Goal: Communication & Community: Answer question/provide support

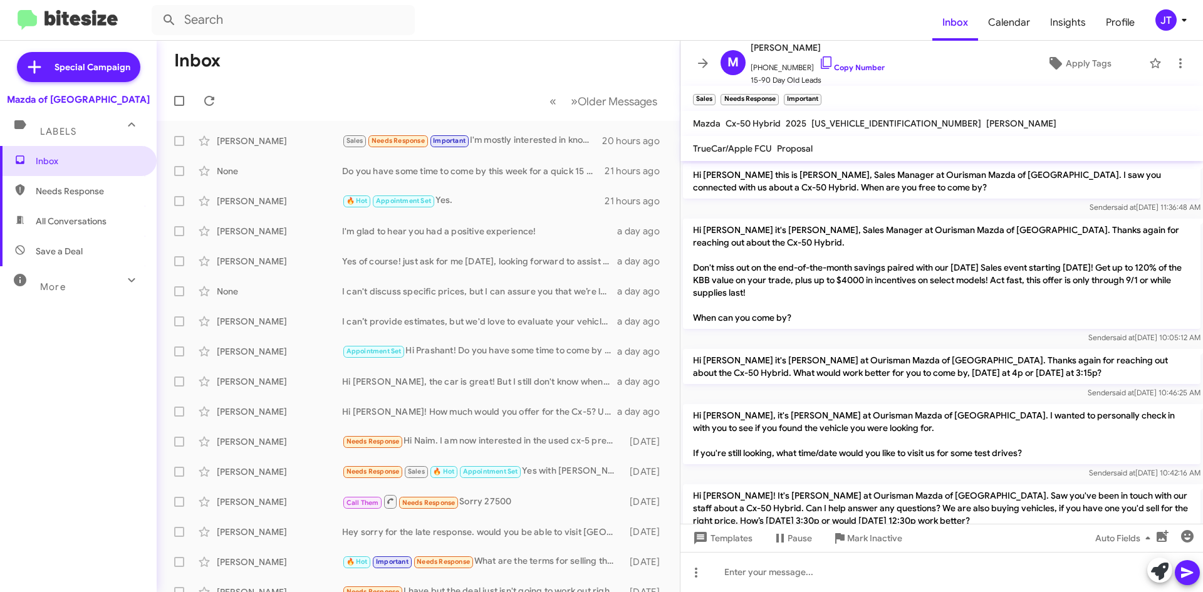
scroll to position [400, 0]
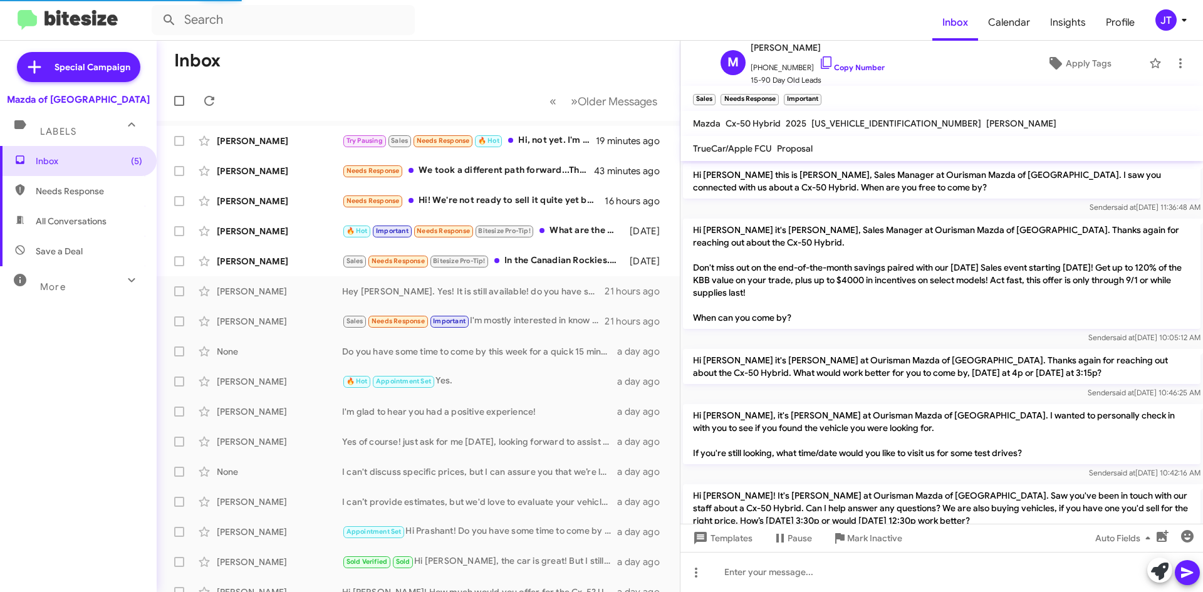
scroll to position [400, 0]
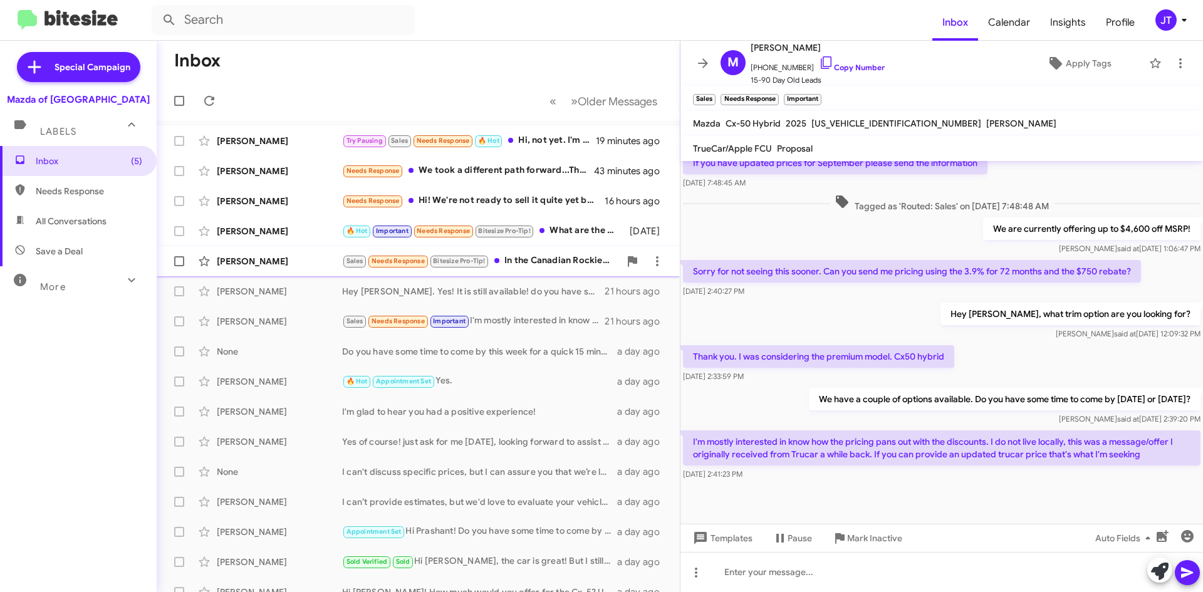
click at [554, 259] on div "Sales Needs Response Bitesize Pro-Tip! In the Canadian Rockies. What color do u…" at bounding box center [481, 261] width 278 height 14
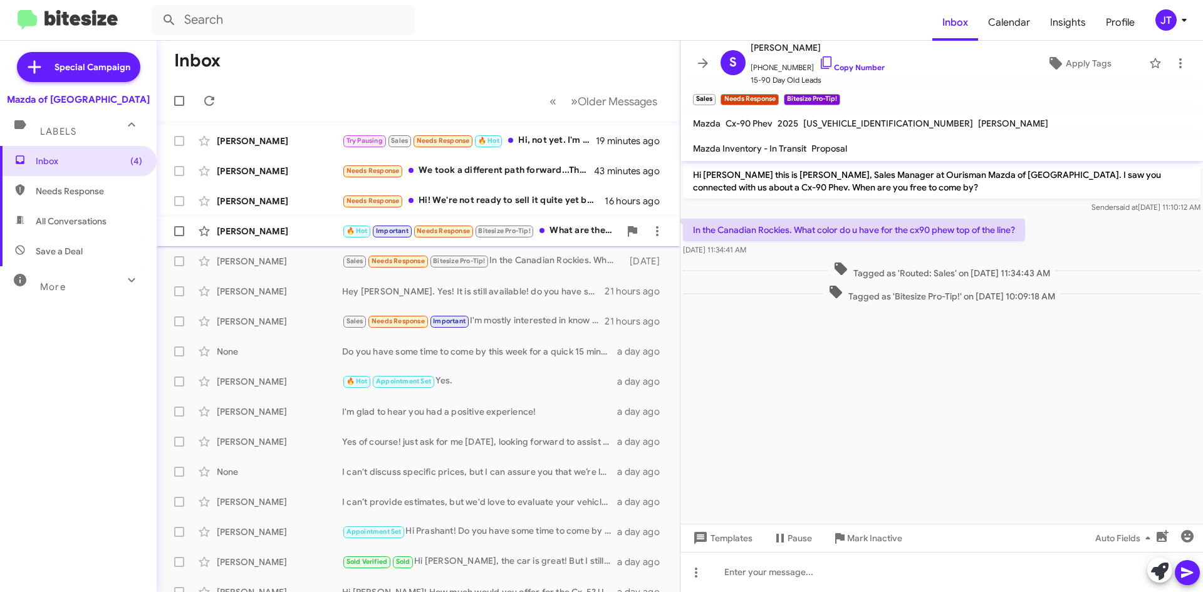
click at [564, 235] on div "🔥 Hot Important Needs Response Bitesize Pro-Tip! What are the terms for selling…" at bounding box center [481, 231] width 278 height 14
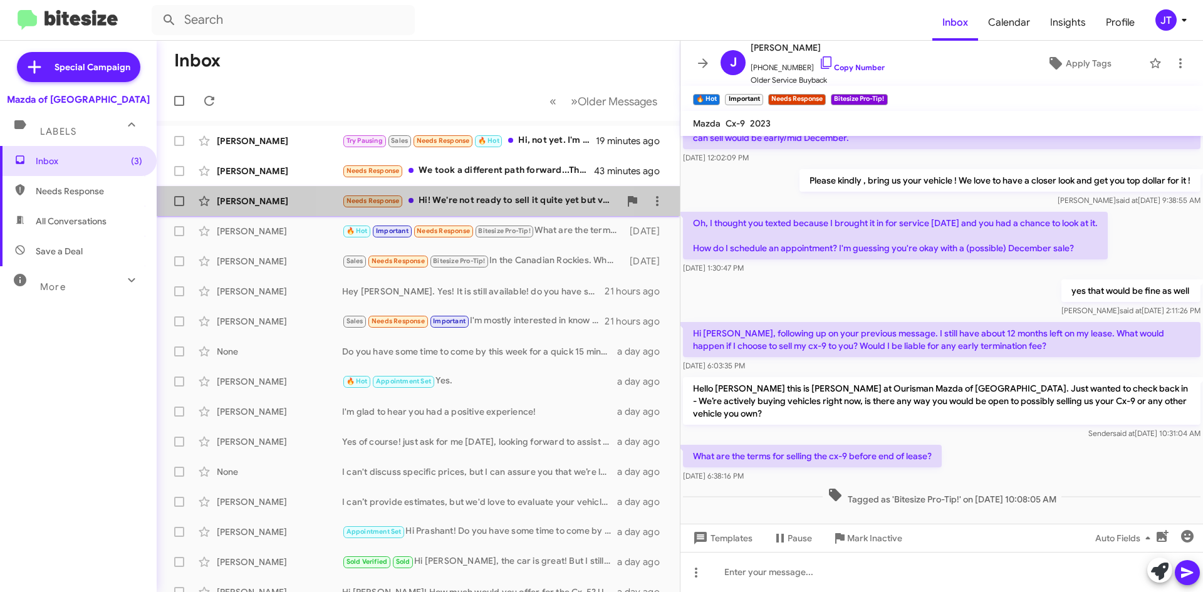
click at [483, 205] on div "Needs Response Hi! We're not ready to sell it quite yet but very likely will be…" at bounding box center [481, 201] width 278 height 14
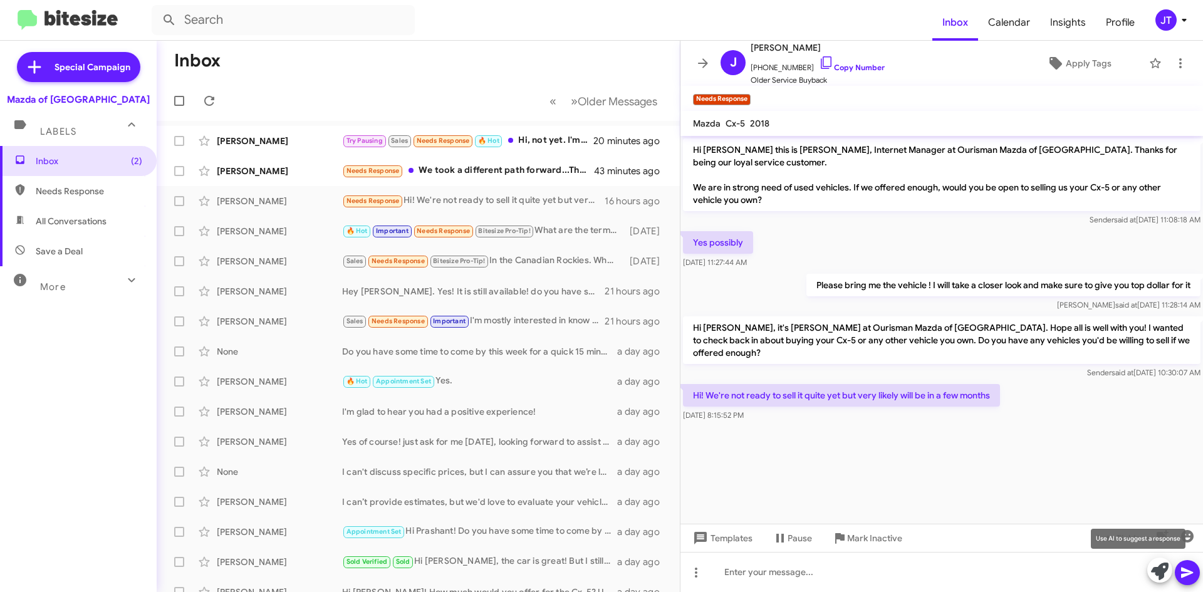
click at [1155, 577] on icon at bounding box center [1160, 572] width 18 height 18
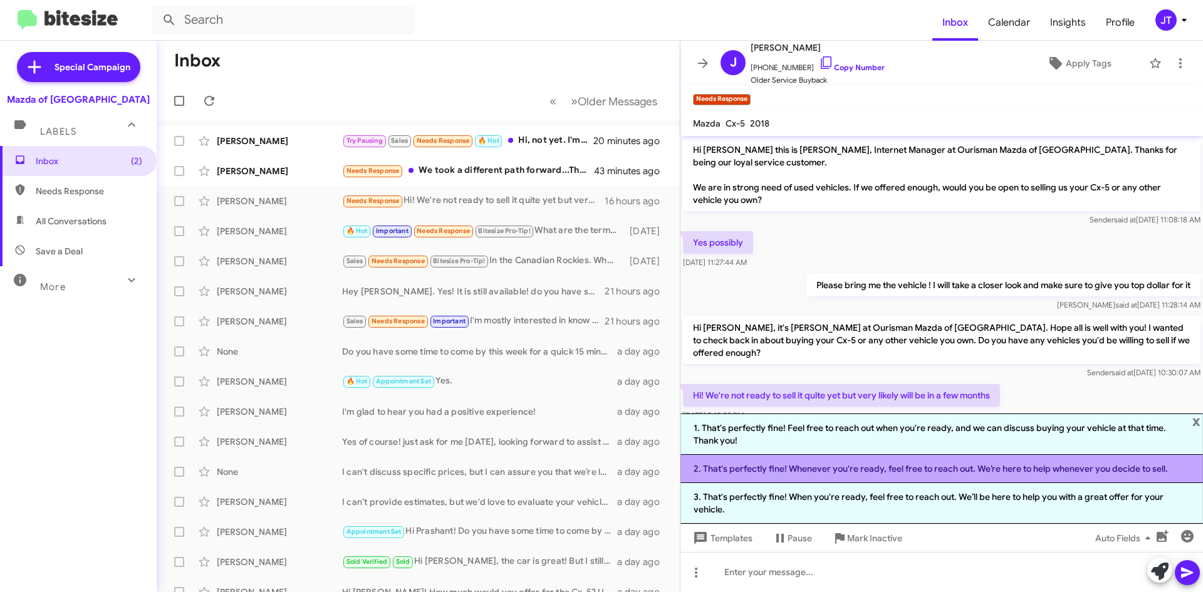
click at [917, 467] on li "2. That's perfectly fine! Whenever you're ready, feel free to reach out. We’re …" at bounding box center [941, 469] width 522 height 28
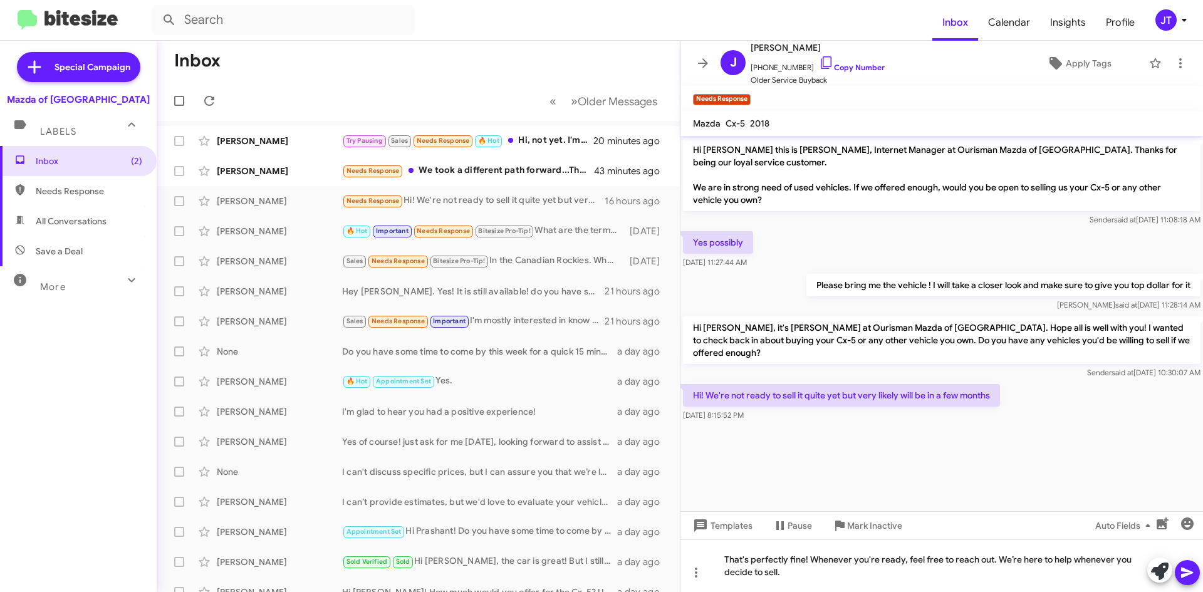
click at [1178, 572] on button at bounding box center [1187, 572] width 25 height 25
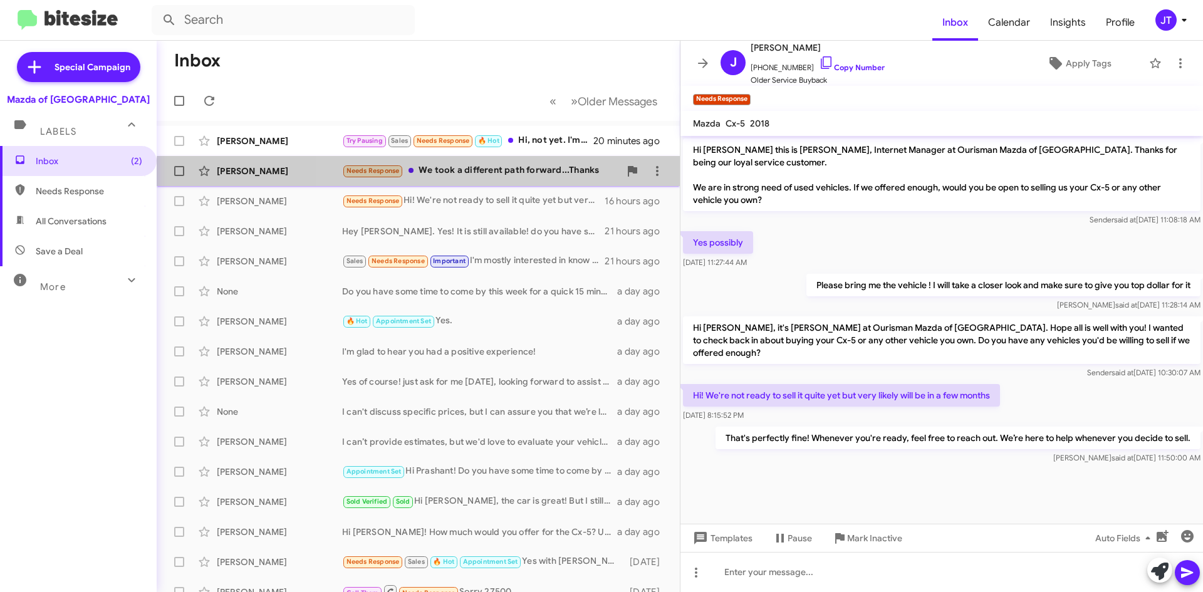
click at [527, 180] on div "David Grand Needs Response We took a different path forward...Thanks 43 minutes…" at bounding box center [418, 171] width 503 height 25
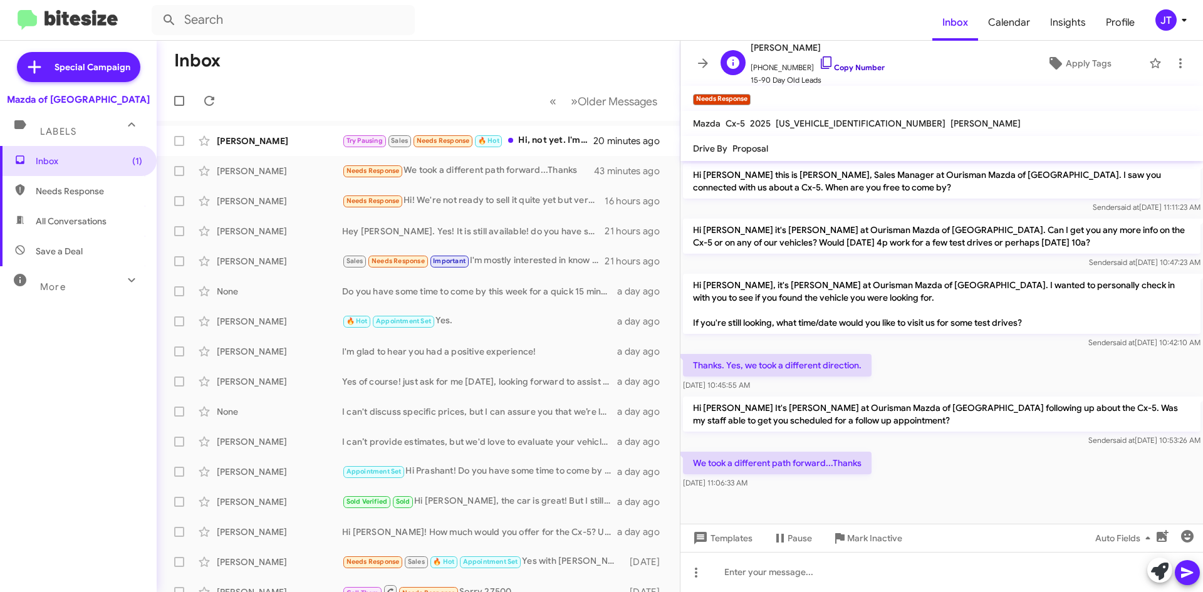
click at [846, 70] on link "Copy Number" at bounding box center [852, 67] width 66 height 9
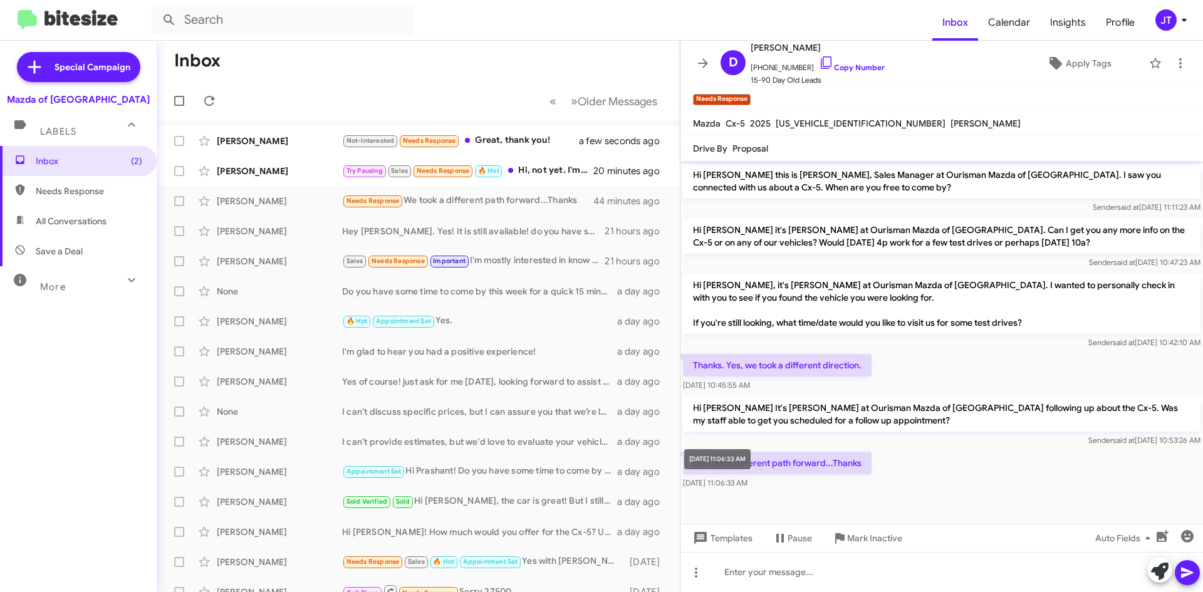
click at [701, 462] on div "Sep 18, 2025, 11:06:33 AM" at bounding box center [717, 459] width 66 height 20
click at [810, 460] on p "We took a different path forward...Thanks" at bounding box center [777, 463] width 189 height 23
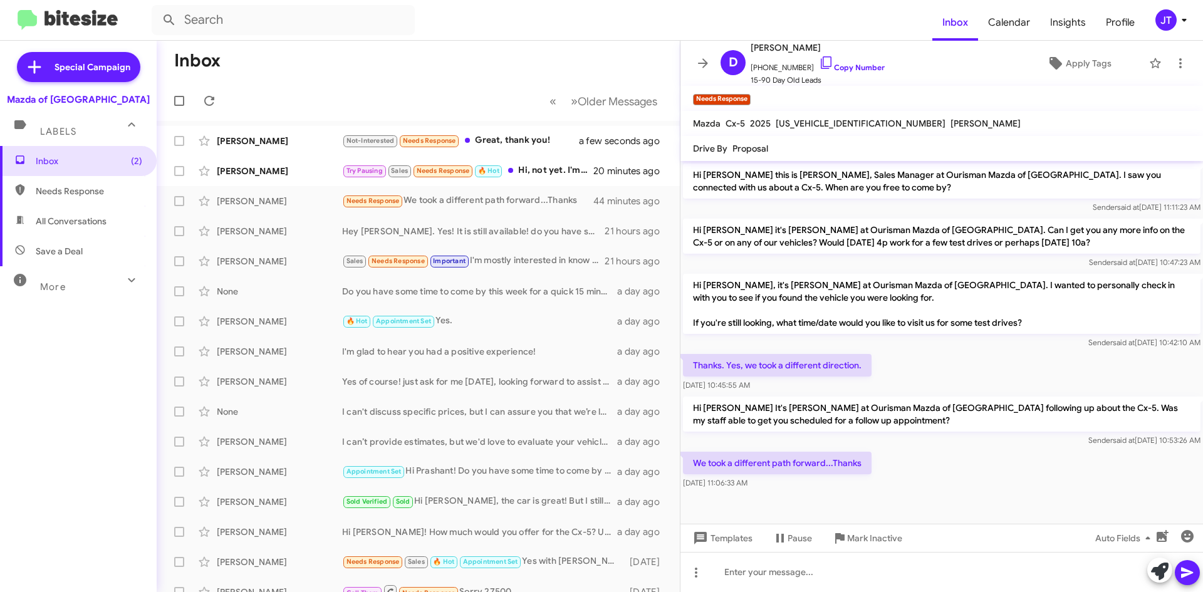
click at [798, 365] on p "Thanks. Yes, we took a different direction." at bounding box center [777, 365] width 189 height 23
click at [908, 356] on div "Thanks. Yes, we took a different direction. Sep 4, 2025, 10:45:55 AM" at bounding box center [941, 372] width 522 height 43
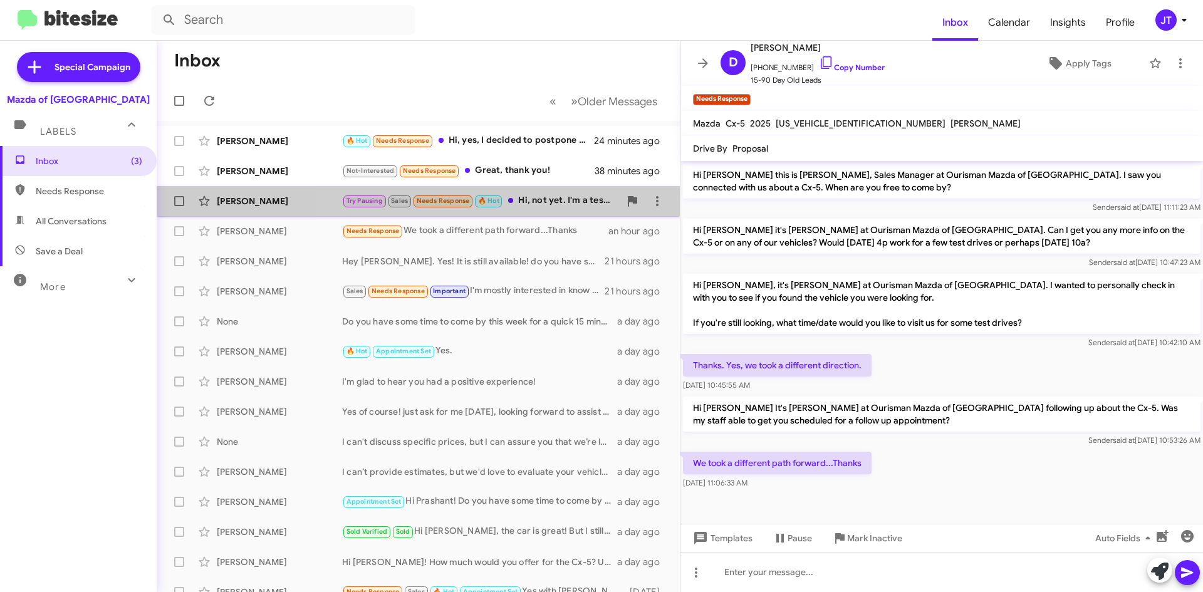
click at [562, 202] on div "Try Pausing Sales Needs Response 🔥 Hot Hi, not yet. I'm a test driving a Kia th…" at bounding box center [481, 201] width 278 height 14
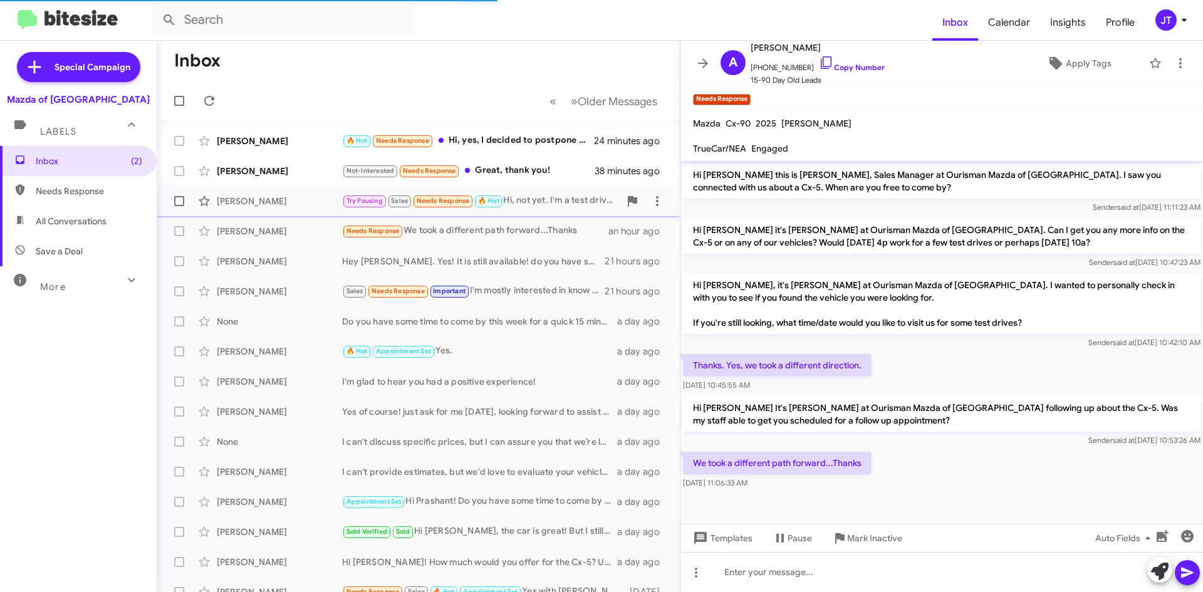
scroll to position [271, 0]
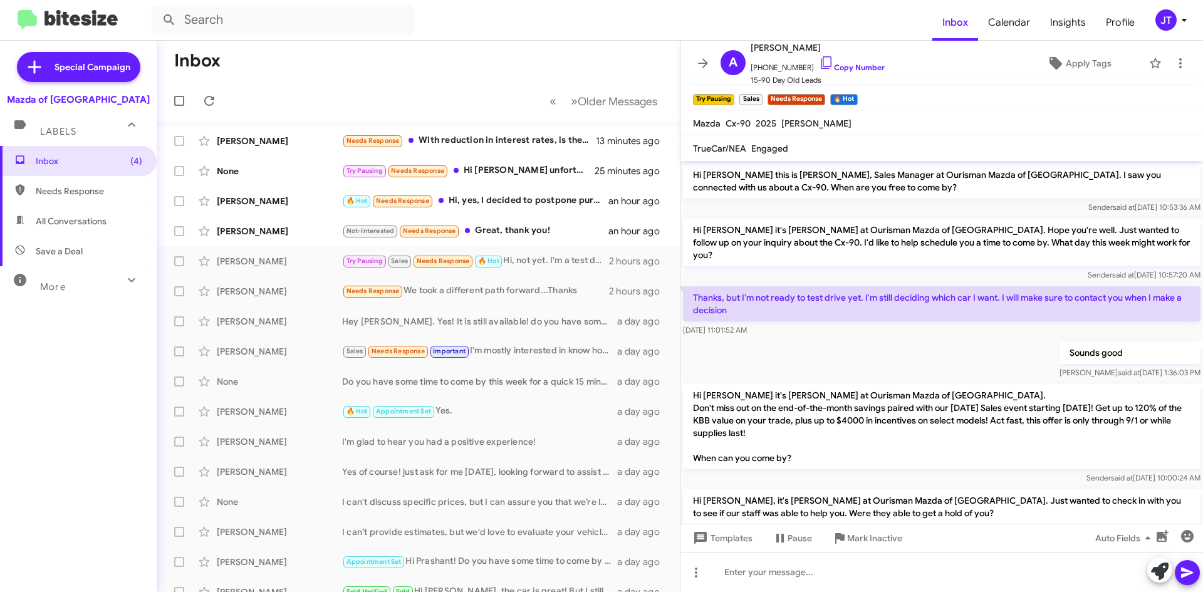
scroll to position [196, 0]
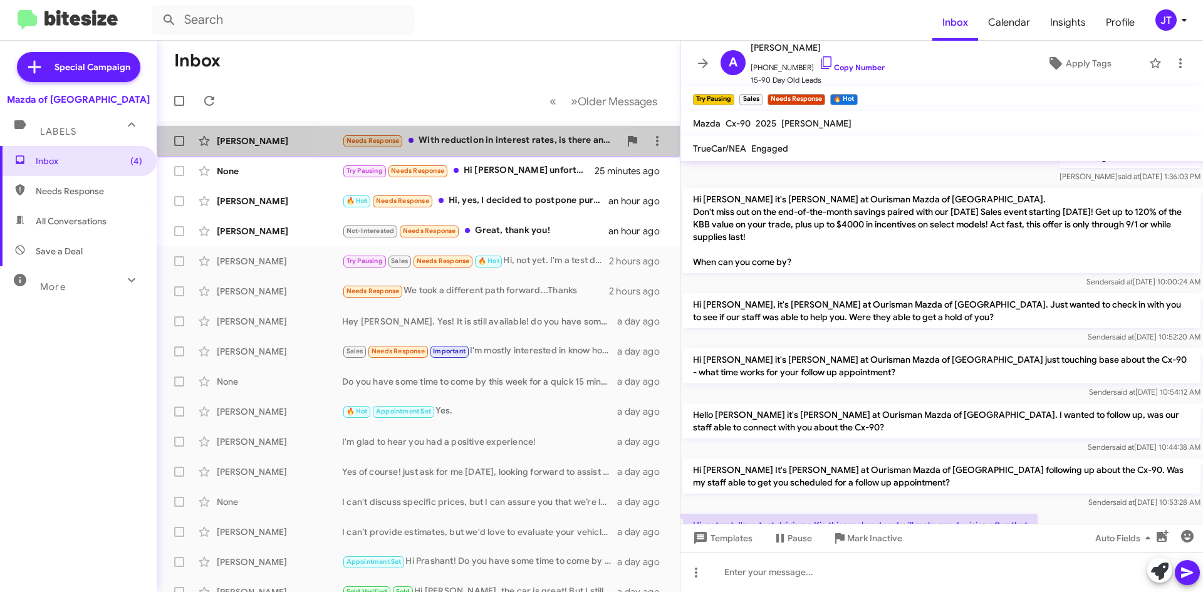
click at [487, 147] on div "Needs Response With reduction in interest rates, is there any plan for 0% apr f…" at bounding box center [481, 140] width 278 height 14
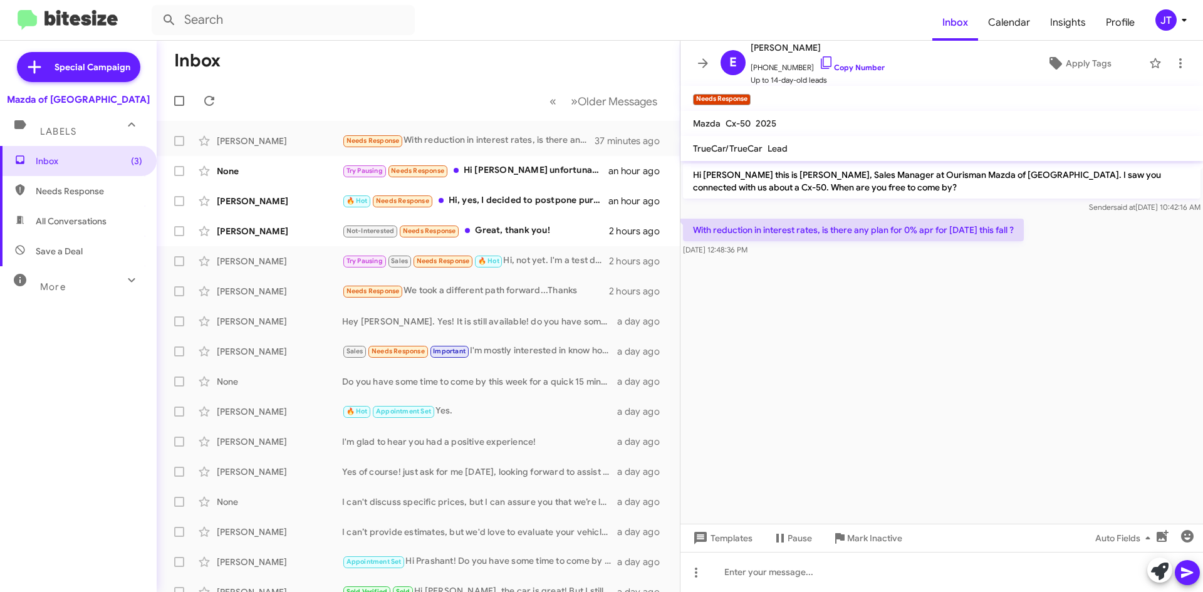
click at [1182, 19] on icon at bounding box center [1184, 20] width 4 height 3
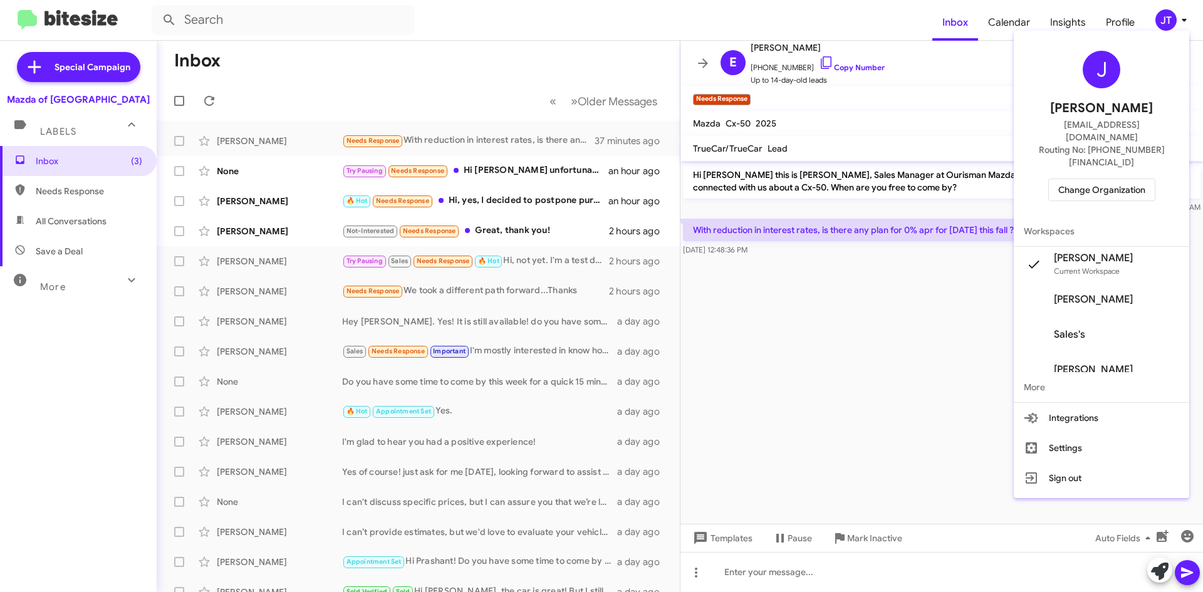
click at [1117, 152] on div "J Josh Tejeda jtejeda@ourismancars.com Routing No: +1 (301) 424-7800 Change Org…" at bounding box center [1101, 126] width 175 height 180
click at [1115, 179] on span "Change Organization" at bounding box center [1101, 189] width 87 height 21
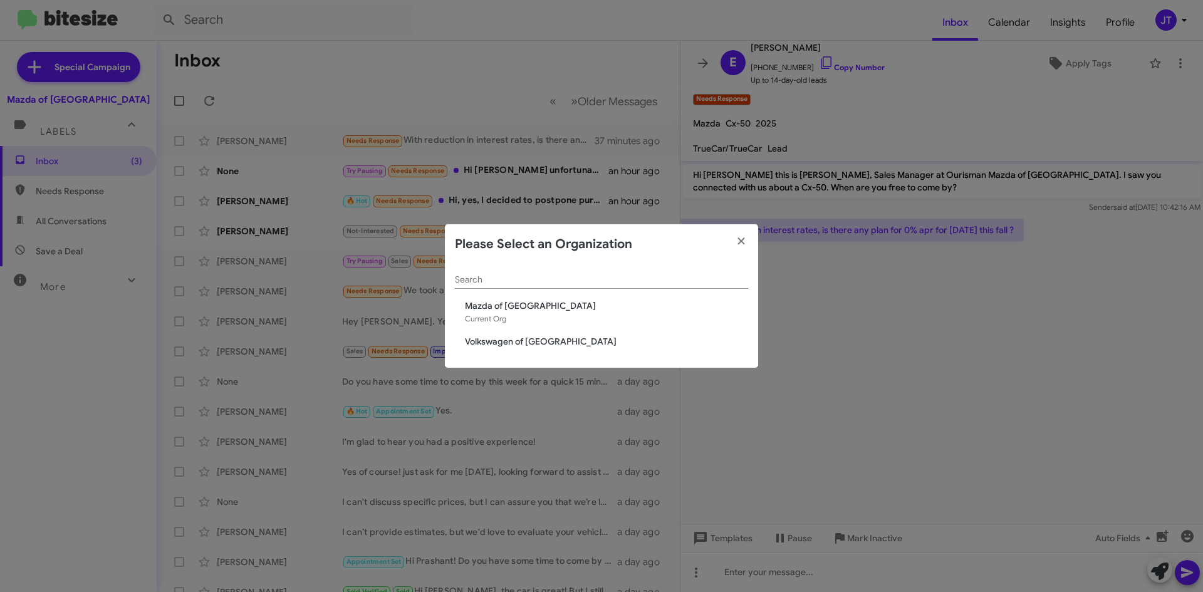
click at [538, 340] on span "Volkswagen of [GEOGRAPHIC_DATA]" at bounding box center [606, 341] width 283 height 13
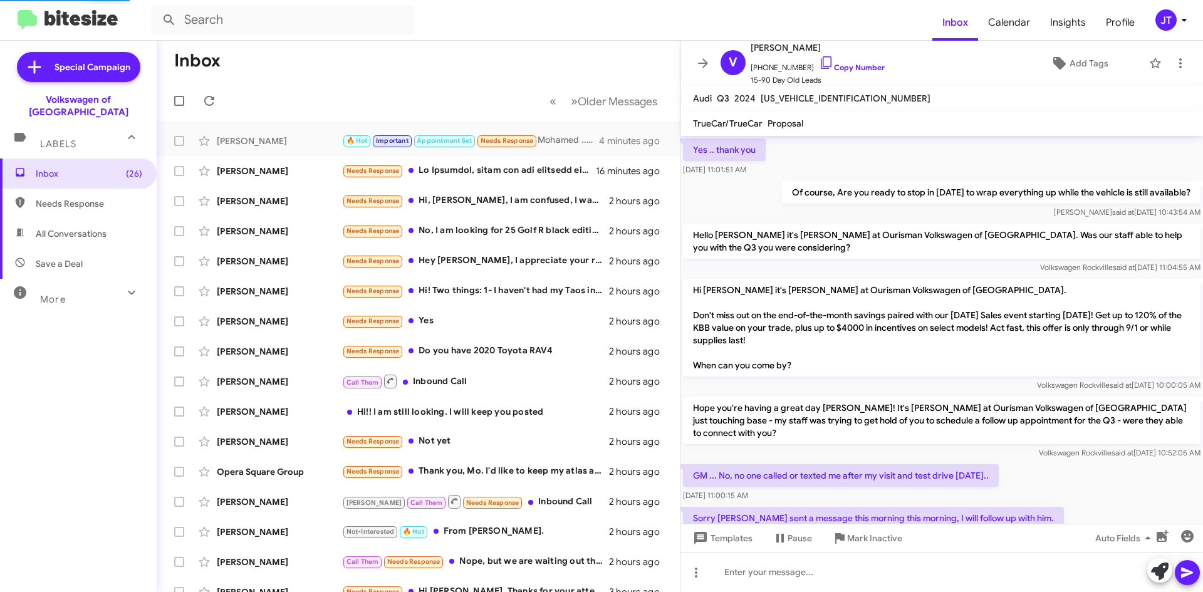
scroll to position [708, 0]
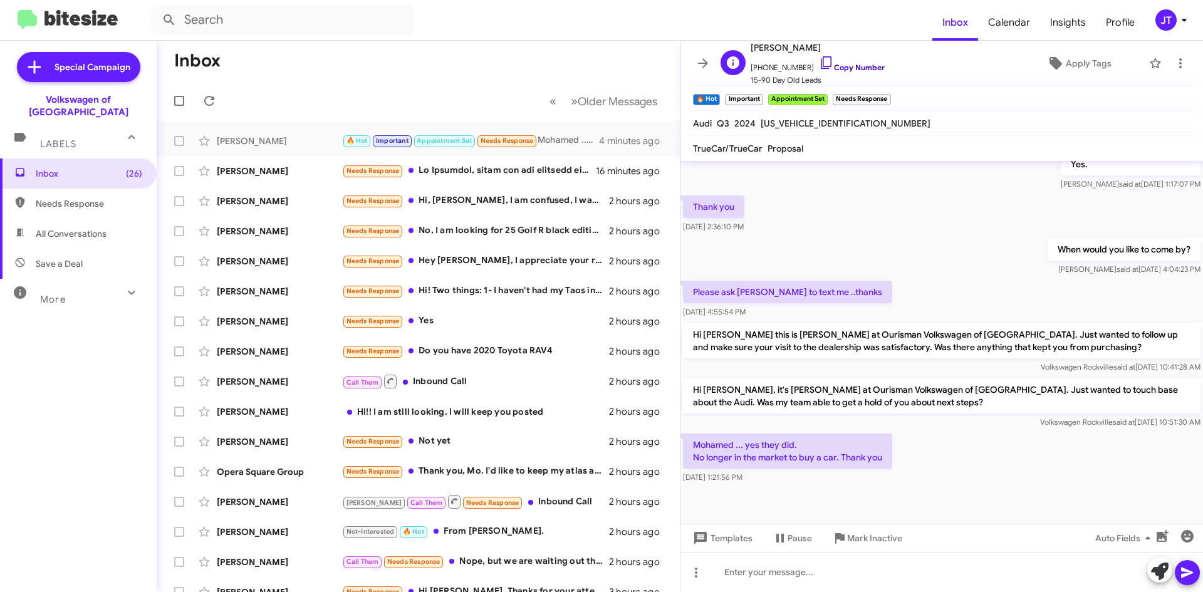
click at [849, 63] on link "Copy Number" at bounding box center [852, 67] width 66 height 9
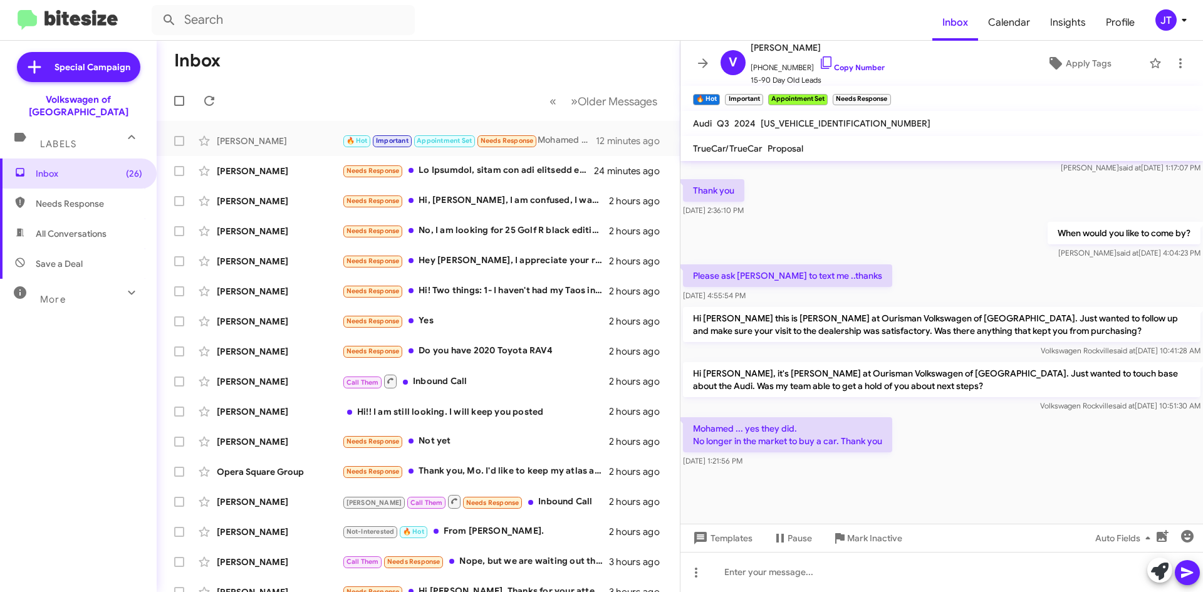
scroll to position [733, 0]
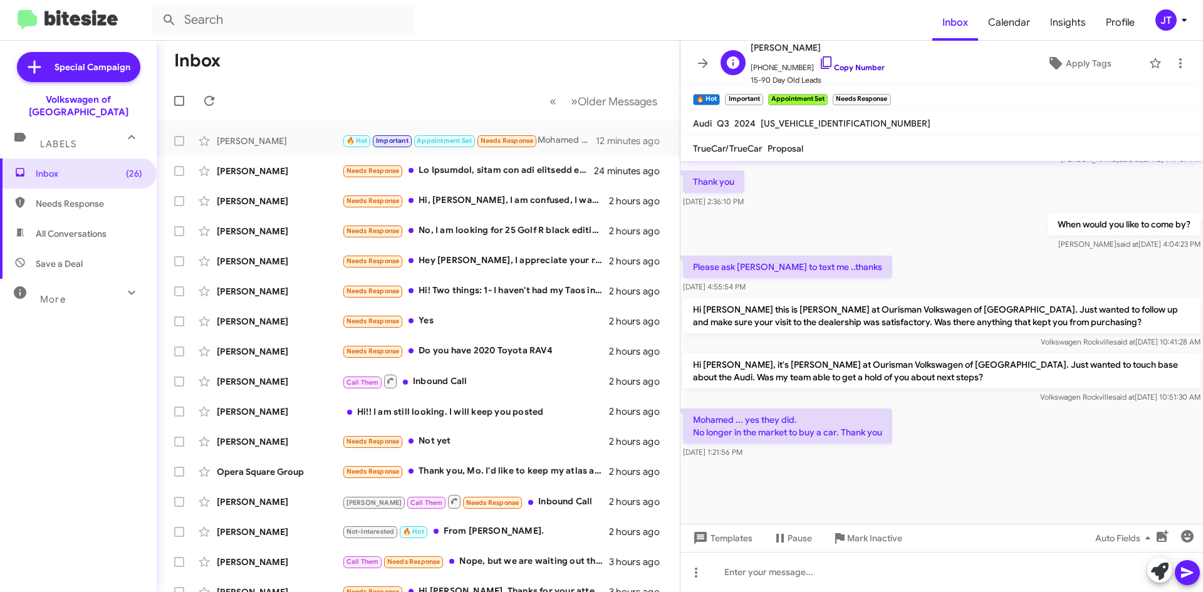
click at [838, 64] on link "Copy Number" at bounding box center [852, 67] width 66 height 9
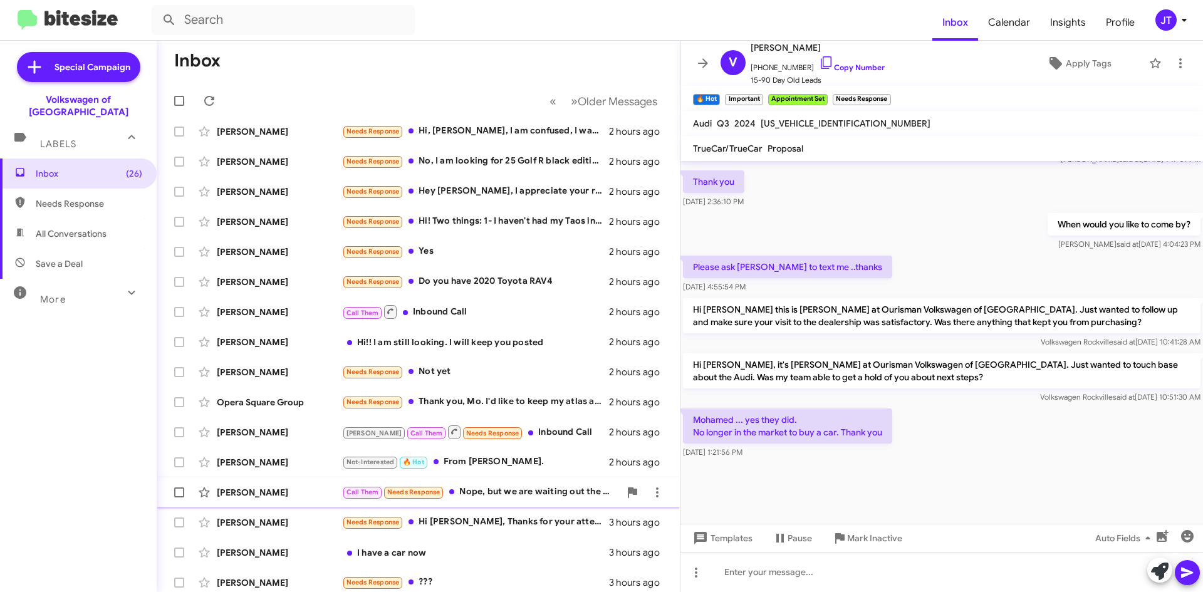
scroll to position [0, 0]
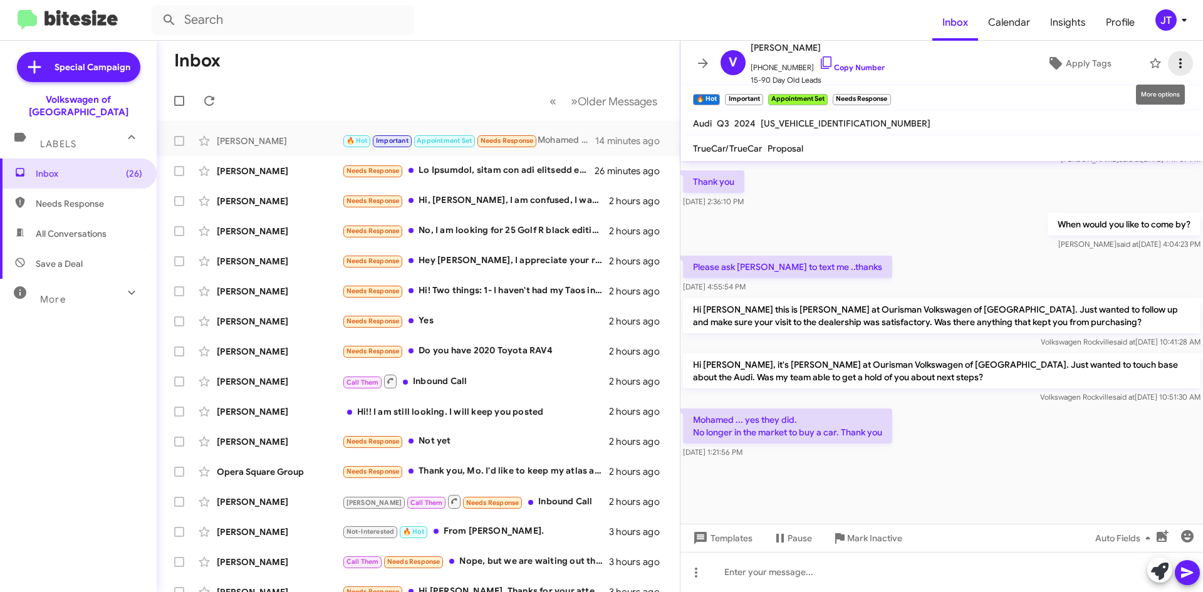
click at [1175, 65] on icon at bounding box center [1180, 63] width 15 height 15
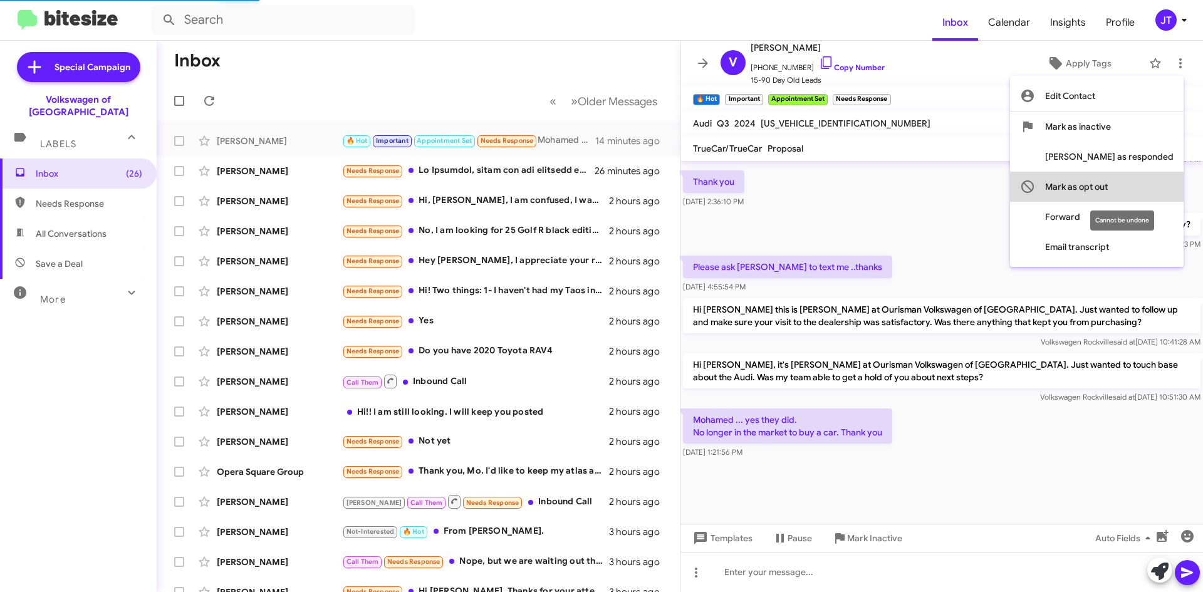
click at [1108, 189] on span "Mark as opt out" at bounding box center [1076, 187] width 63 height 30
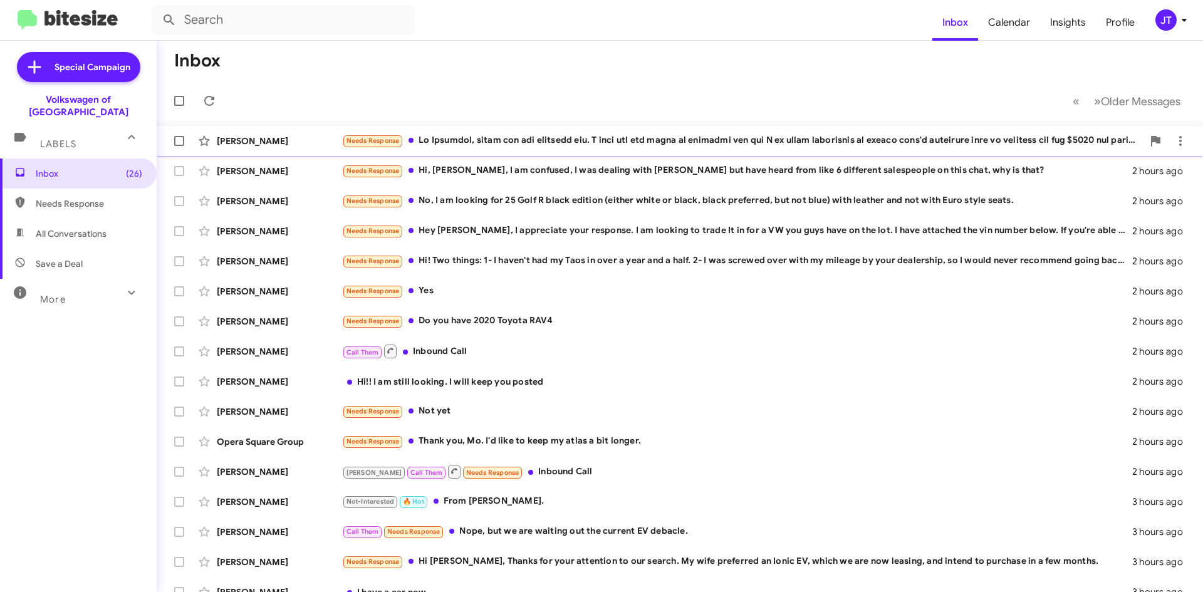
click at [629, 143] on div "Needs Response" at bounding box center [742, 140] width 801 height 14
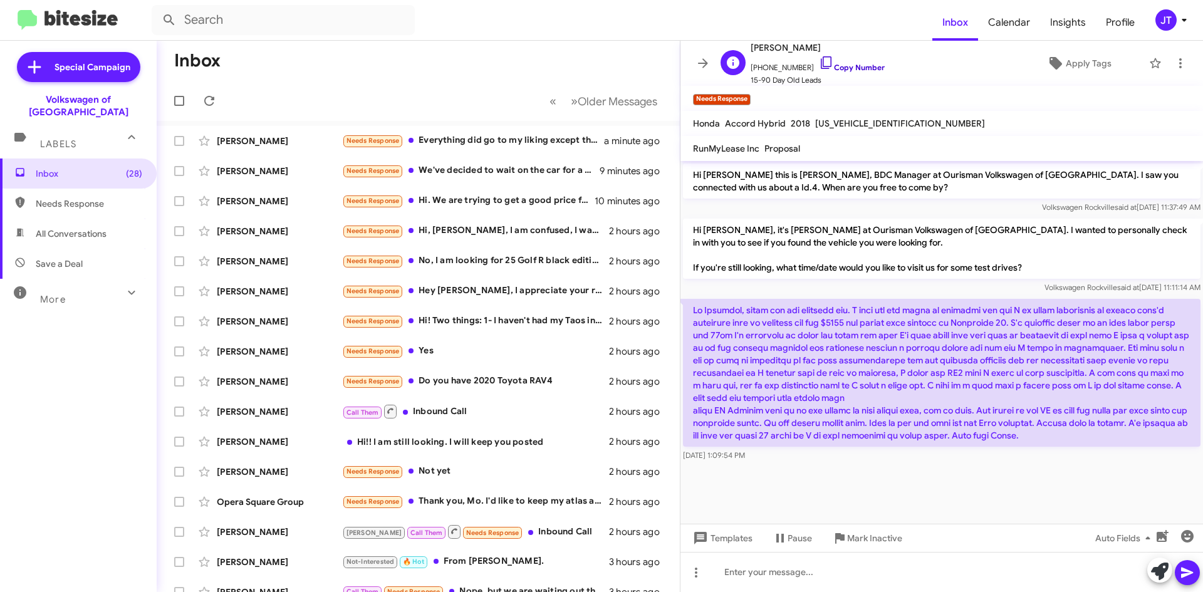
click at [840, 66] on link "Copy Number" at bounding box center [852, 67] width 66 height 9
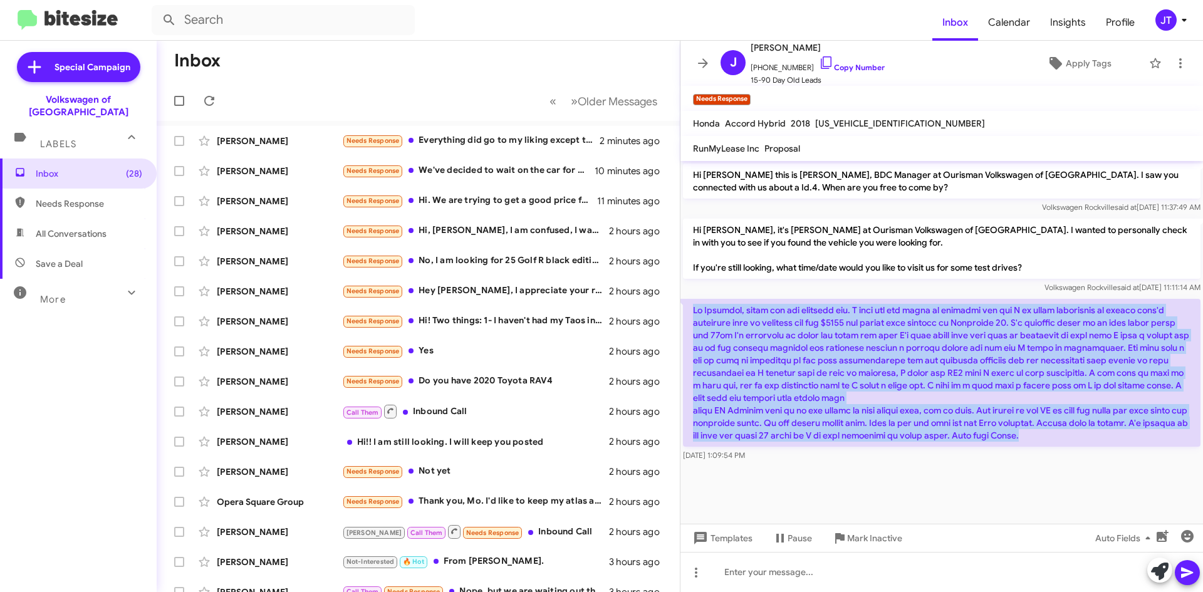
drag, startPoint x: 1089, startPoint y: 437, endPoint x: 690, endPoint y: 315, distance: 416.6
click at [690, 315] on p at bounding box center [941, 373] width 517 height 148
copy p "Hi Mohammed, thank you for reaching out. I have not yet found an electric car b…"
click at [494, 148] on div "Bryant Walker Needs Response Everything did go to my liking except the next day…" at bounding box center [418, 140] width 503 height 25
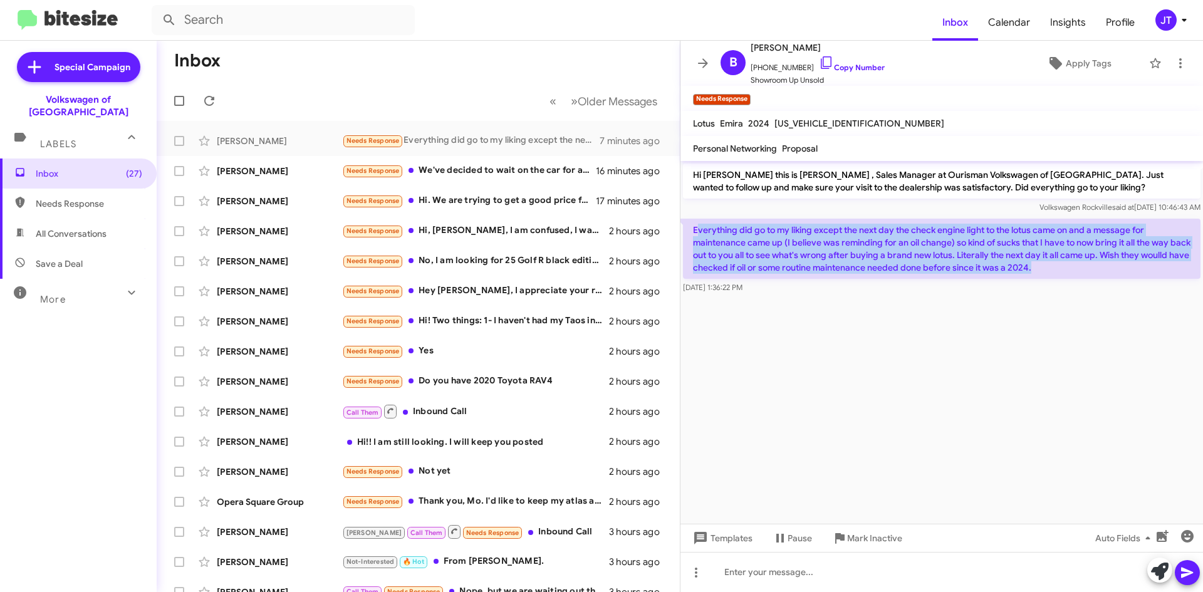
drag, startPoint x: 1104, startPoint y: 268, endPoint x: 695, endPoint y: 226, distance: 410.6
click at [695, 226] on p "Everything did go to my liking except the next day the check engine light to th…" at bounding box center [941, 249] width 517 height 60
click at [761, 245] on p "Everything did go to my liking except the next day the check engine light to th…" at bounding box center [941, 249] width 517 height 60
drag, startPoint x: 1110, startPoint y: 269, endPoint x: 692, endPoint y: 229, distance: 420.4
click at [692, 229] on p "Everything did go to my liking except the next day the check engine light to th…" at bounding box center [941, 249] width 517 height 60
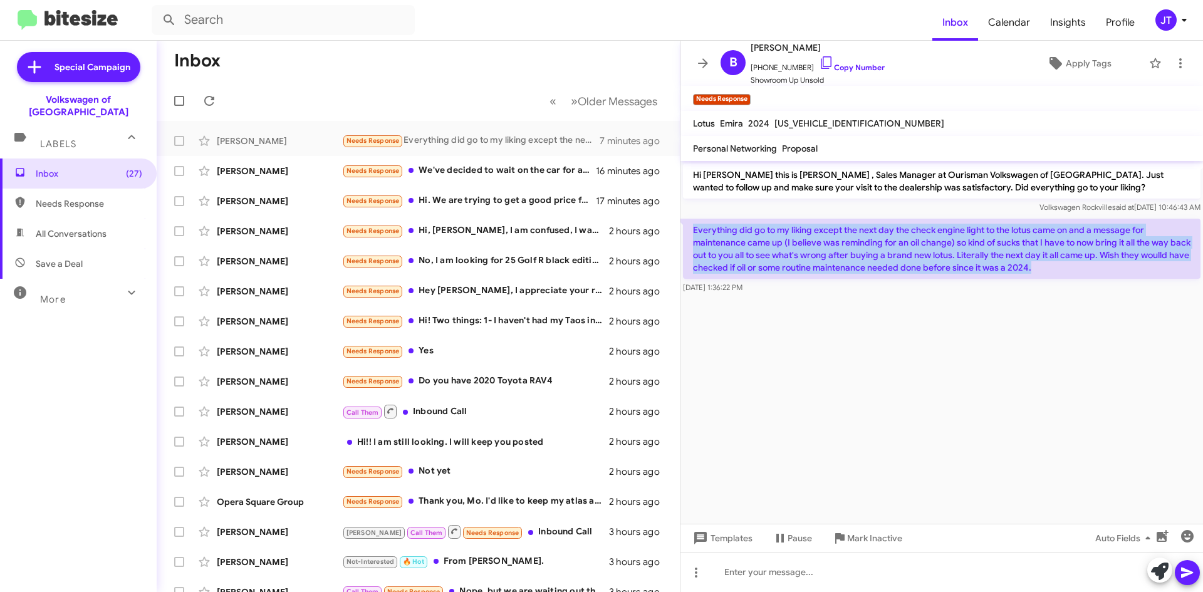
copy p "Everything did go to my liking except the next day the check engine light to th…"
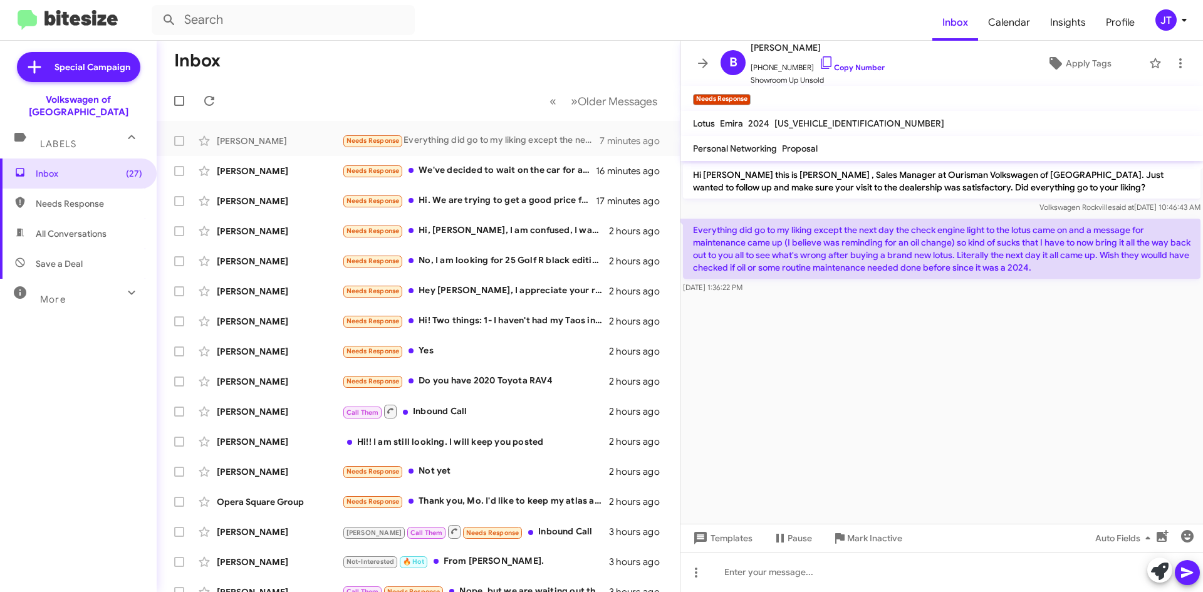
click at [836, 384] on cdk-virtual-scroll-viewport "Hi Bryant this is Mohamed Hassan , Sales Manager at Ourisman Volkswagen of Rock…" at bounding box center [941, 342] width 522 height 363
click at [514, 166] on div "Needs Response We've decided to wait on the car for a little while." at bounding box center [481, 171] width 278 height 14
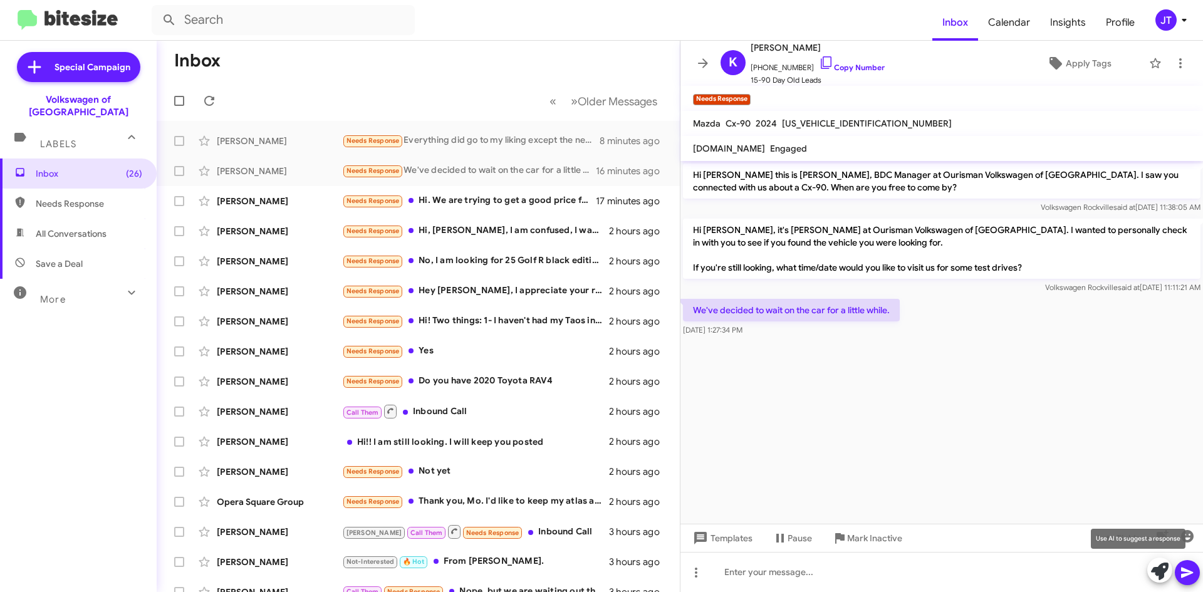
click at [1153, 576] on icon at bounding box center [1160, 572] width 18 height 18
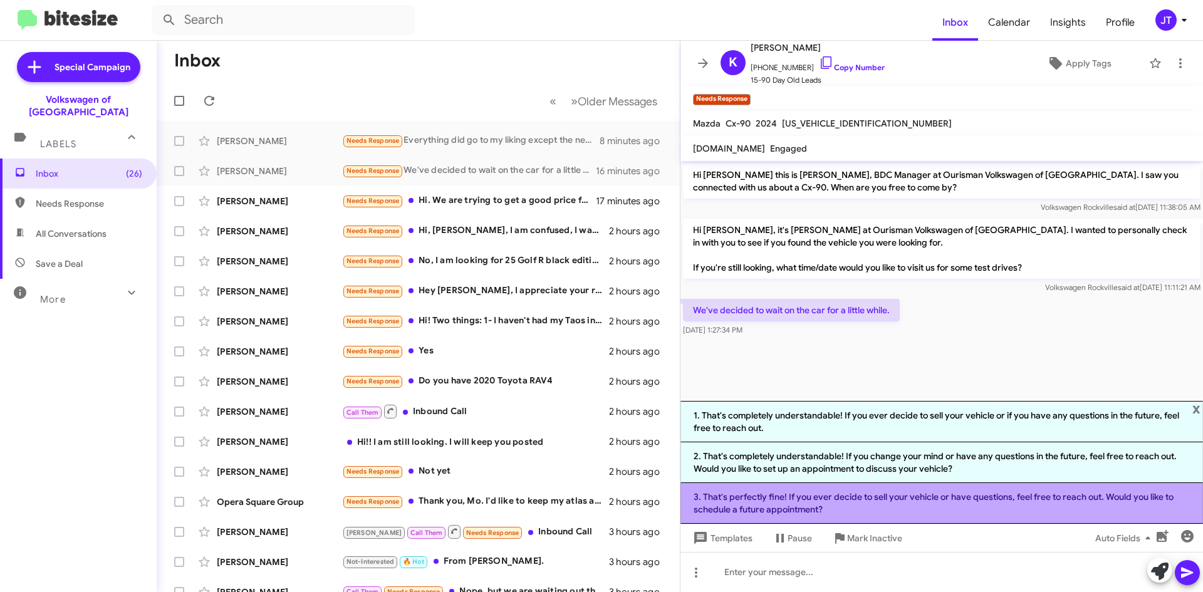
click at [853, 498] on li "3. That's perfectly fine! If you ever decide to sell your vehicle or have quest…" at bounding box center [941, 503] width 522 height 41
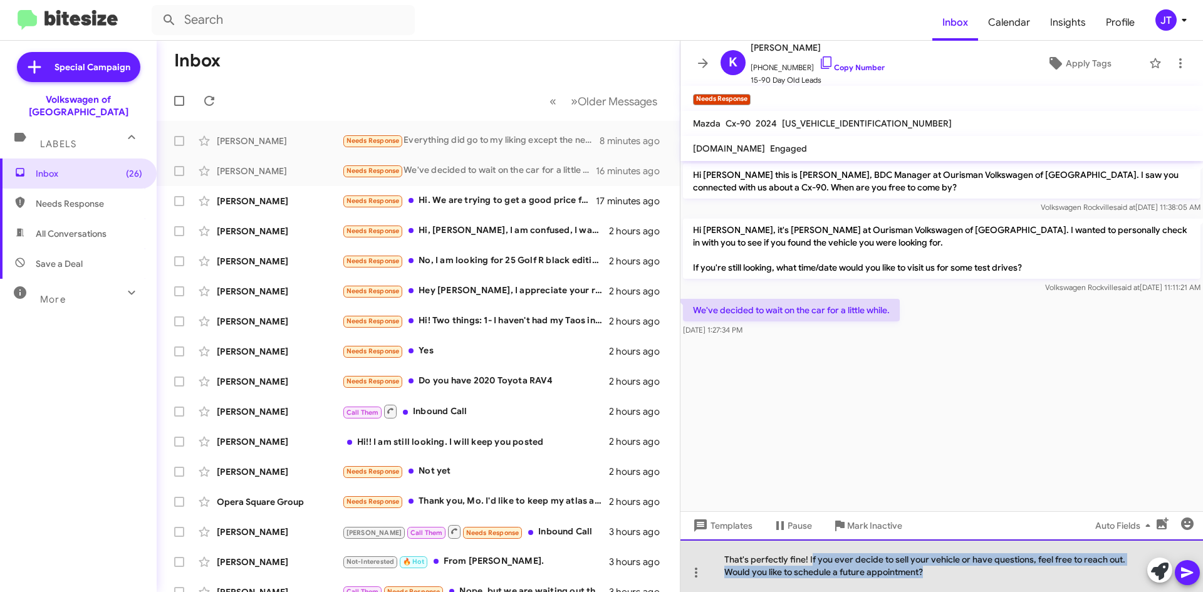
drag, startPoint x: 930, startPoint y: 581, endPoint x: 811, endPoint y: 556, distance: 121.6
click at [811, 556] on div "That's perfectly fine! If you ever decide to sell your vehicle or have question…" at bounding box center [941, 565] width 522 height 53
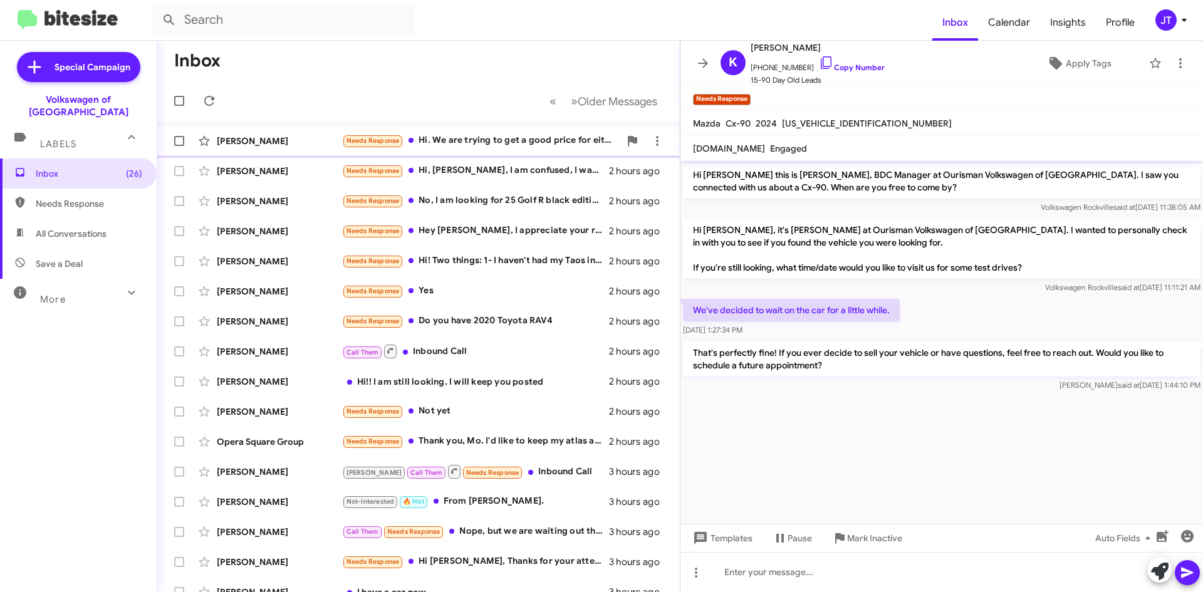
click at [521, 138] on div "Needs Response Hi. We are trying to get a good price for either the peak editio…" at bounding box center [481, 140] width 278 height 14
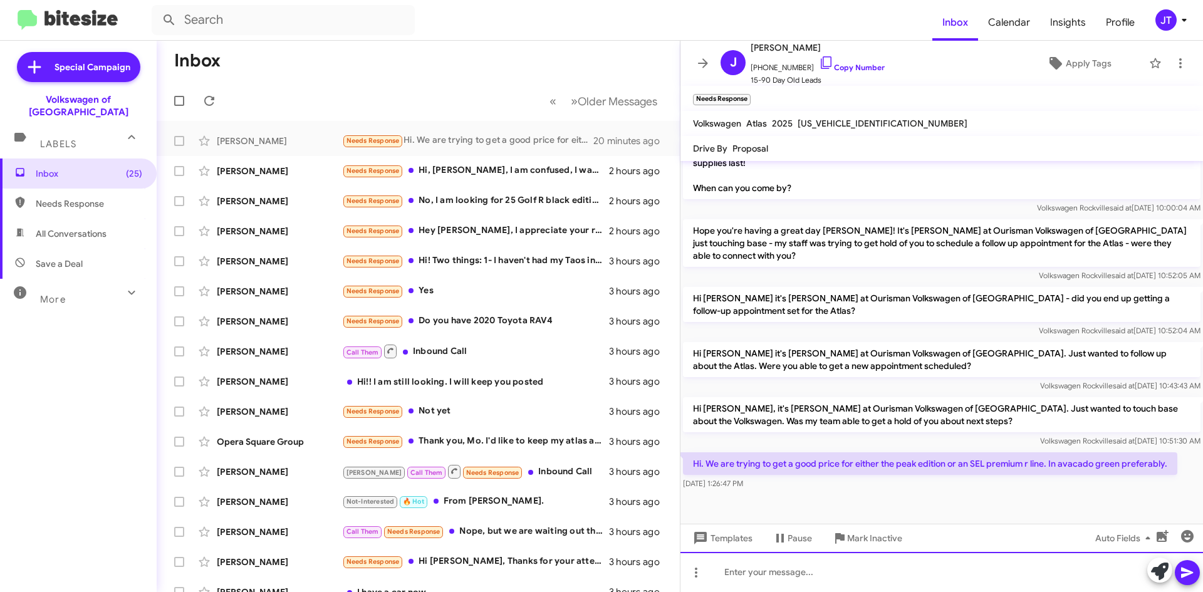
click at [838, 578] on div at bounding box center [941, 572] width 522 height 40
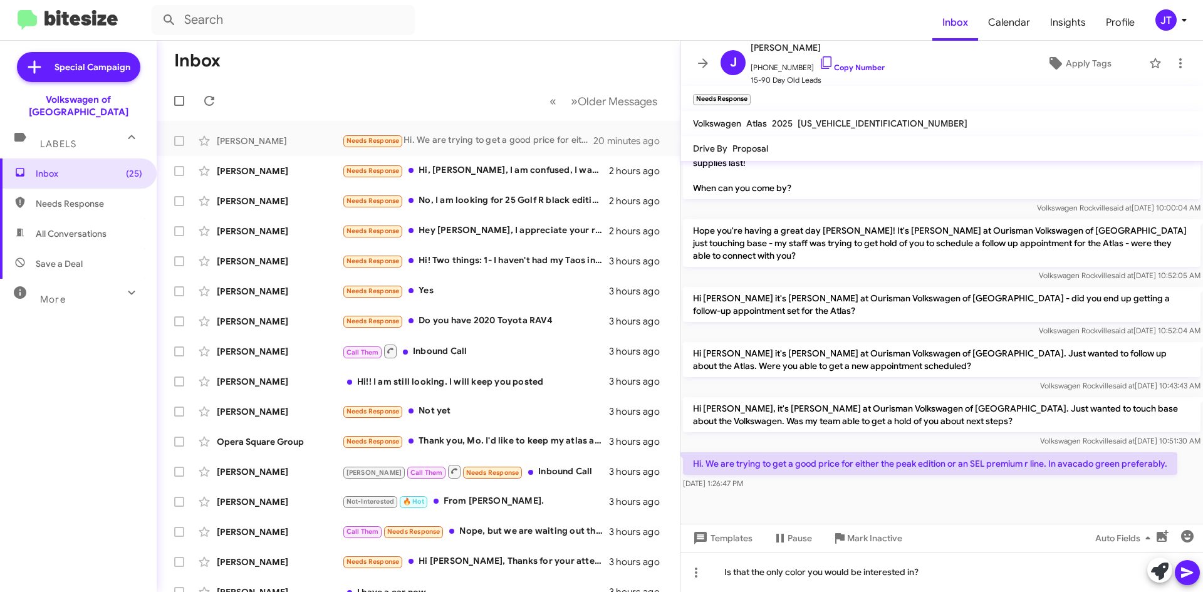
click at [1188, 571] on icon at bounding box center [1187, 573] width 12 height 11
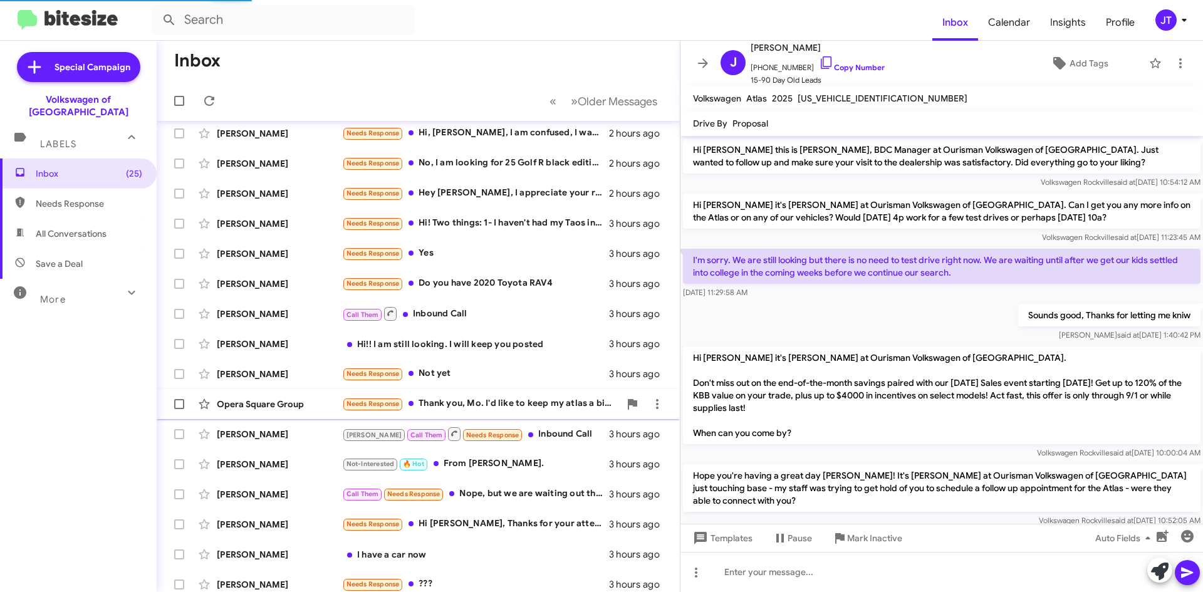
scroll to position [0, 0]
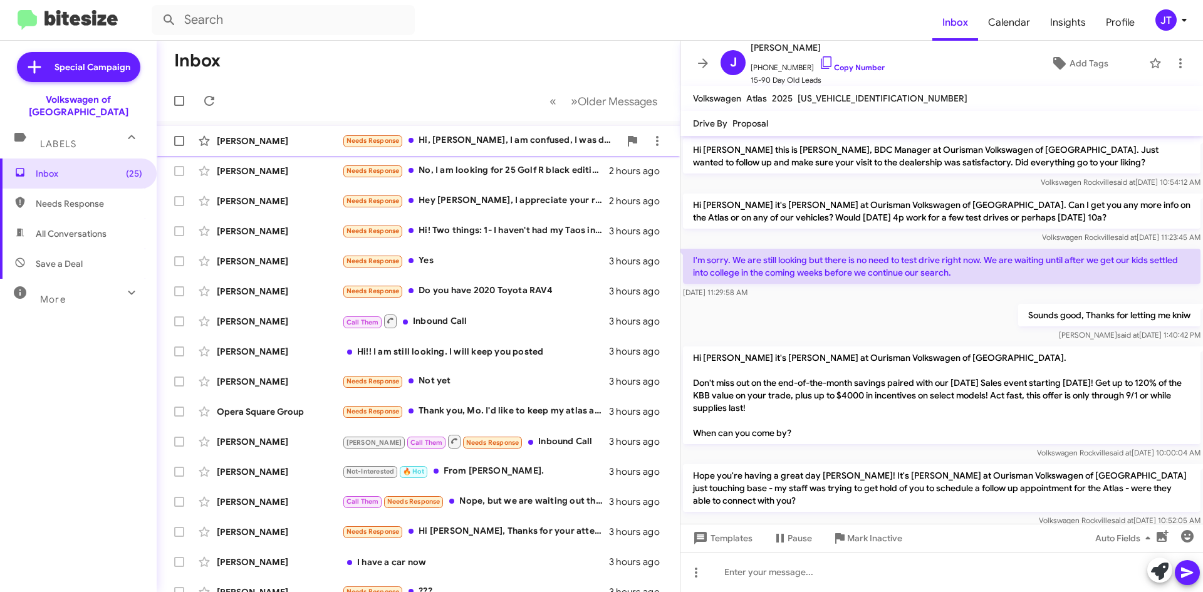
click at [487, 146] on div "Needs Response Hi, Mohamed, I am confused, I was dealing with Hani but have hea…" at bounding box center [481, 140] width 278 height 14
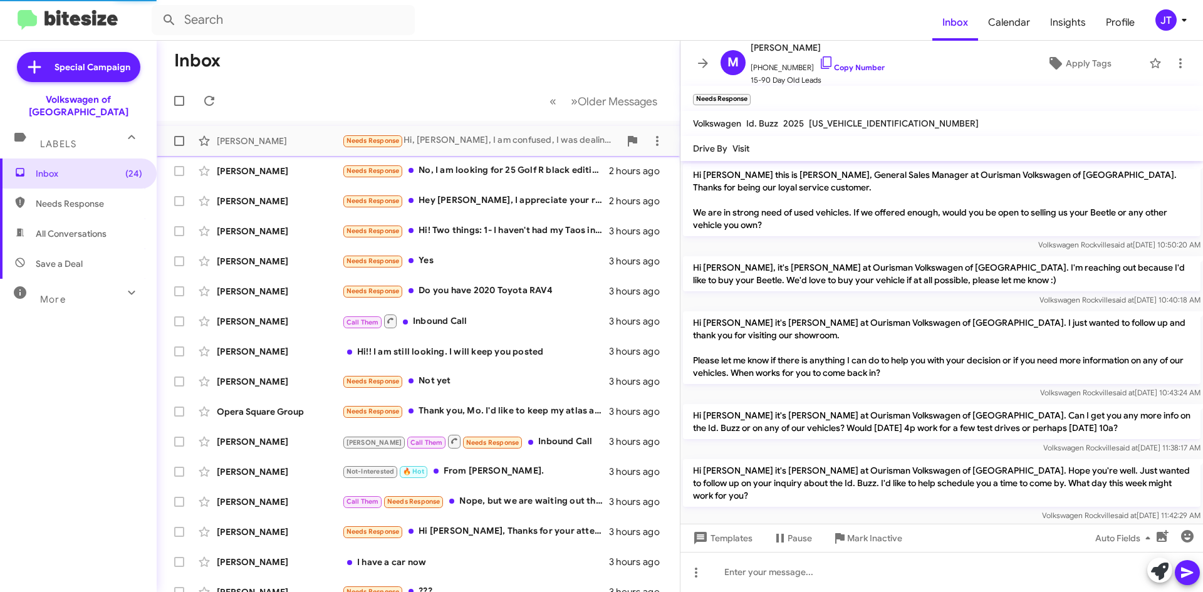
scroll to position [145, 0]
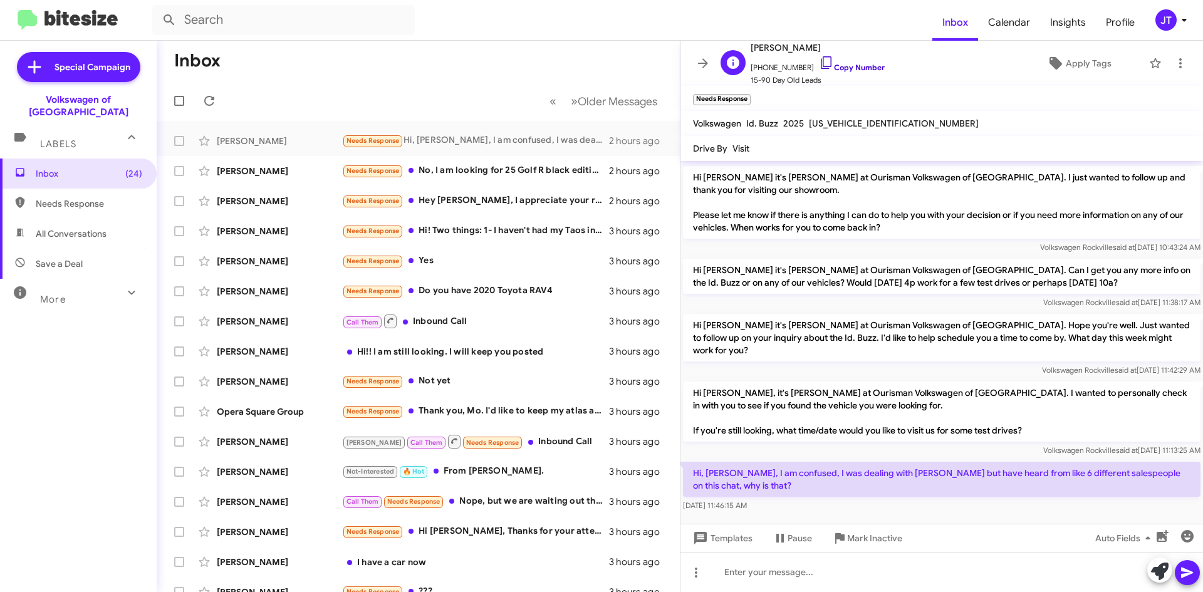
click at [833, 66] on link "Copy Number" at bounding box center [852, 67] width 66 height 9
click at [481, 162] on div "Eugene Shekhtman Needs Response No, I am looking for 25 Golf R black edition (e…" at bounding box center [418, 171] width 503 height 25
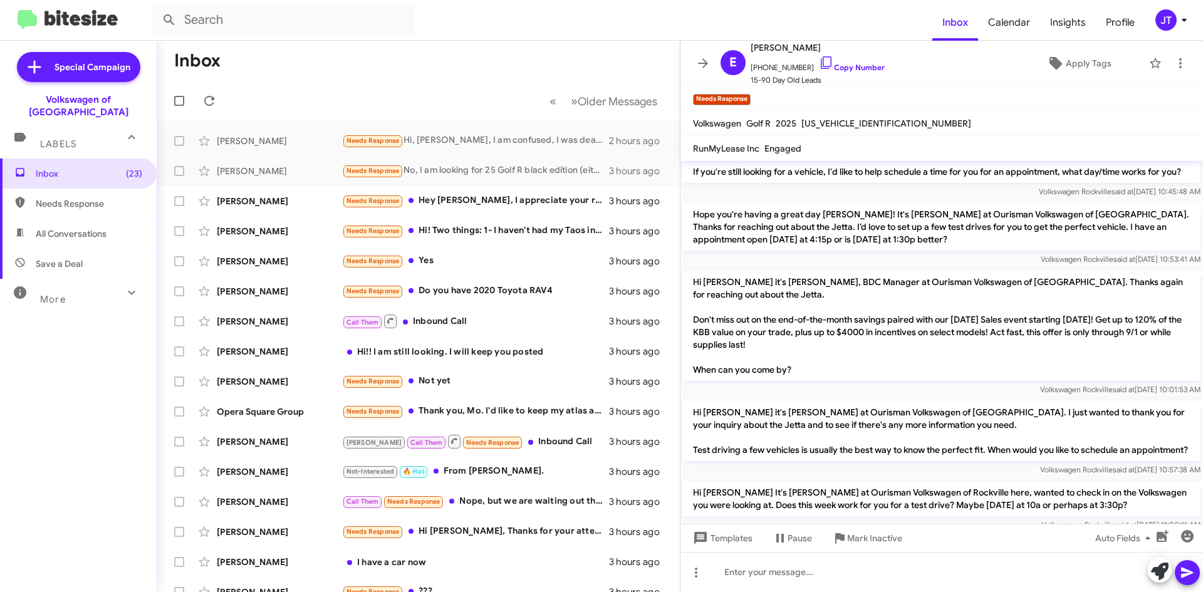
scroll to position [662, 0]
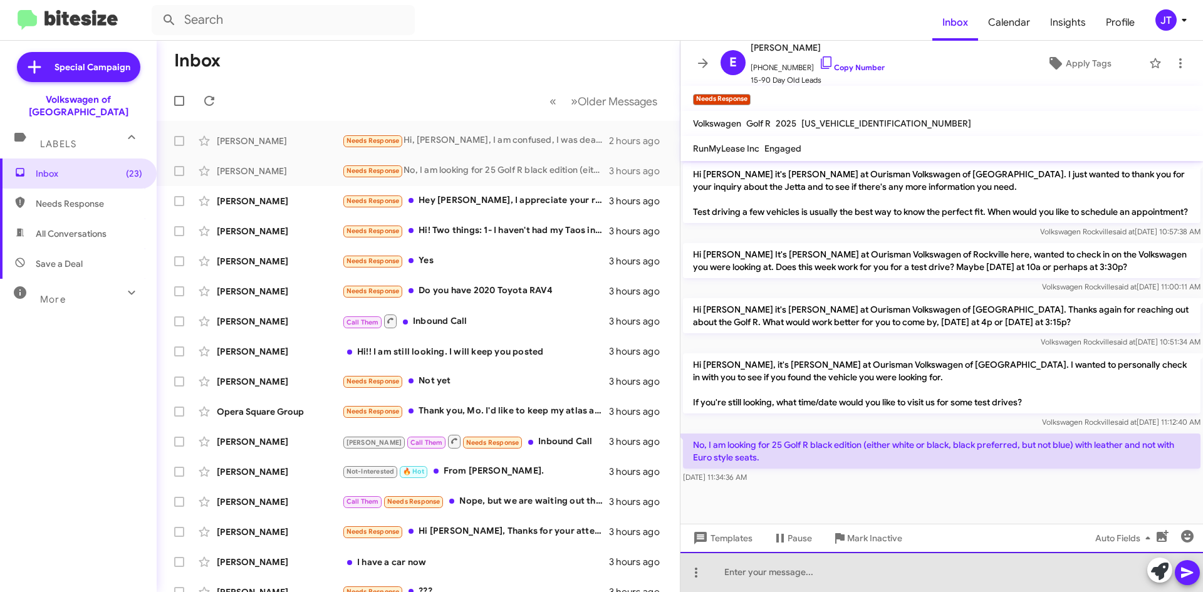
click at [764, 574] on div at bounding box center [941, 572] width 522 height 40
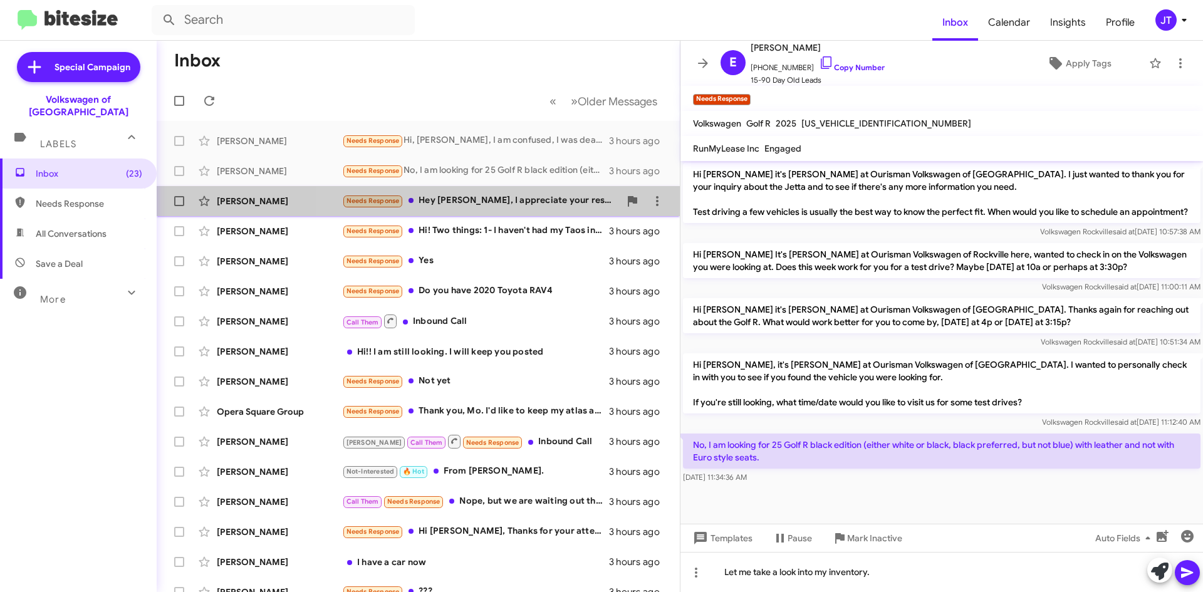
click at [496, 202] on div "Needs Response Hey Mohamed, I appreciate your response. I am looking to trade I…" at bounding box center [481, 201] width 278 height 14
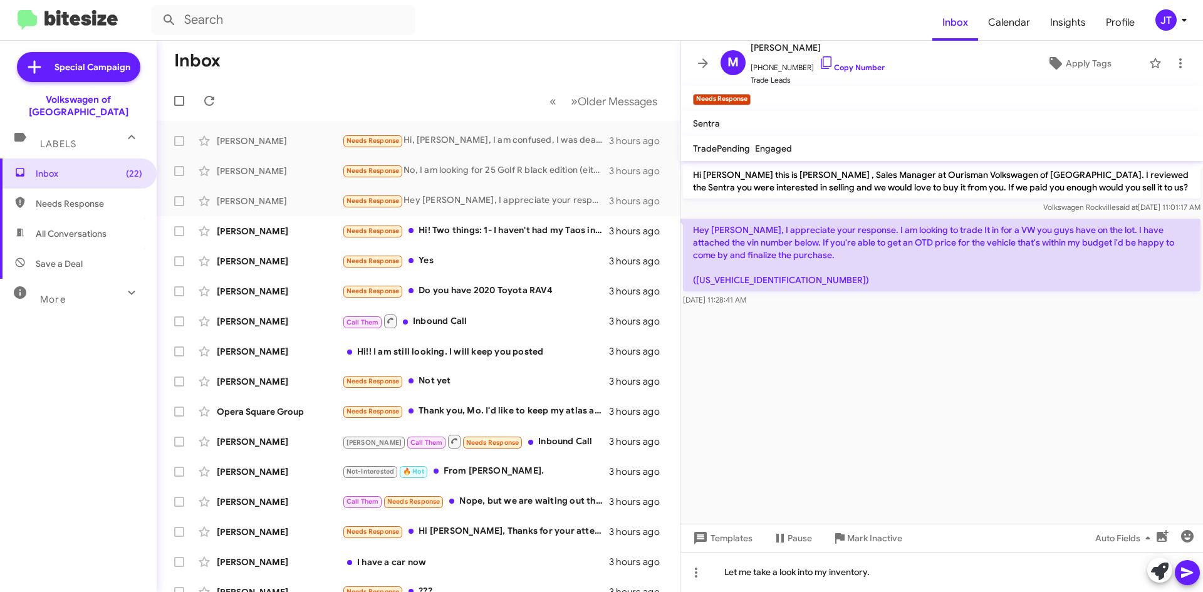
click at [747, 283] on p "Hey Mohamed, I appreciate your response. I am looking to trade It in for a VW y…" at bounding box center [941, 255] width 517 height 73
drag, startPoint x: 747, startPoint y: 283, endPoint x: 720, endPoint y: 273, distance: 28.2
click at [720, 273] on p "Hey Mohamed, I appreciate your response. I am looking to trade It in for a VW y…" at bounding box center [941, 255] width 517 height 73
click at [737, 284] on p "Hey Mohamed, I appreciate your response. I am looking to trade It in for a VW y…" at bounding box center [941, 255] width 517 height 73
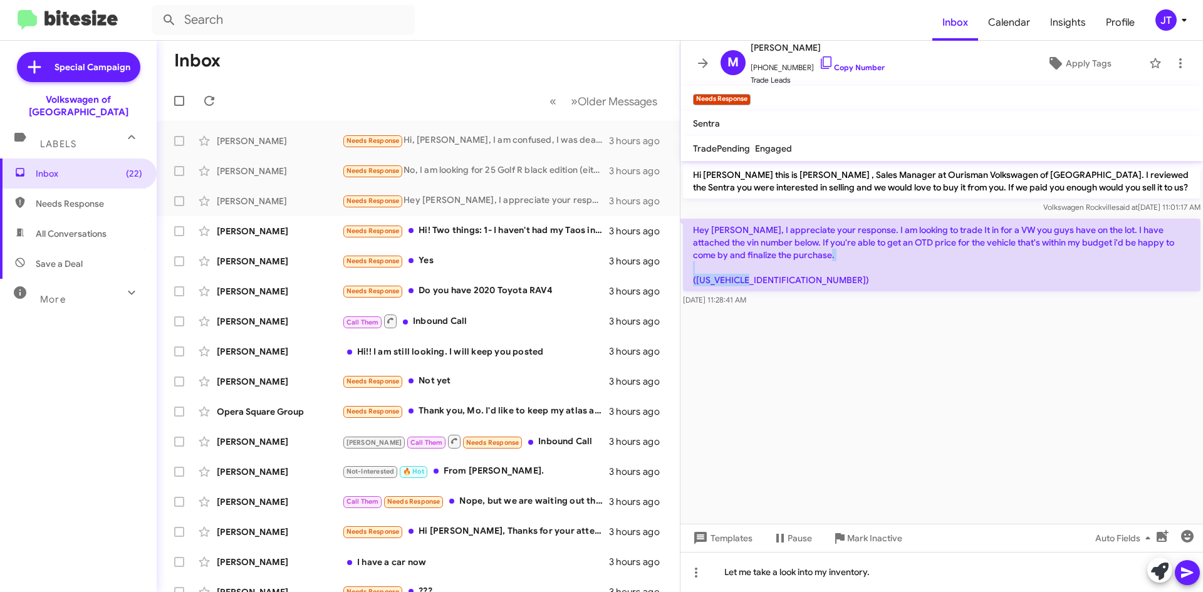
click at [737, 284] on p "Hey Mohamed, I appreciate your response. I am looking to trade It in for a VW y…" at bounding box center [941, 255] width 517 height 73
copy p "3VW2T7BU1RM069022"
click at [900, 288] on p "Hey Mohamed, I appreciate your response. I am looking to trade It in for a VW y…" at bounding box center [941, 255] width 517 height 73
click at [744, 281] on p "Hey Mohamed, I appreciate your response. I am looking to trade It in for a VW y…" at bounding box center [941, 255] width 517 height 73
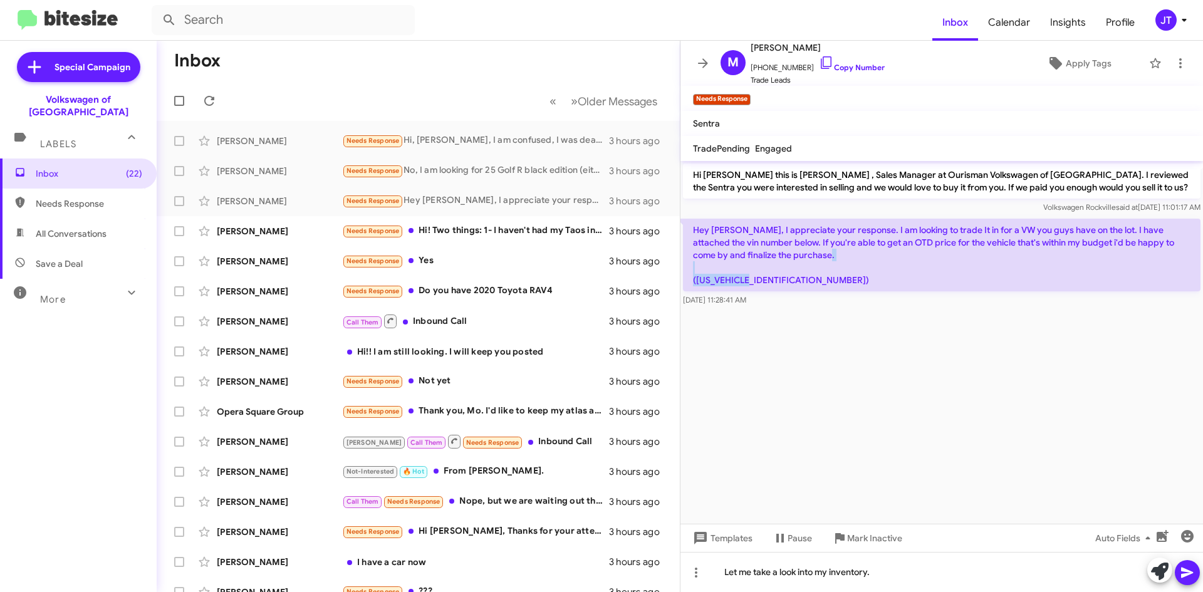
copy p "3VW2T7BU1RM069022"
click at [856, 71] on link "Copy Number" at bounding box center [852, 67] width 66 height 9
copy p "3VW2T7BU1RM069022"
click at [761, 280] on p "Hey Mohamed, I appreciate your response. I am looking to trade It in for a VW y…" at bounding box center [941, 255] width 517 height 73
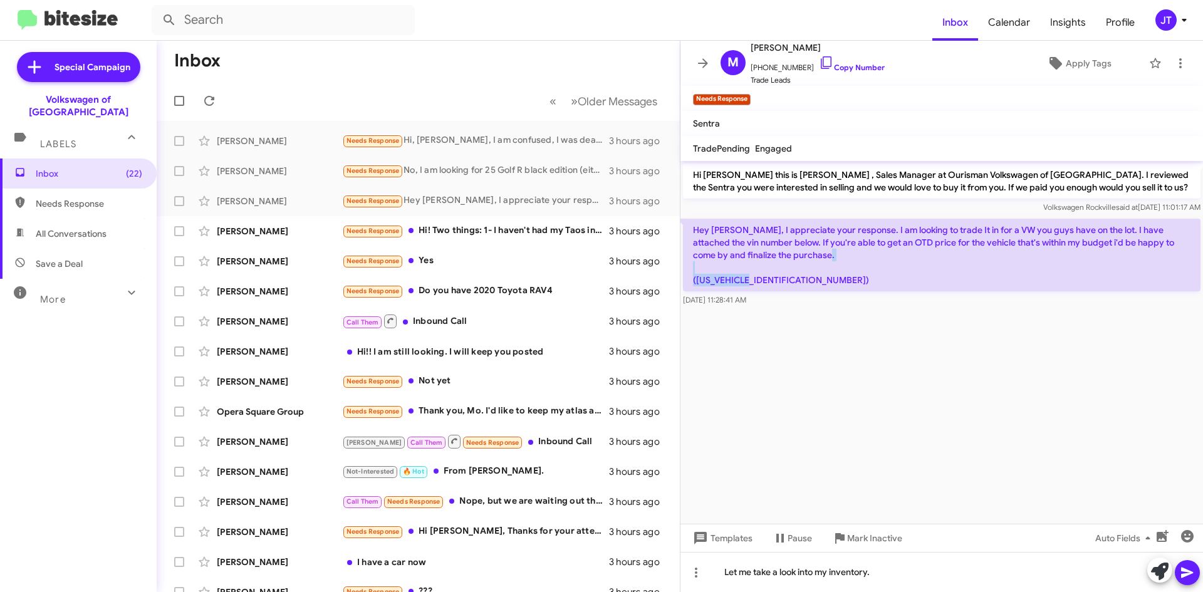
copy p "3VW2T7BU1RM069022"
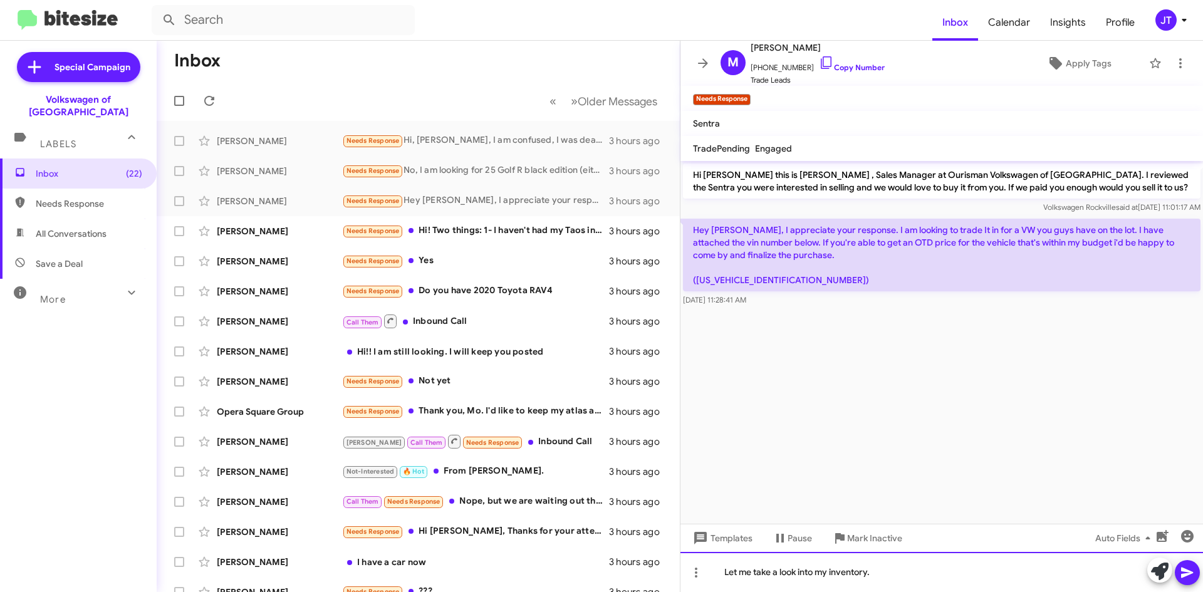
click at [872, 569] on div "Let me take a look into my inventory." at bounding box center [941, 572] width 522 height 40
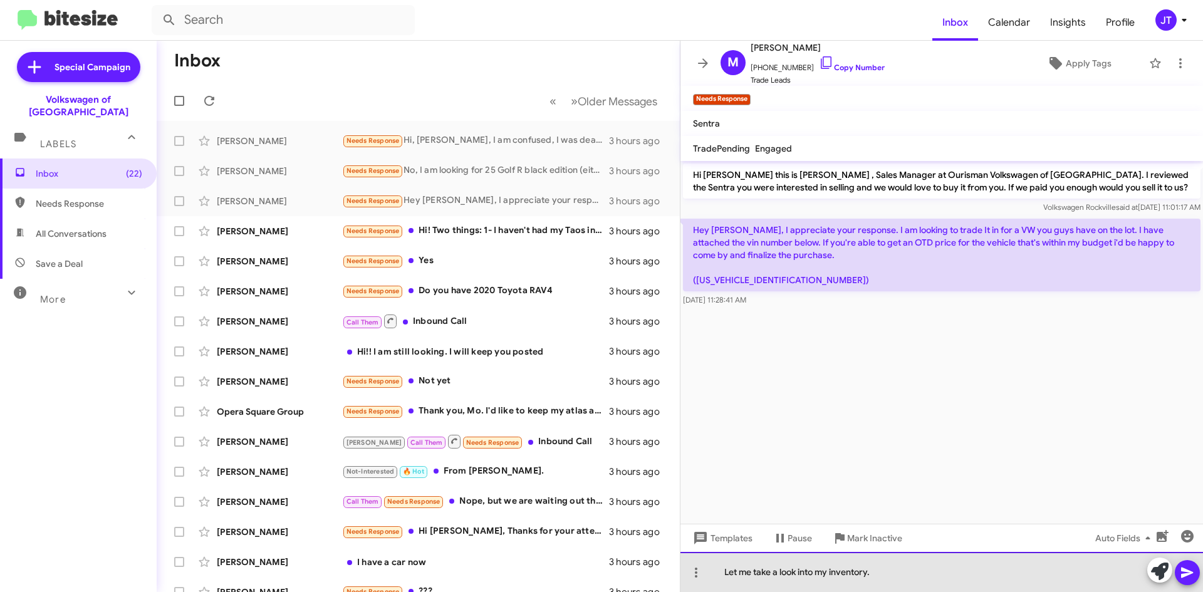
click at [872, 569] on div "Let me take a look into my inventory." at bounding box center [941, 572] width 522 height 40
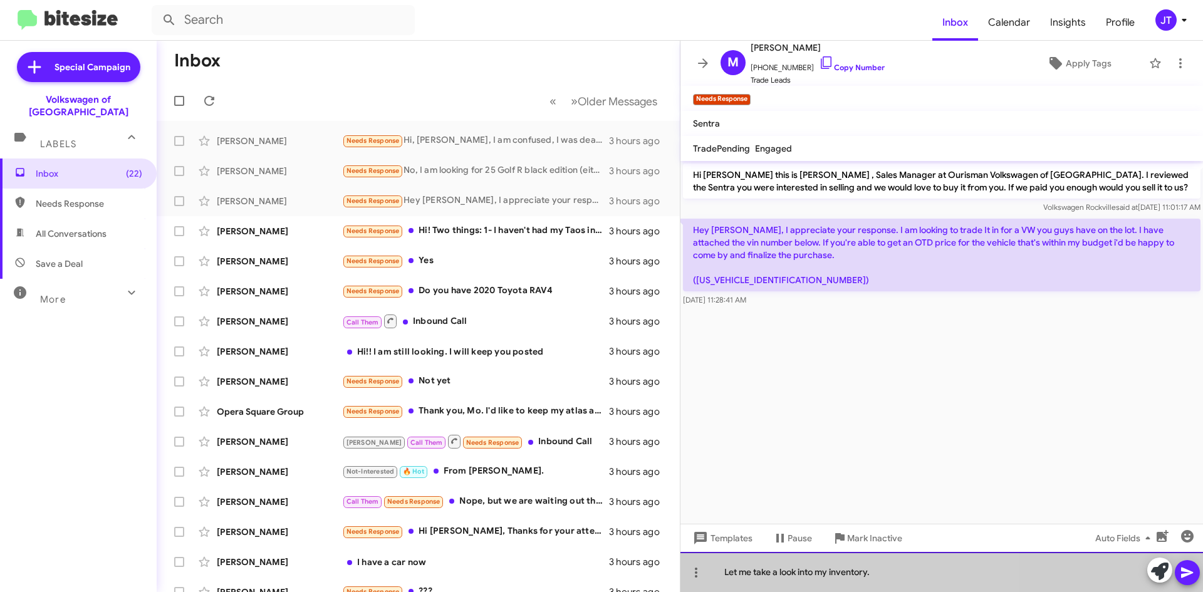
click at [872, 568] on div "Let me take a look into my inventory." at bounding box center [941, 572] width 522 height 40
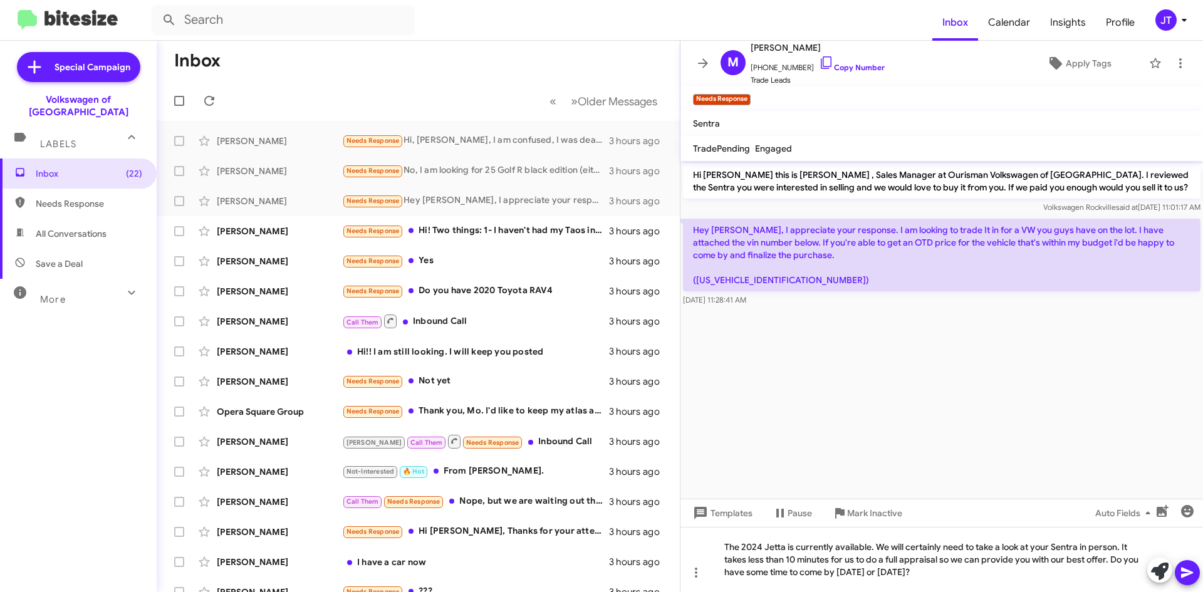
click at [1192, 566] on icon at bounding box center [1187, 572] width 15 height 15
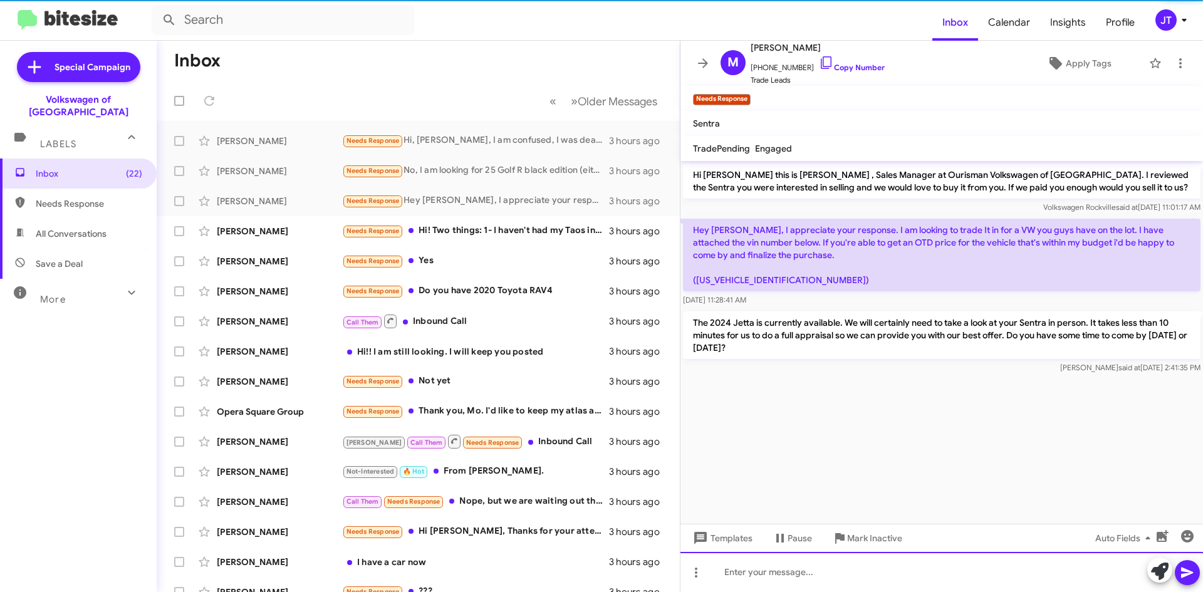
click at [770, 578] on div at bounding box center [941, 572] width 522 height 40
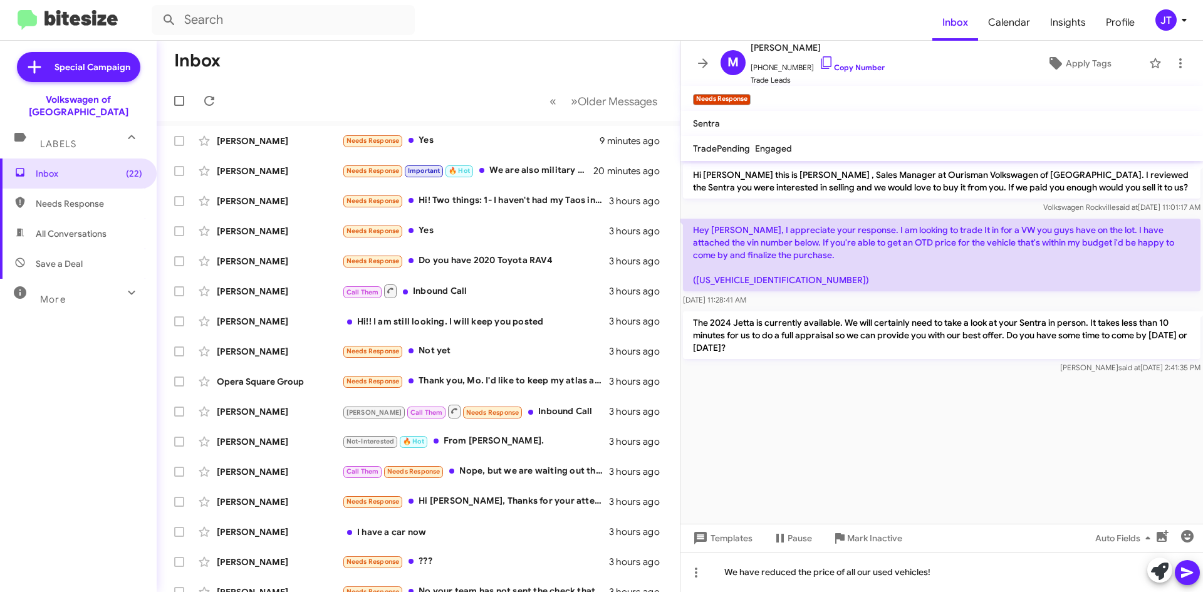
click at [1195, 574] on button at bounding box center [1187, 572] width 25 height 25
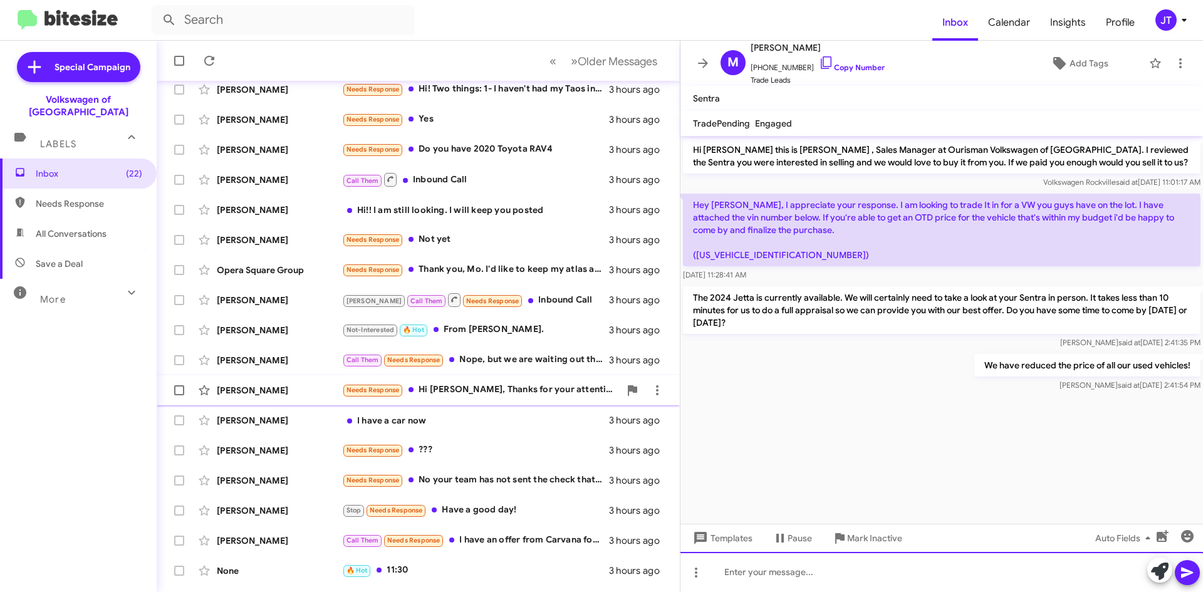
scroll to position [135, 0]
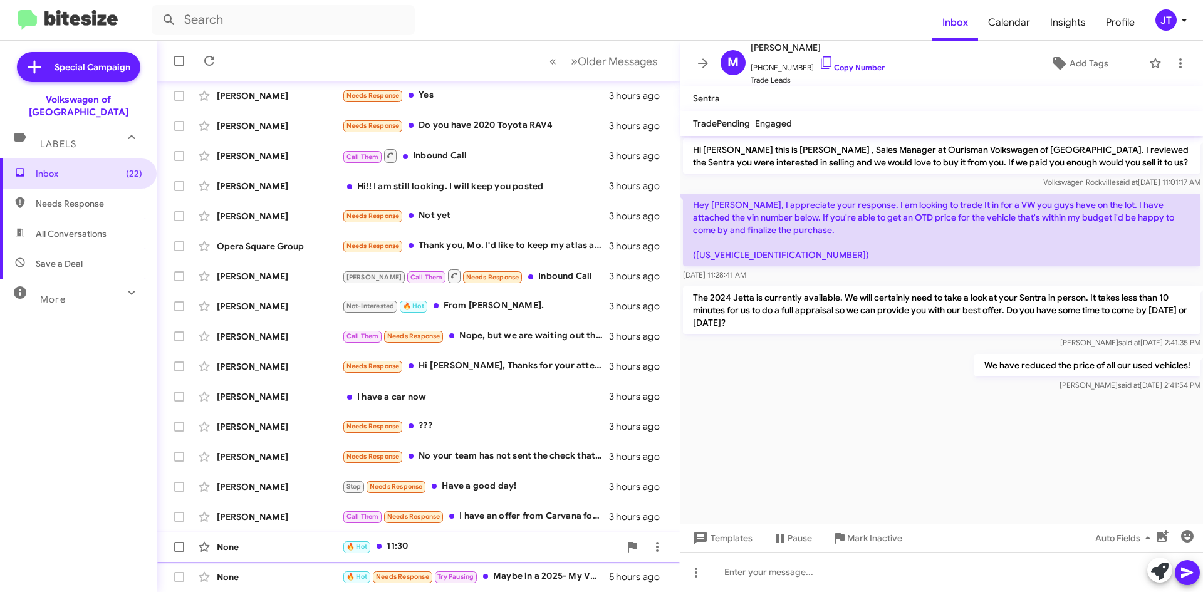
click at [472, 538] on div "None 🔥 Hot 11:30 3 hours ago" at bounding box center [418, 546] width 503 height 25
click at [432, 552] on div "🔥 Hot 11:30" at bounding box center [481, 546] width 278 height 14
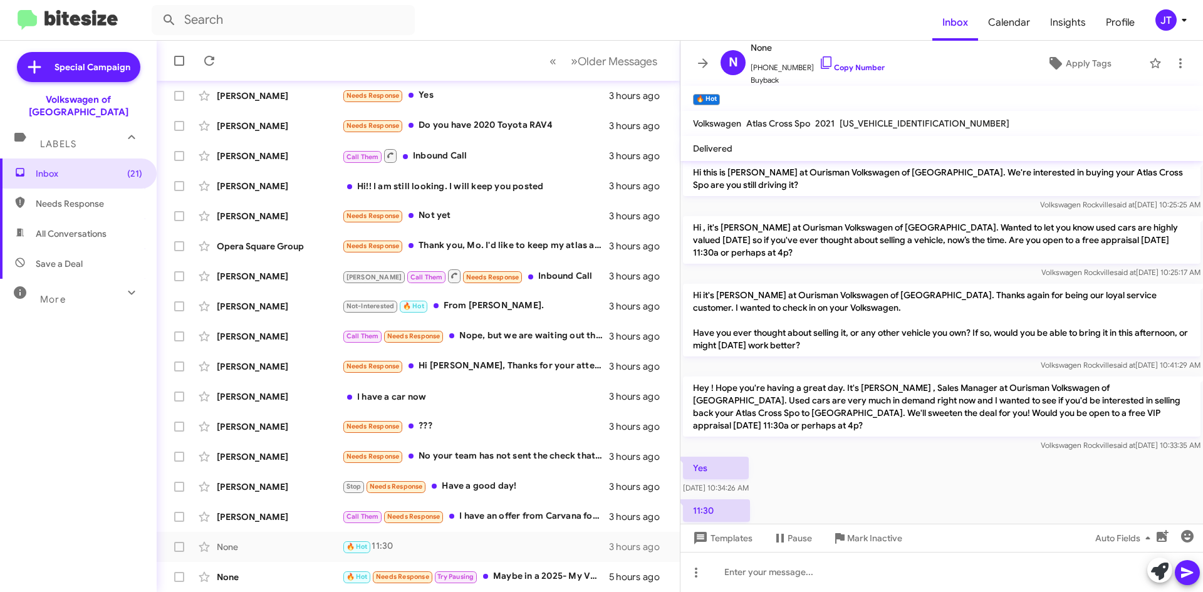
scroll to position [120, 0]
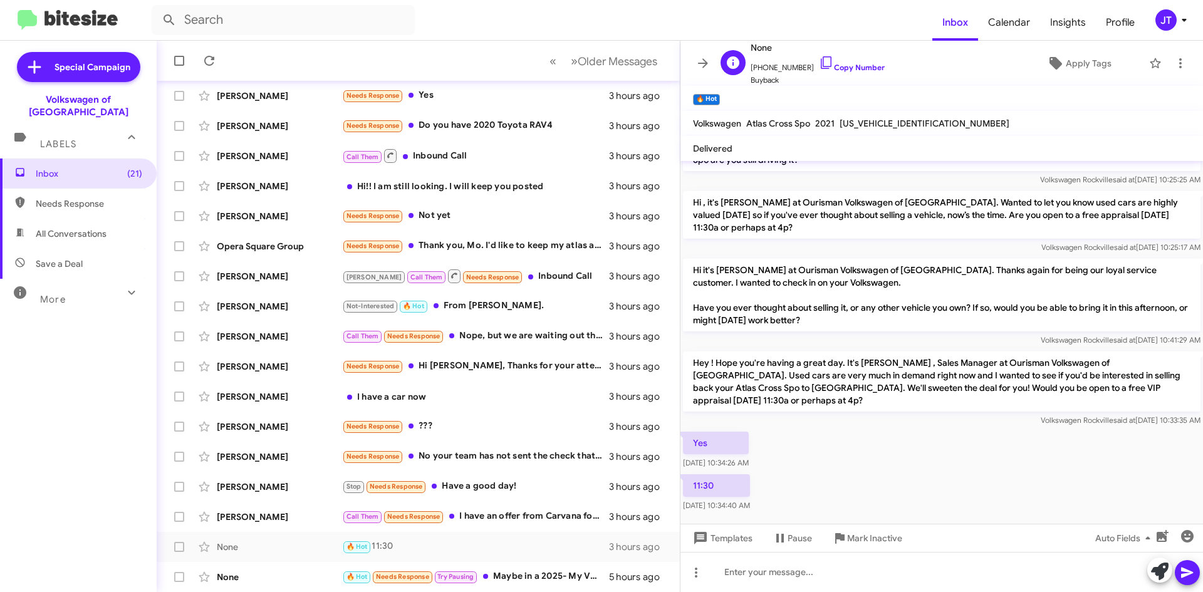
click at [855, 73] on span "+12406184368 Copy Number" at bounding box center [818, 64] width 134 height 19
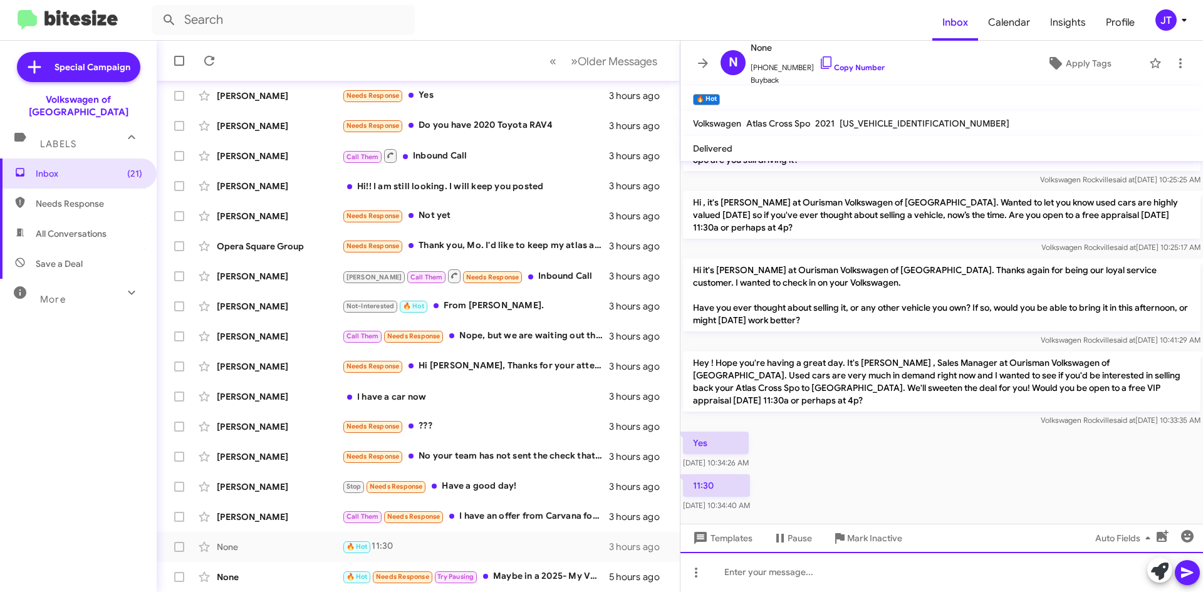
click at [754, 585] on div at bounding box center [941, 572] width 522 height 40
drag, startPoint x: 755, startPoint y: 582, endPoint x: 977, endPoint y: 582, distance: 221.8
click at [977, 582] on div at bounding box center [941, 572] width 522 height 40
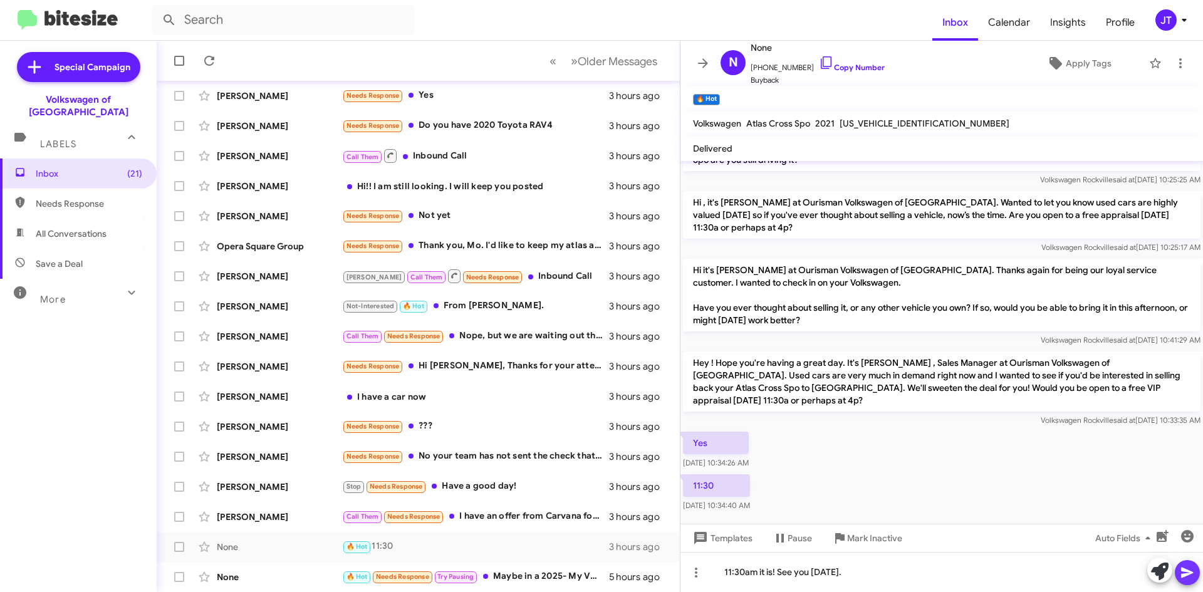
click at [1181, 573] on icon at bounding box center [1187, 572] width 15 height 15
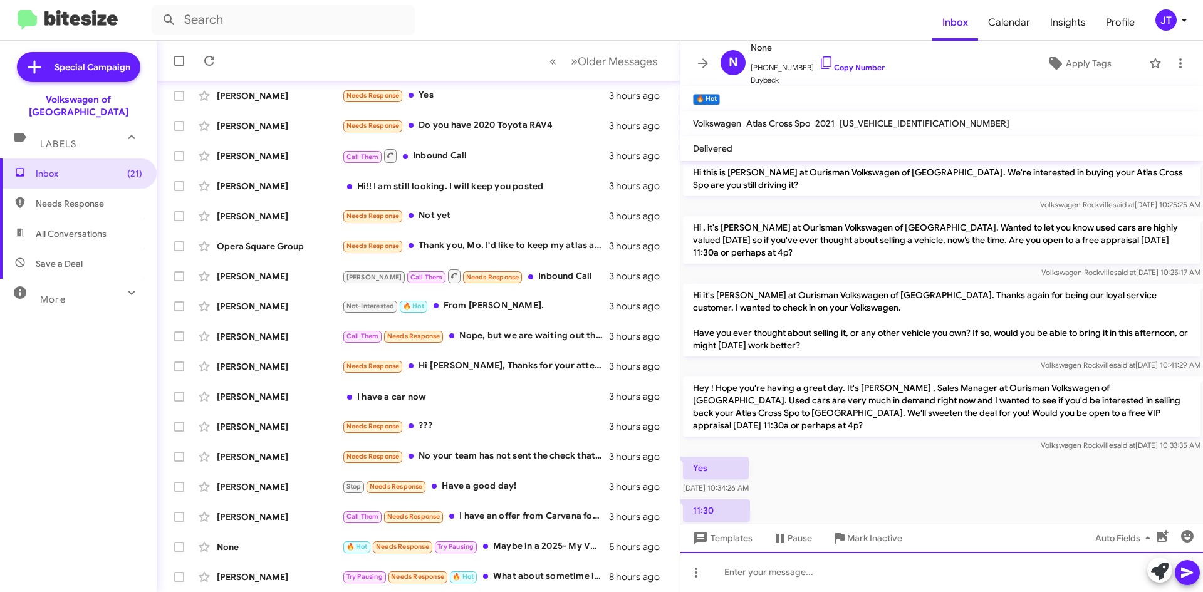
scroll to position [166, 0]
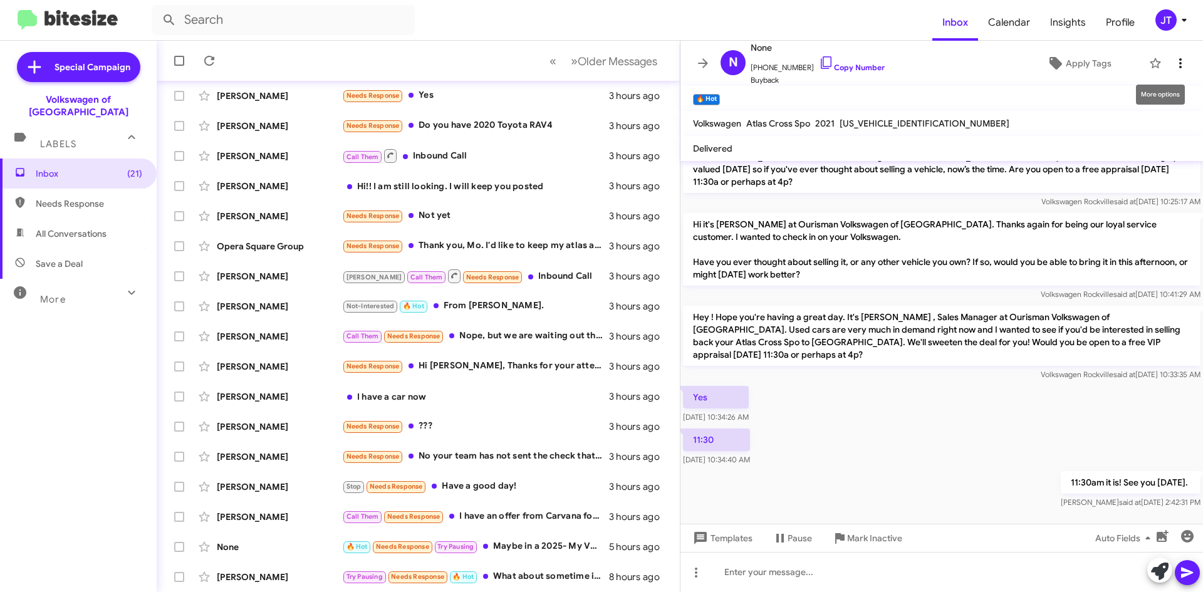
click at [1173, 62] on icon at bounding box center [1180, 63] width 15 height 15
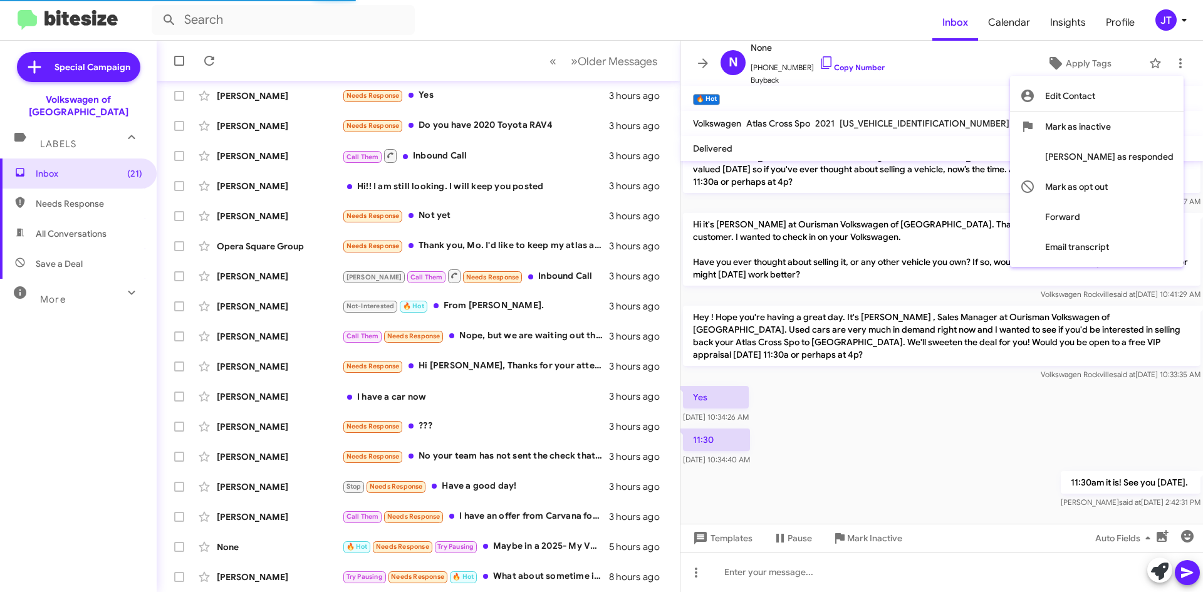
click at [1009, 91] on div at bounding box center [601, 296] width 1203 height 592
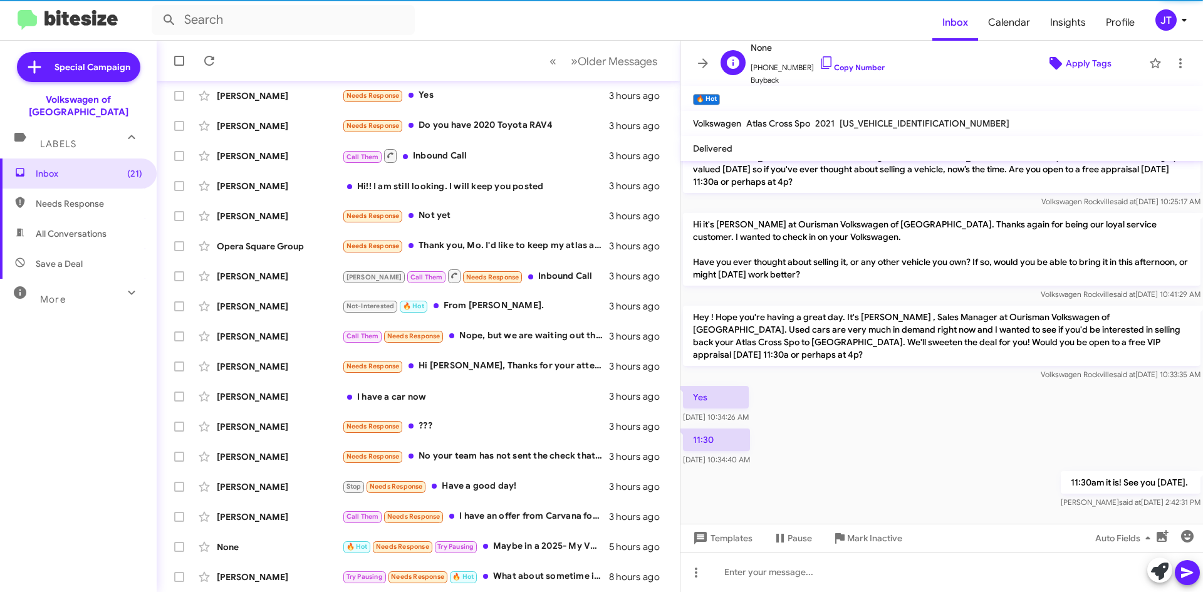
click at [1066, 65] on span "Apply Tags" at bounding box center [1089, 63] width 46 height 23
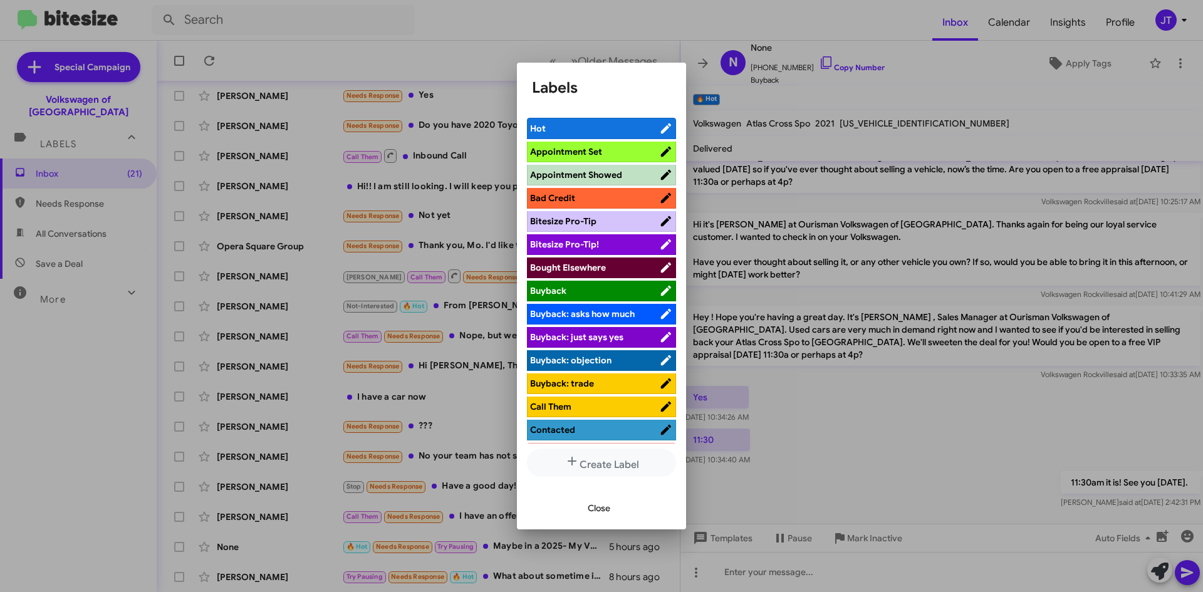
click at [583, 152] on span "Appointment Set" at bounding box center [566, 151] width 72 height 11
click at [592, 508] on span "Close" at bounding box center [599, 508] width 23 height 23
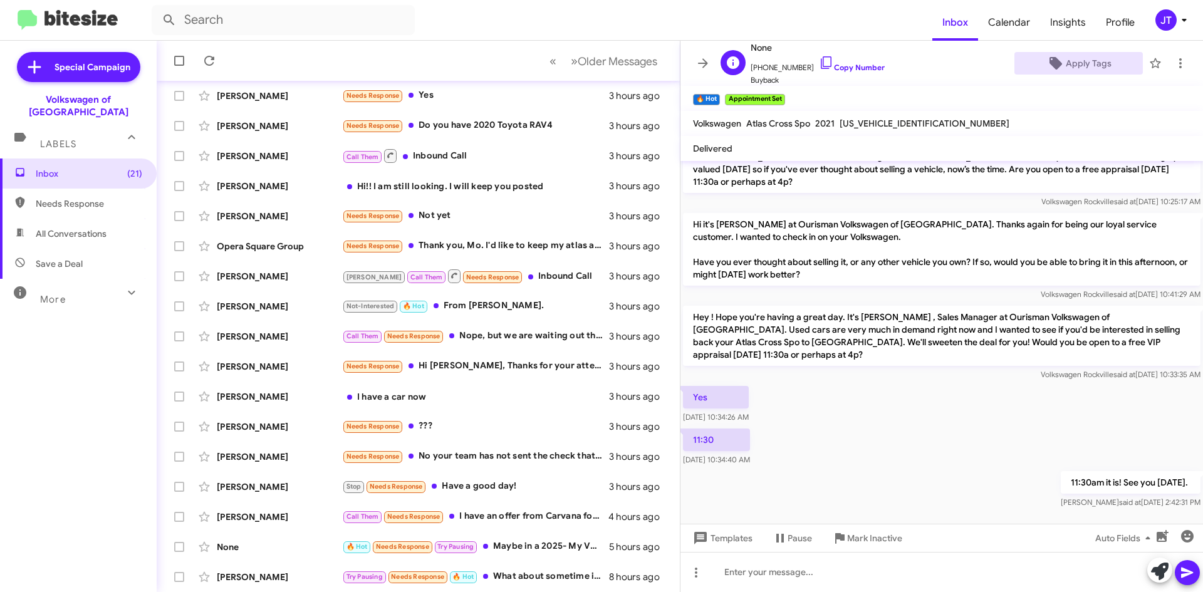
click at [836, 60] on span "+12406184368 Copy Number" at bounding box center [818, 64] width 134 height 19
click at [843, 72] on span "+12406184368 Copy Number" at bounding box center [818, 64] width 134 height 19
click at [846, 68] on link "Copy Number" at bounding box center [852, 67] width 66 height 9
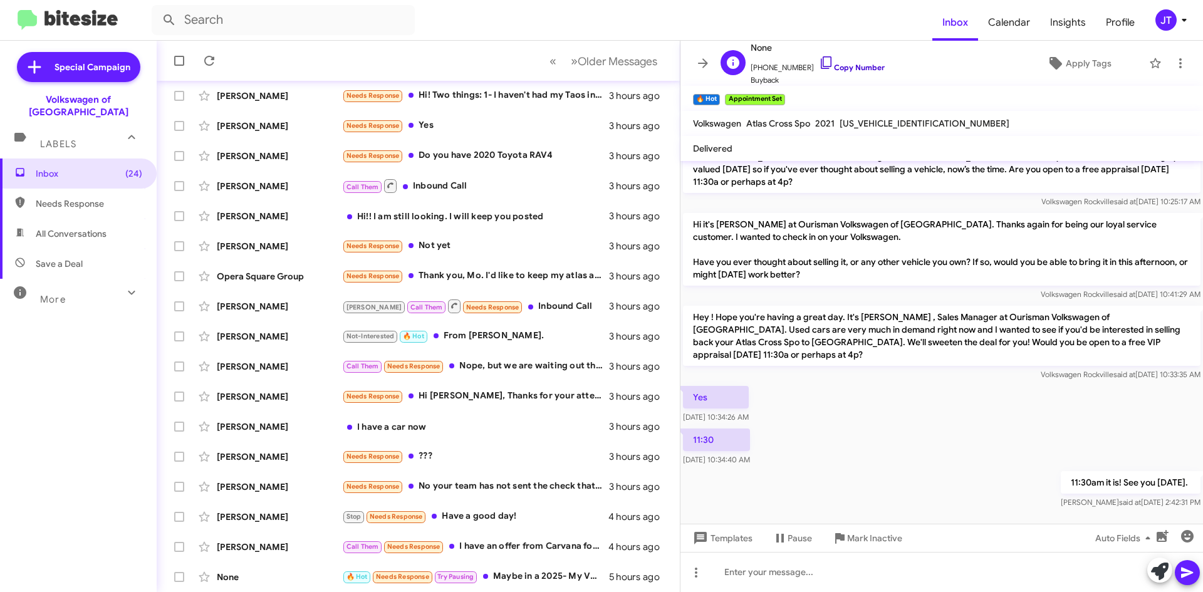
click at [860, 70] on link "Copy Number" at bounding box center [852, 67] width 66 height 9
click at [887, 112] on mat-toolbar "Volkswagen Atlas Cross Spo 2021 1V2FE2CAXMC238078" at bounding box center [941, 123] width 522 height 25
click at [886, 112] on mat-toolbar "Volkswagen Atlas Cross Spo 2021 1V2FE2CAXMC238078" at bounding box center [941, 123] width 522 height 25
copy span "1V2FE2CAXMC238078"
click at [837, 66] on link "Copy Number" at bounding box center [852, 67] width 66 height 9
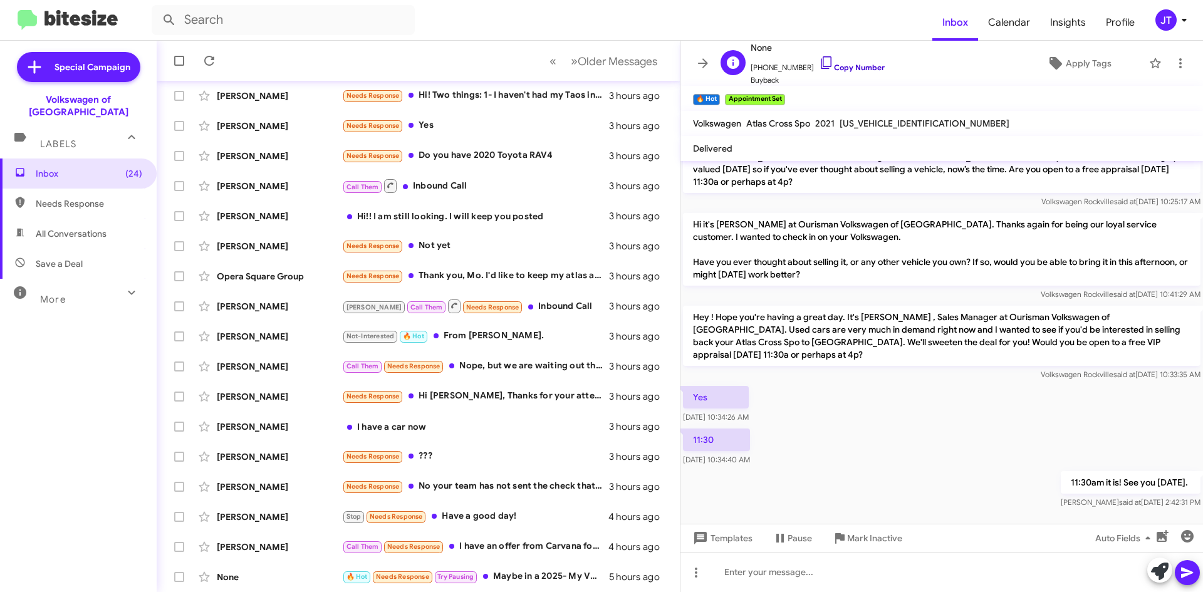
copy span "1V2FE2CAXMC238078"
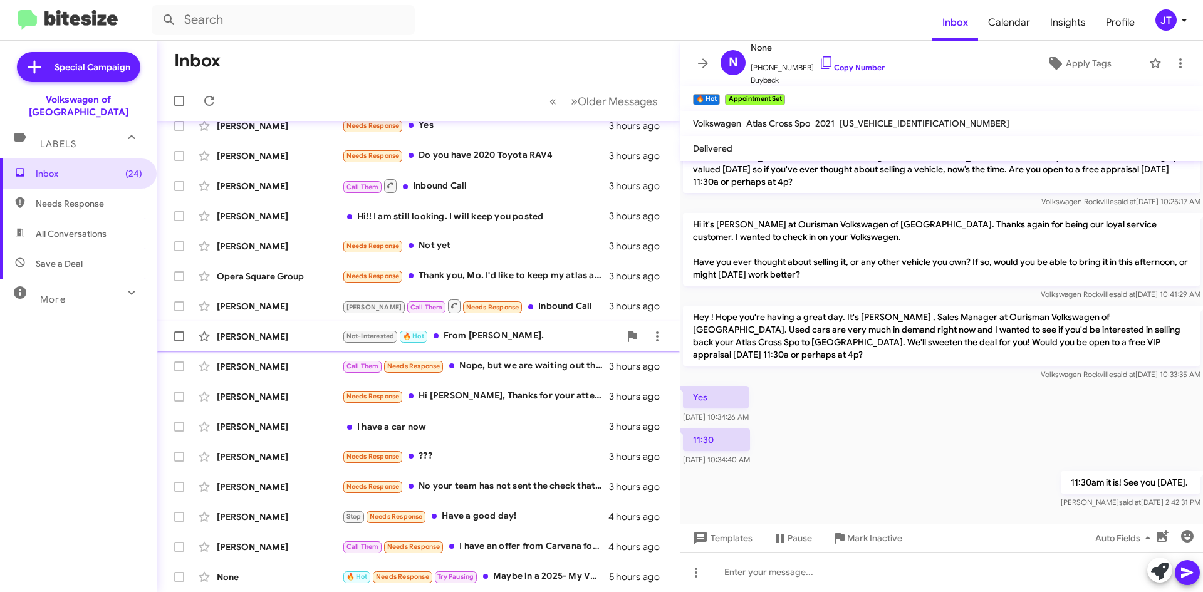
scroll to position [0, 0]
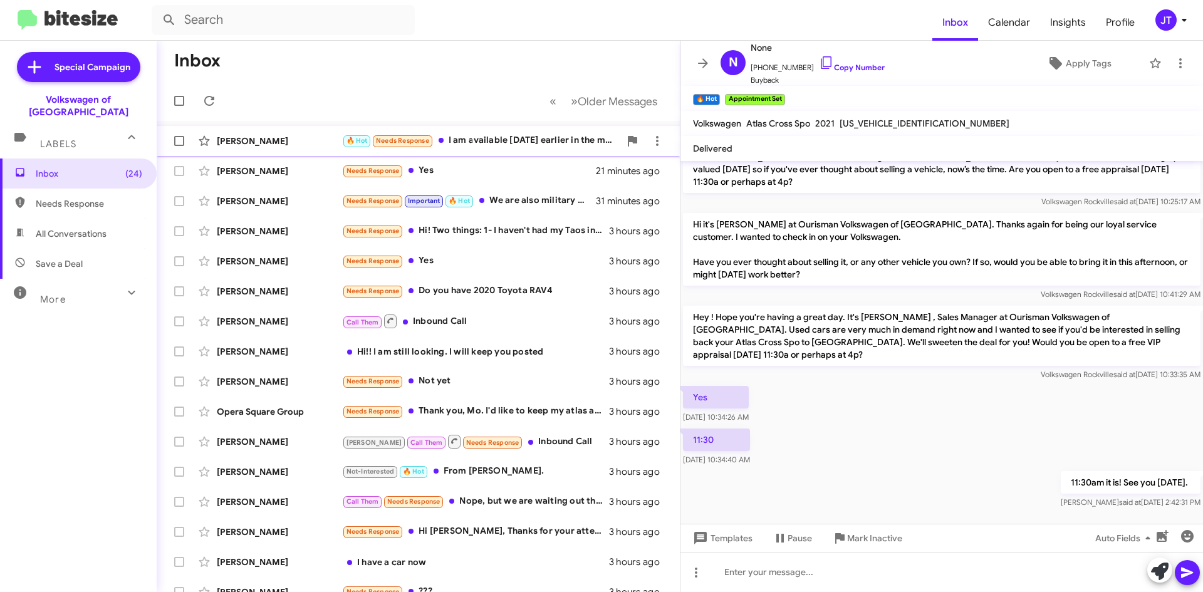
click at [286, 131] on div "Michael Arnold 🔥 Hot Needs Response I am available saturday earlier in the morn…" at bounding box center [418, 140] width 503 height 25
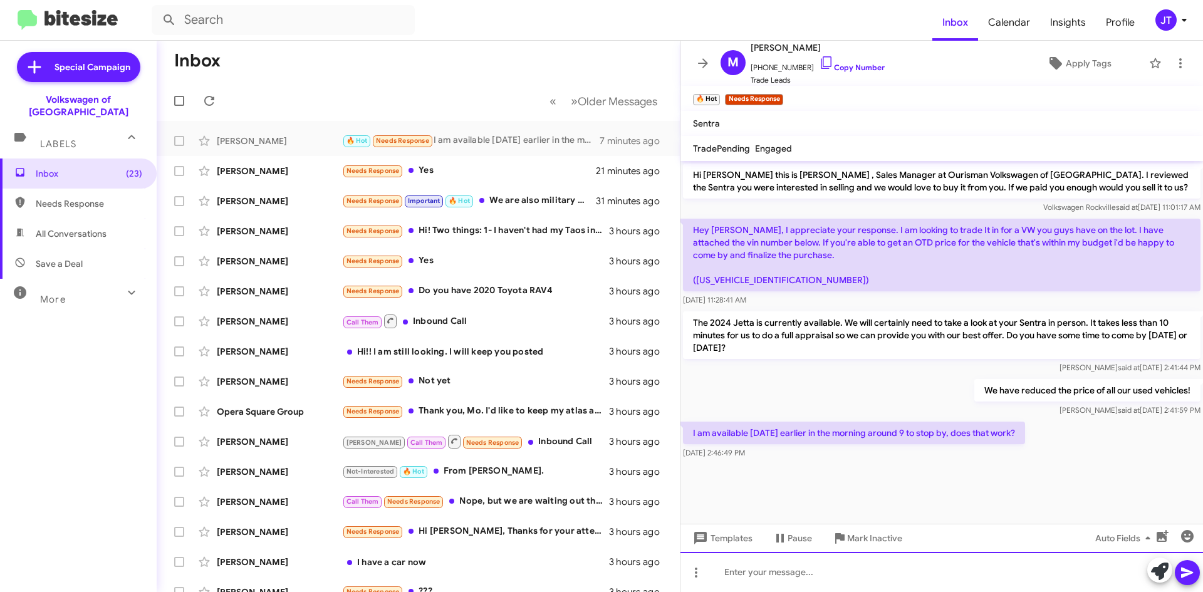
click at [779, 568] on div at bounding box center [941, 572] width 522 height 40
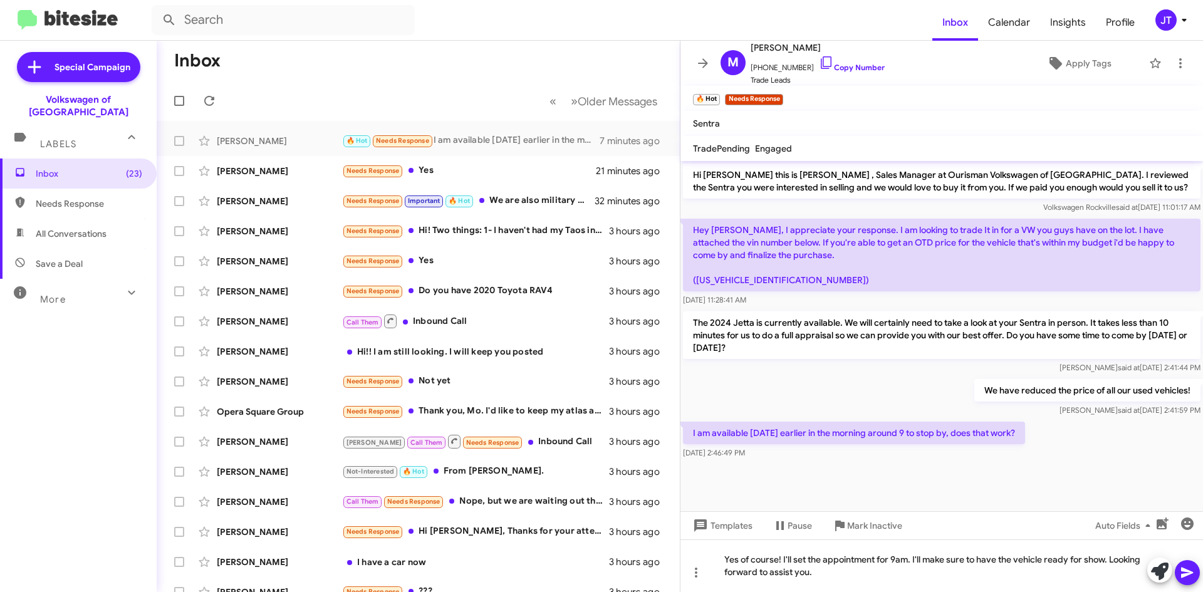
click at [1188, 572] on icon at bounding box center [1187, 573] width 12 height 11
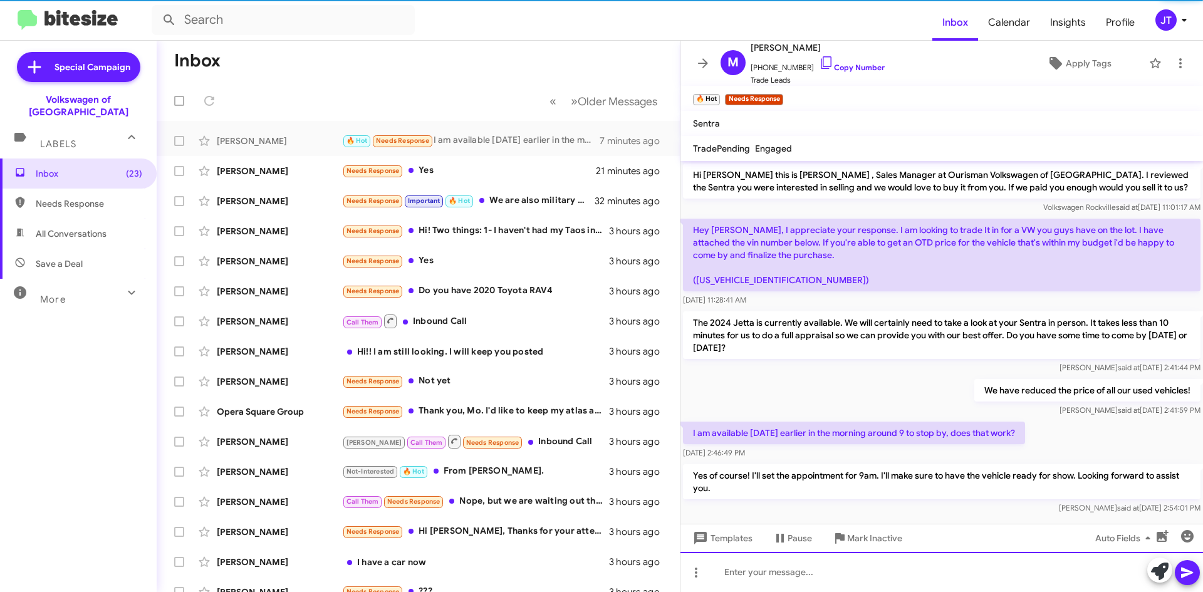
scroll to position [12, 0]
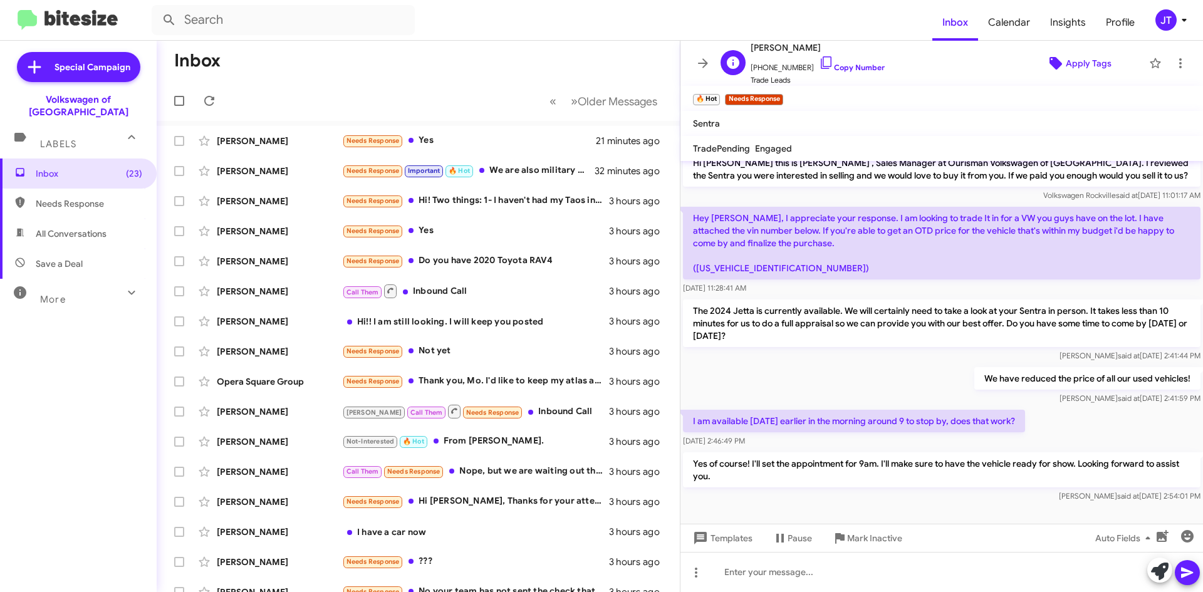
click at [1071, 65] on span "Apply Tags" at bounding box center [1089, 63] width 46 height 23
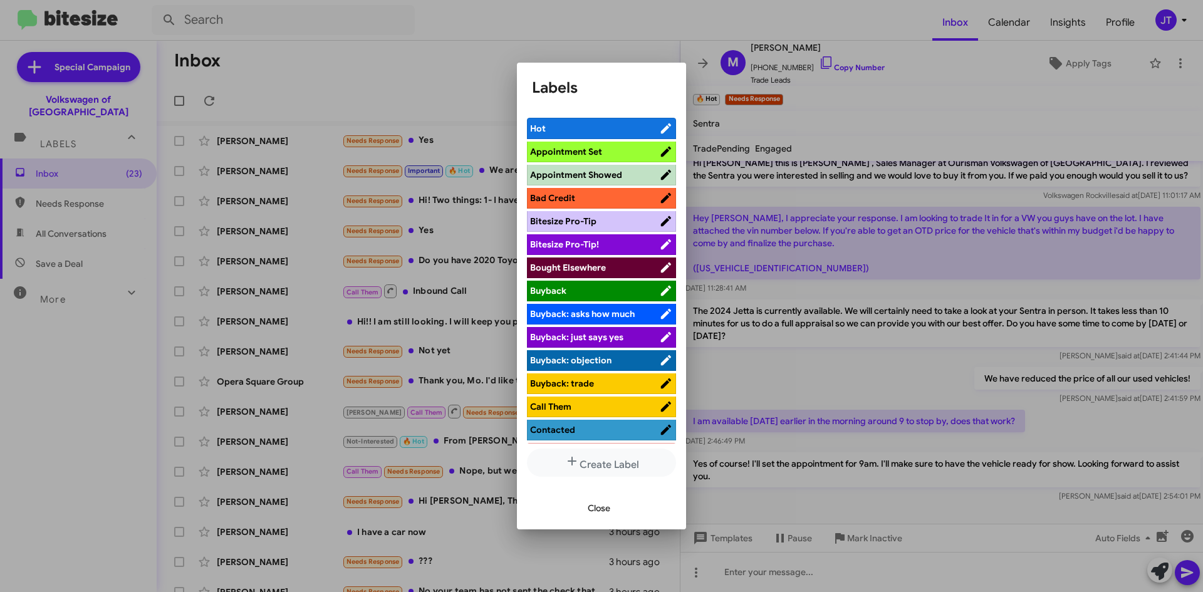
click at [600, 152] on span "Appointment Set" at bounding box center [566, 151] width 72 height 11
click at [596, 503] on span "Close" at bounding box center [599, 508] width 23 height 23
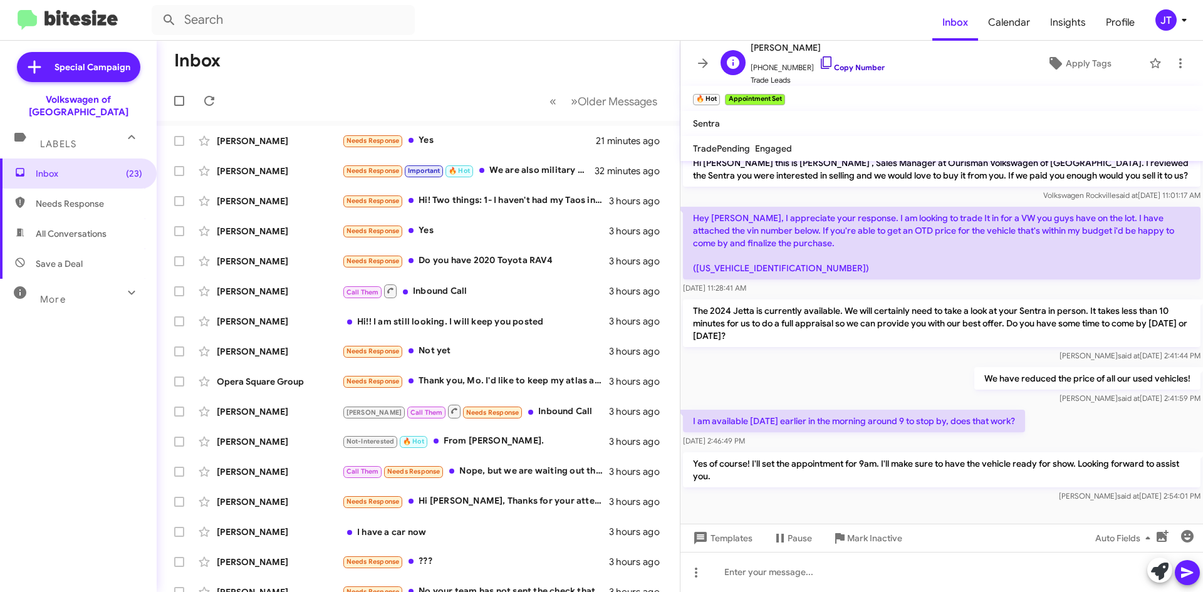
click at [843, 71] on link "Copy Number" at bounding box center [852, 67] width 66 height 9
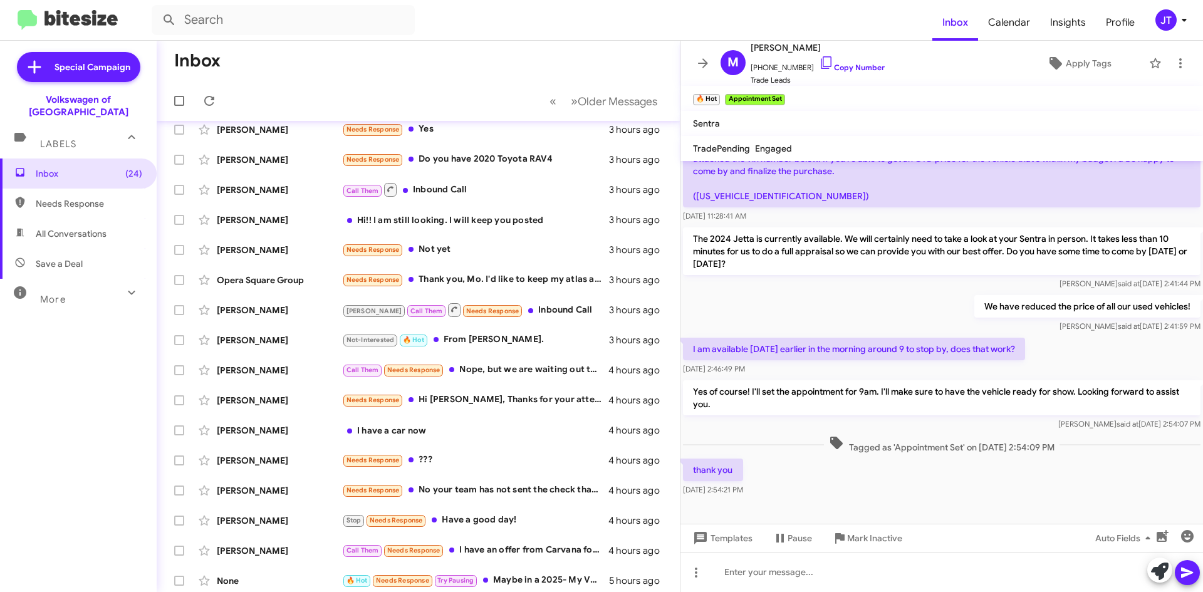
scroll to position [0, 0]
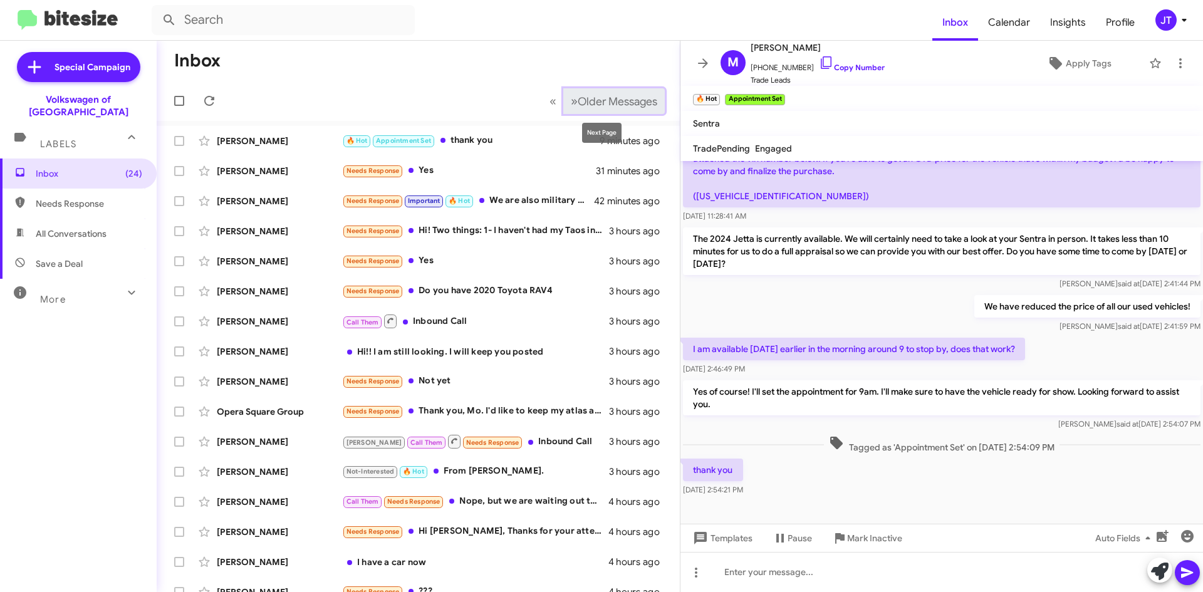
click at [587, 107] on span "Older Messages" at bounding box center [618, 102] width 80 height 14
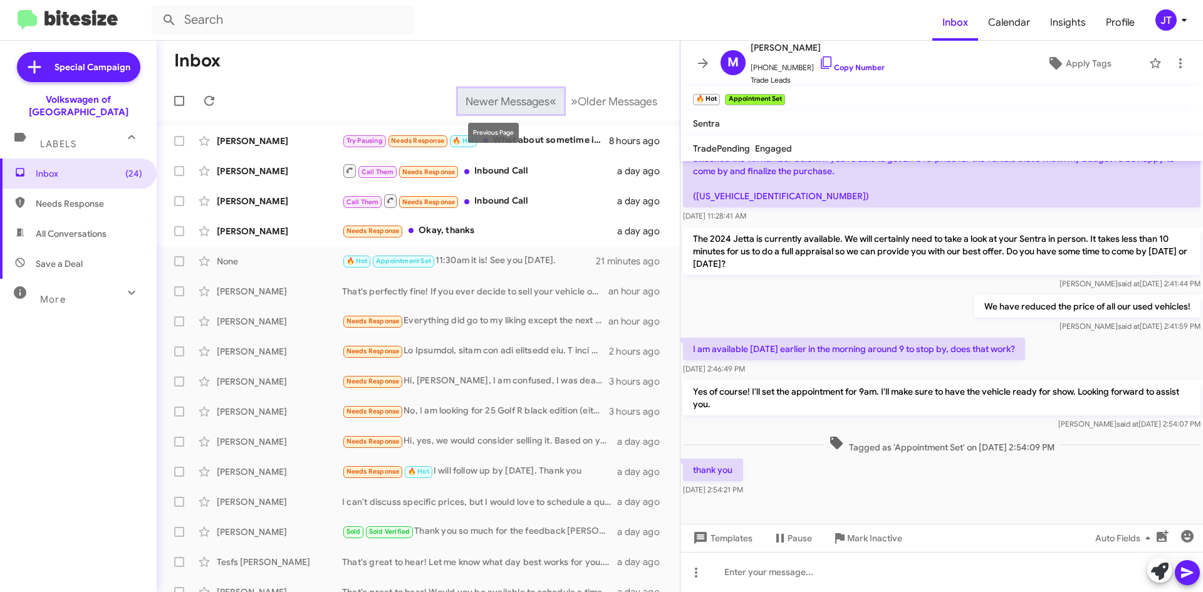
click at [523, 92] on button "Newer Messages « Previous" at bounding box center [511, 101] width 106 height 26
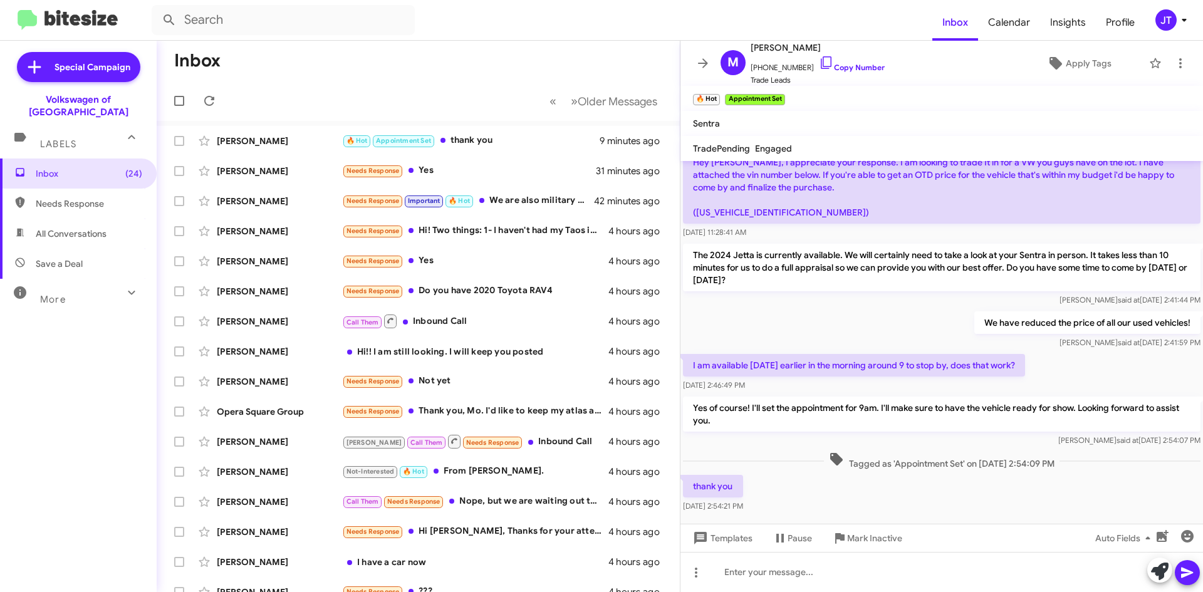
scroll to position [84, 0]
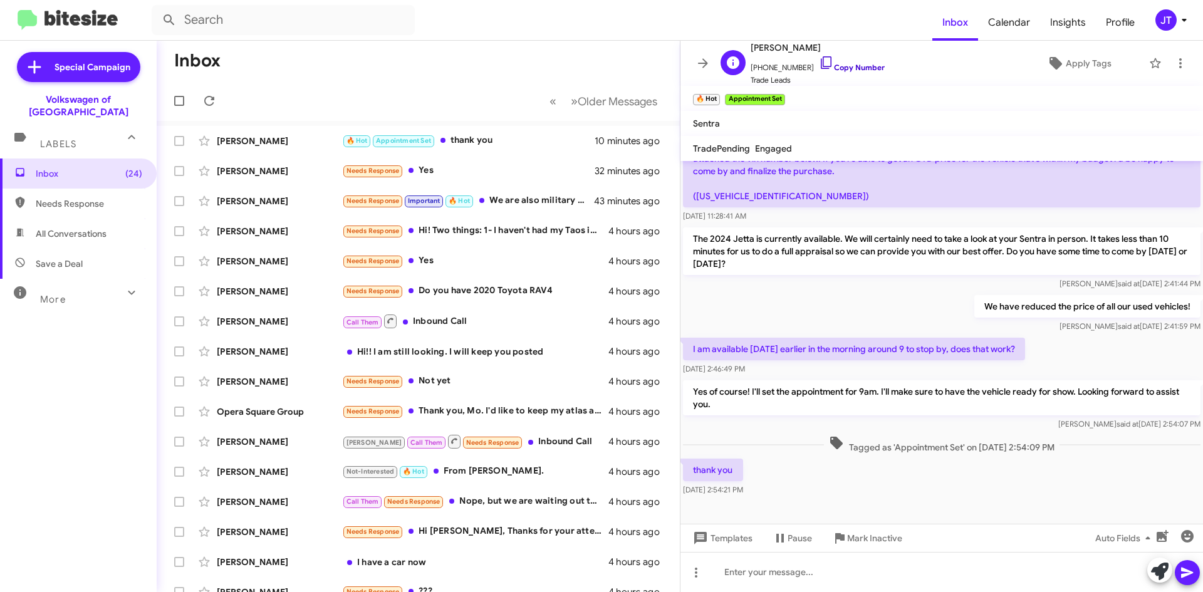
click at [856, 71] on link "Copy Number" at bounding box center [852, 67] width 66 height 9
click at [861, 71] on link "Copy Number" at bounding box center [852, 67] width 66 height 9
click at [1188, 534] on icon "button" at bounding box center [1187, 536] width 13 height 13
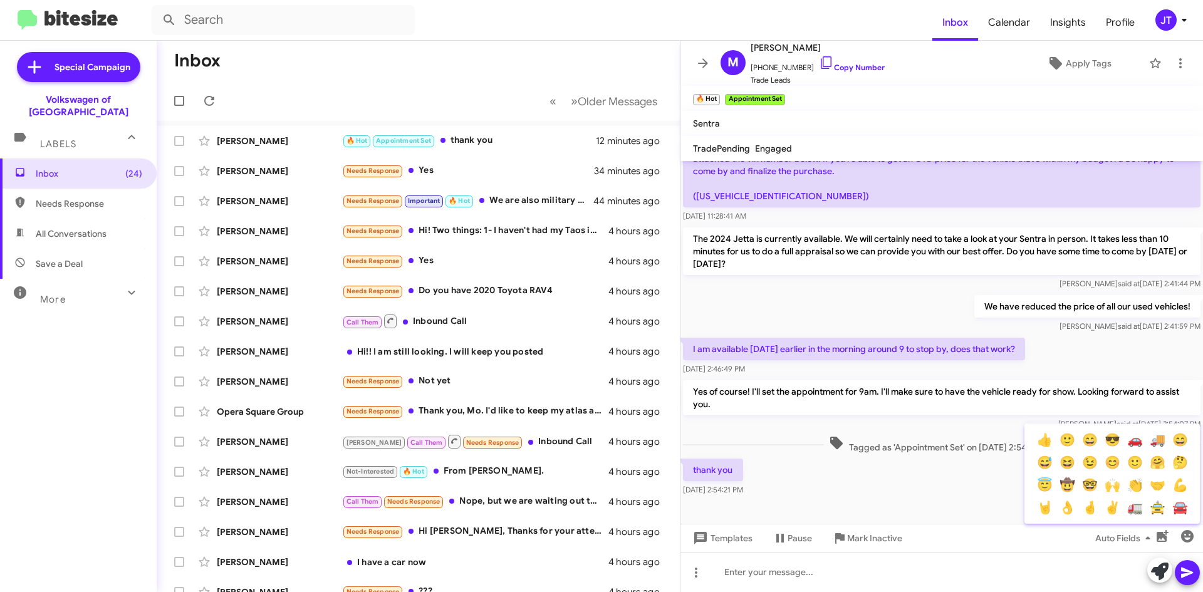
click at [1039, 437] on button "👍" at bounding box center [1044, 440] width 23 height 23
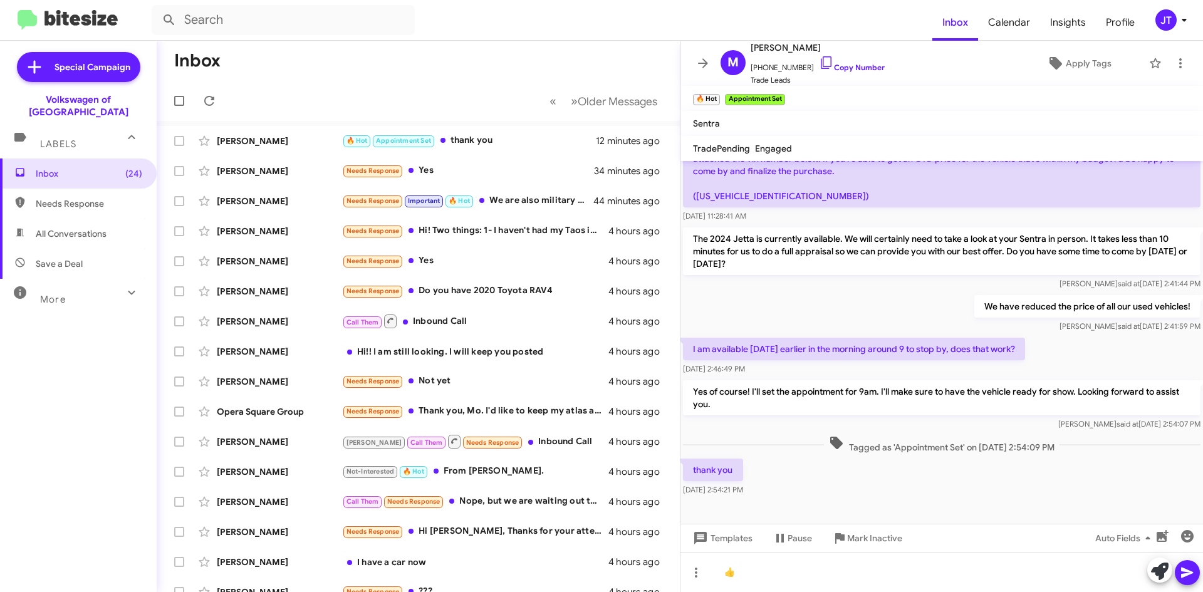
click at [1182, 571] on icon at bounding box center [1187, 573] width 12 height 11
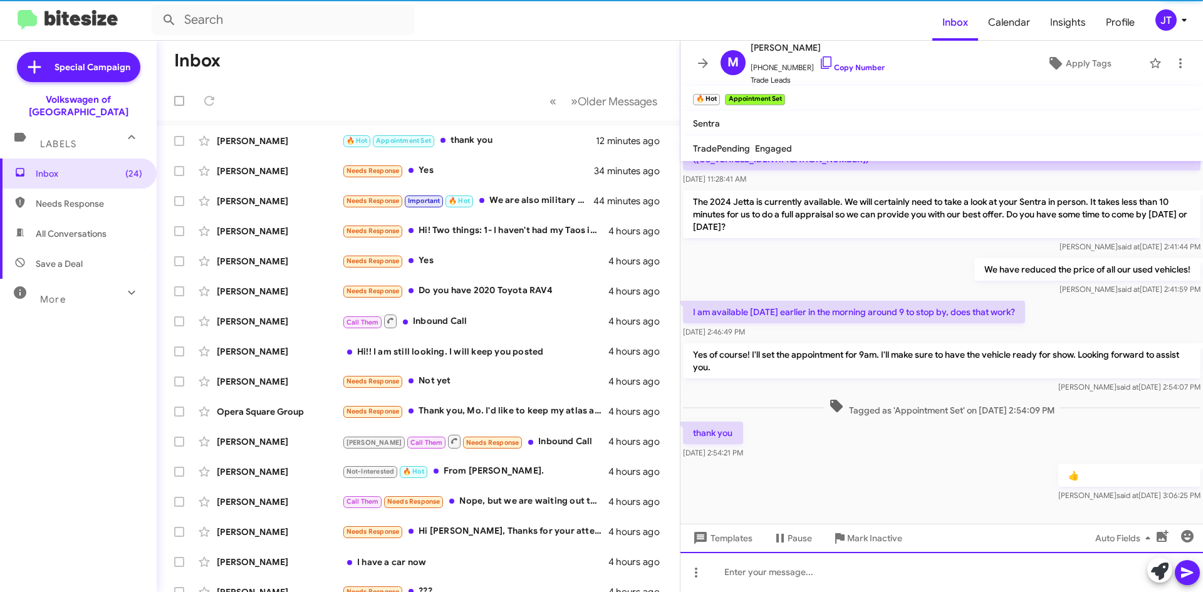
scroll to position [130, 0]
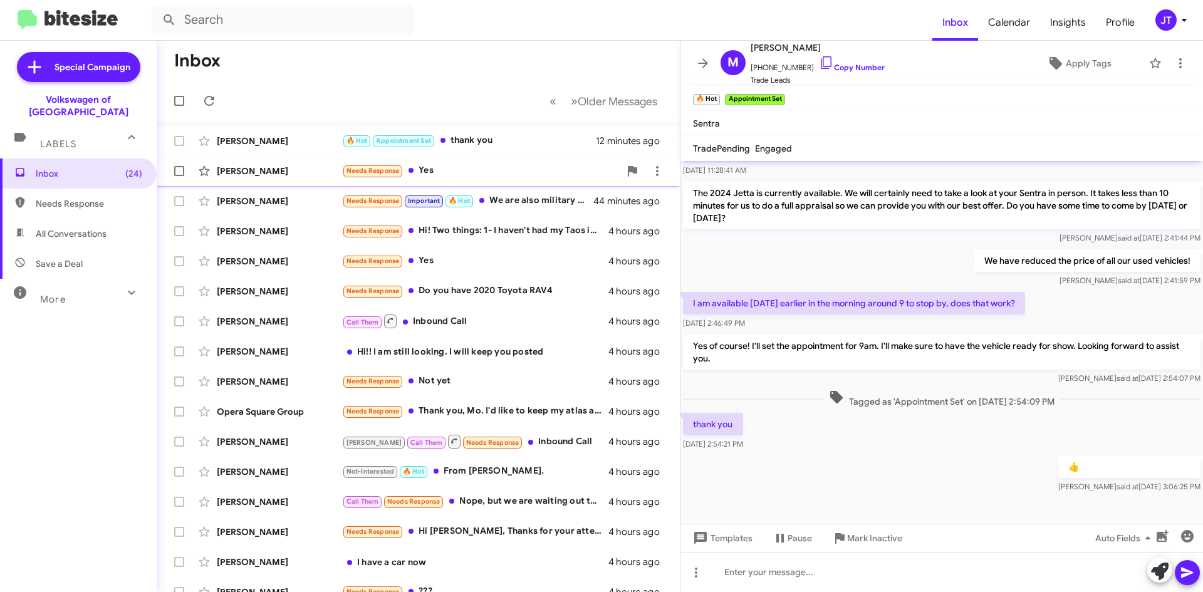
click at [464, 165] on div "Needs Response Yes" at bounding box center [481, 171] width 278 height 14
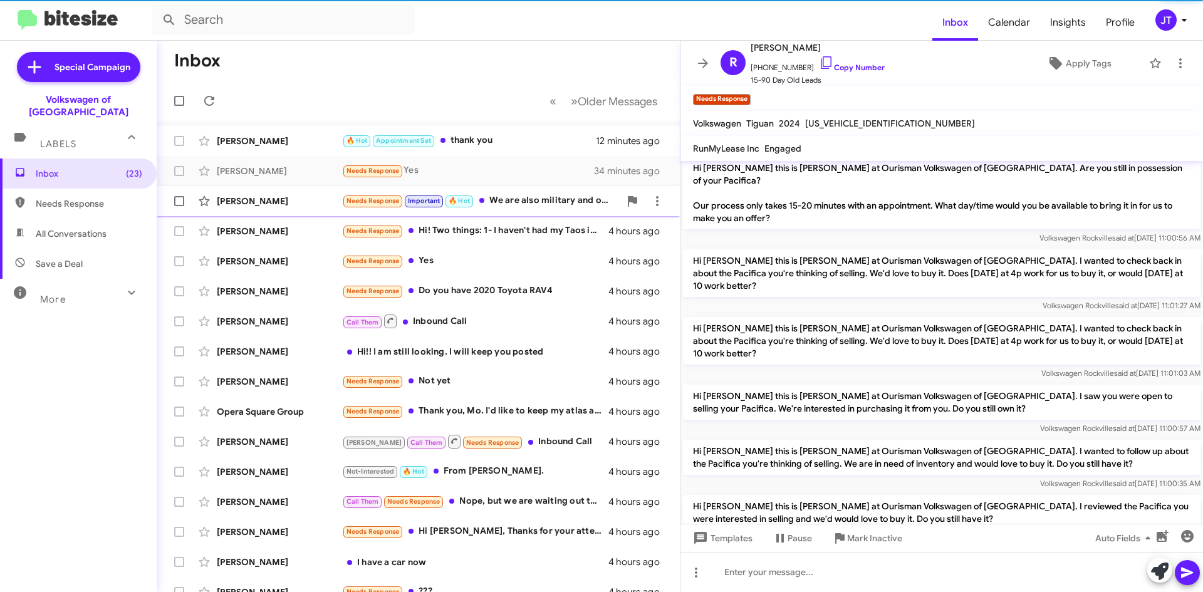
scroll to position [903, 0]
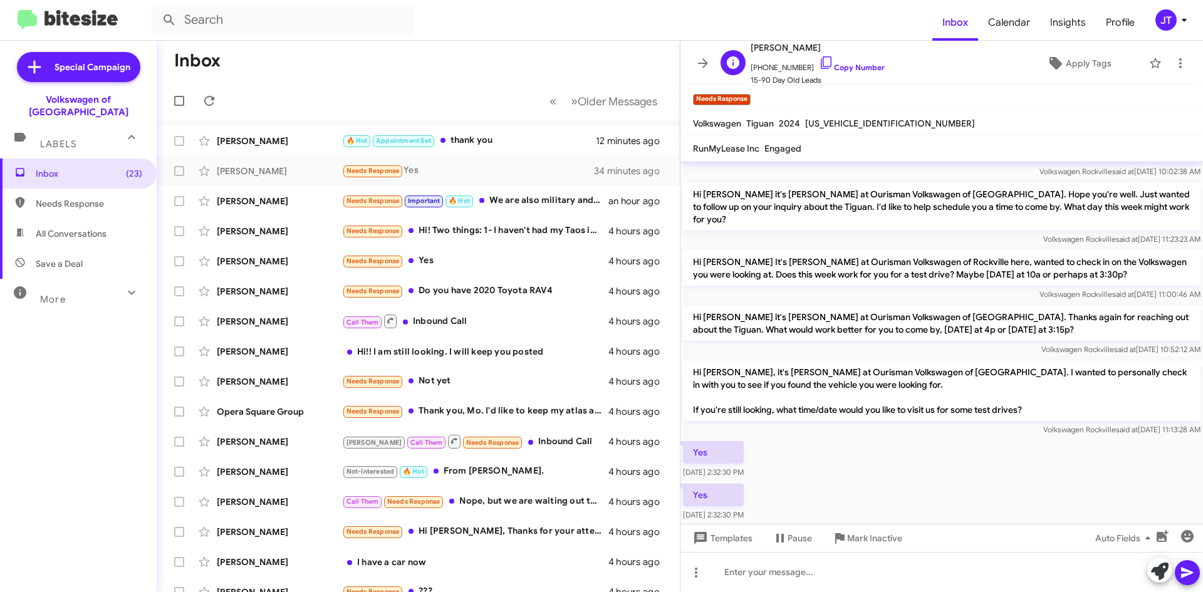
click at [848, 73] on span "+12022574192 Copy Number" at bounding box center [818, 64] width 134 height 19
click at [854, 66] on link "Copy Number" at bounding box center [852, 67] width 66 height 9
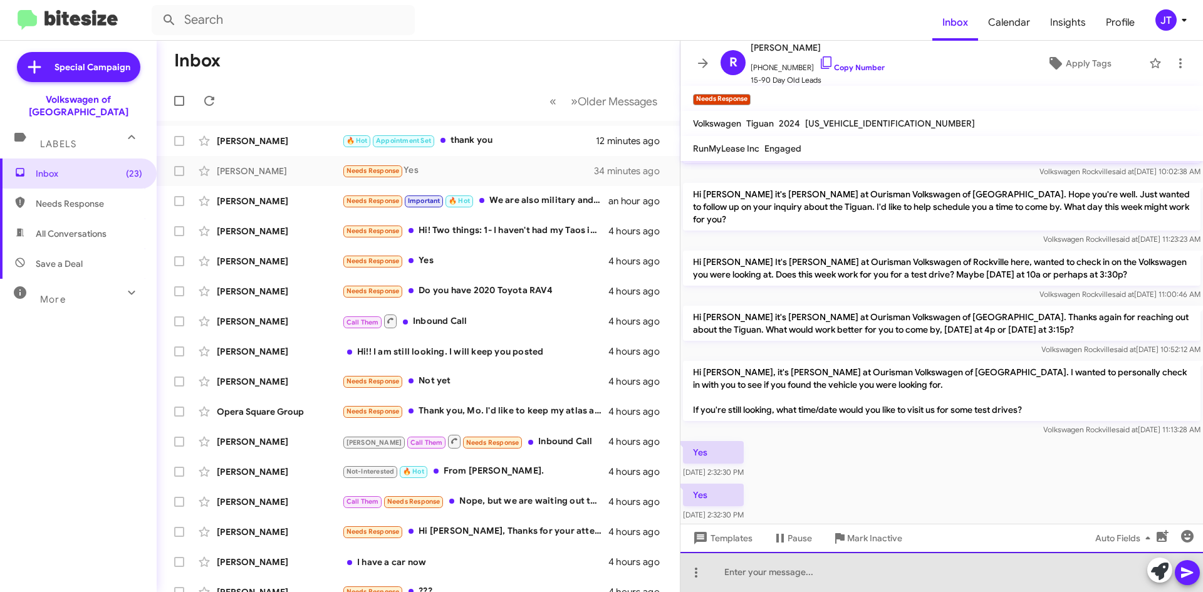
click at [794, 568] on div at bounding box center [941, 572] width 522 height 40
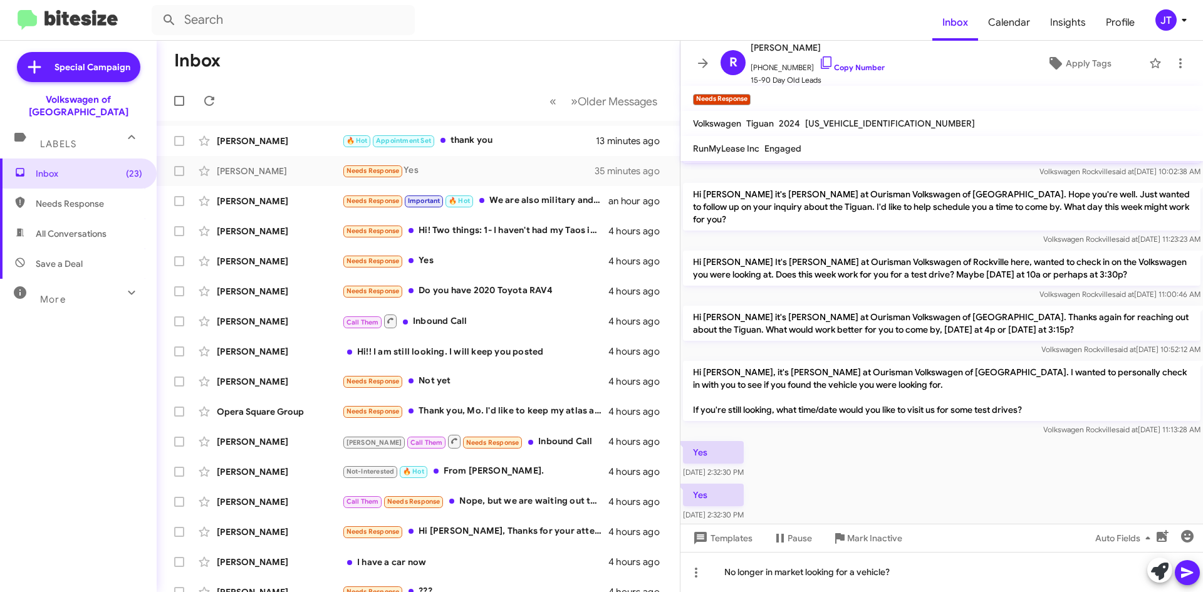
click at [1178, 578] on button at bounding box center [1187, 572] width 25 height 25
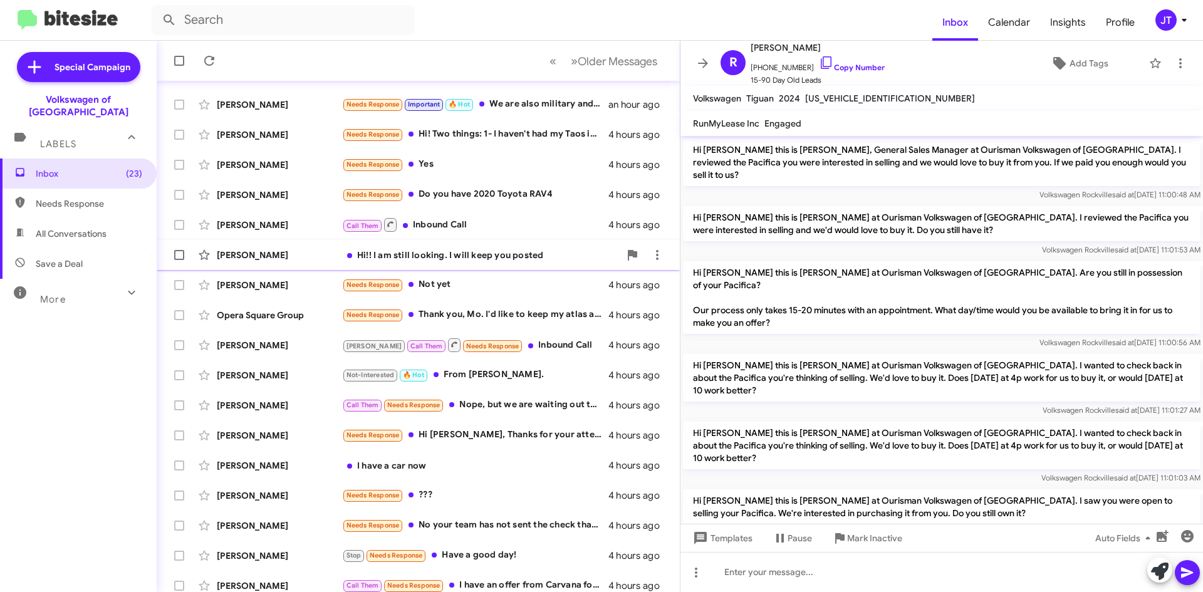
scroll to position [135, 0]
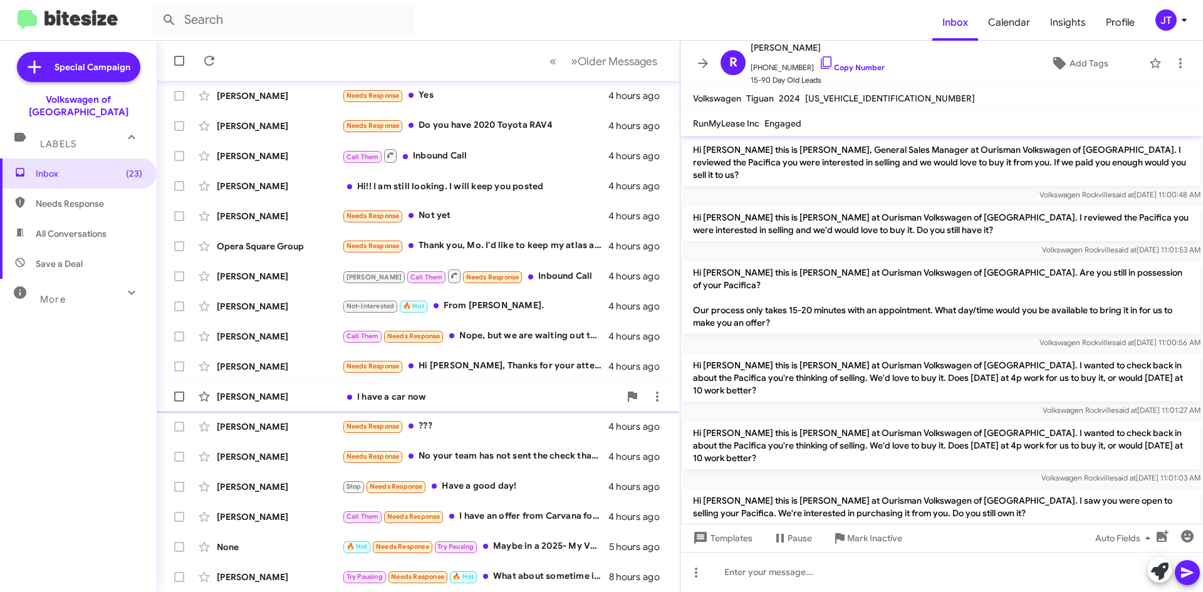
click at [427, 385] on div "Gideon Asante I have a car now 4 hours ago" at bounding box center [418, 396] width 503 height 25
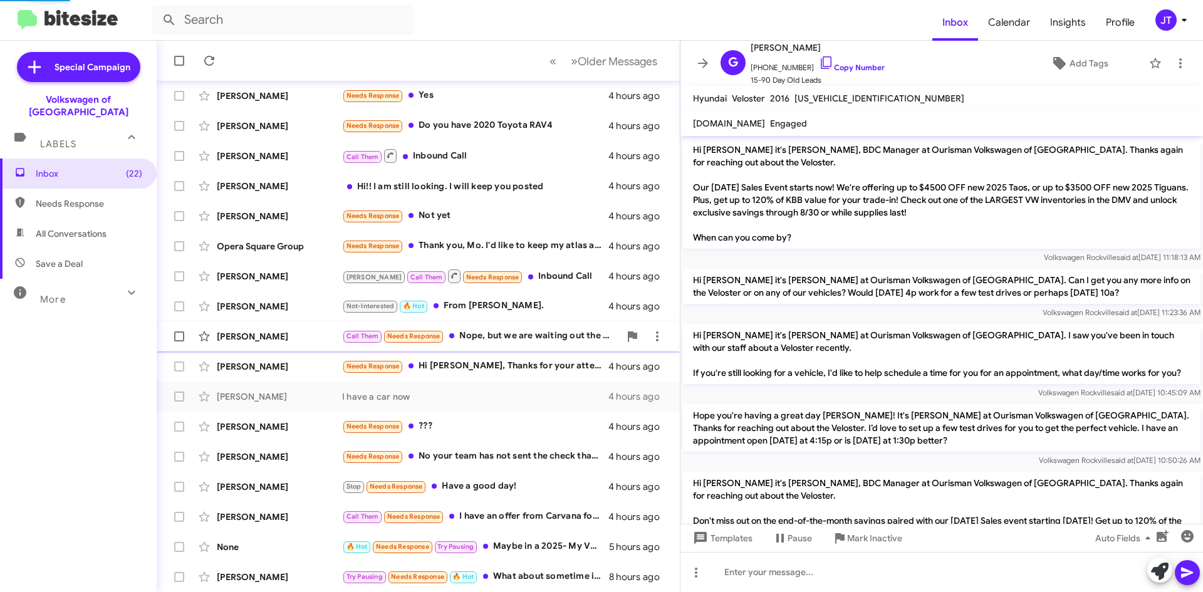
scroll to position [350, 0]
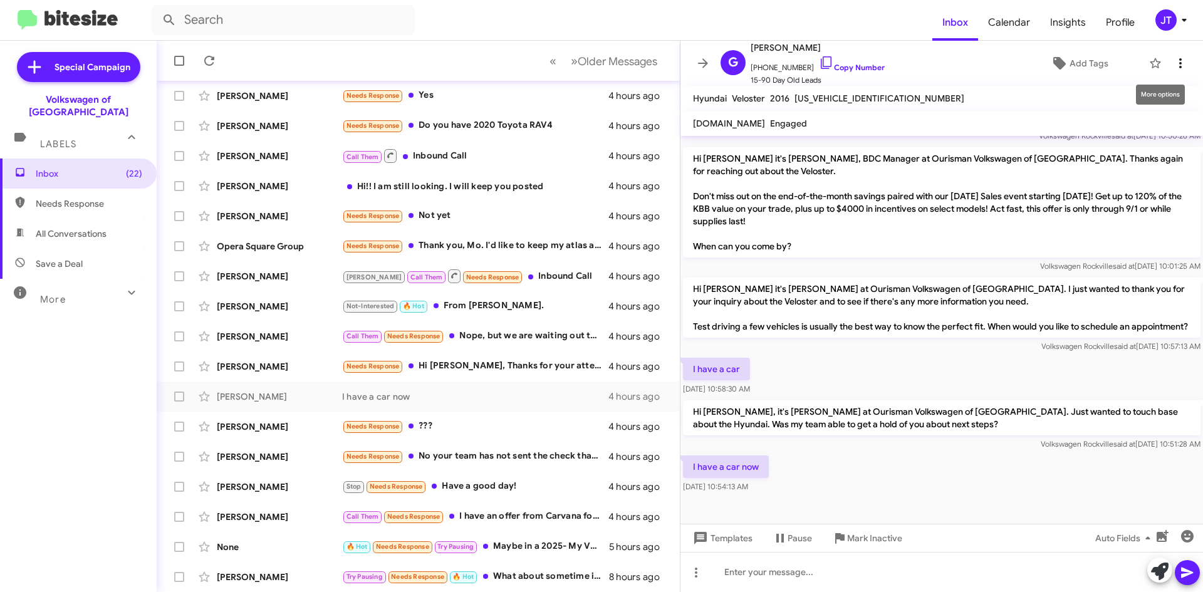
click at [1178, 66] on span at bounding box center [1180, 63] width 25 height 15
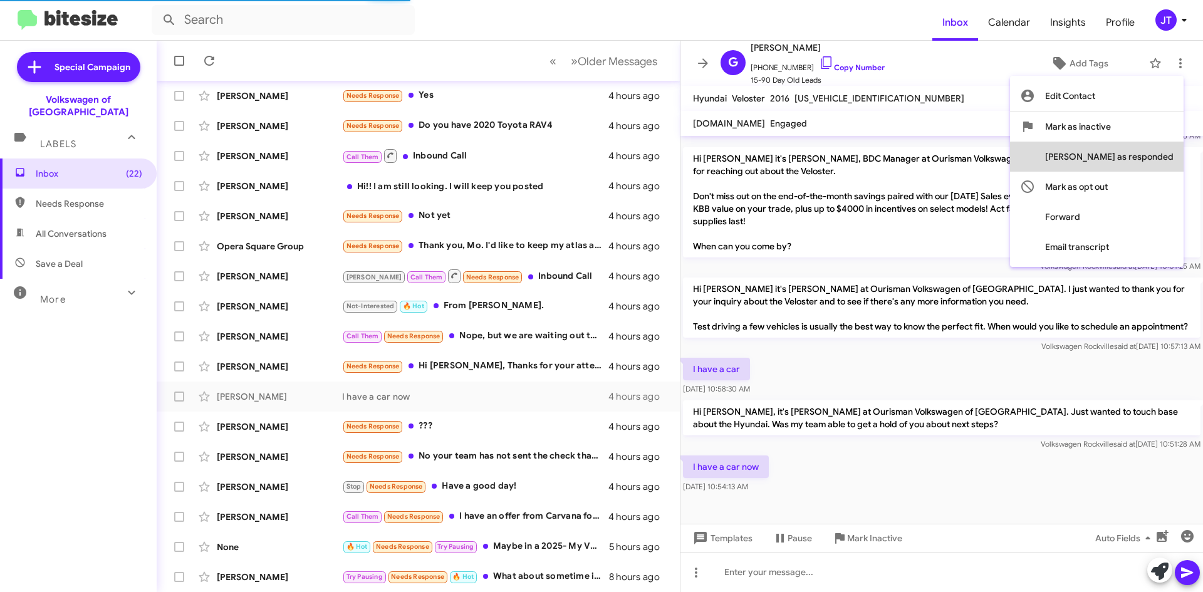
click at [1150, 160] on span "Mark as responded" at bounding box center [1109, 157] width 128 height 30
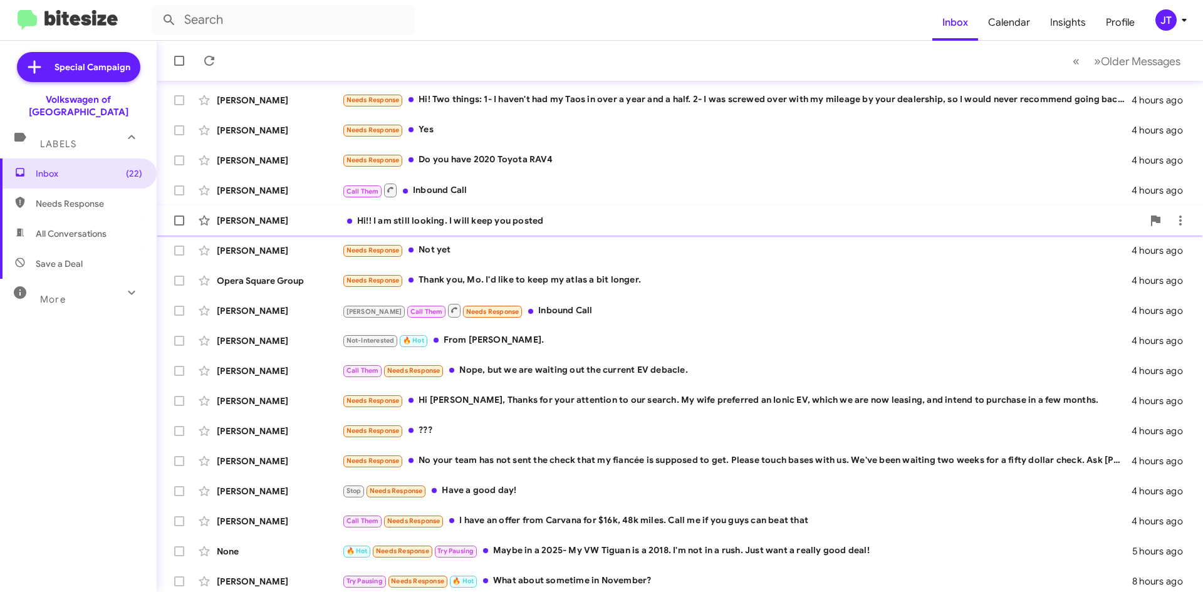
scroll to position [105, 0]
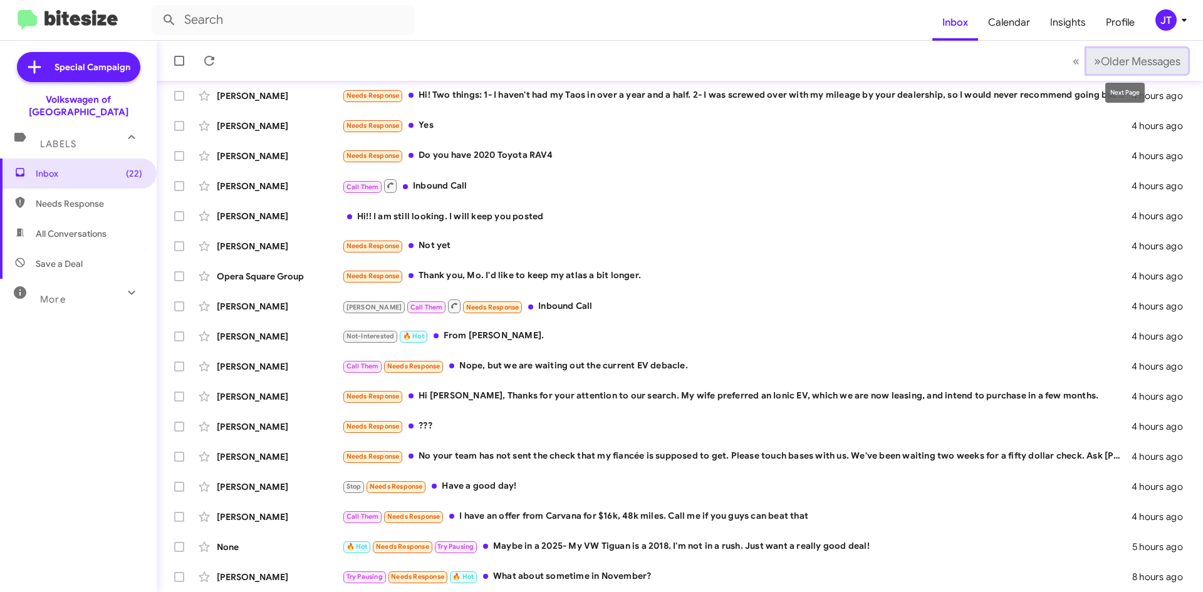
click at [1116, 63] on span "Older Messages" at bounding box center [1141, 62] width 80 height 14
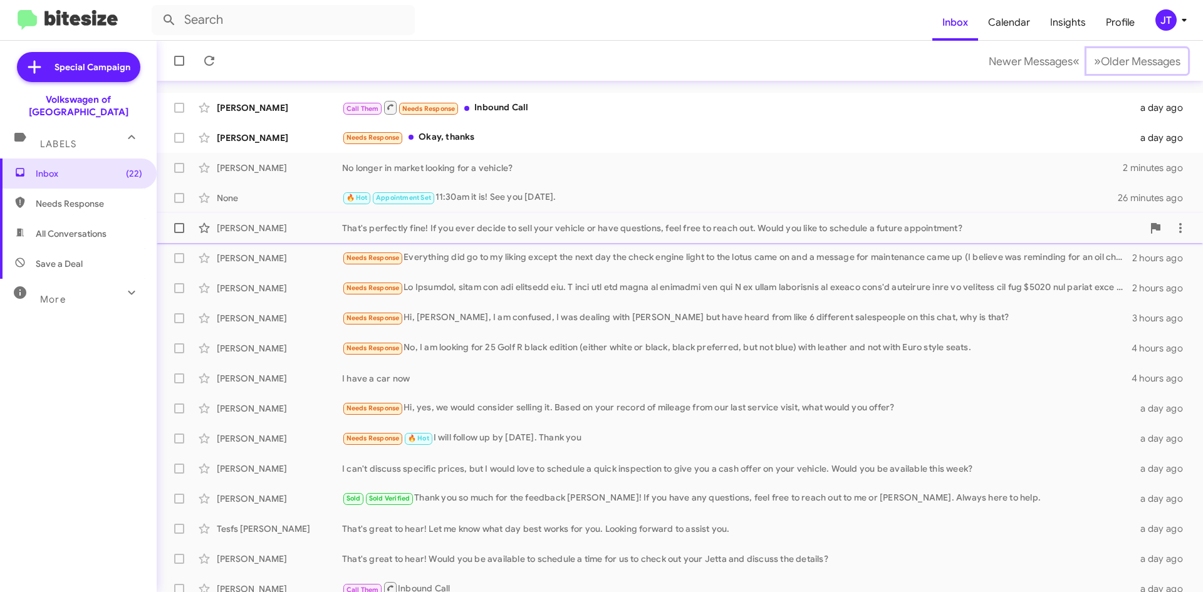
scroll to position [63, 0]
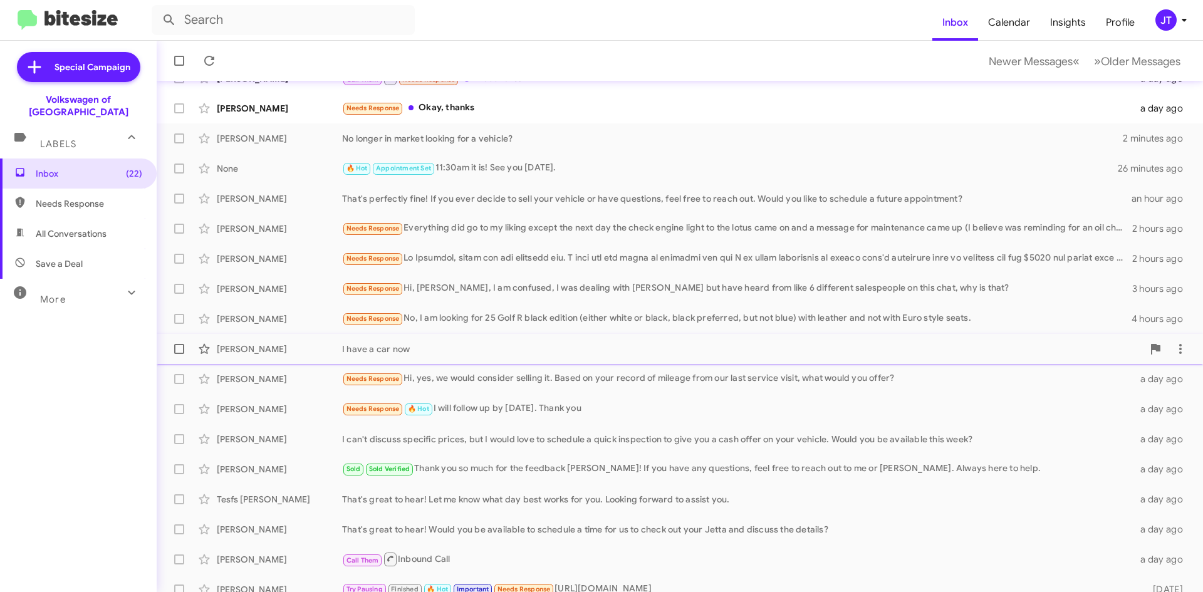
click at [504, 351] on div "I have a car now" at bounding box center [742, 349] width 801 height 13
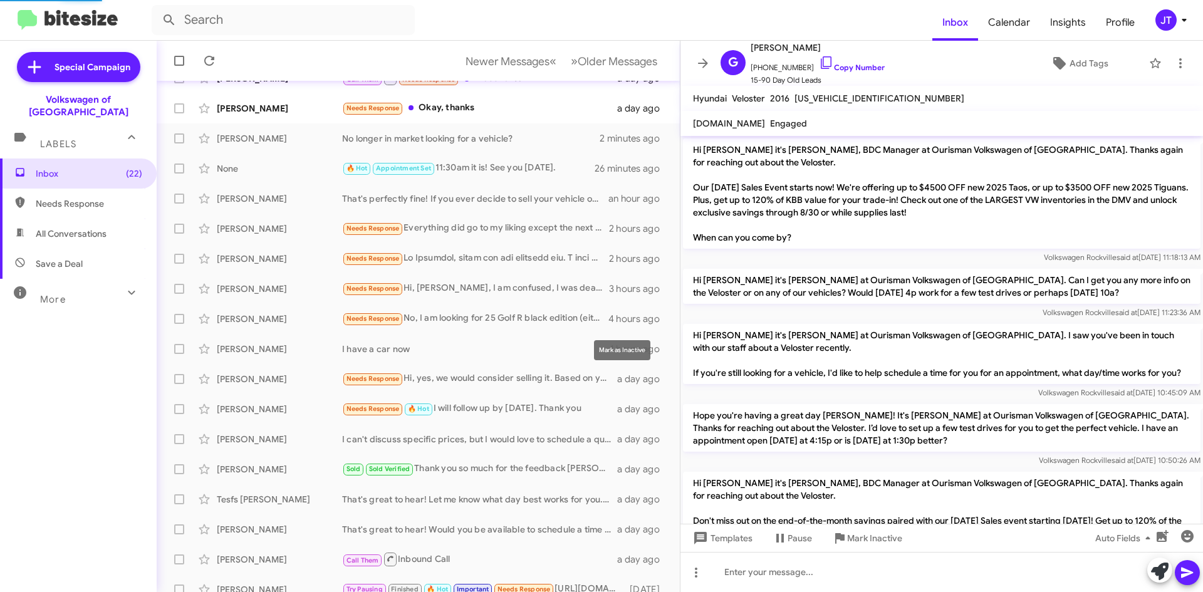
scroll to position [350, 0]
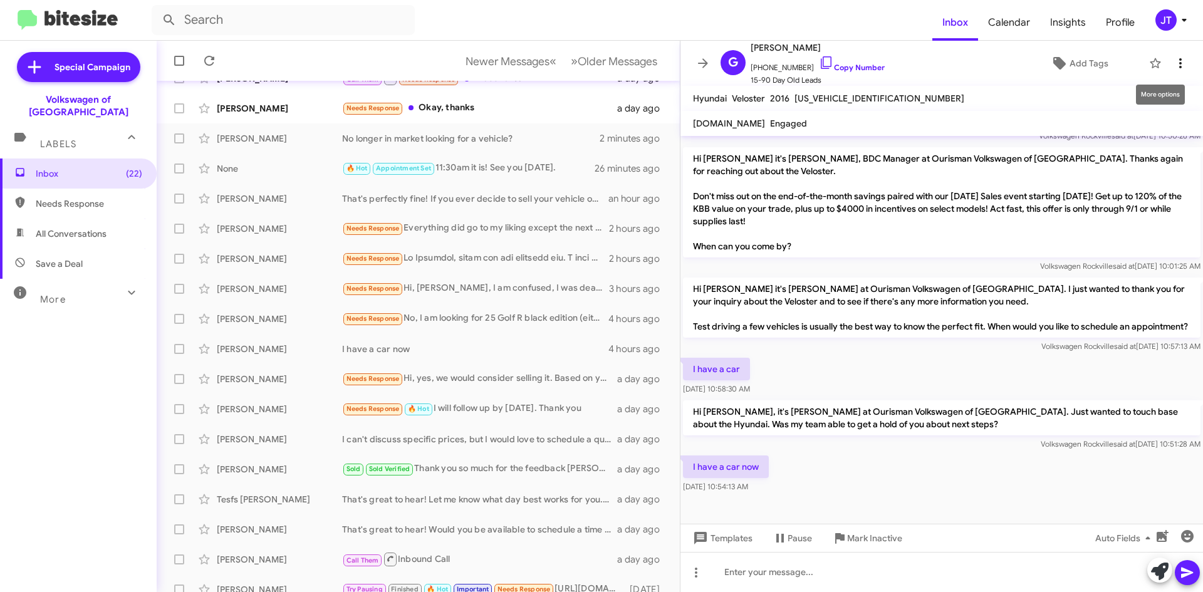
click at [1176, 67] on icon at bounding box center [1180, 63] width 15 height 15
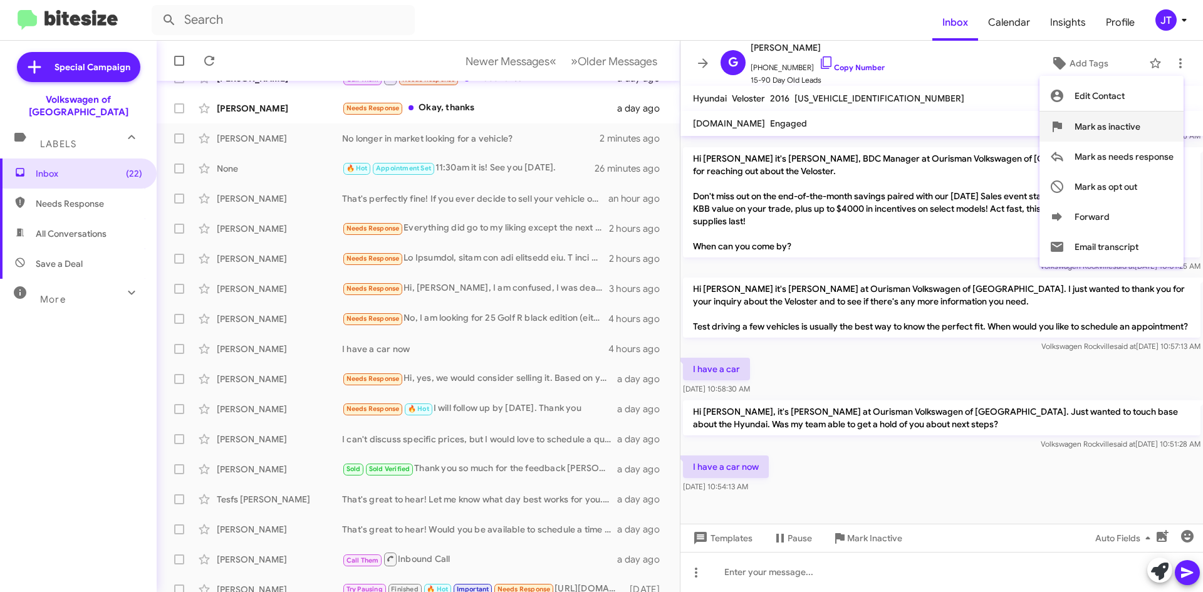
click at [1133, 122] on span "Mark as inactive" at bounding box center [1107, 127] width 66 height 30
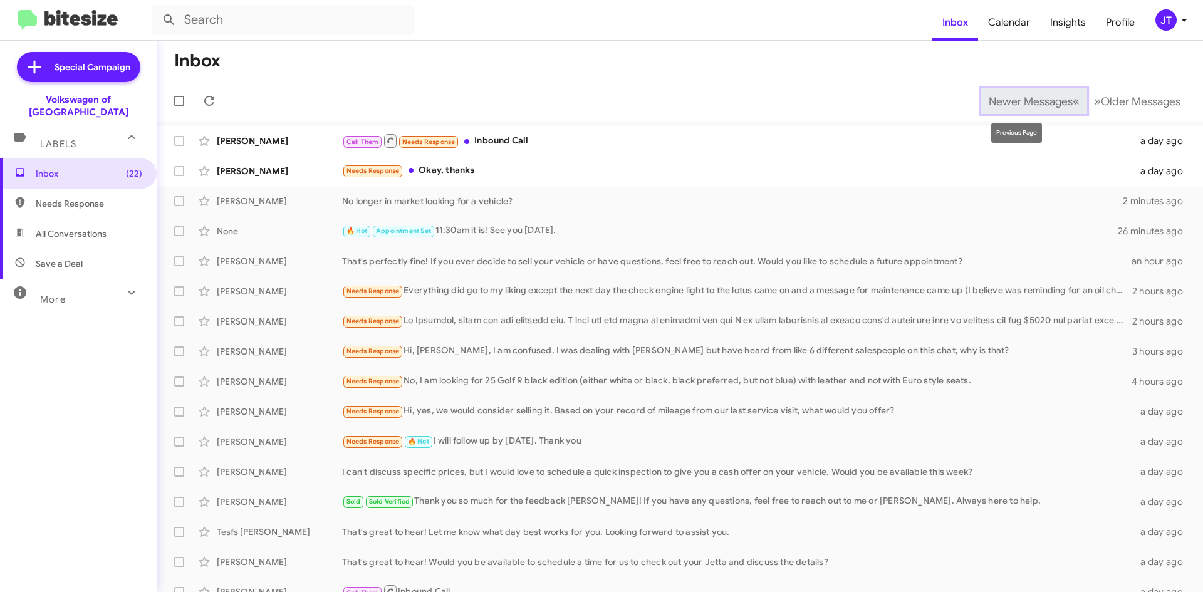
click at [1036, 102] on span "Newer Messages" at bounding box center [1031, 102] width 84 height 14
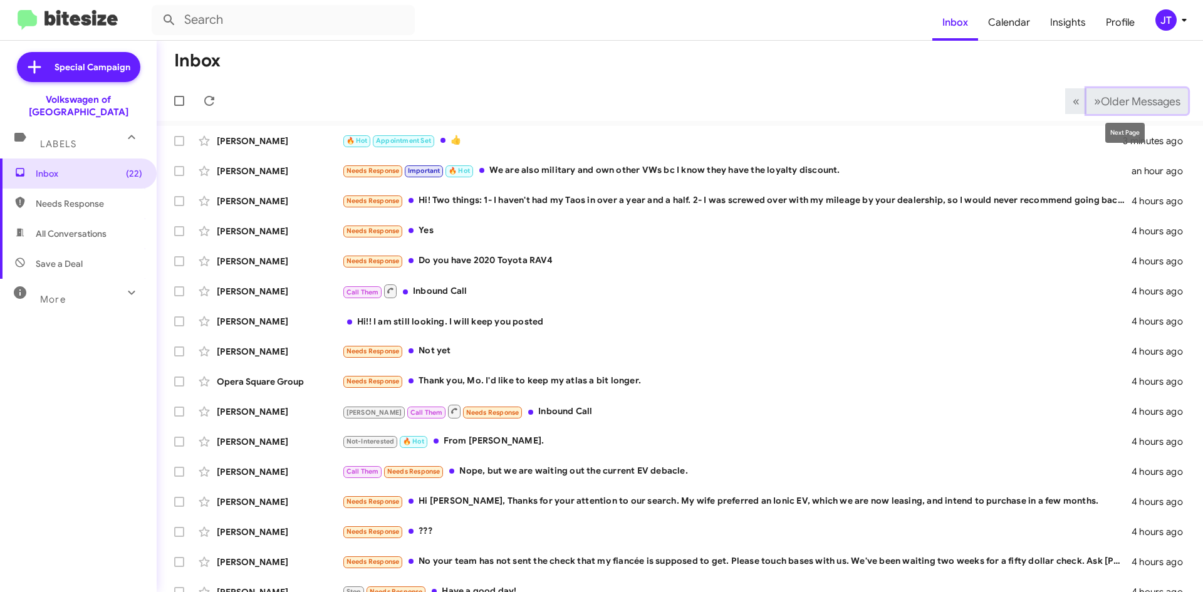
click at [1101, 100] on span "Older Messages" at bounding box center [1141, 102] width 80 height 14
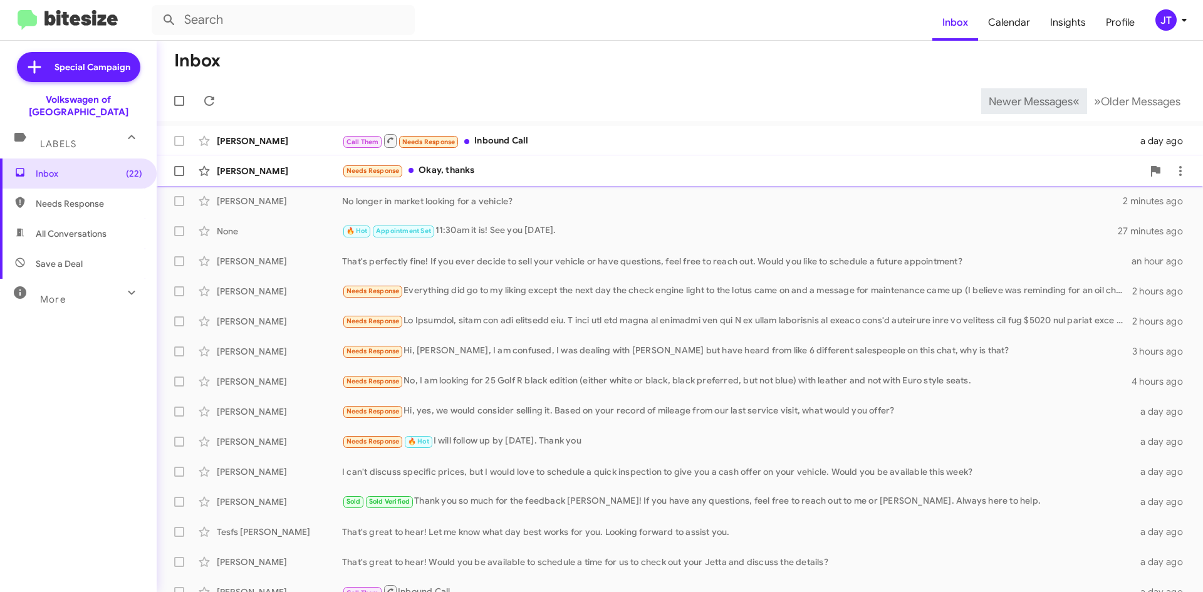
click at [586, 174] on div "Needs Response Okay, thanks" at bounding box center [742, 171] width 801 height 14
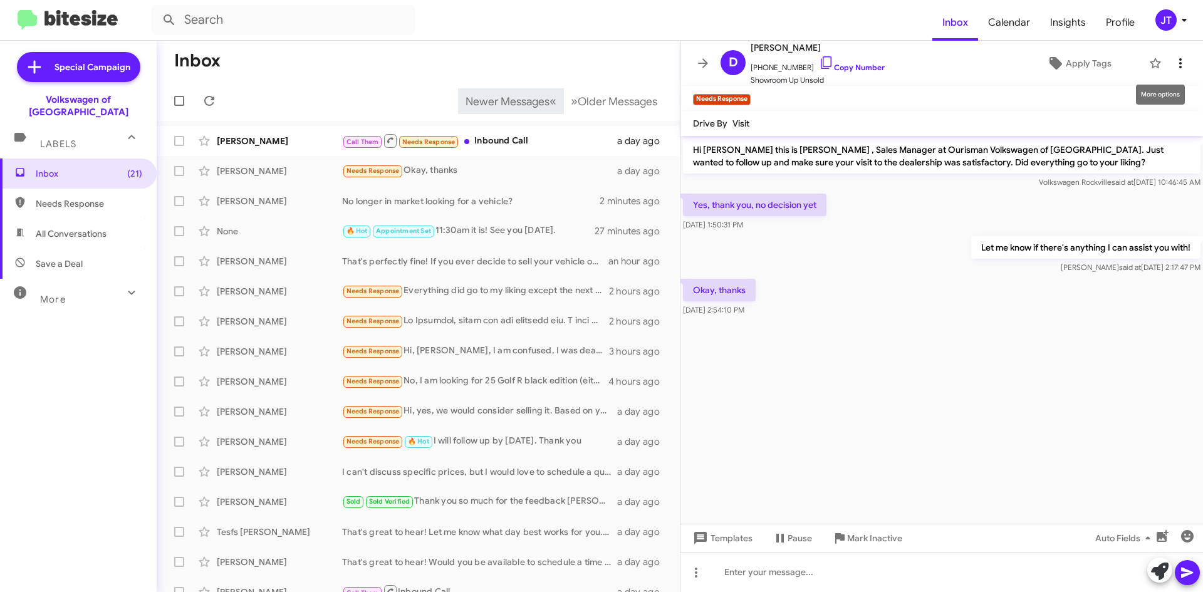
click at [1178, 62] on span at bounding box center [1180, 63] width 25 height 15
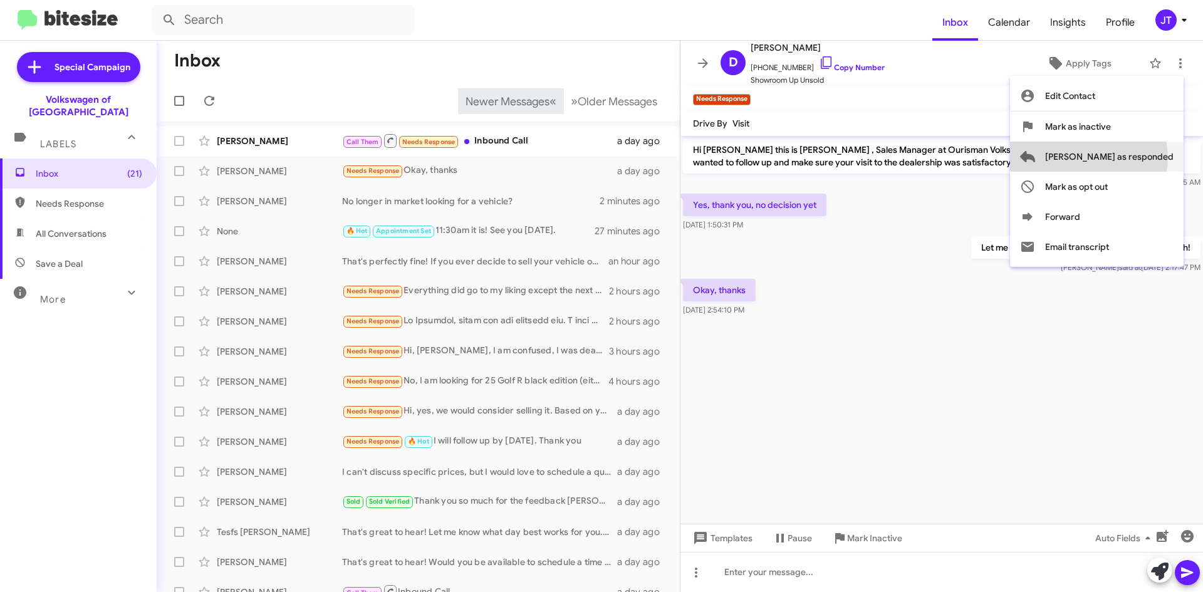
click at [1138, 159] on span "Mark as responded" at bounding box center [1109, 157] width 128 height 30
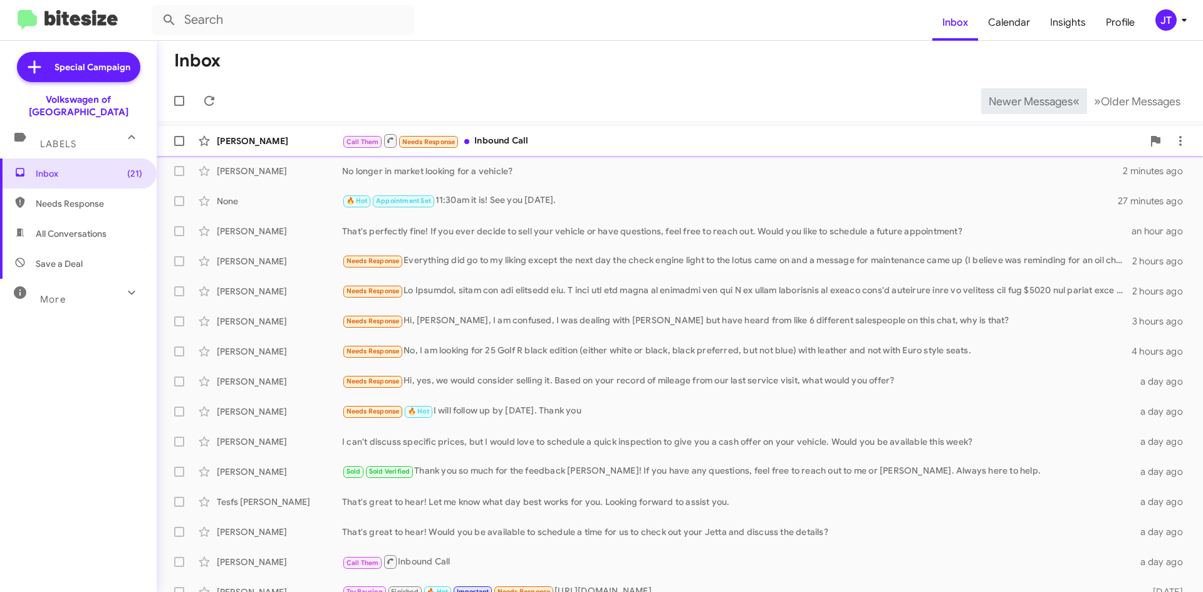
click at [707, 145] on div "Call Them Needs Response Inbound Call" at bounding box center [742, 141] width 801 height 16
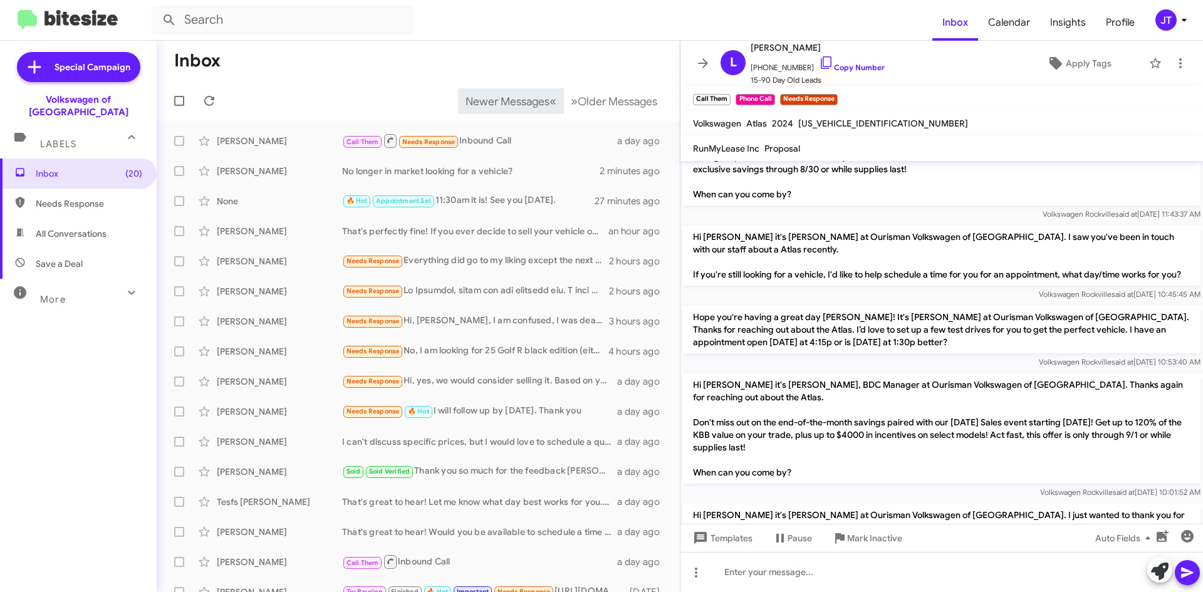
scroll to position [171, 0]
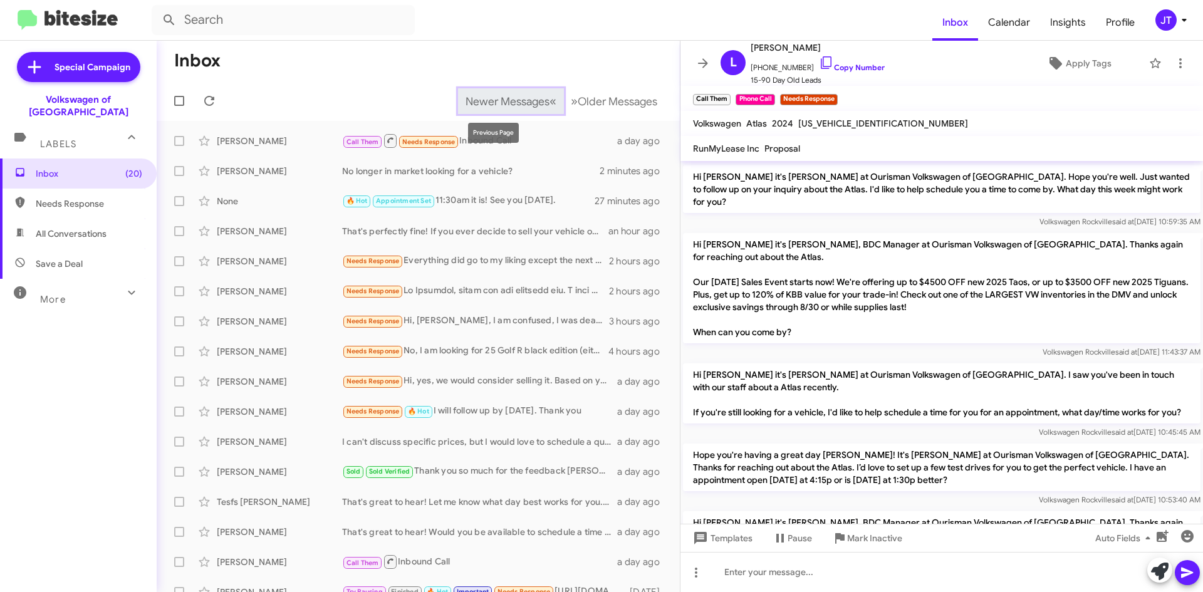
click at [491, 93] on button "Newer Messages « Previous" at bounding box center [511, 101] width 106 height 26
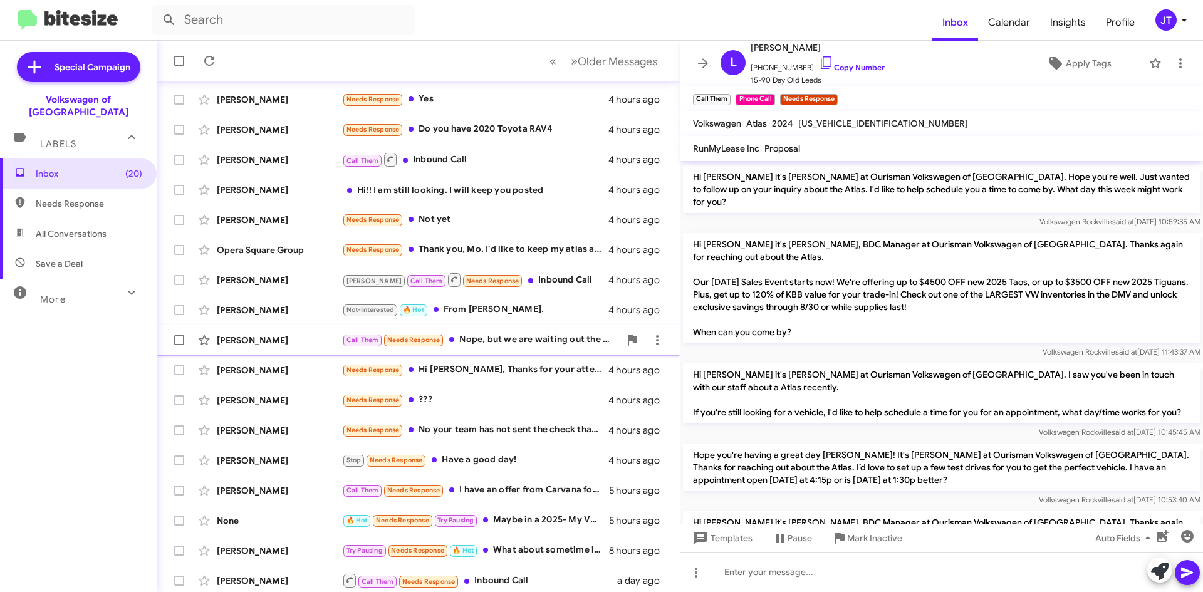
scroll to position [135, 0]
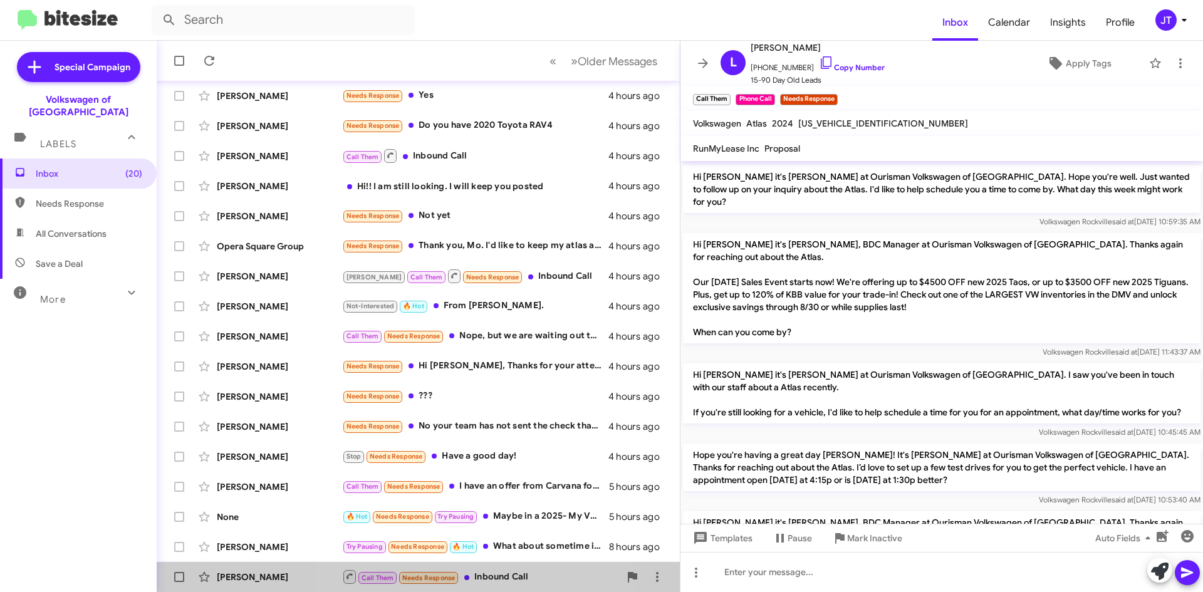
click at [486, 581] on div "Call Them Needs Response Inbound Call" at bounding box center [481, 577] width 278 height 16
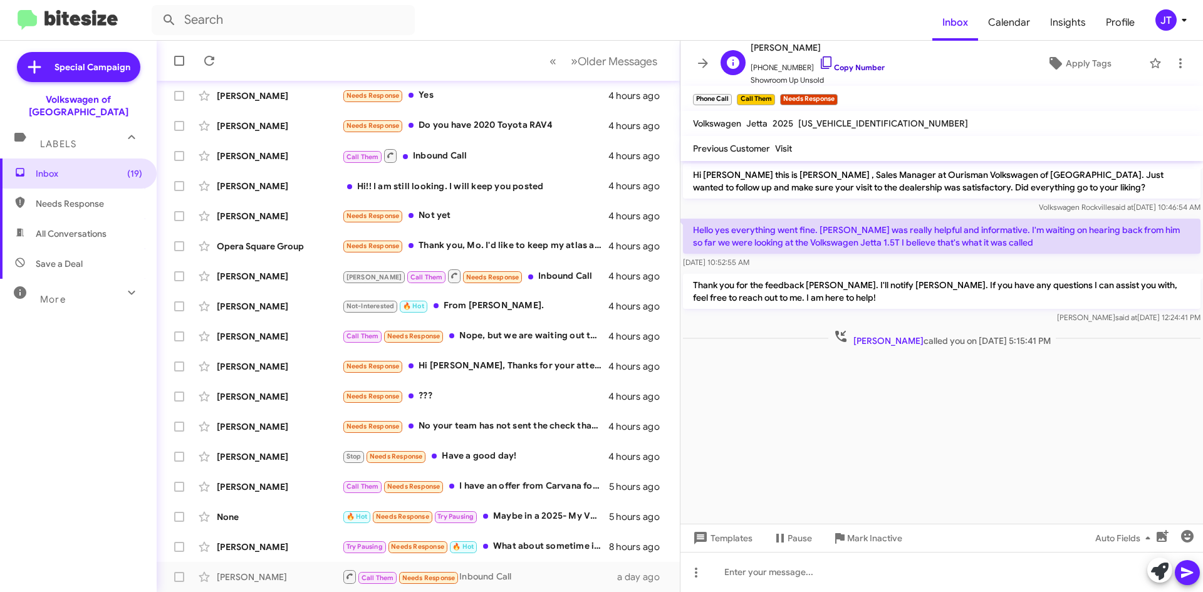
click at [850, 66] on link "Copy Number" at bounding box center [852, 67] width 66 height 9
click at [1066, 67] on span "Apply Tags" at bounding box center [1089, 63] width 46 height 23
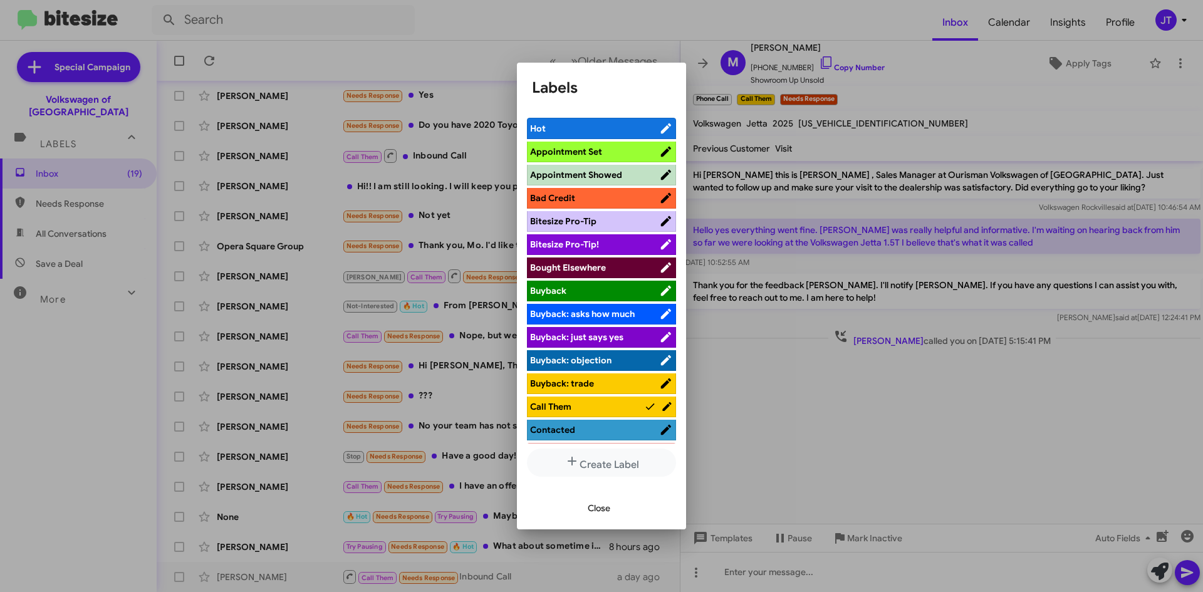
click at [551, 146] on span "Appointment Set" at bounding box center [566, 151] width 72 height 11
click at [606, 512] on span "Close" at bounding box center [599, 508] width 23 height 23
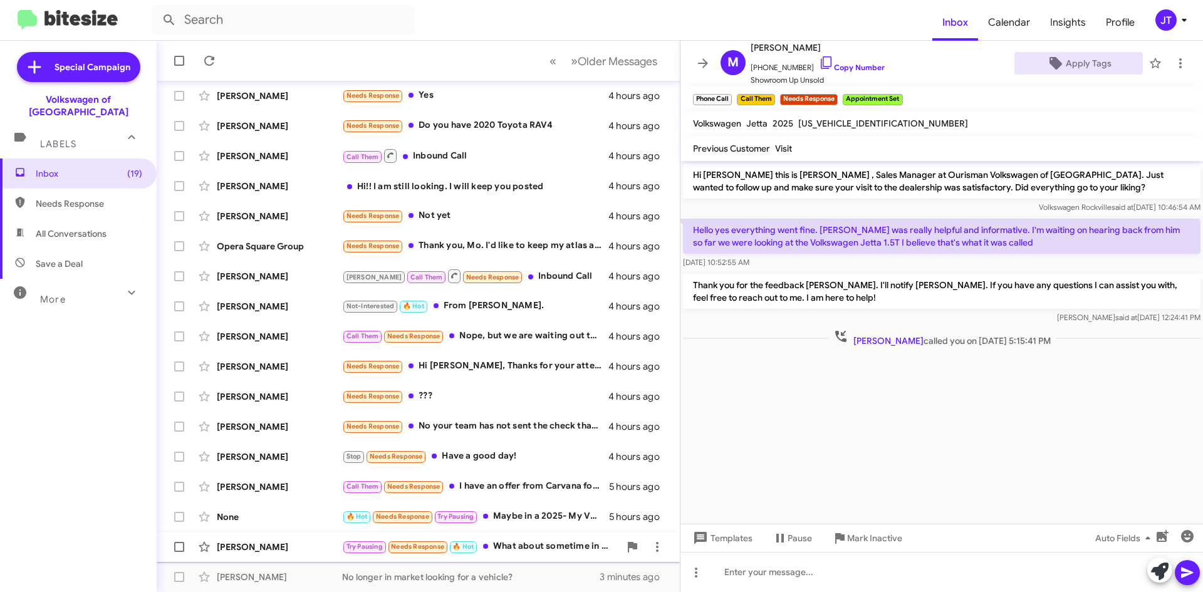
click at [538, 557] on div "Salsabil Chebli Try Pausing Needs Response 🔥 Hot What about sometime in Novembe…" at bounding box center [418, 546] width 503 height 25
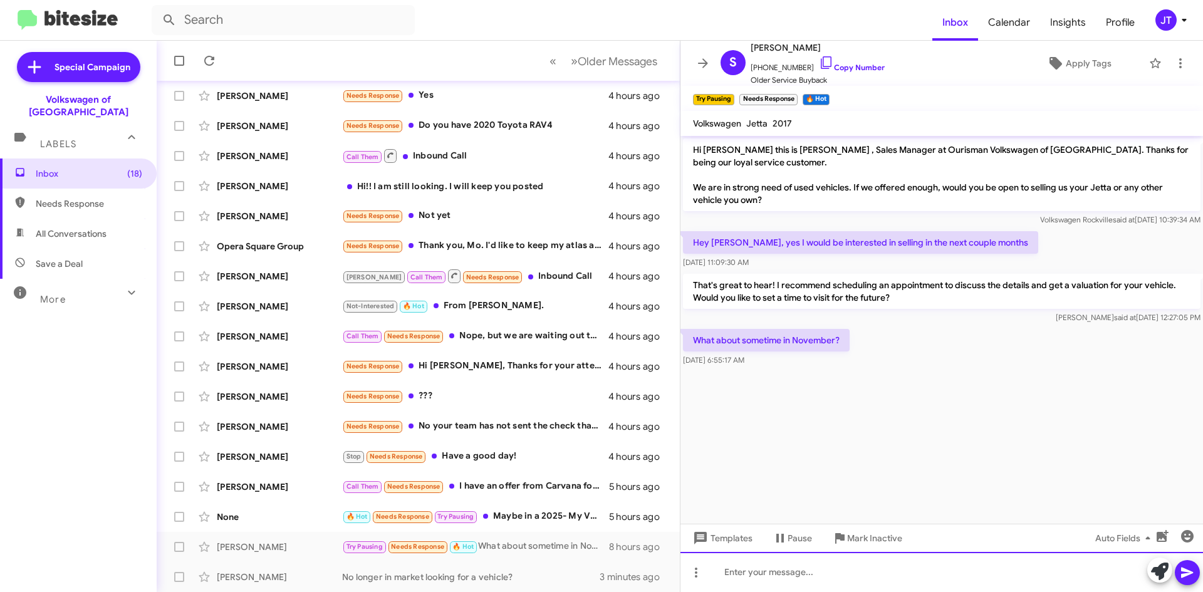
click at [815, 563] on div at bounding box center [941, 572] width 522 height 40
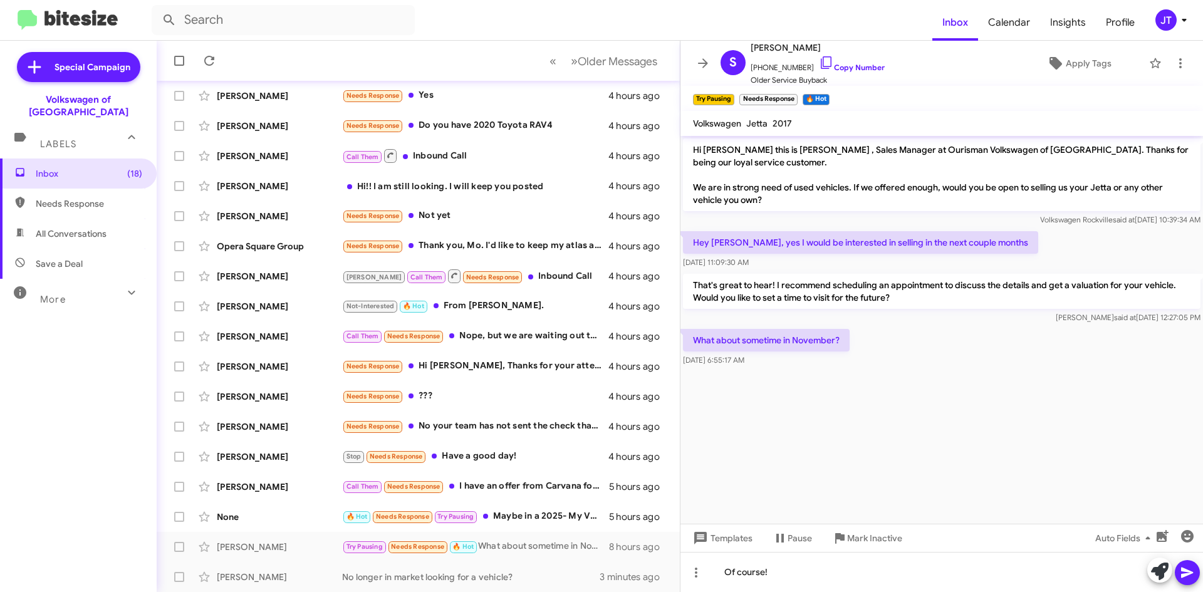
click at [1182, 571] on icon at bounding box center [1187, 573] width 12 height 11
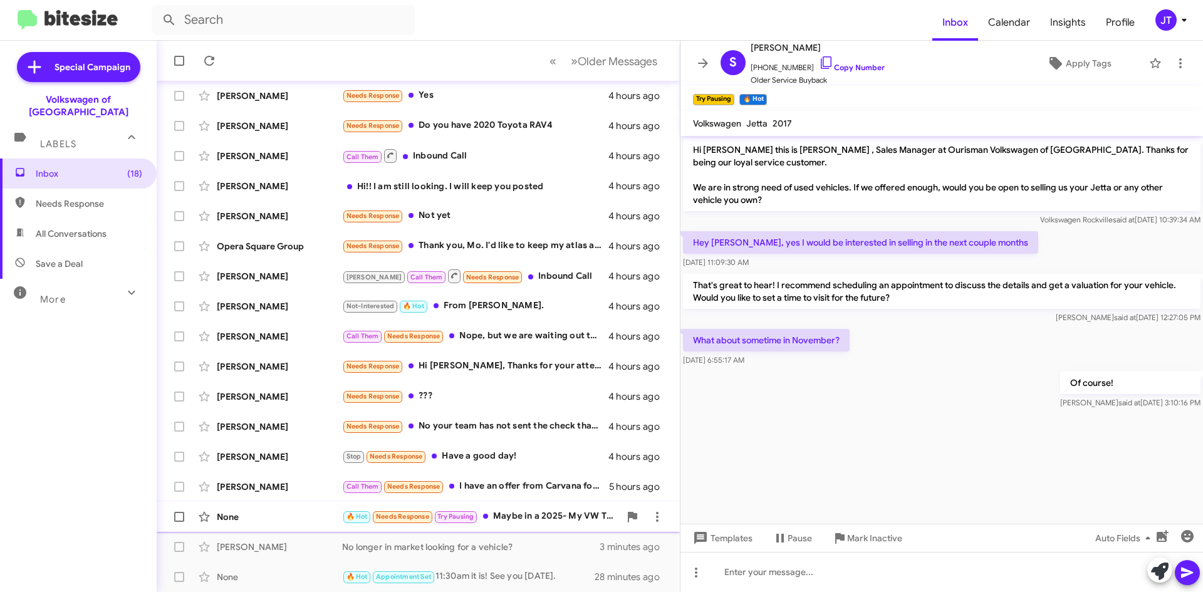
click at [542, 522] on div "🔥 Hot Needs Response Try Pausing Maybe in a 2025- My VW Tiguan is a 2018. I'm n…" at bounding box center [481, 516] width 278 height 14
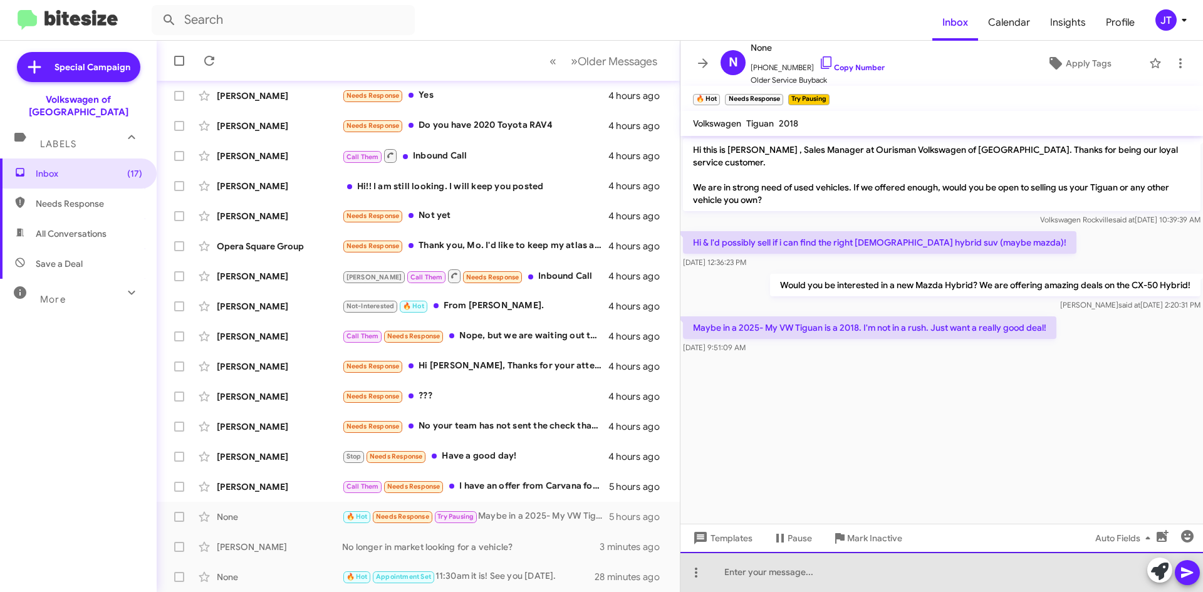
click at [769, 572] on div at bounding box center [941, 572] width 522 height 40
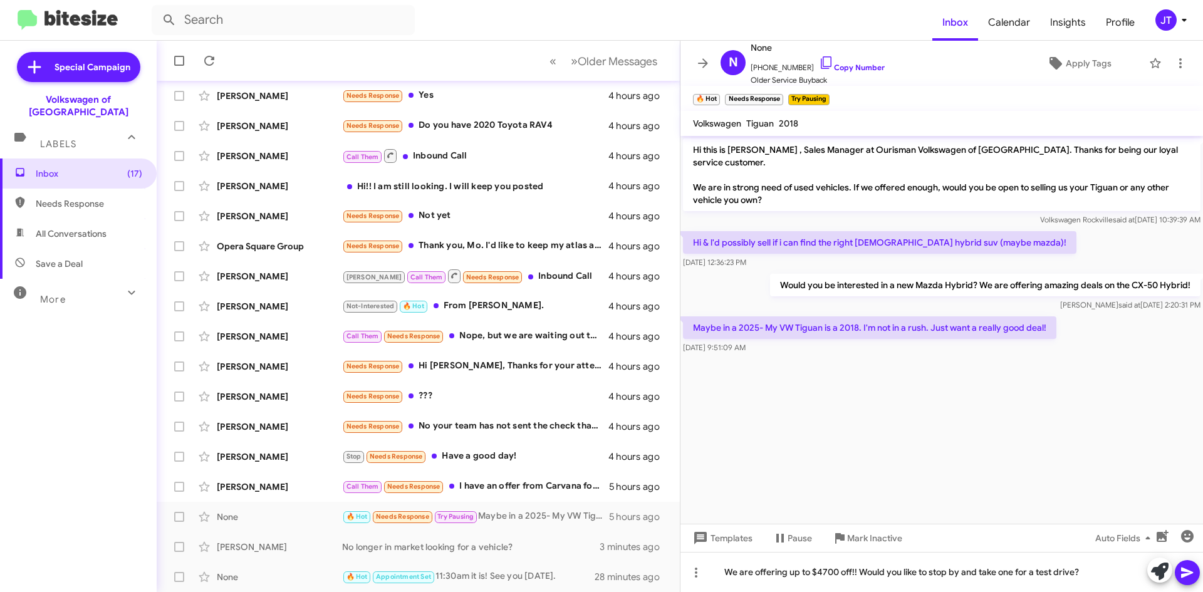
click at [1181, 568] on icon at bounding box center [1187, 572] width 15 height 15
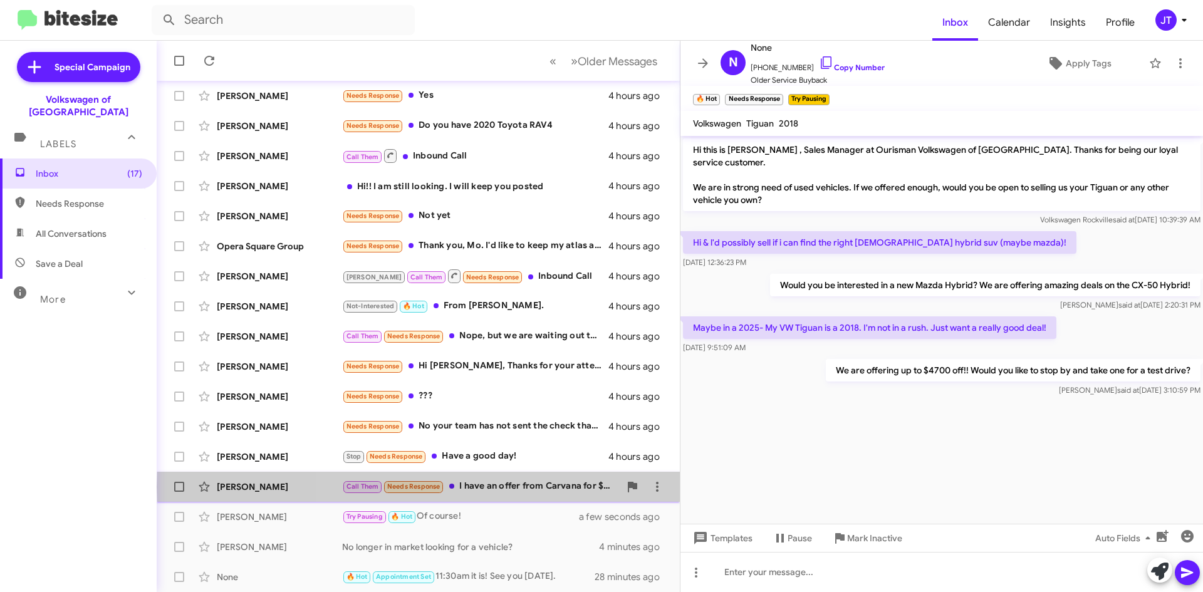
click at [547, 487] on div "Call Them Needs Response I have an offer from Carvana for $16k, 48k miles. Call…" at bounding box center [481, 486] width 278 height 14
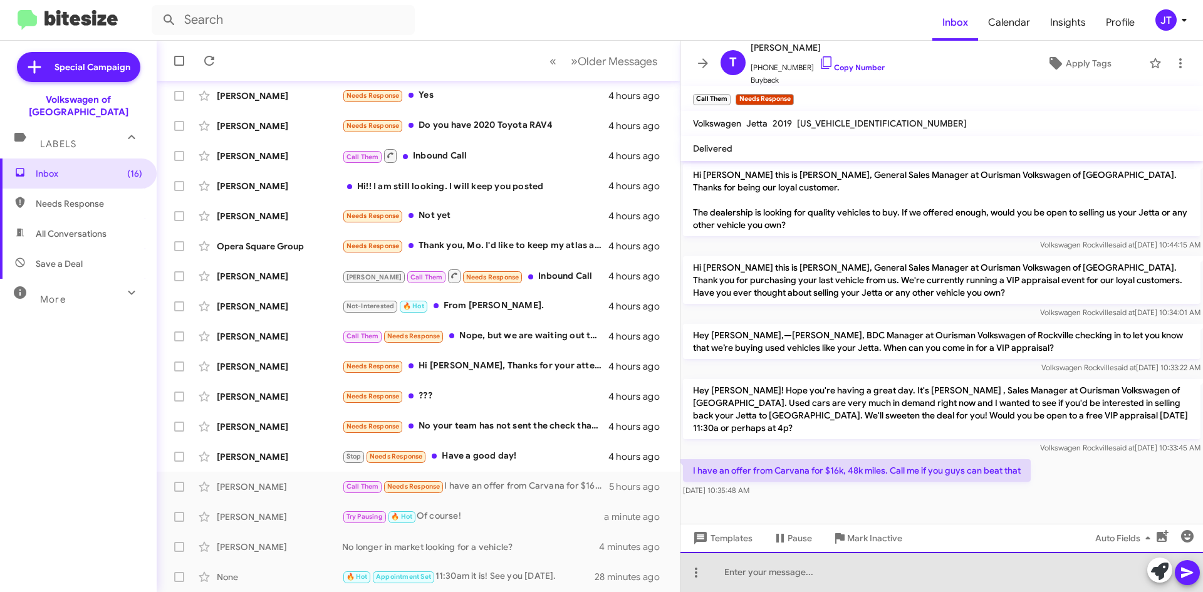
click at [789, 574] on div at bounding box center [941, 572] width 522 height 40
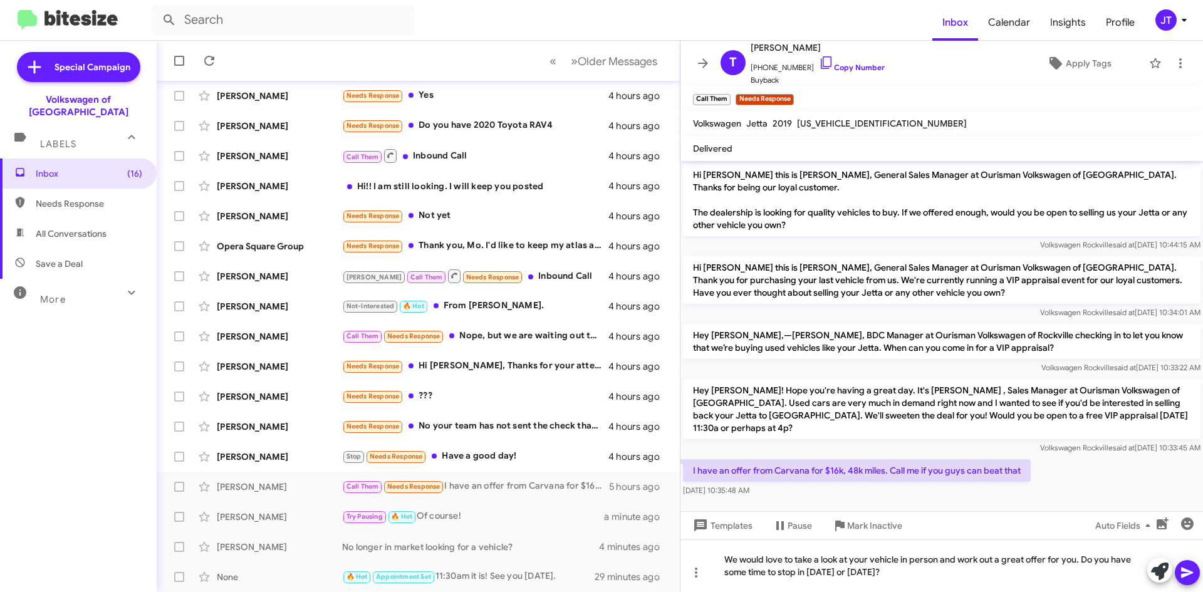
click at [1186, 574] on icon at bounding box center [1187, 573] width 12 height 11
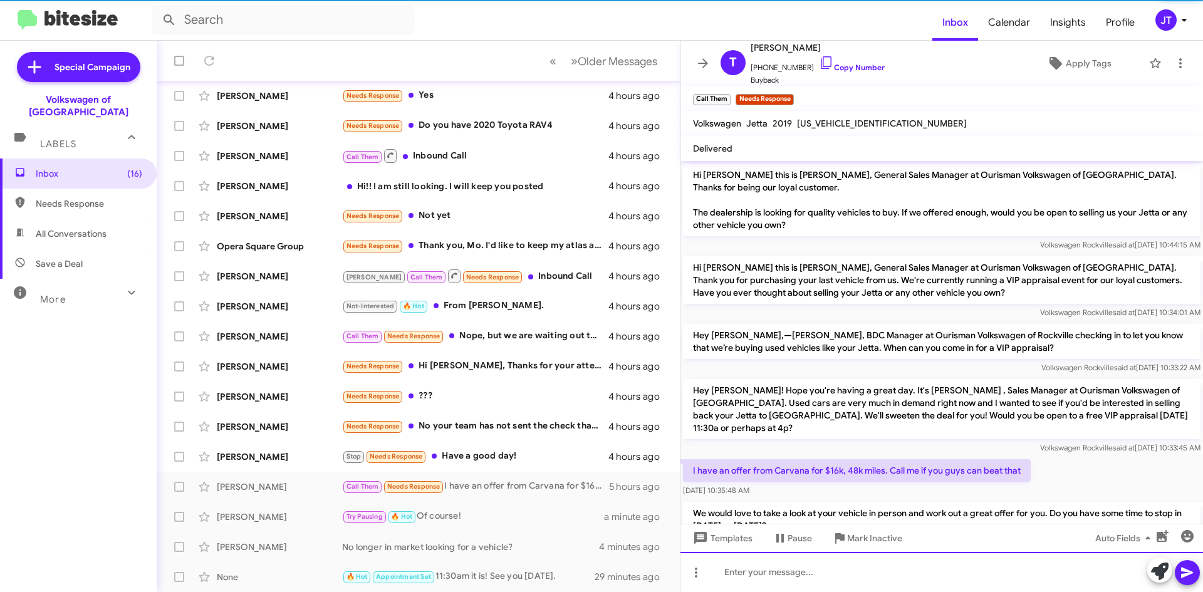
scroll to position [37, 0]
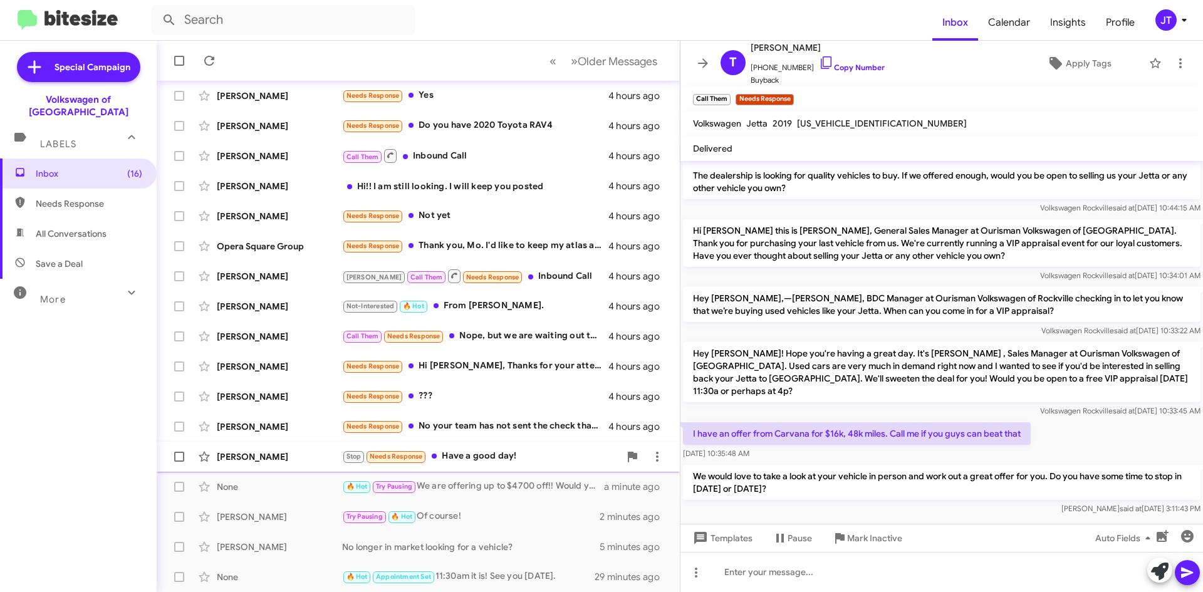
click at [509, 455] on div "Stop Needs Response Have a good day!" at bounding box center [481, 456] width 278 height 14
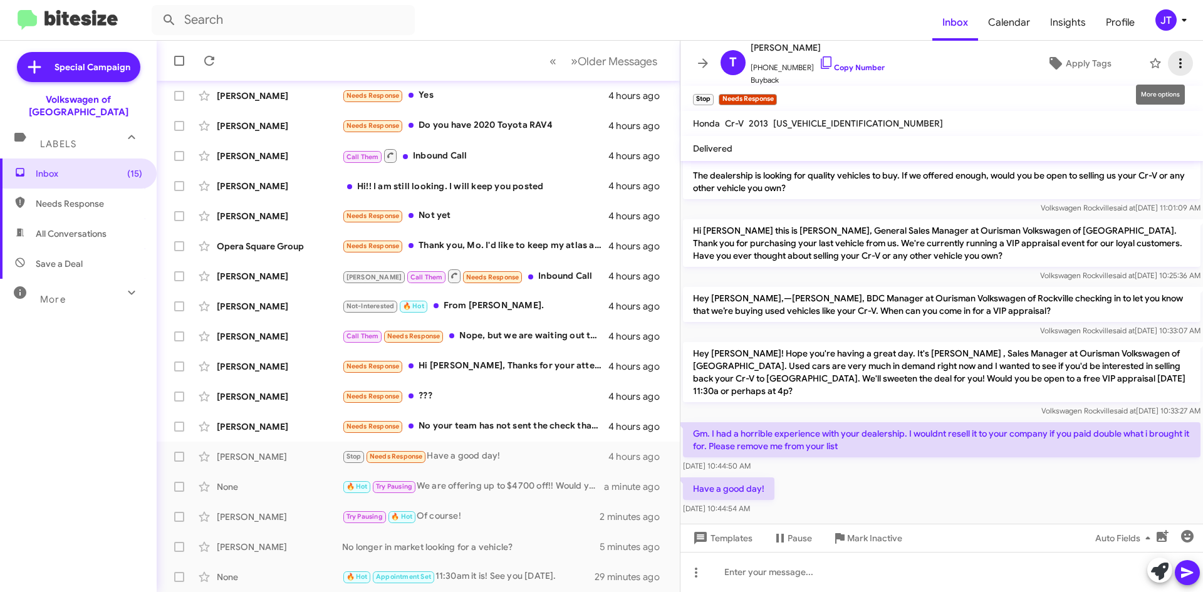
click at [1178, 60] on span at bounding box center [1180, 63] width 25 height 15
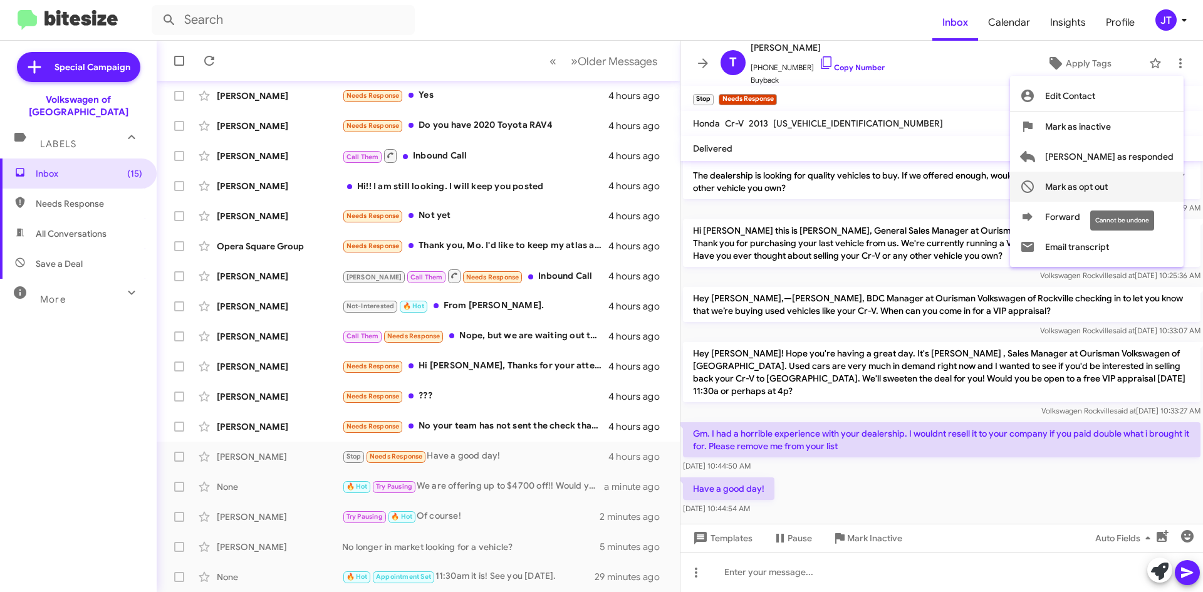
click at [1108, 186] on span "Mark as opt out" at bounding box center [1076, 187] width 63 height 30
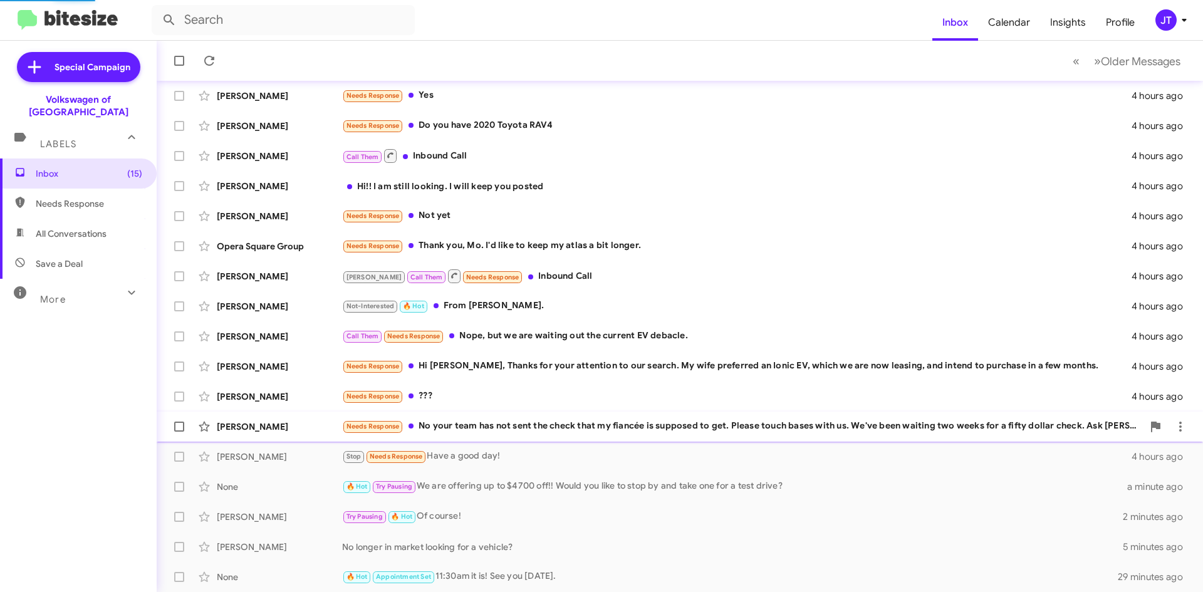
scroll to position [105, 0]
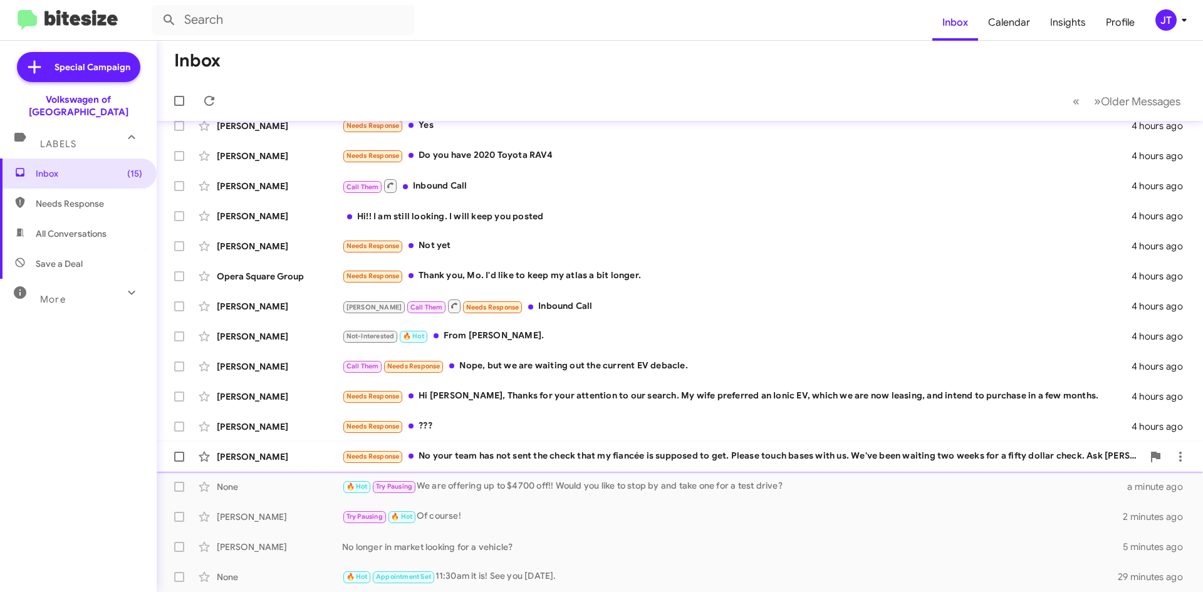
click at [620, 445] on div "Andre Nious Needs Response No your team has not sent the check that my fiancée …" at bounding box center [680, 456] width 1026 height 25
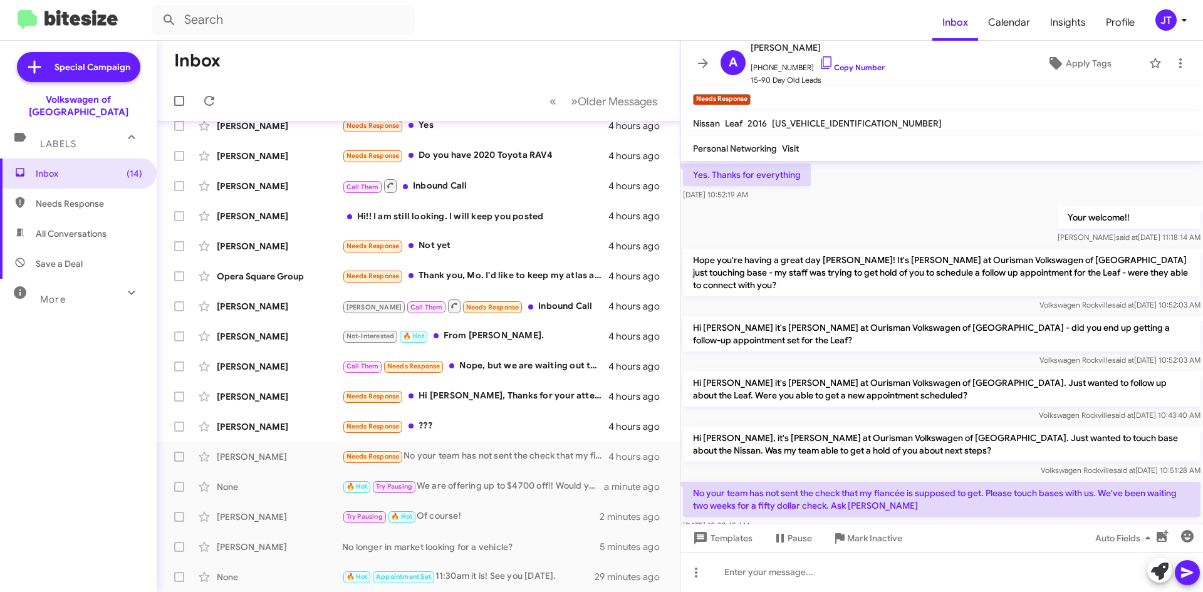
scroll to position [91, 0]
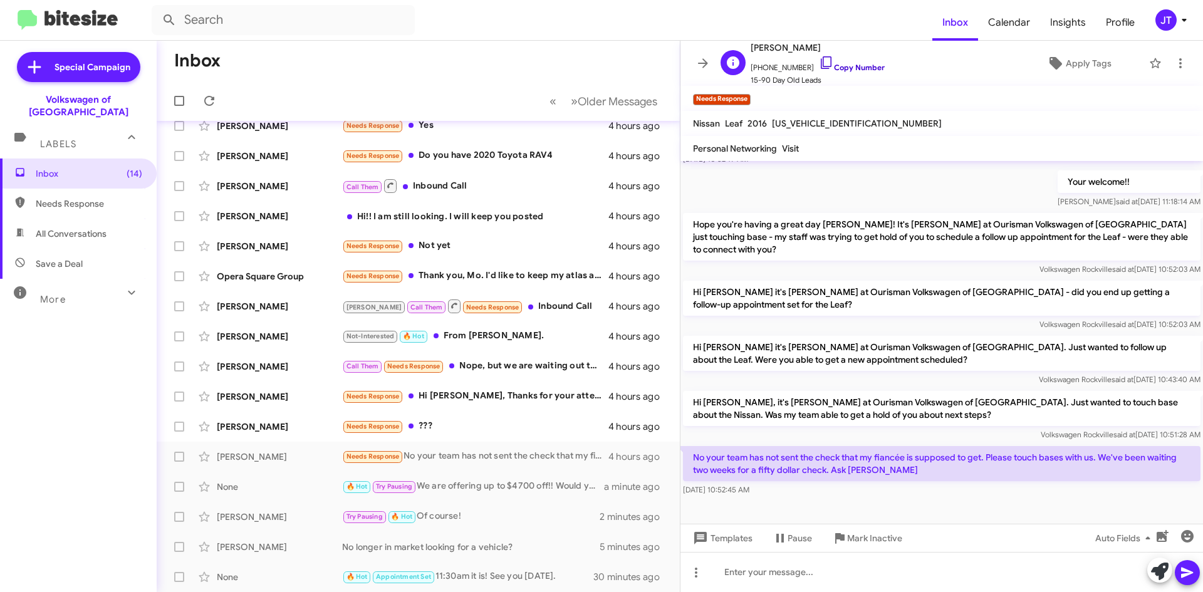
click at [860, 68] on link "Copy Number" at bounding box center [852, 67] width 66 height 9
drag, startPoint x: 883, startPoint y: 470, endPoint x: 696, endPoint y: 459, distance: 187.0
click at [696, 459] on p "No your team has not sent the check that my fiancée is supposed to get. Please …" at bounding box center [941, 463] width 517 height 35
copy p "No your team has not sent the check that my fiancée is supposed to get. Please …"
click at [983, 494] on div "Sep 18, 2025, 10:52:45 AM" at bounding box center [941, 490] width 517 height 13
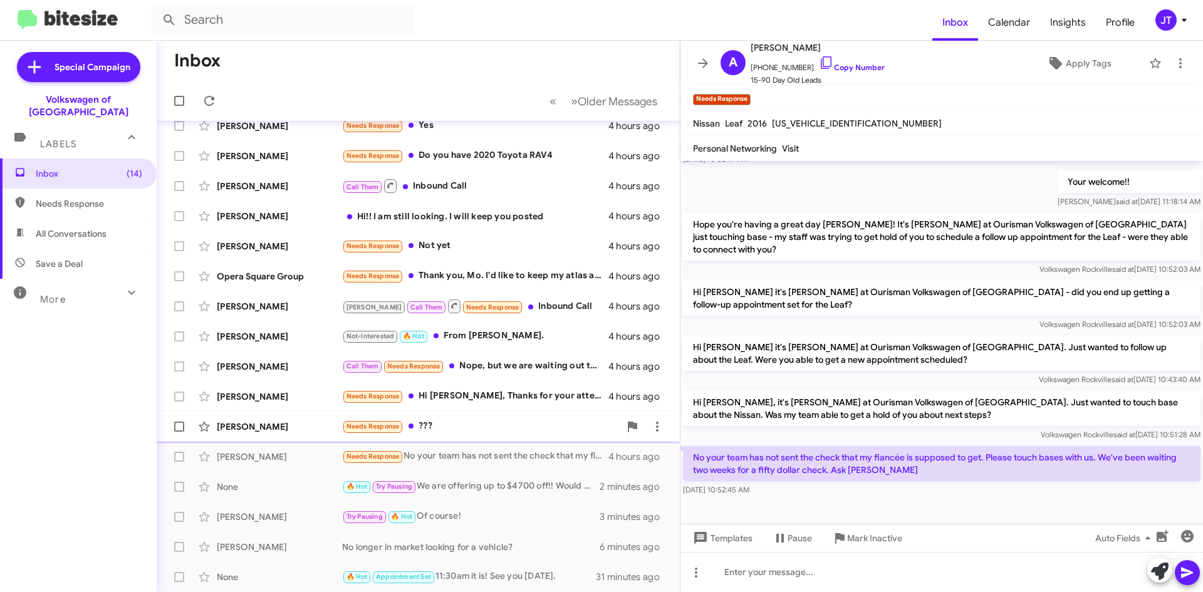
click at [479, 427] on div "Needs Response ???" at bounding box center [481, 426] width 278 height 14
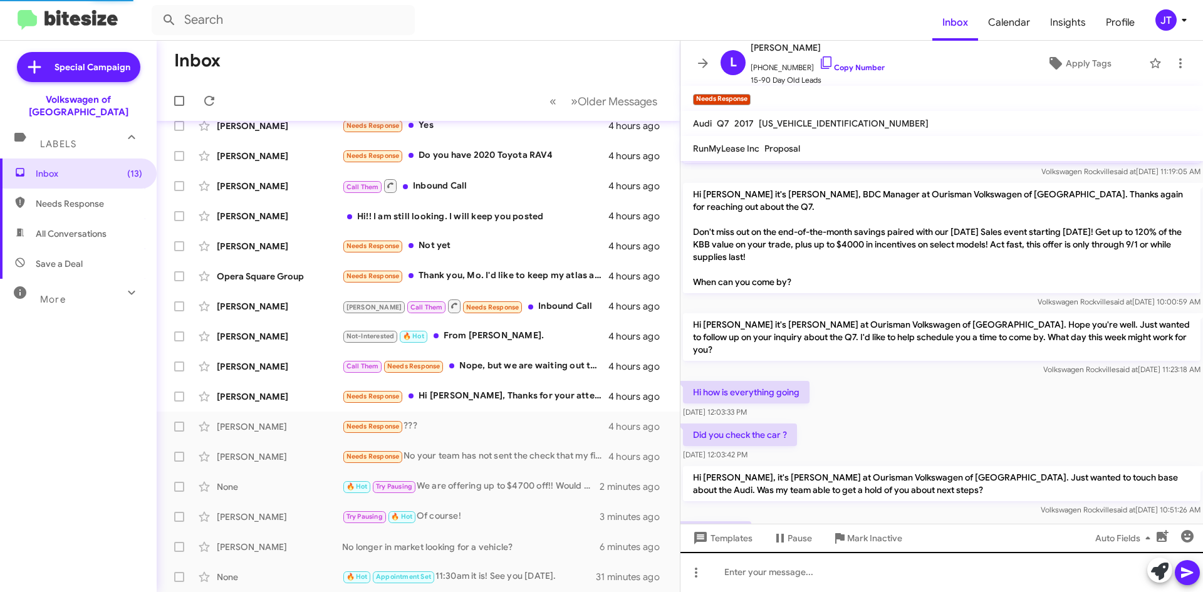
scroll to position [141, 0]
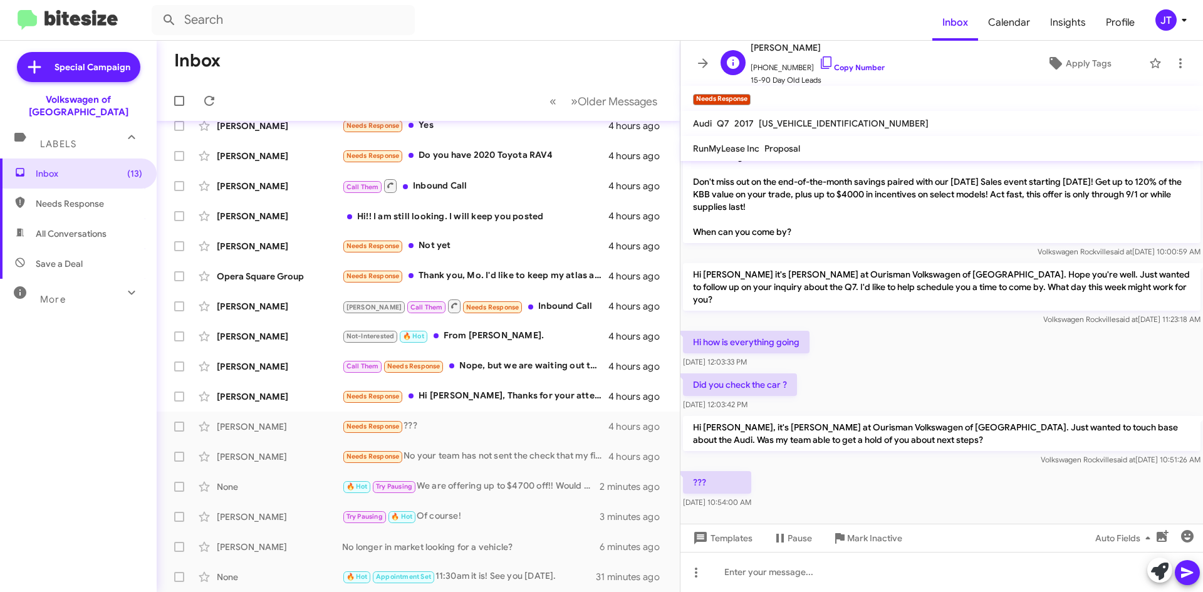
click at [850, 61] on span "+12028831952 Copy Number" at bounding box center [818, 64] width 134 height 19
click at [860, 68] on link "Copy Number" at bounding box center [852, 67] width 66 height 9
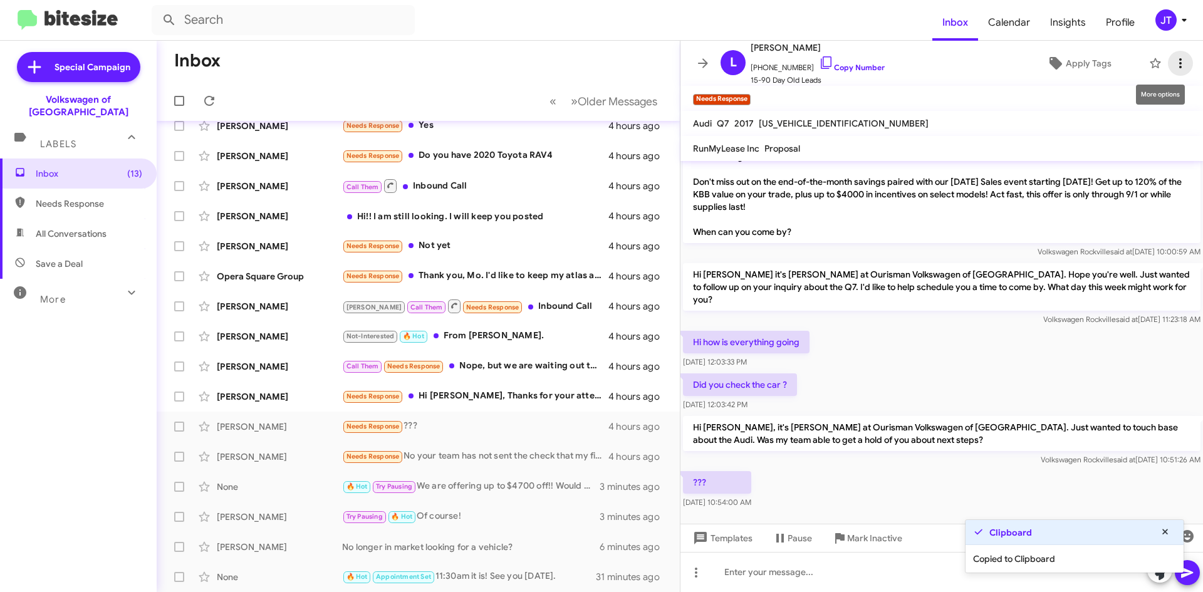
click at [1182, 66] on span at bounding box center [1180, 63] width 25 height 15
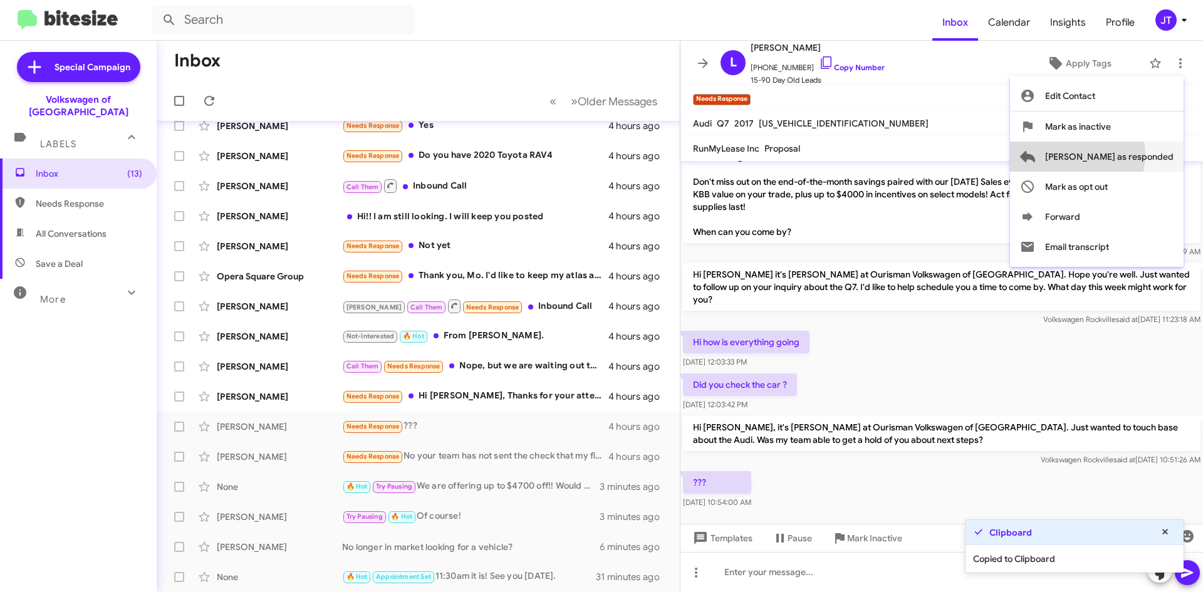
click at [1127, 155] on span "Mark as responded" at bounding box center [1109, 157] width 128 height 30
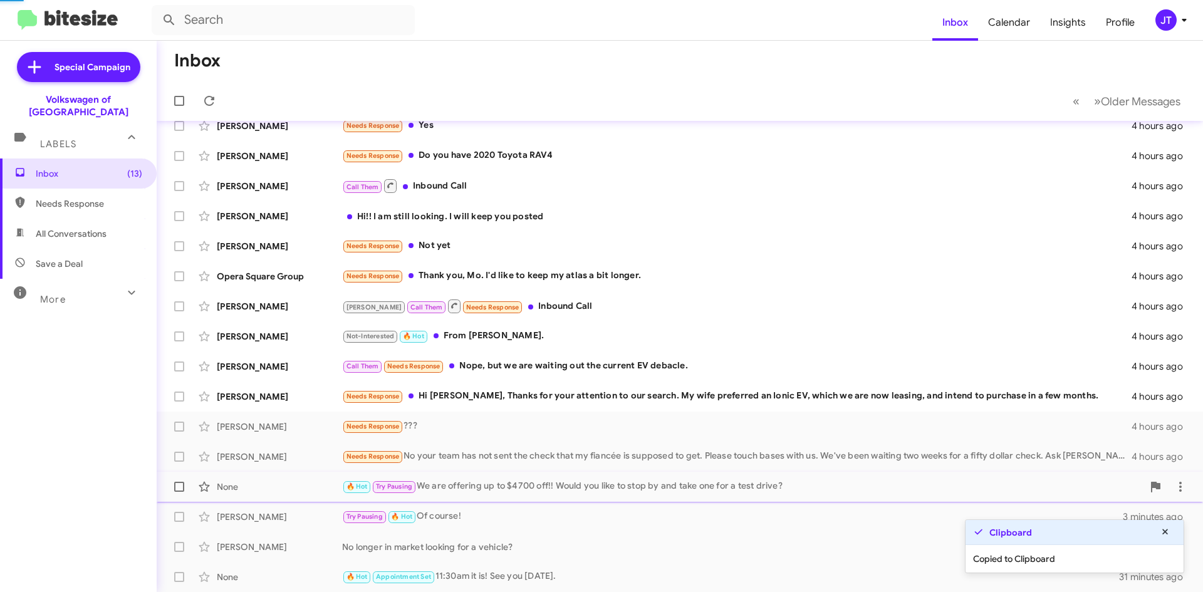
scroll to position [75, 0]
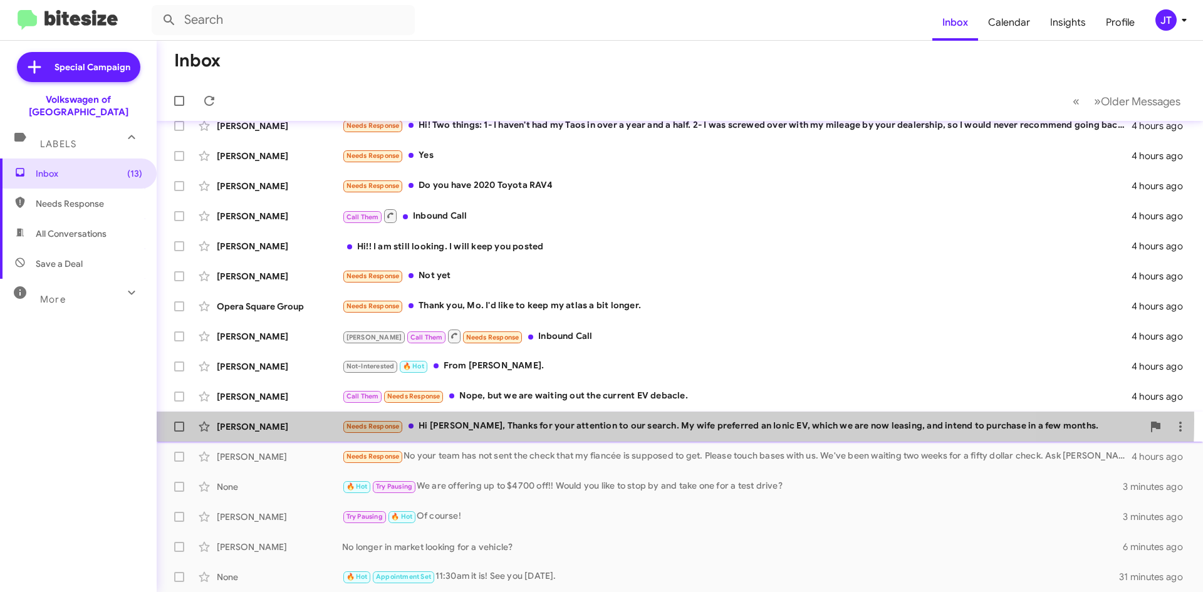
click at [637, 420] on div "Needs Response Hi Mohamed, Thanks for your attention to our search. My wife pre…" at bounding box center [742, 426] width 801 height 14
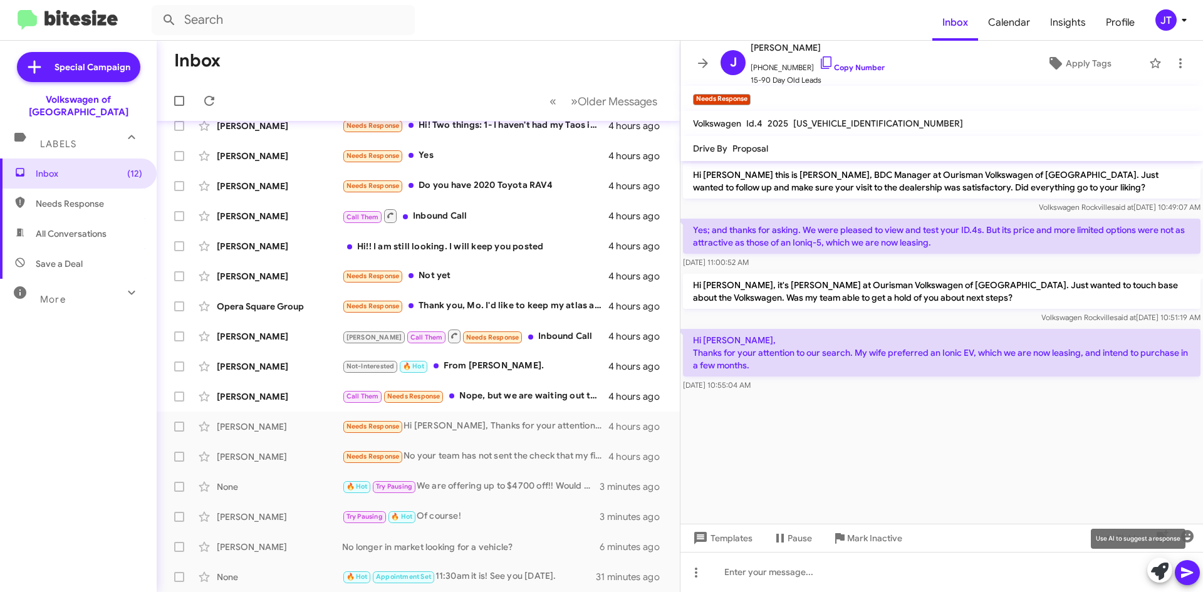
click at [1150, 569] on button at bounding box center [1159, 570] width 25 height 25
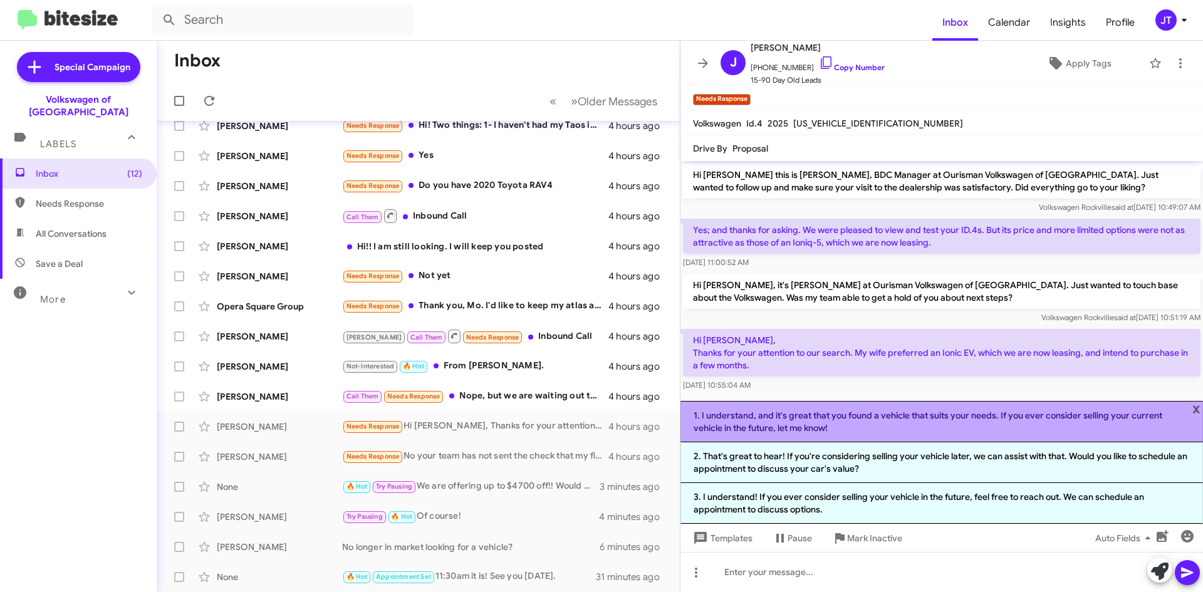
click at [848, 420] on li "1. I understand, and it's great that you found a vehicle that suits your needs.…" at bounding box center [941, 421] width 522 height 41
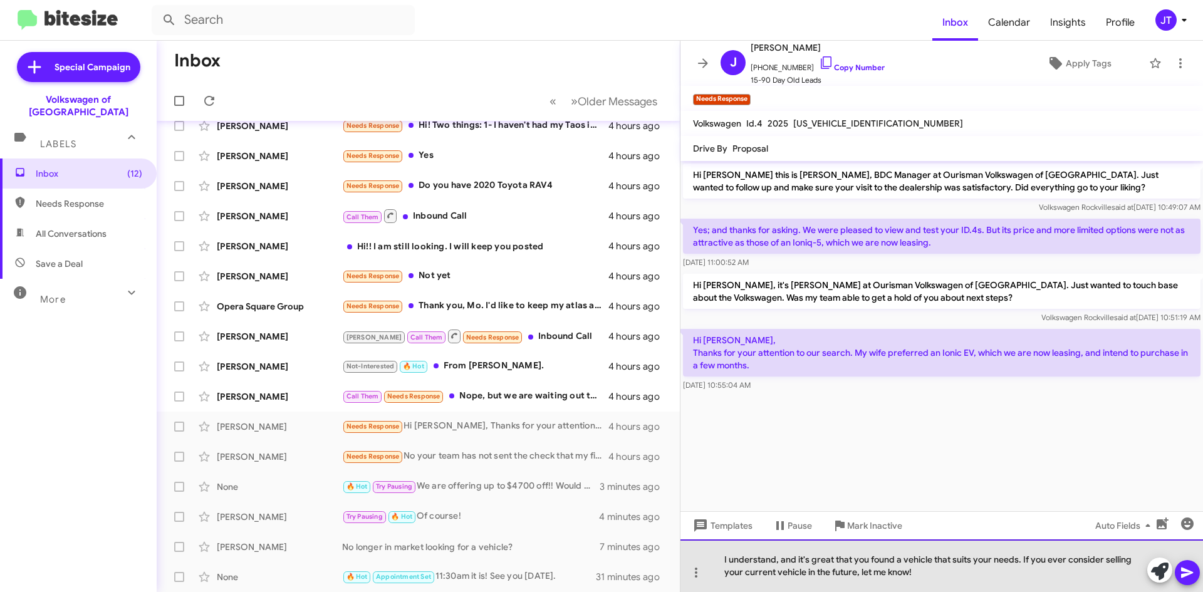
drag, startPoint x: 928, startPoint y: 572, endPoint x: 1031, endPoint y: 563, distance: 103.1
click at [1031, 563] on div "I understand, and it's great that you found a vehicle that suits your needs. If…" at bounding box center [941, 565] width 522 height 53
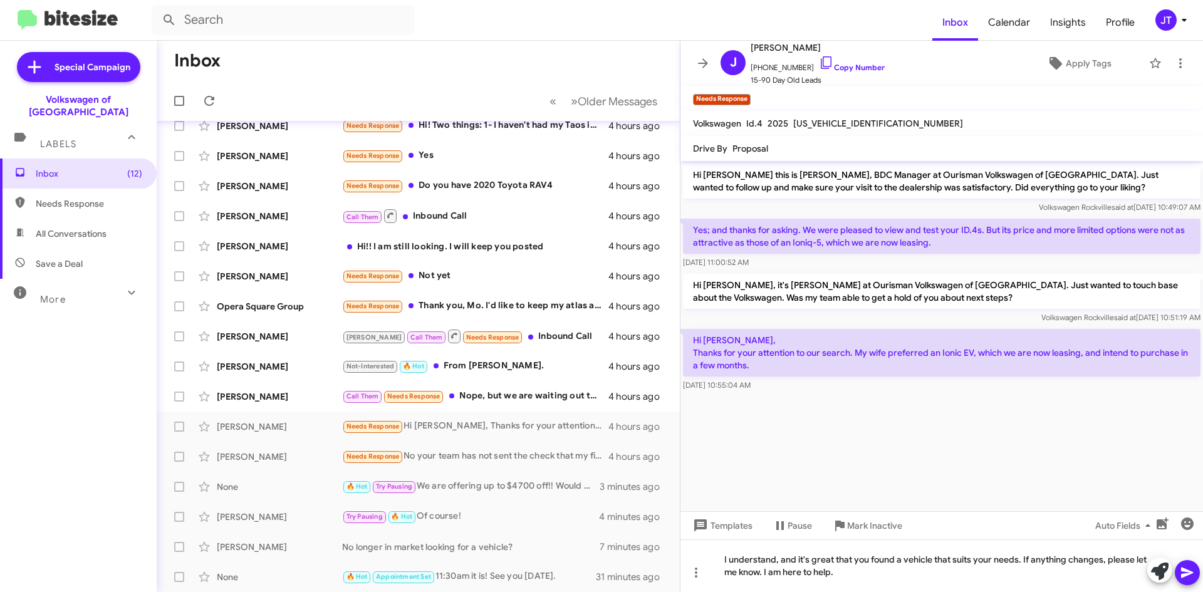
click at [1181, 564] on span at bounding box center [1187, 572] width 15 height 25
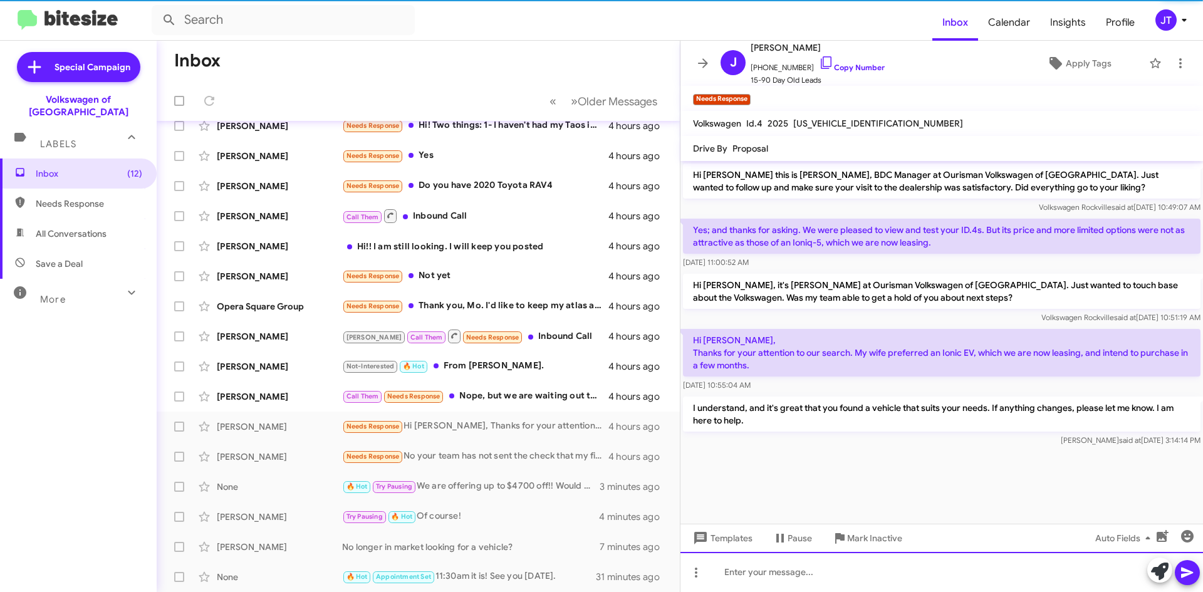
scroll to position [135, 0]
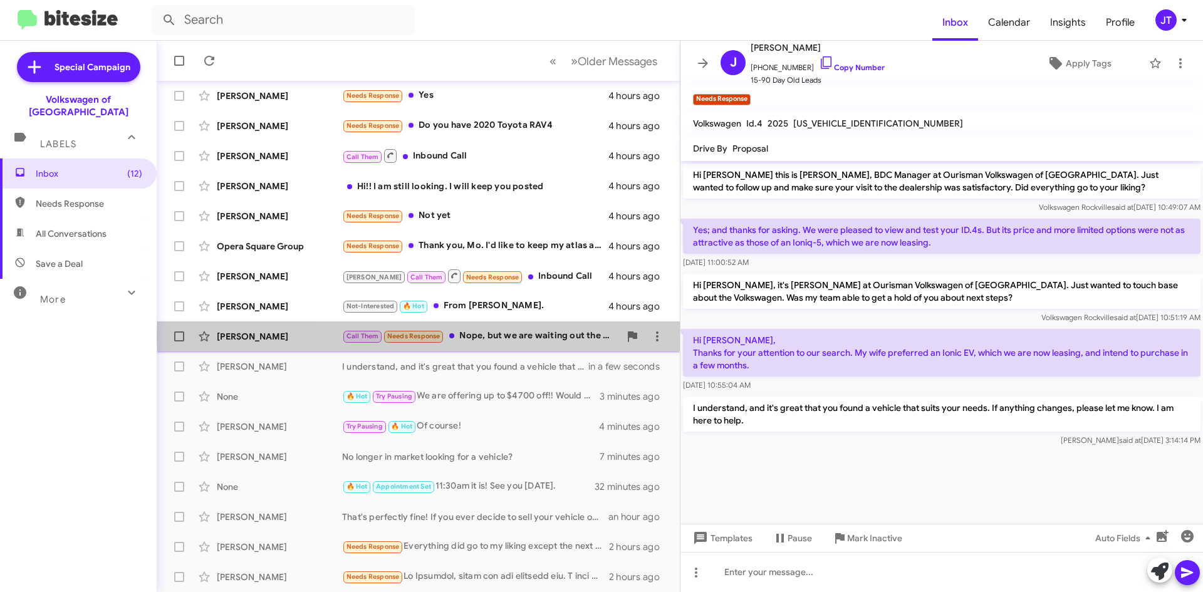
click at [516, 336] on div "Call Them Needs Response Nope, but we are waiting out the current EV debacle." at bounding box center [481, 336] width 278 height 14
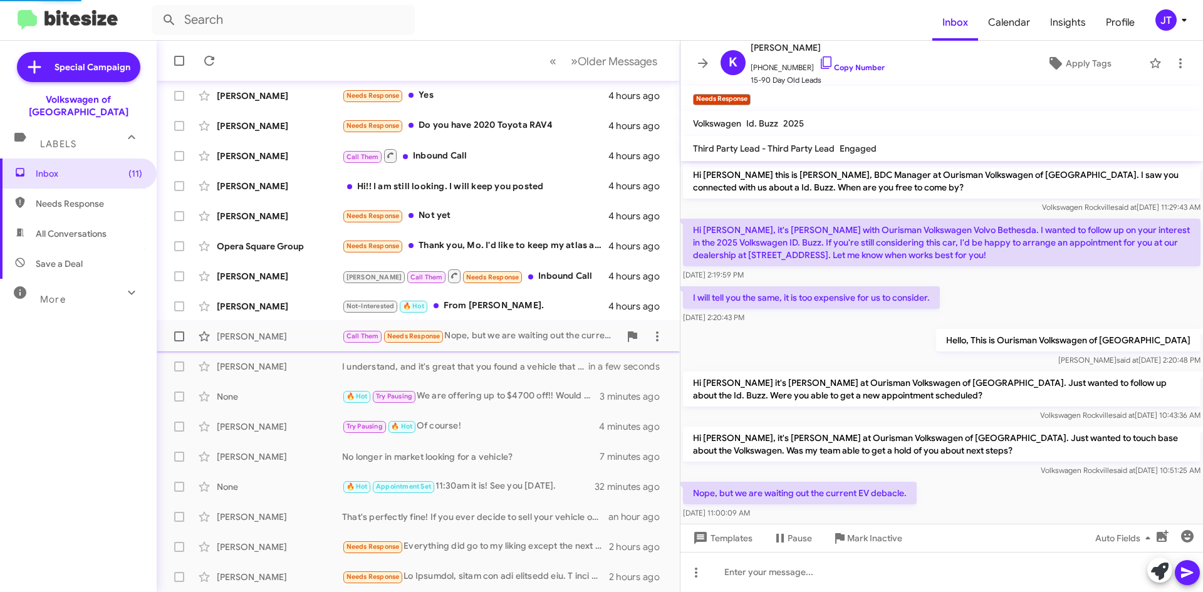
scroll to position [20, 0]
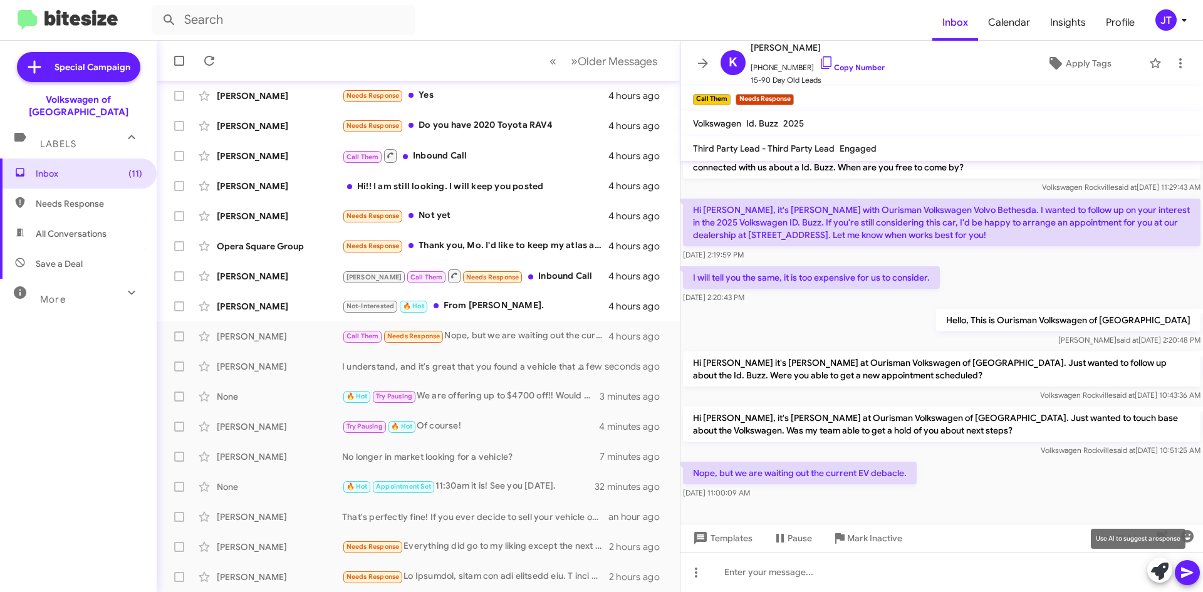
click at [1155, 571] on icon at bounding box center [1160, 572] width 18 height 18
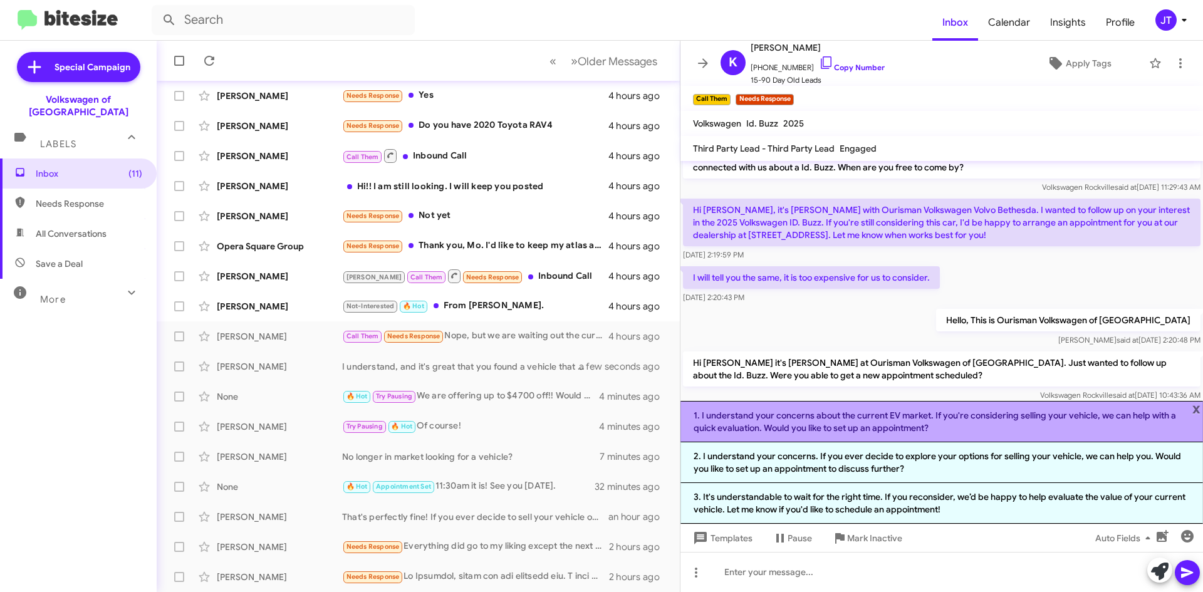
click at [845, 423] on li "1. I understand your concerns about the current EV market. If you're considerin…" at bounding box center [941, 421] width 522 height 41
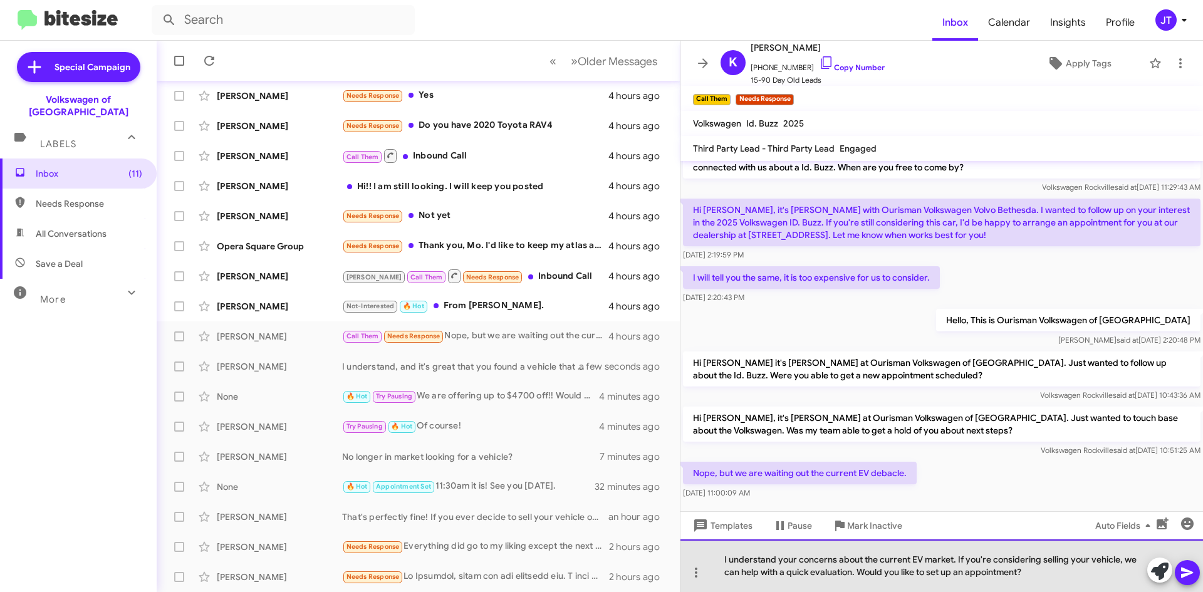
drag, startPoint x: 955, startPoint y: 562, endPoint x: 1034, endPoint y: 576, distance: 80.1
click at [1034, 576] on div "I understand your concerns about the current EV market. If you're considering s…" at bounding box center [941, 565] width 522 height 53
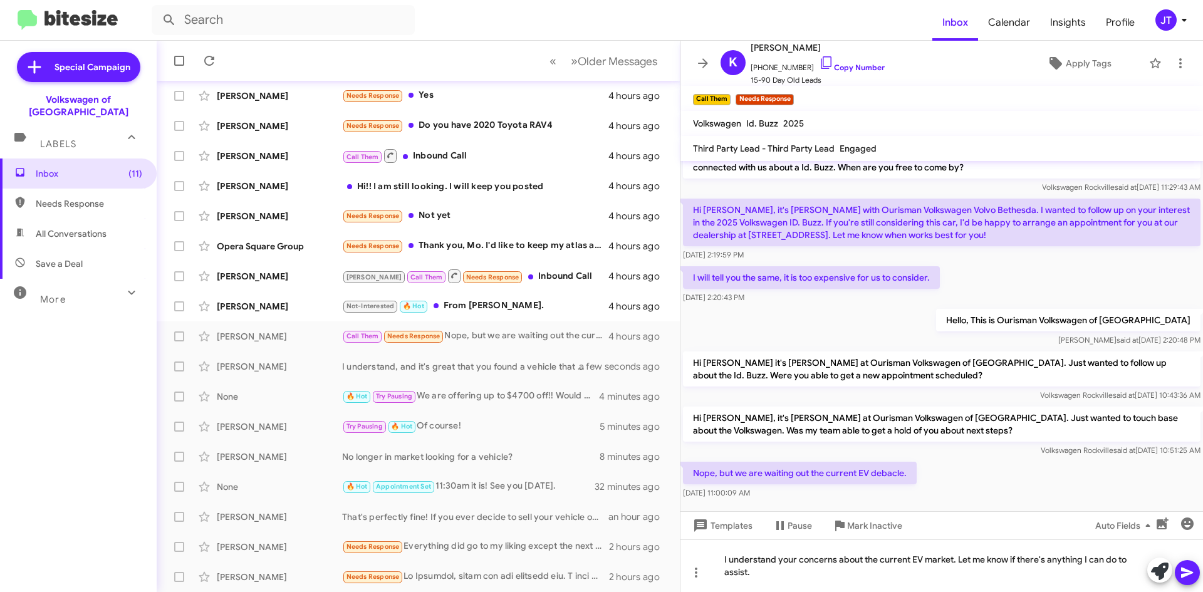
click at [1182, 577] on icon at bounding box center [1187, 573] width 12 height 11
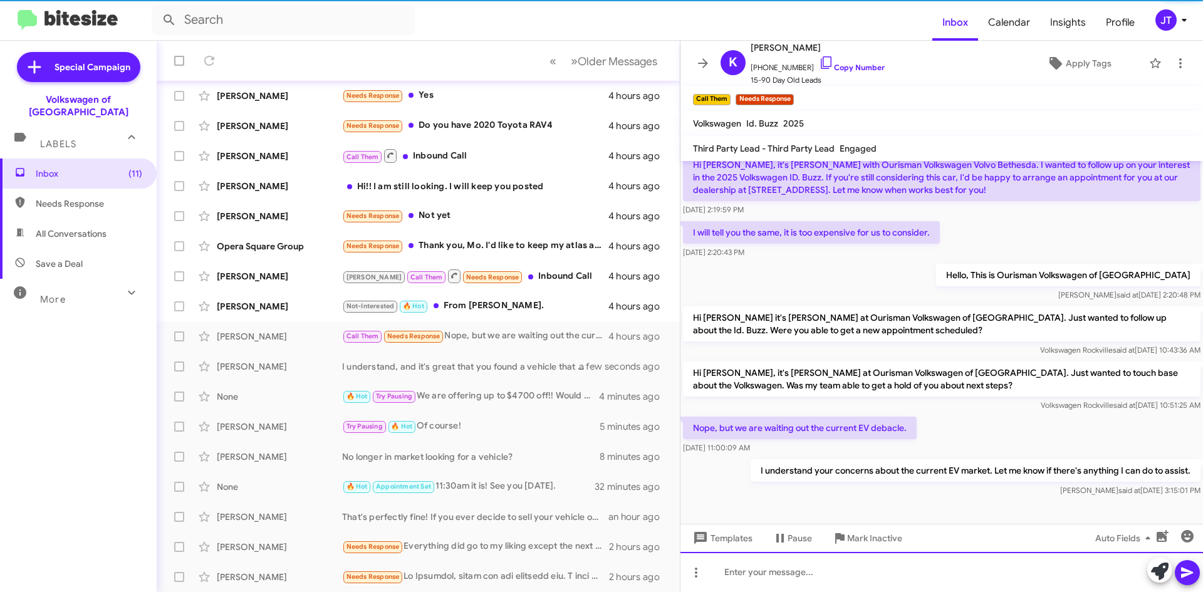
scroll to position [66, 0]
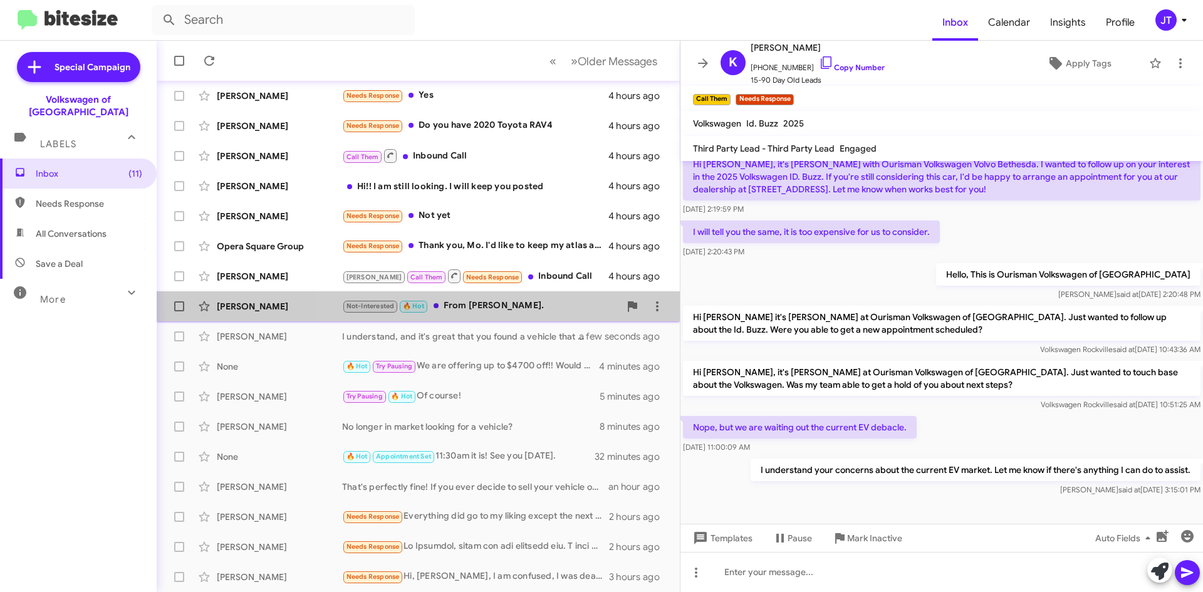
click at [513, 310] on div "Not-Interested 🔥 Hot From Ourisman Laurel." at bounding box center [481, 306] width 278 height 14
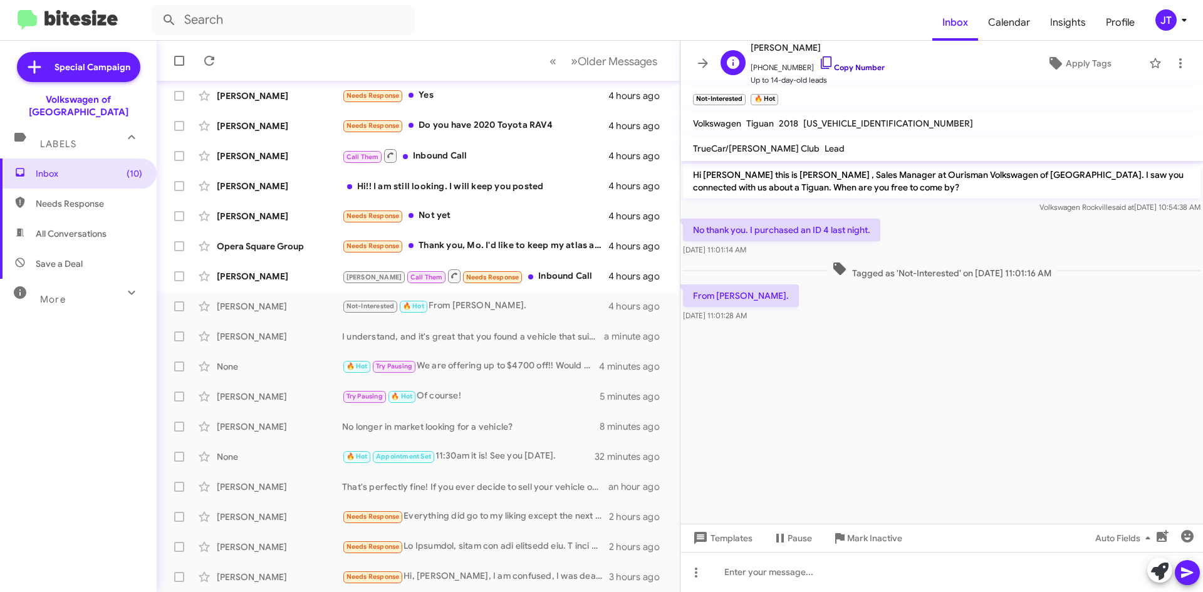
click at [853, 70] on link "Copy Number" at bounding box center [852, 67] width 66 height 9
click at [1173, 61] on icon at bounding box center [1180, 63] width 15 height 15
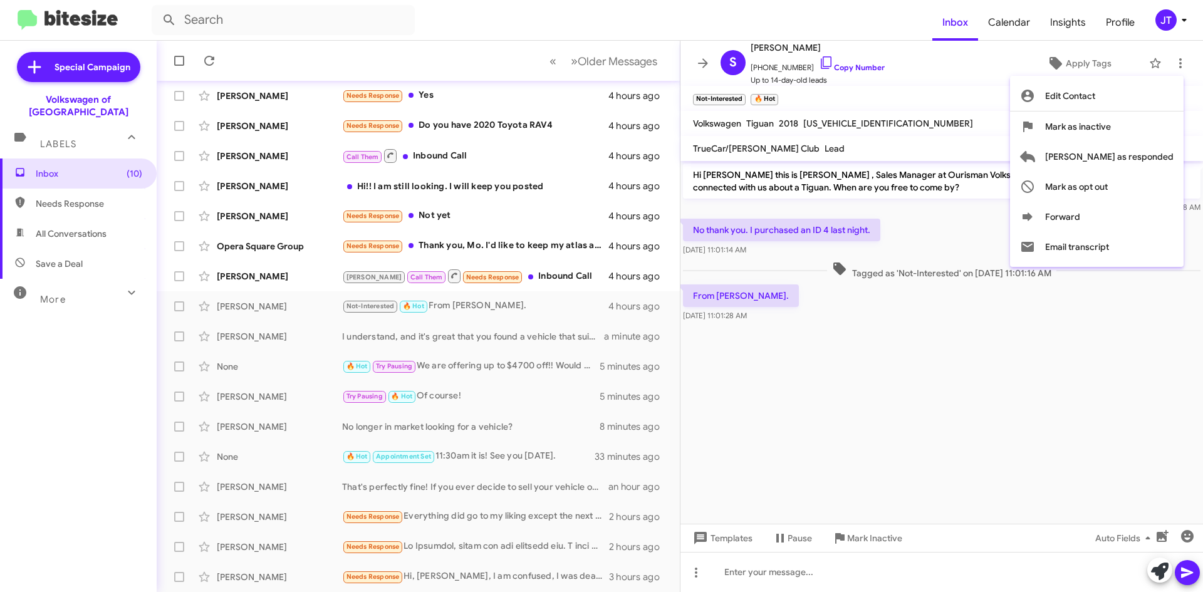
click at [1051, 67] on div at bounding box center [601, 296] width 1203 height 592
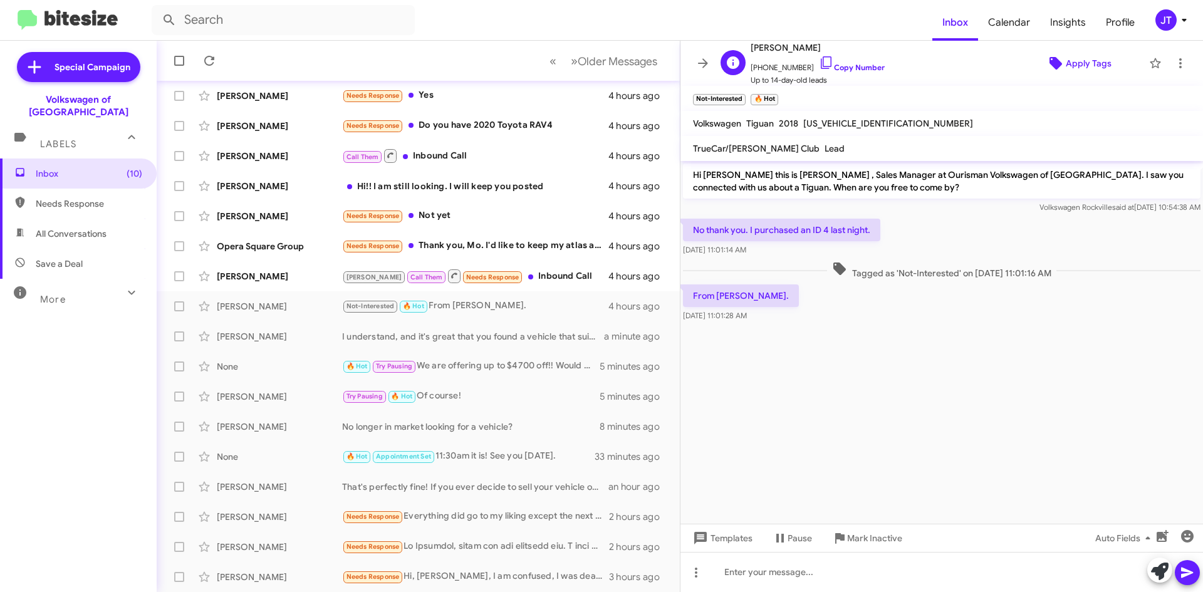
click at [1053, 65] on icon at bounding box center [1055, 63] width 13 height 13
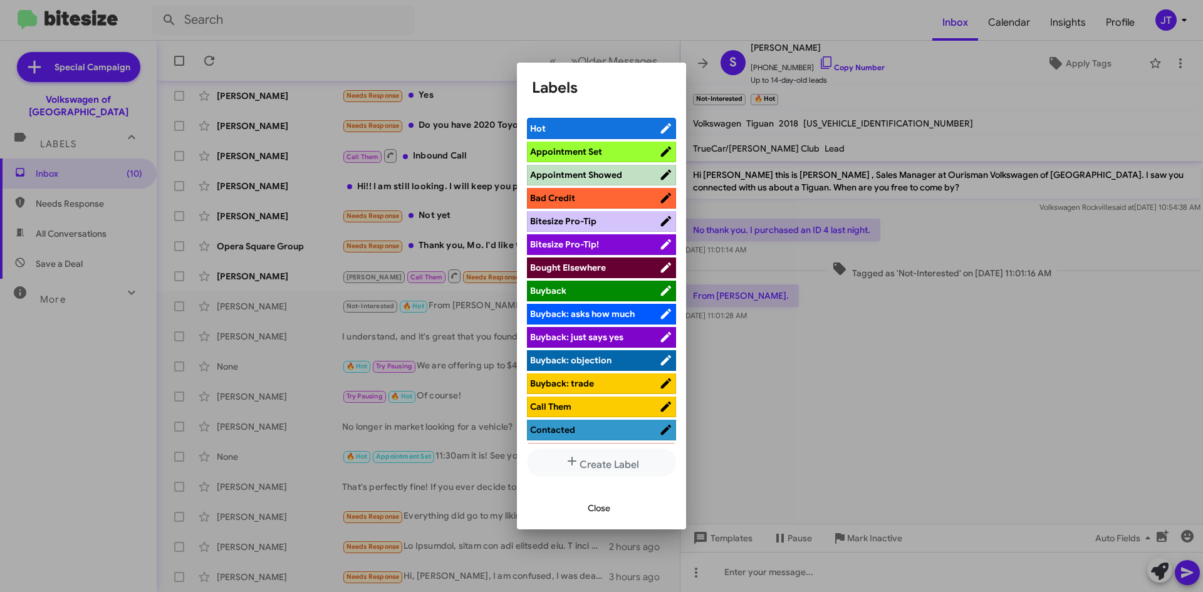
click at [566, 263] on span "Bought Elsewhere" at bounding box center [568, 267] width 76 height 11
click at [606, 506] on span "Close" at bounding box center [599, 508] width 23 height 23
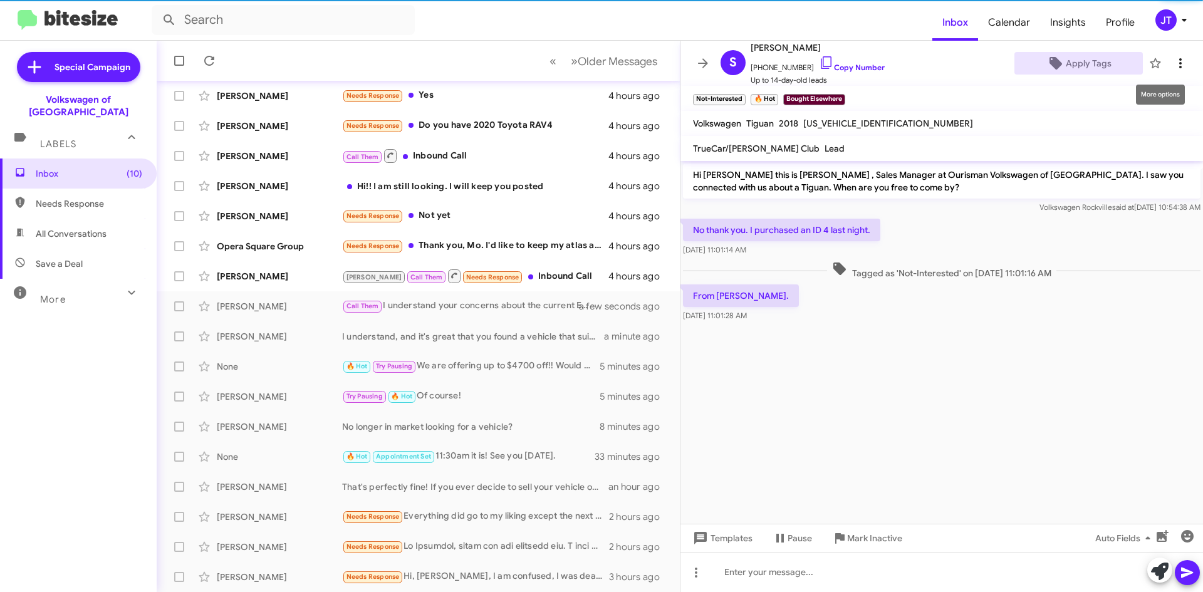
click at [1173, 68] on icon at bounding box center [1180, 63] width 15 height 15
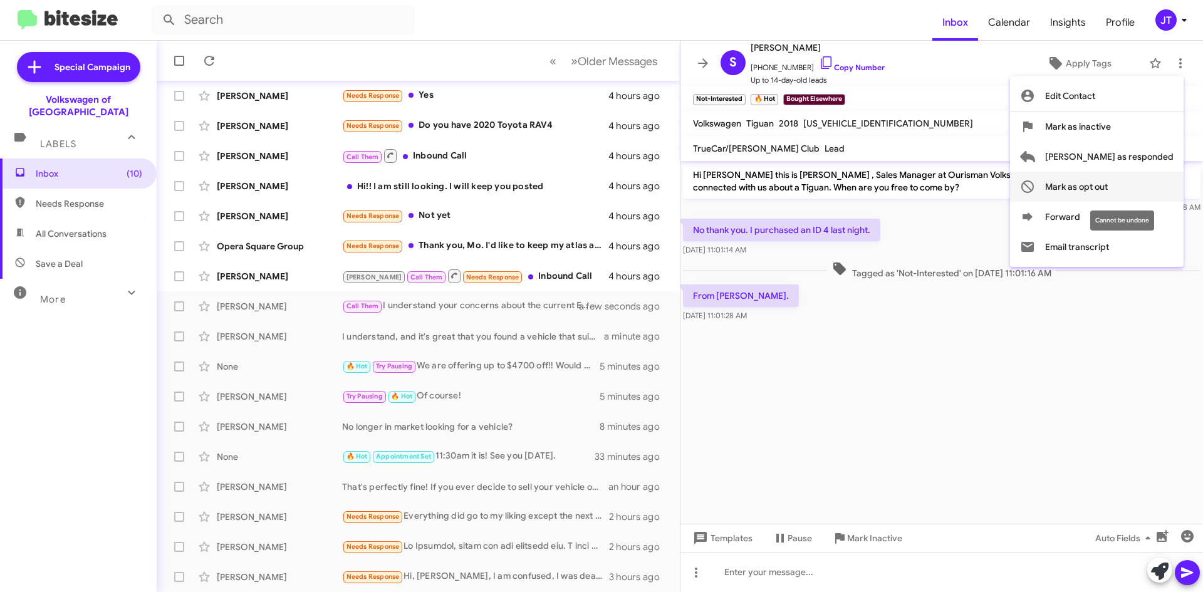
click at [1108, 181] on span "Mark as opt out" at bounding box center [1076, 187] width 63 height 30
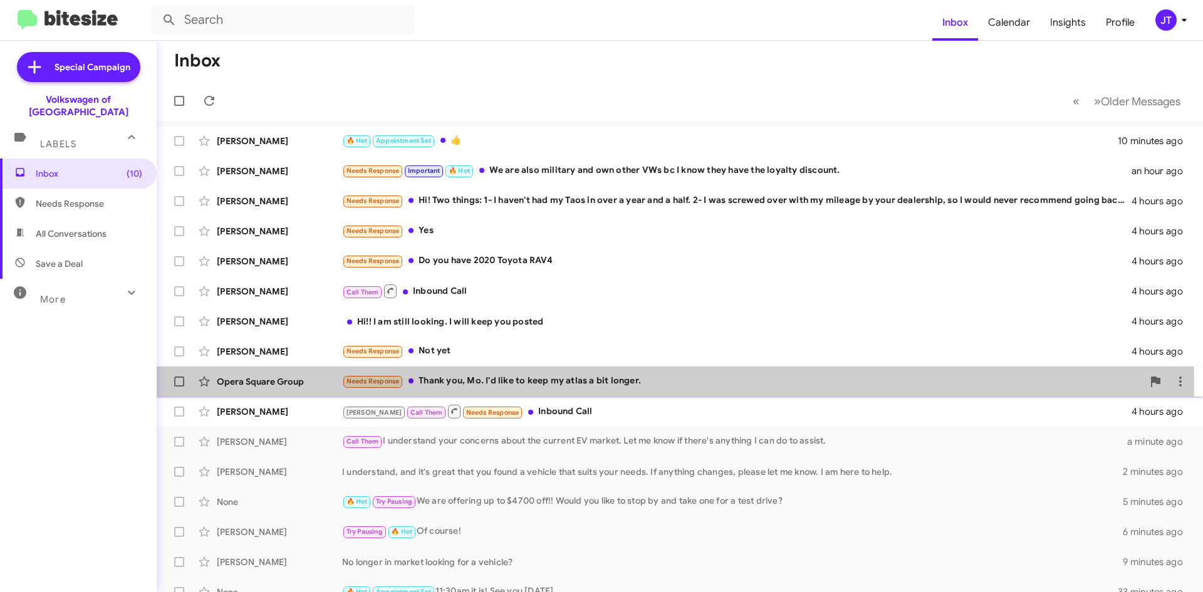
click at [623, 385] on div "Needs Response Thank you, Mo. I'd like to keep my atlas a bit longer." at bounding box center [742, 381] width 801 height 14
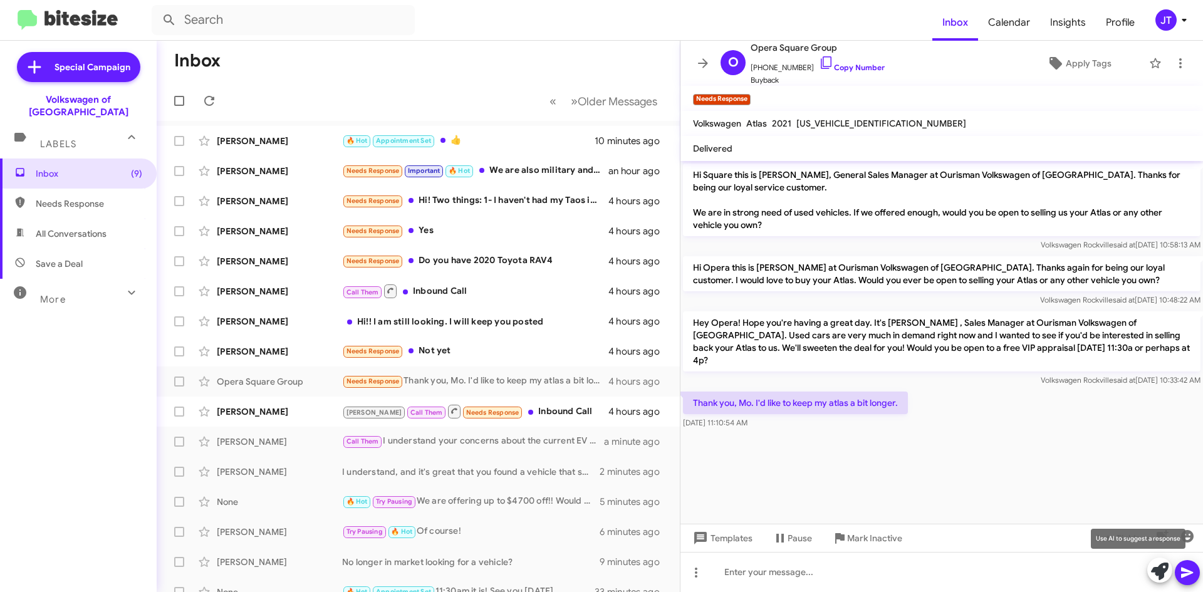
click at [1161, 566] on icon at bounding box center [1160, 572] width 18 height 18
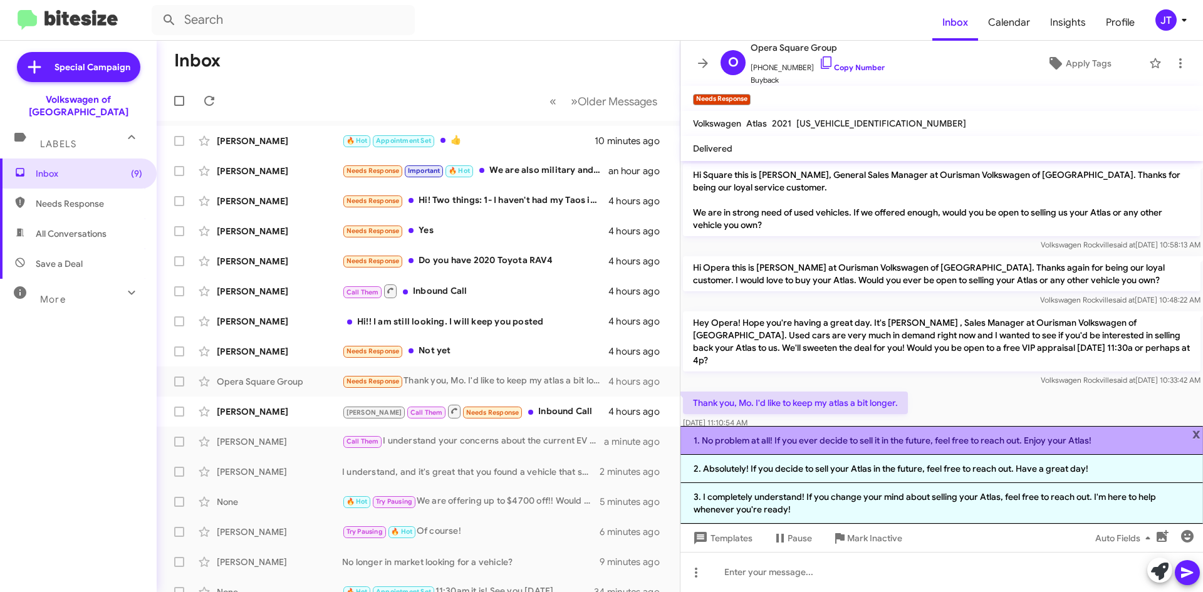
click at [902, 444] on li "1. No problem at all! If you ever decide to sell it in the future, feel free to…" at bounding box center [941, 440] width 522 height 29
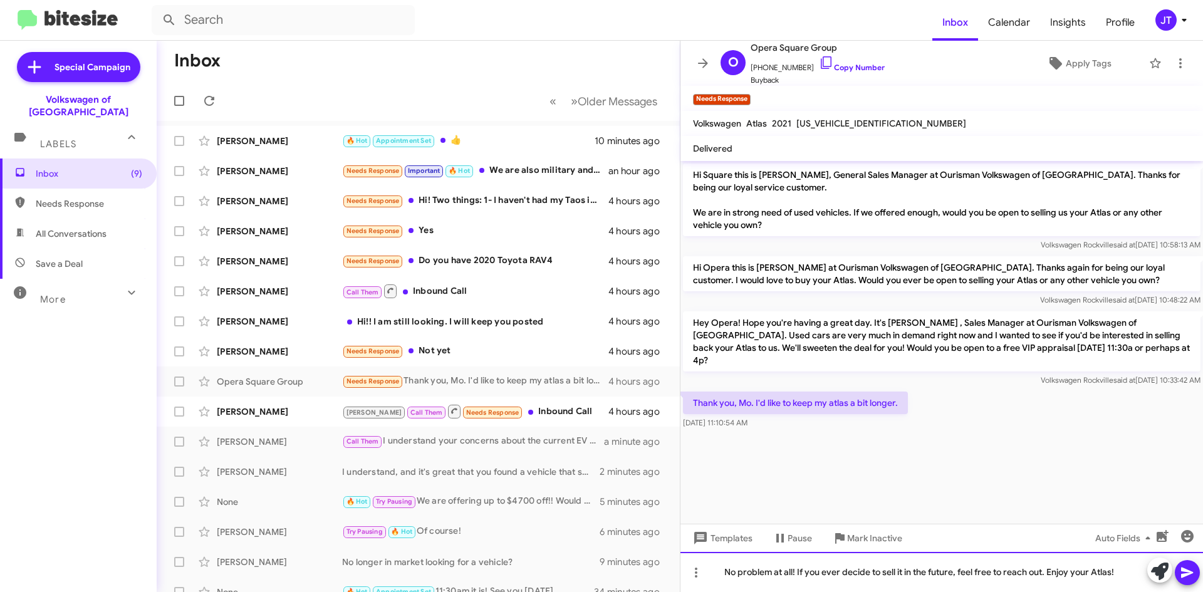
click at [898, 571] on div "No problem at all! If you ever decide to sell it in the future, feel free to re…" at bounding box center [941, 572] width 522 height 40
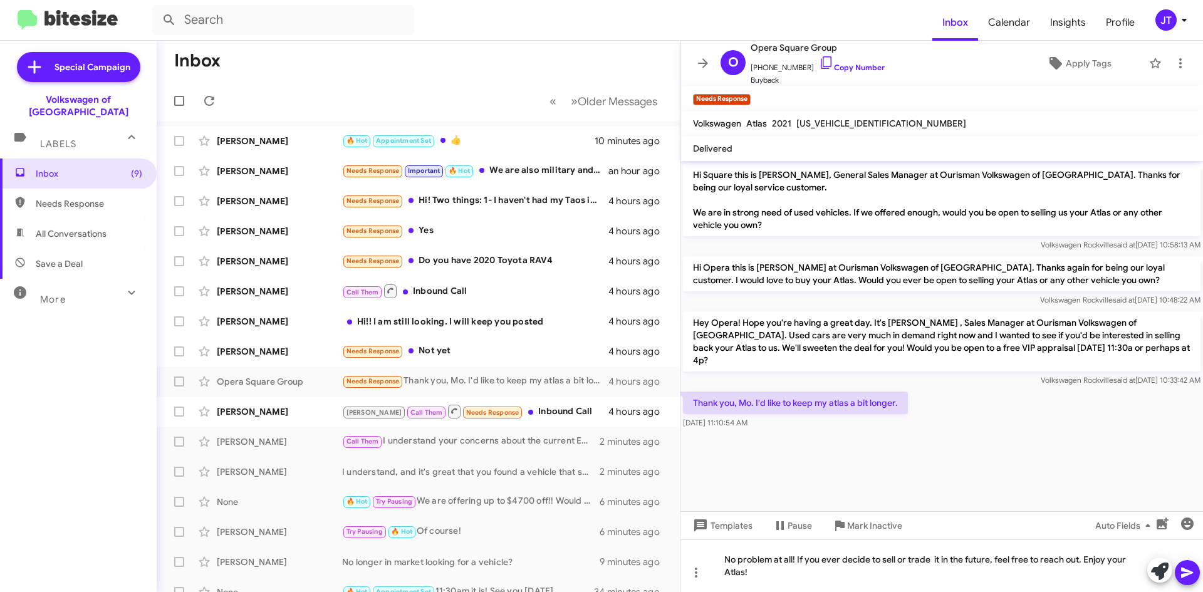
click at [1186, 572] on mat-tooltip-component "Insert emoji (Ctrl+Shift+2)" at bounding box center [1141, 555] width 101 height 38
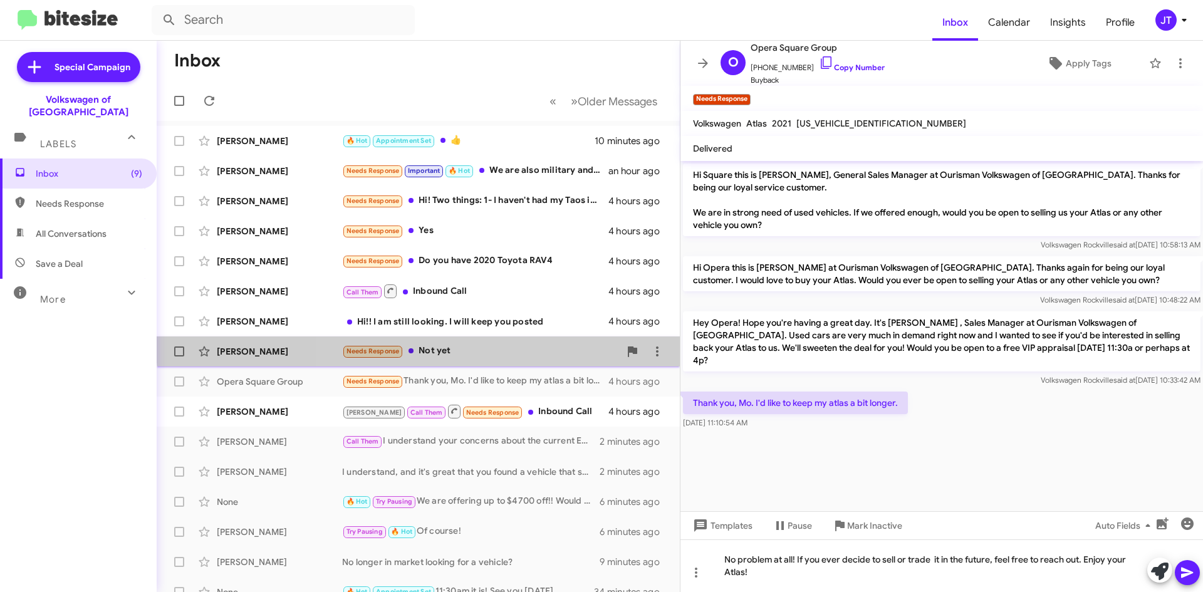
click at [518, 343] on div "Lawrence Appleton Needs Response Not yet 4 hours ago" at bounding box center [418, 351] width 503 height 25
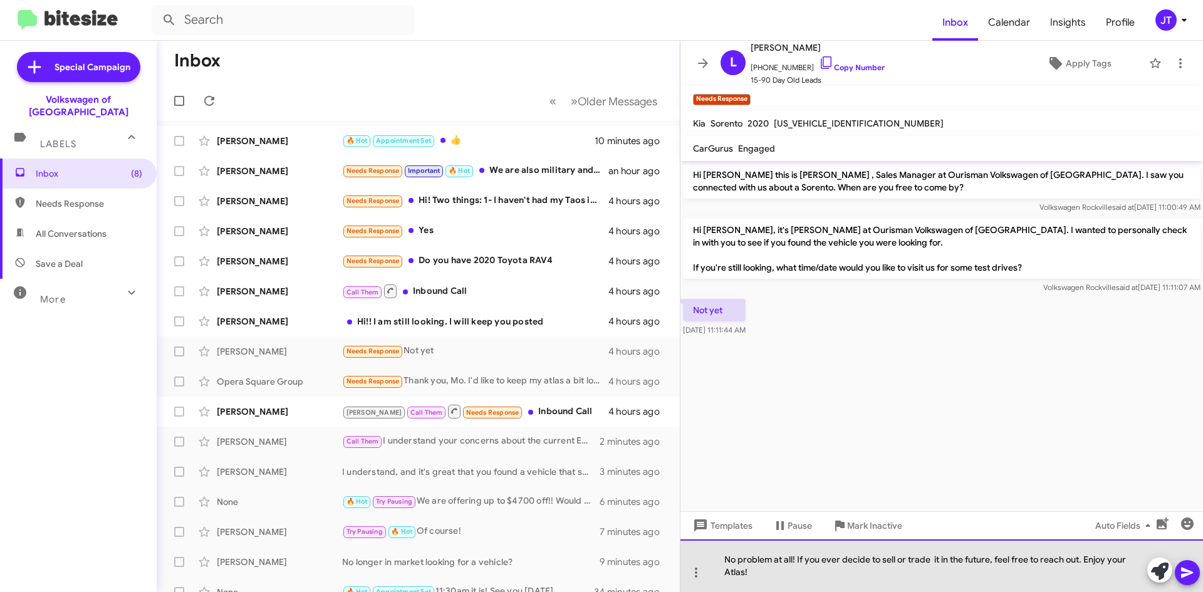
drag, startPoint x: 761, startPoint y: 573, endPoint x: 696, endPoint y: 551, distance: 68.9
click at [696, 551] on div "No problem at all! If you ever decide to sell or trade it in the future, feel f…" at bounding box center [941, 565] width 522 height 53
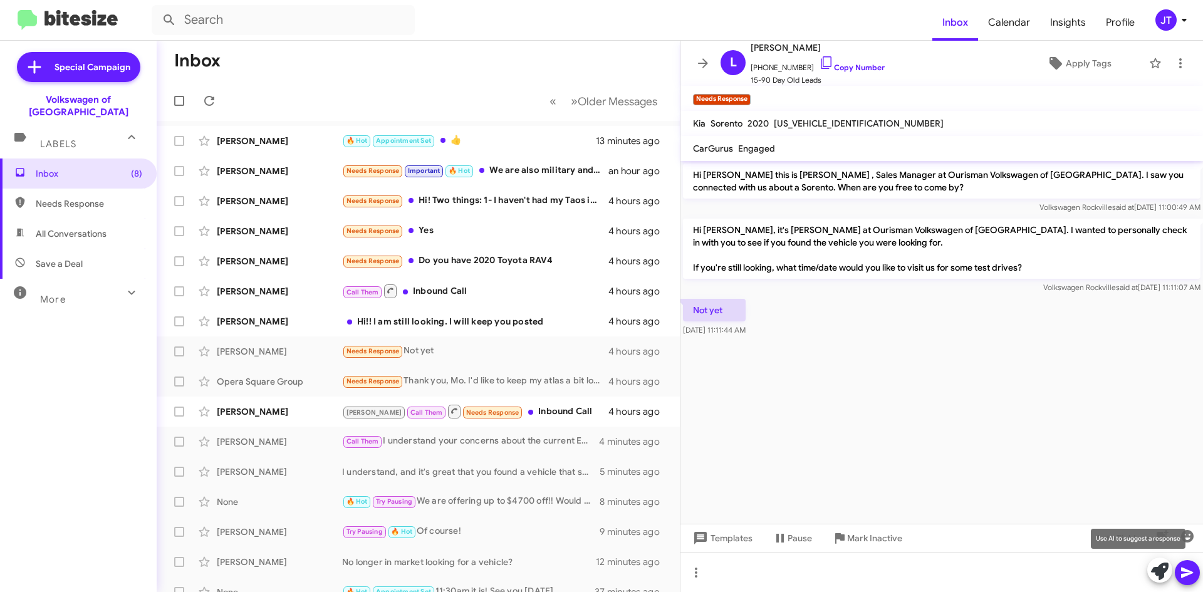
click at [1155, 567] on icon at bounding box center [1160, 572] width 18 height 18
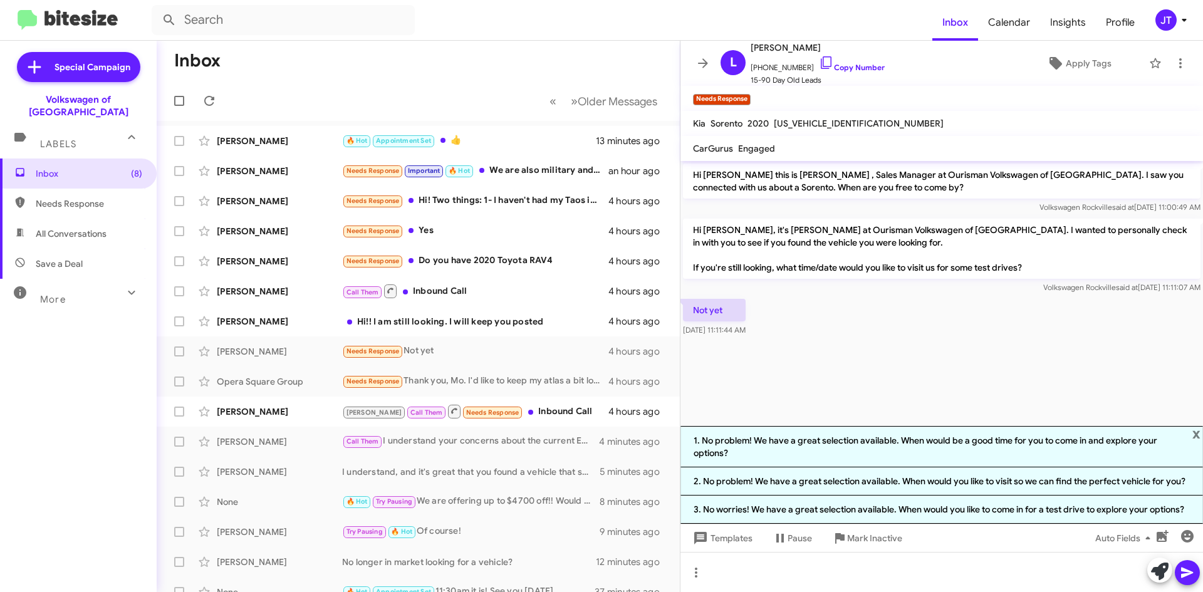
click at [935, 367] on cdk-virtual-scroll-viewport "Hi Lawrence this is Mohamed Hassan , Sales Manager at Ourisman Volkswagen of Ro…" at bounding box center [941, 293] width 522 height 265
click at [1197, 432] on span "x" at bounding box center [1196, 433] width 8 height 15
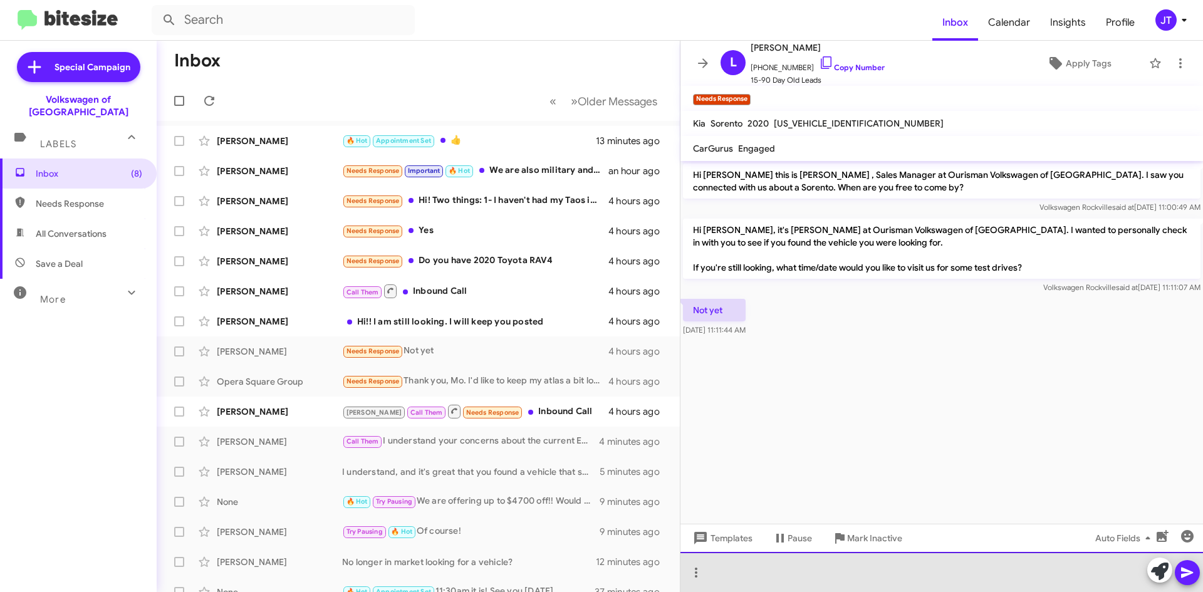
click at [744, 561] on div at bounding box center [941, 572] width 522 height 40
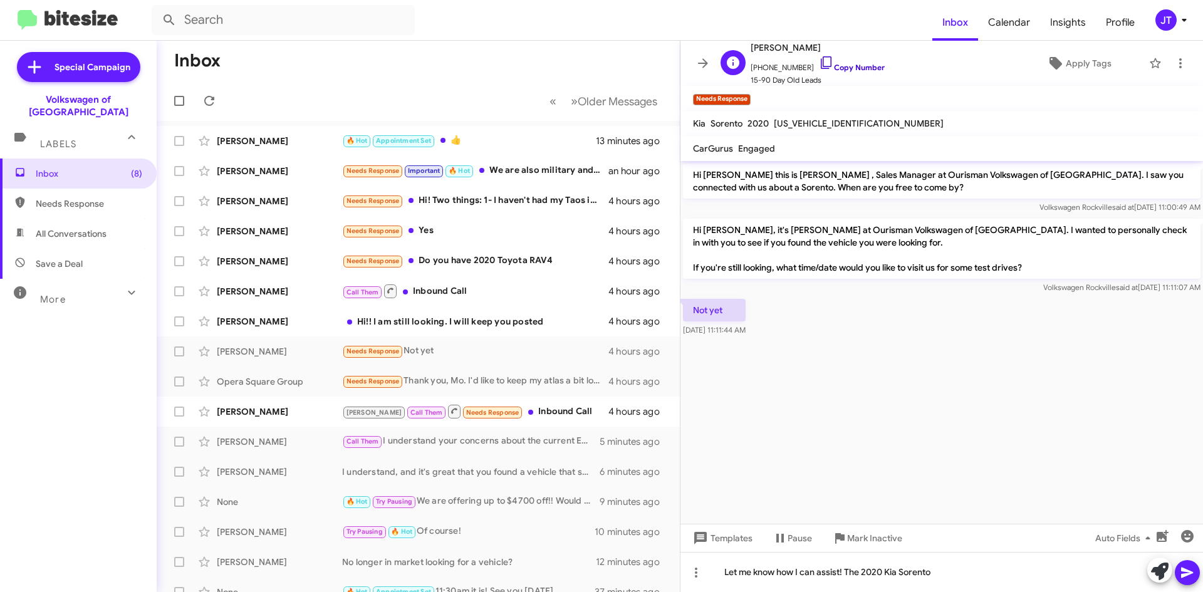
click at [854, 68] on link "Copy Number" at bounding box center [852, 67] width 66 height 9
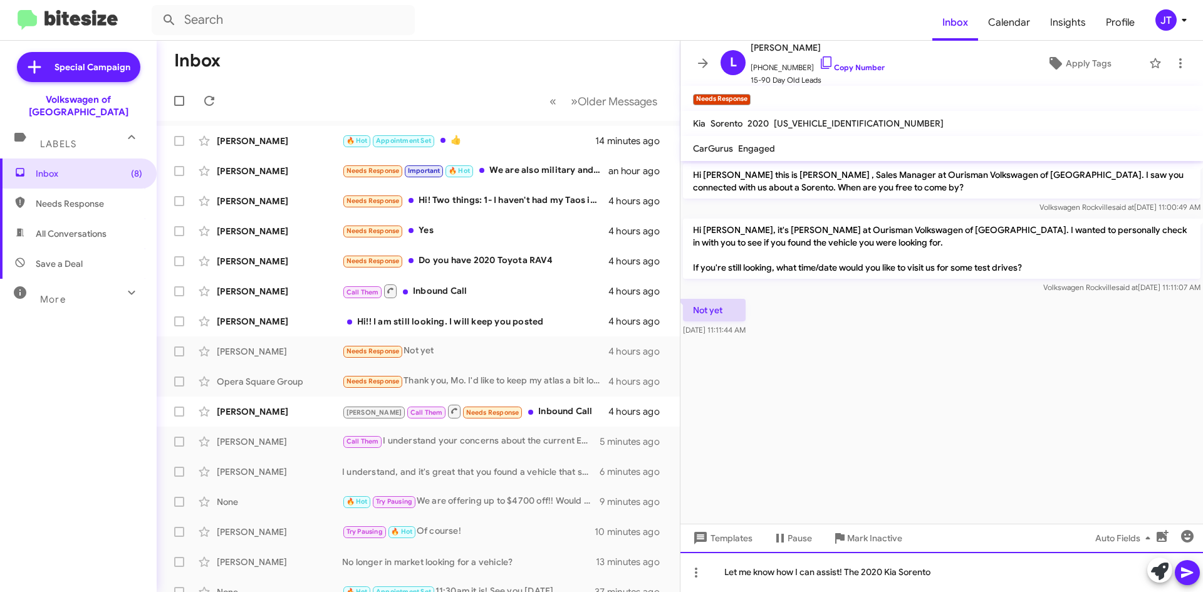
click at [974, 571] on div "Let me know how I can assist! The 2020 Kia Sorento" at bounding box center [941, 572] width 522 height 40
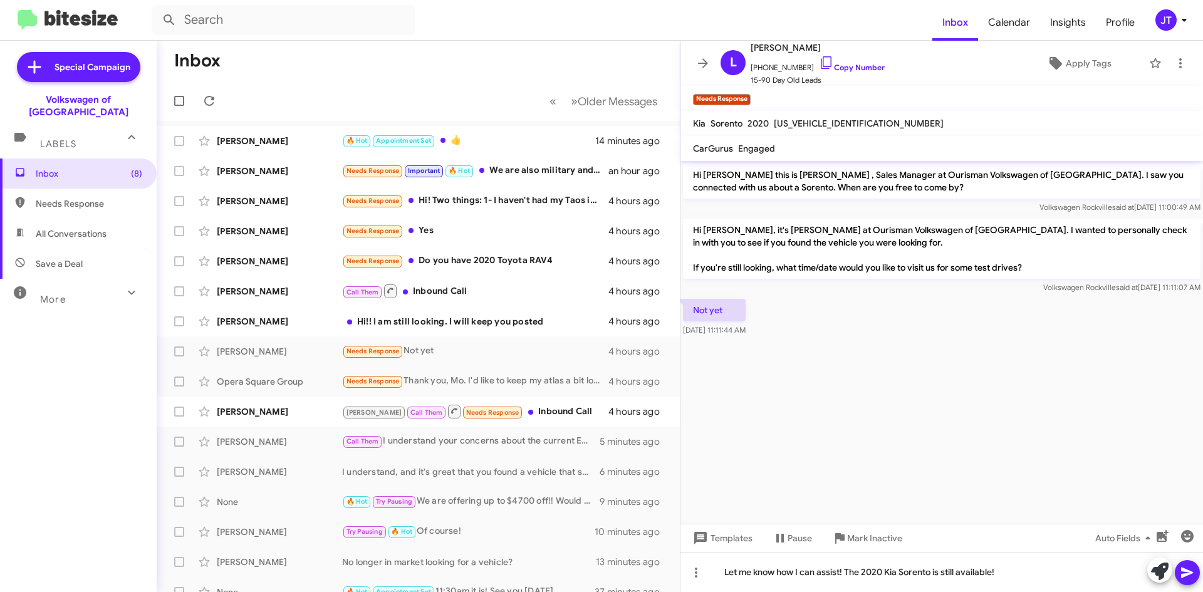
click at [1193, 571] on icon at bounding box center [1187, 572] width 15 height 15
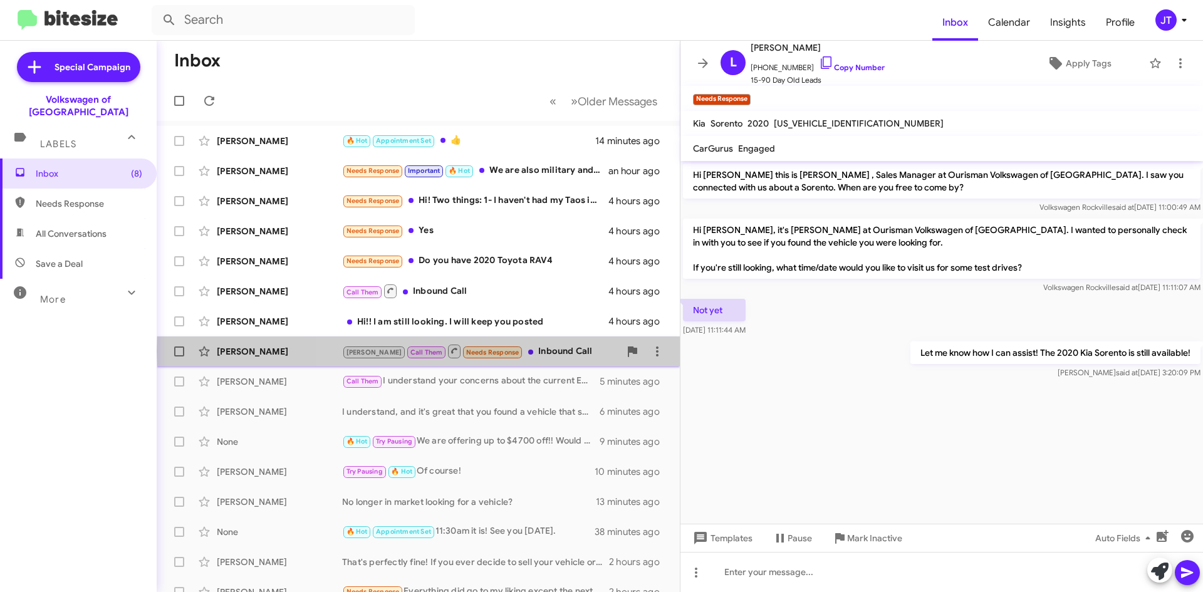
click at [549, 351] on div "Mahmoud Call Them Needs Response Inbound Call" at bounding box center [481, 351] width 278 height 16
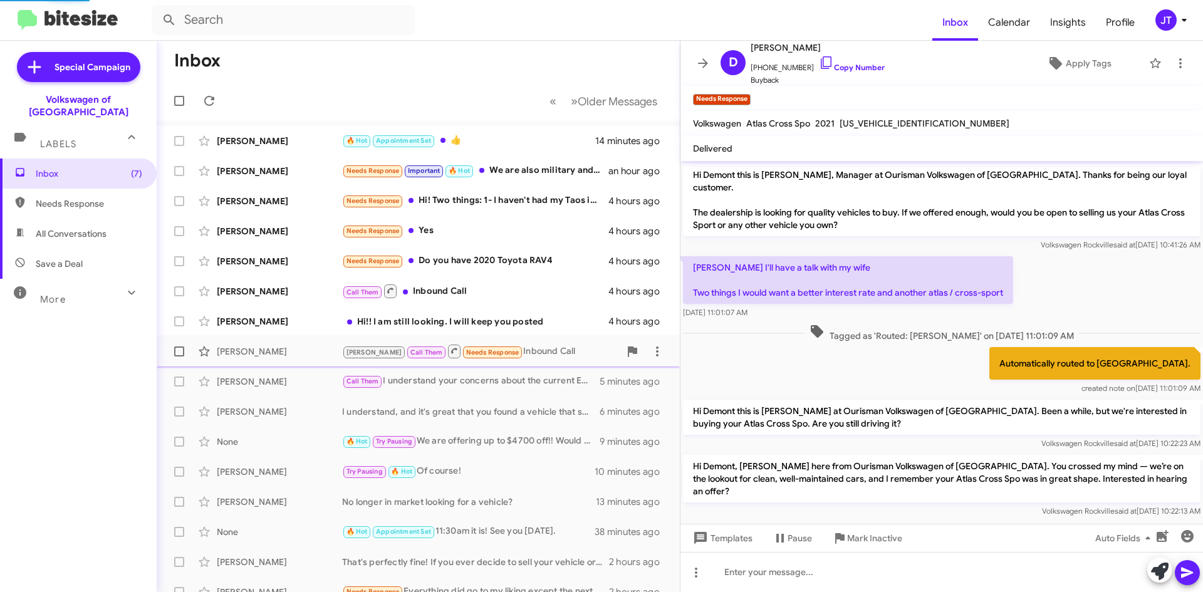
scroll to position [29, 0]
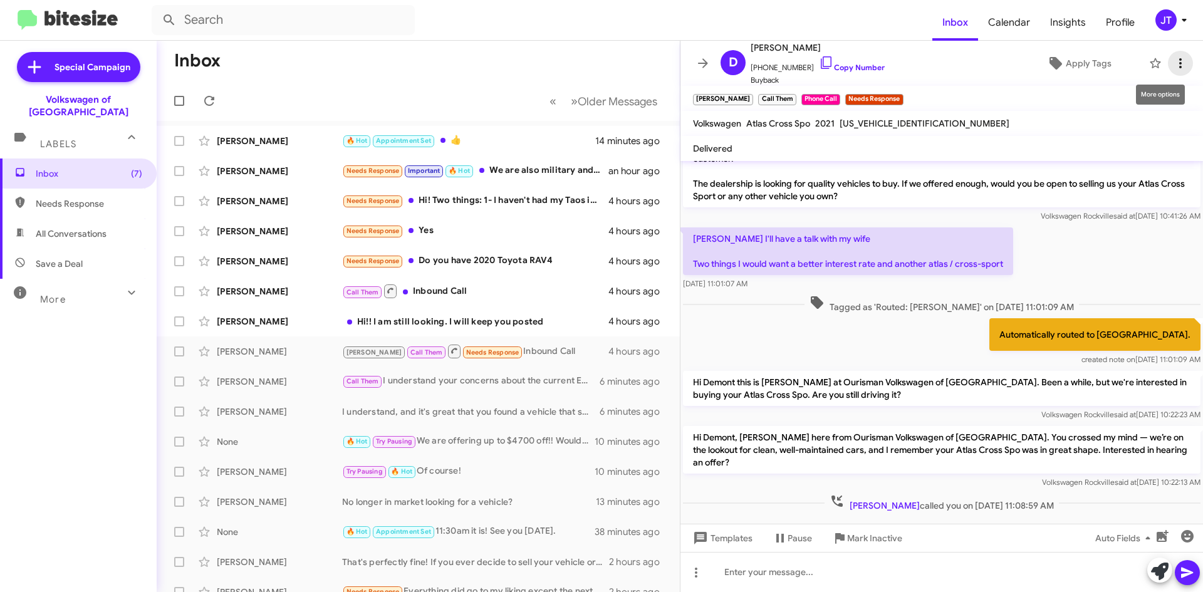
click at [1173, 66] on icon at bounding box center [1180, 63] width 15 height 15
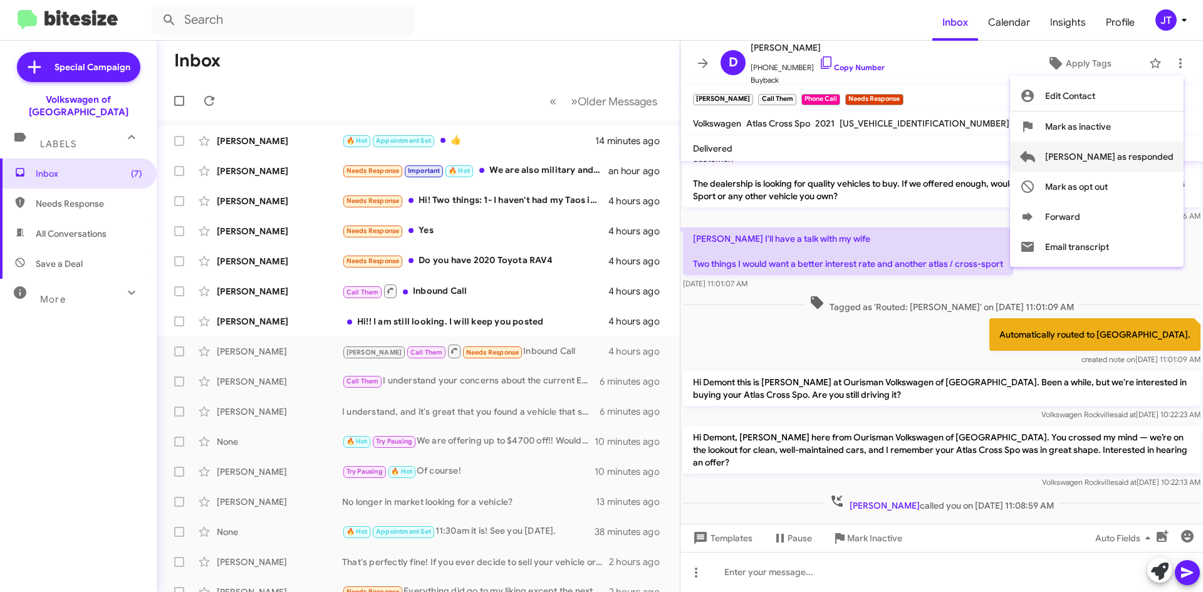
click at [1128, 159] on span "Mark as responded" at bounding box center [1109, 157] width 128 height 30
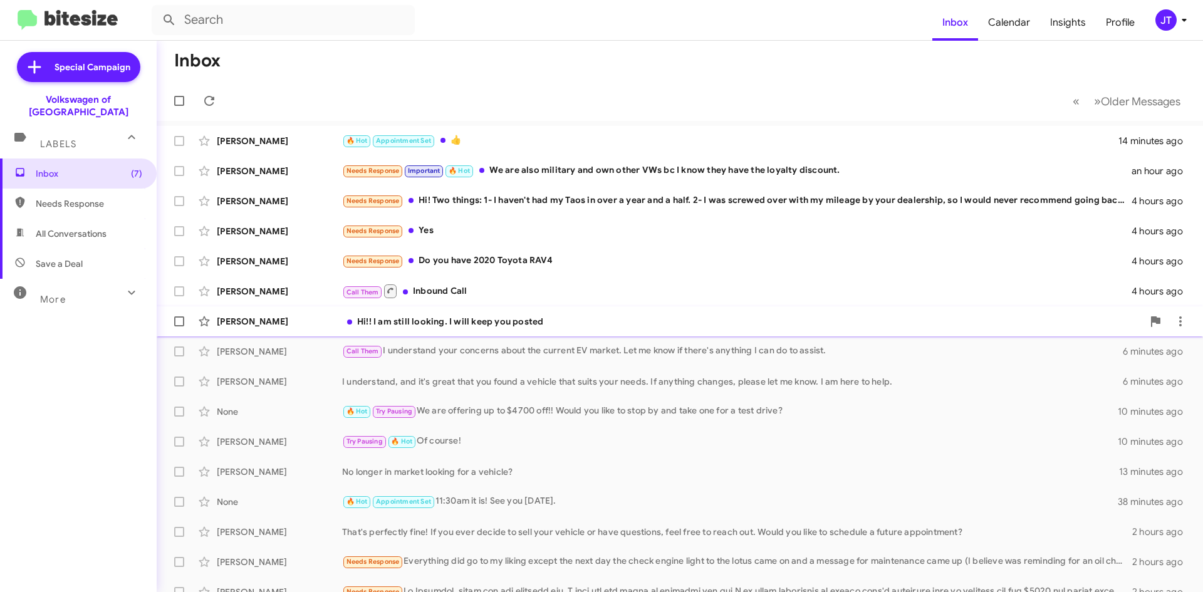
click at [613, 318] on div "Hi!! I am still looking. I will keep you posted" at bounding box center [742, 321] width 801 height 13
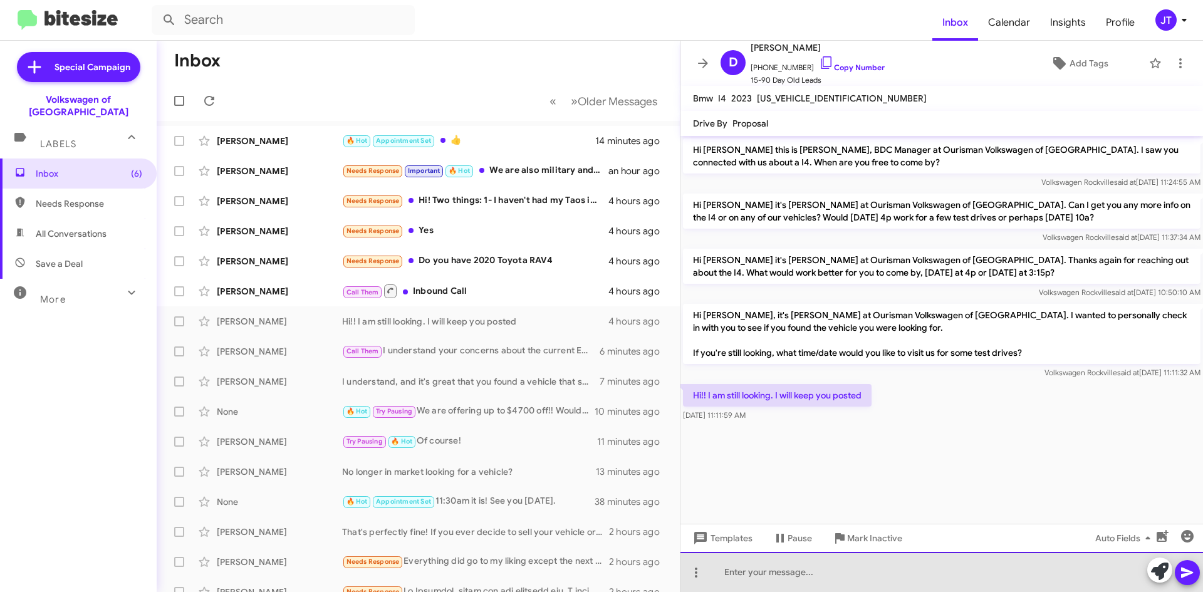
click at [766, 568] on div at bounding box center [941, 572] width 522 height 40
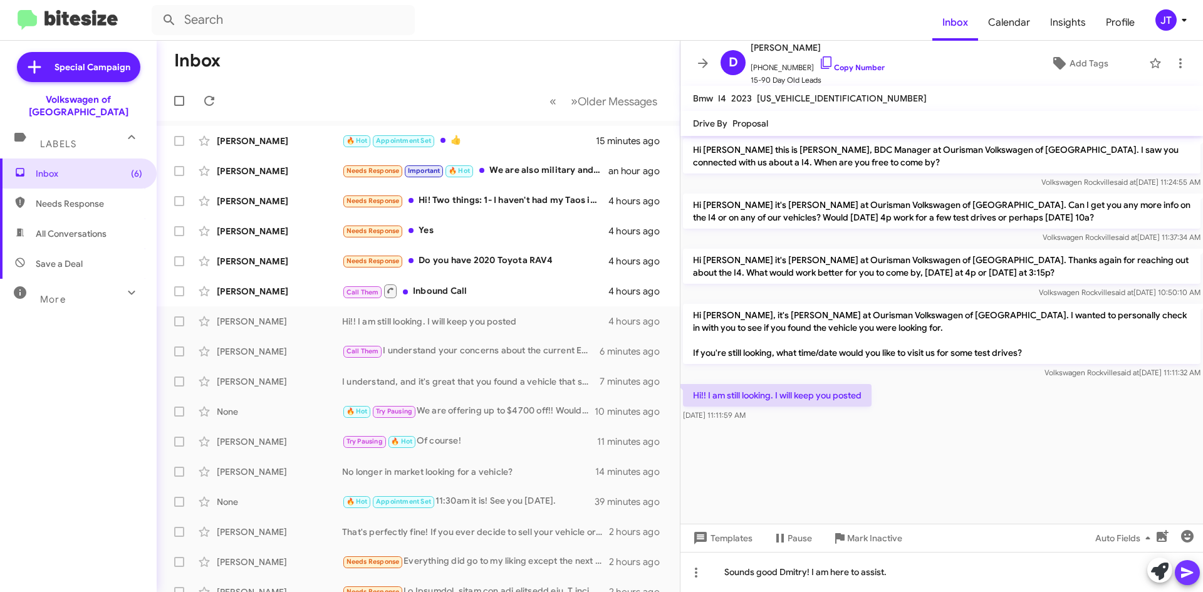
click at [1196, 580] on button at bounding box center [1187, 572] width 25 height 25
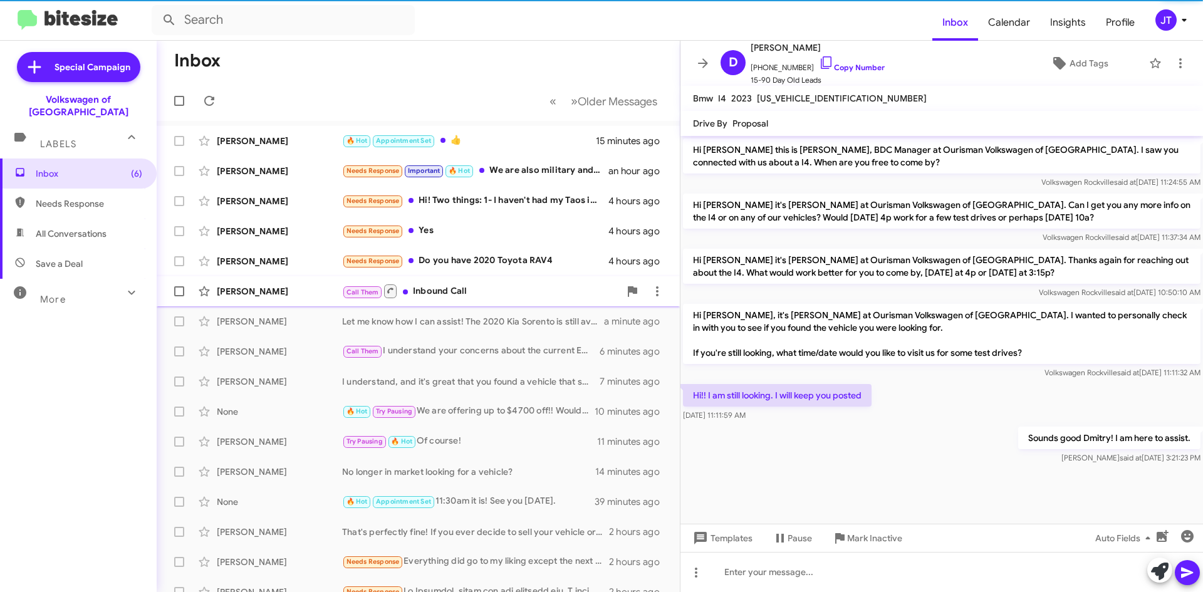
click at [514, 290] on div "Call Them Inbound Call" at bounding box center [481, 291] width 278 height 16
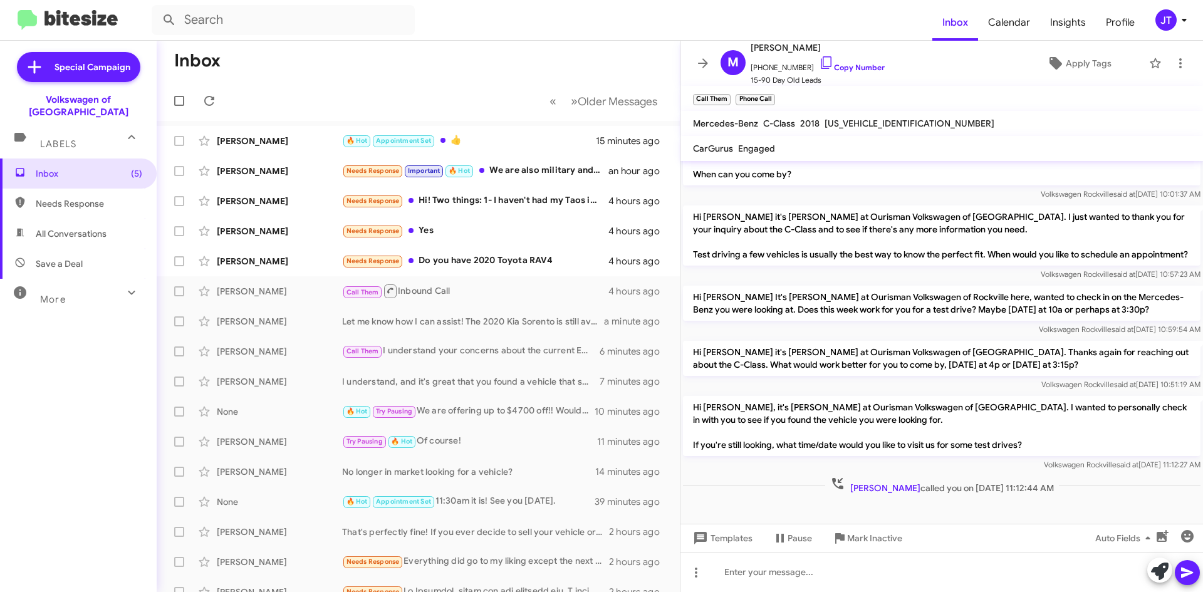
scroll to position [572, 0]
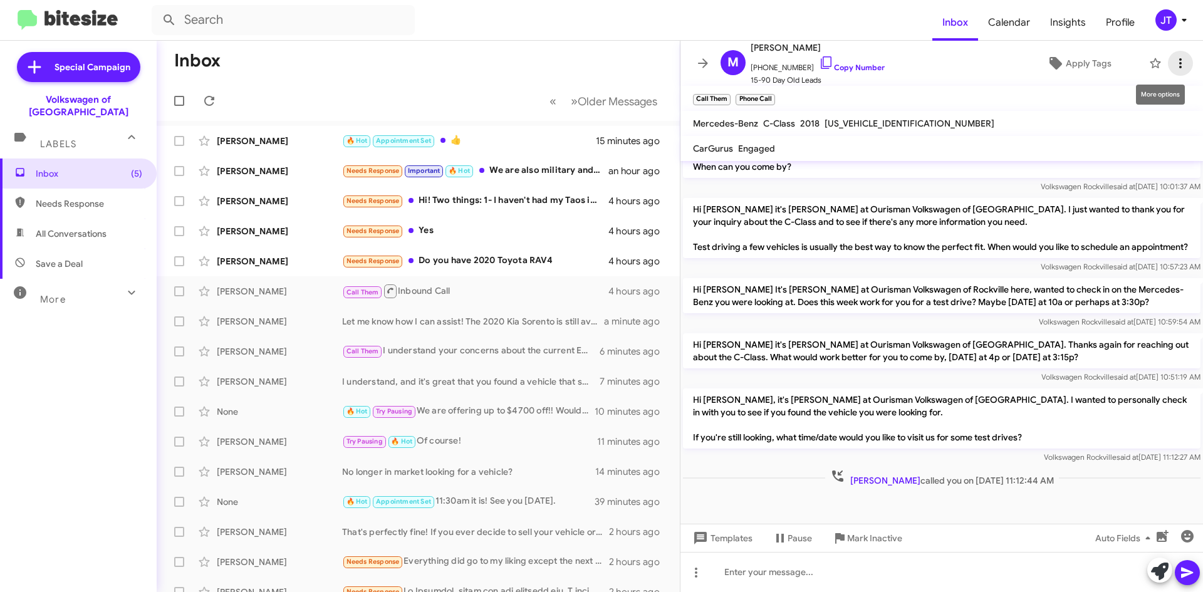
click at [1179, 60] on icon at bounding box center [1180, 63] width 3 height 10
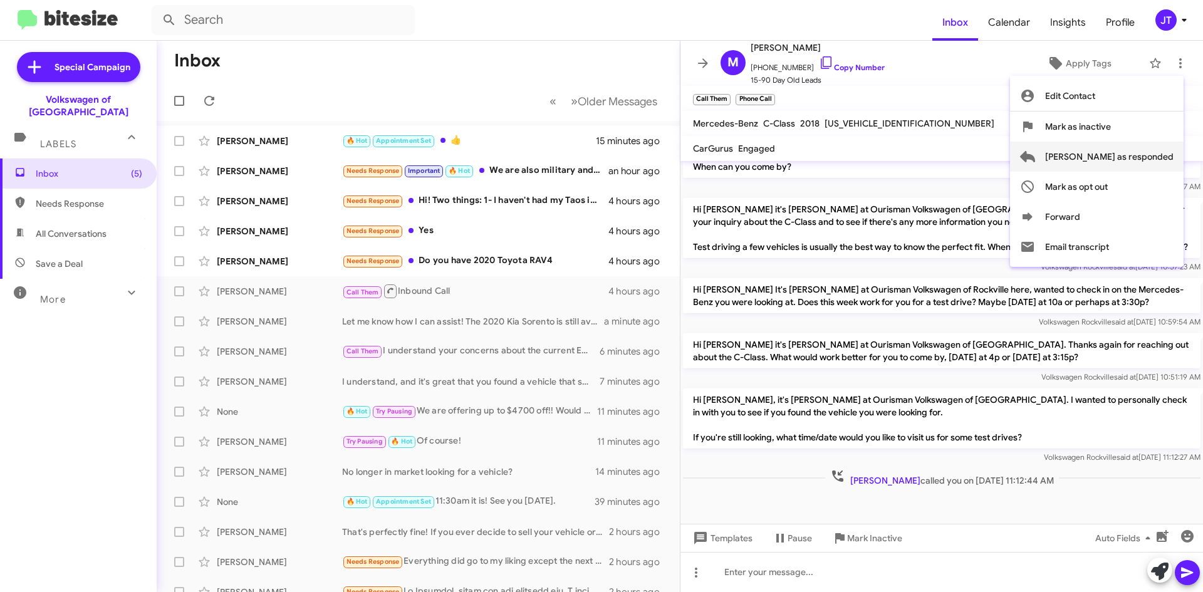
click at [1135, 161] on span "Mark as responded" at bounding box center [1109, 157] width 128 height 30
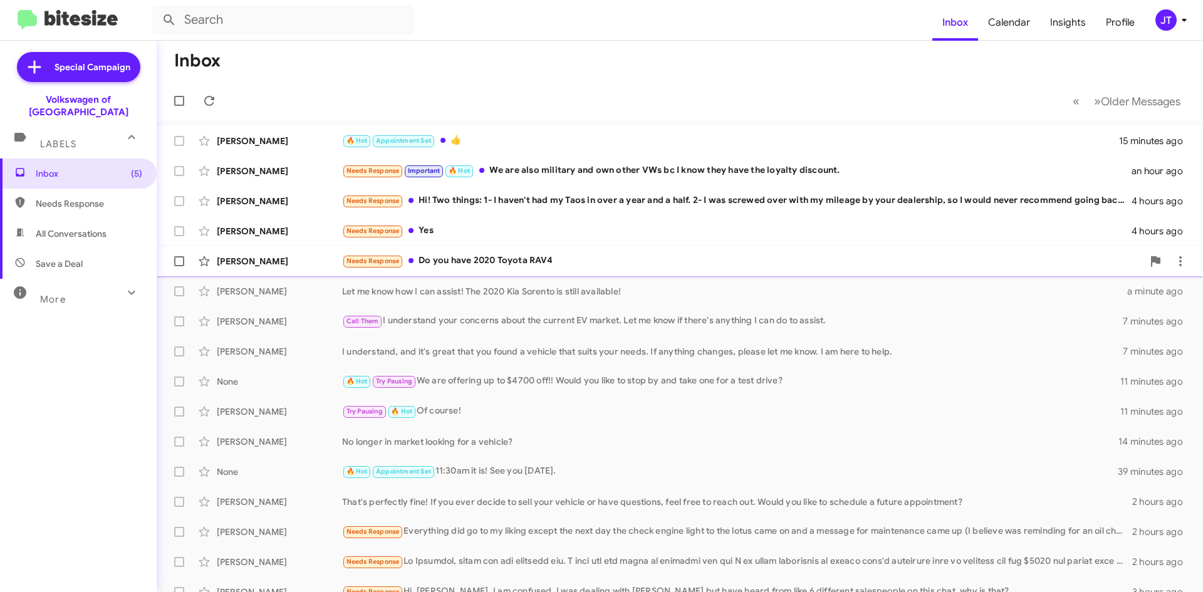
click at [617, 255] on div "Needs Response Do you have 2020 Toyota RAV4" at bounding box center [742, 261] width 801 height 14
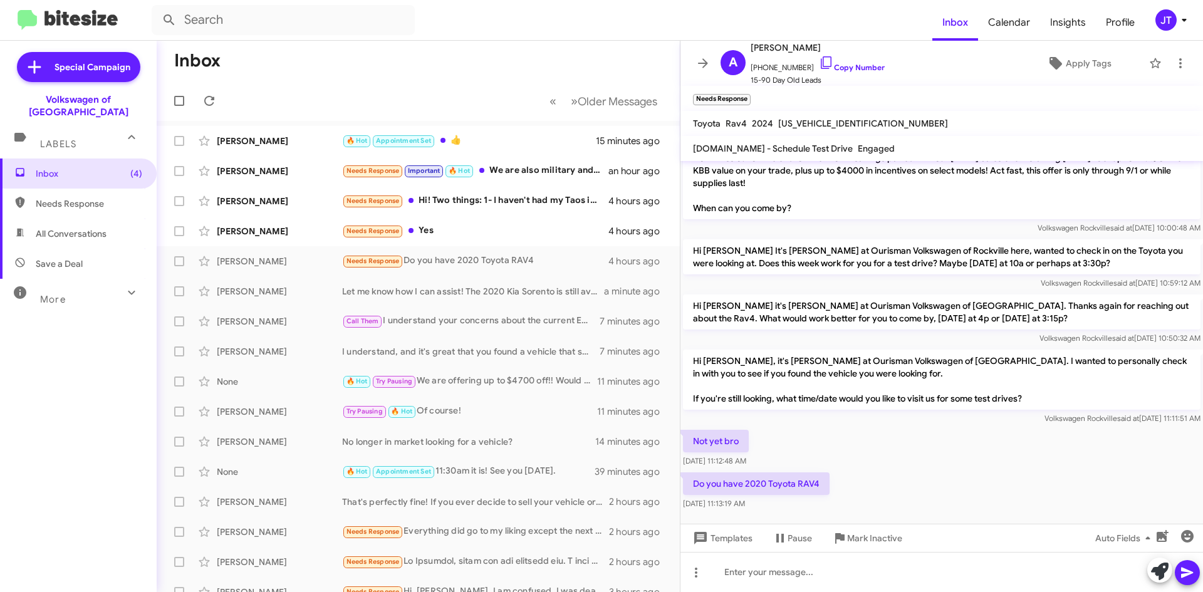
scroll to position [120, 0]
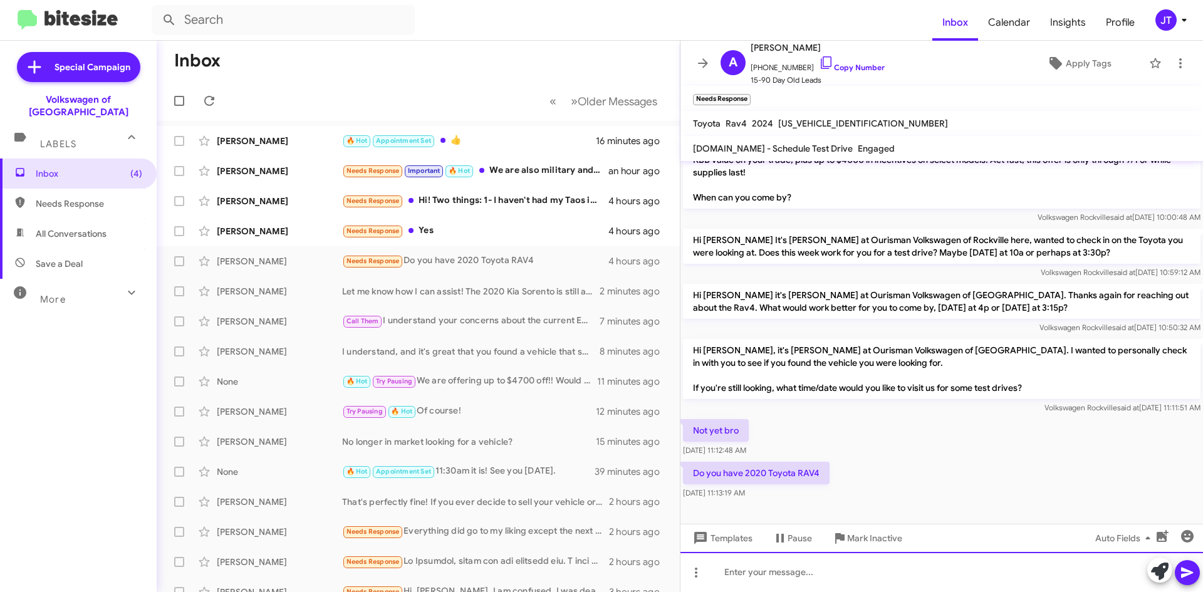
click at [813, 559] on div at bounding box center [941, 572] width 522 height 40
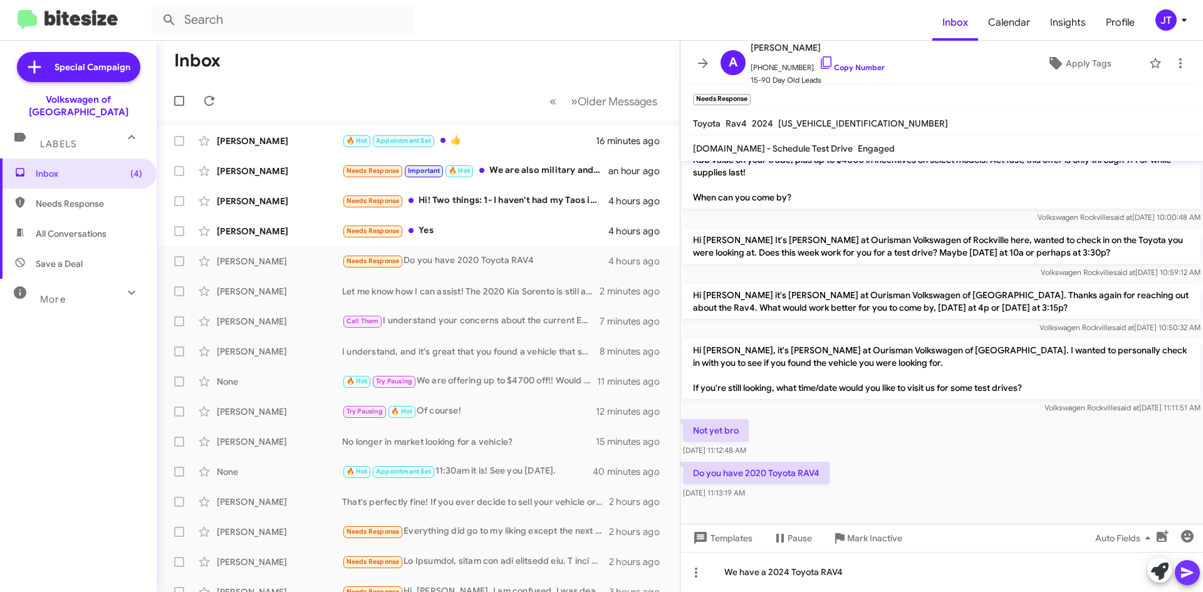
click at [1195, 567] on button at bounding box center [1187, 572] width 25 height 25
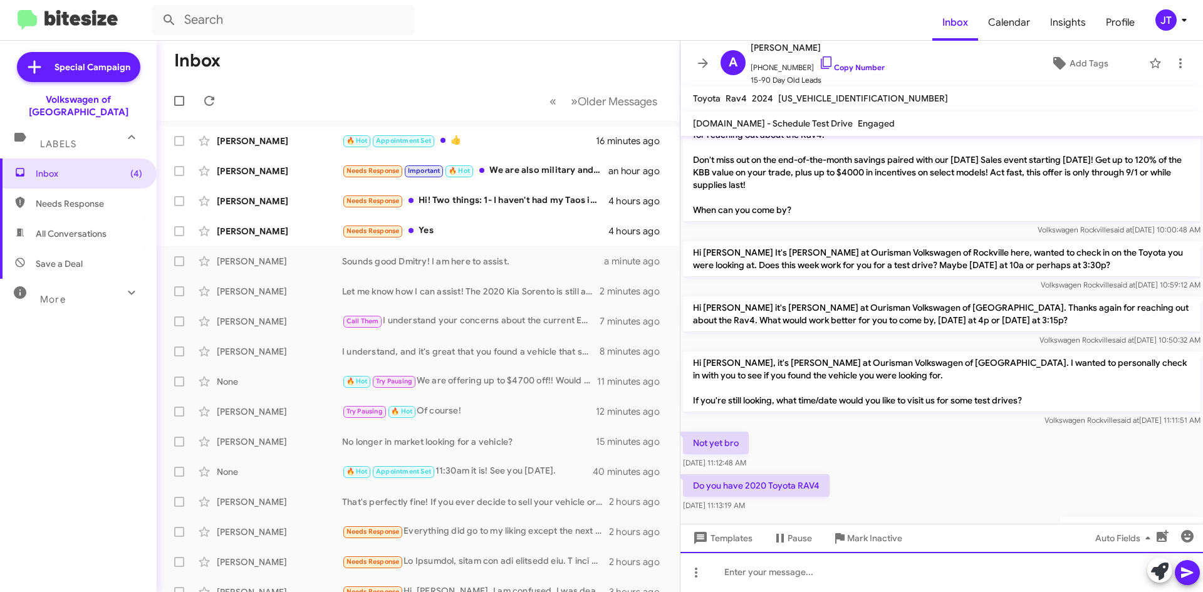
scroll to position [141, 0]
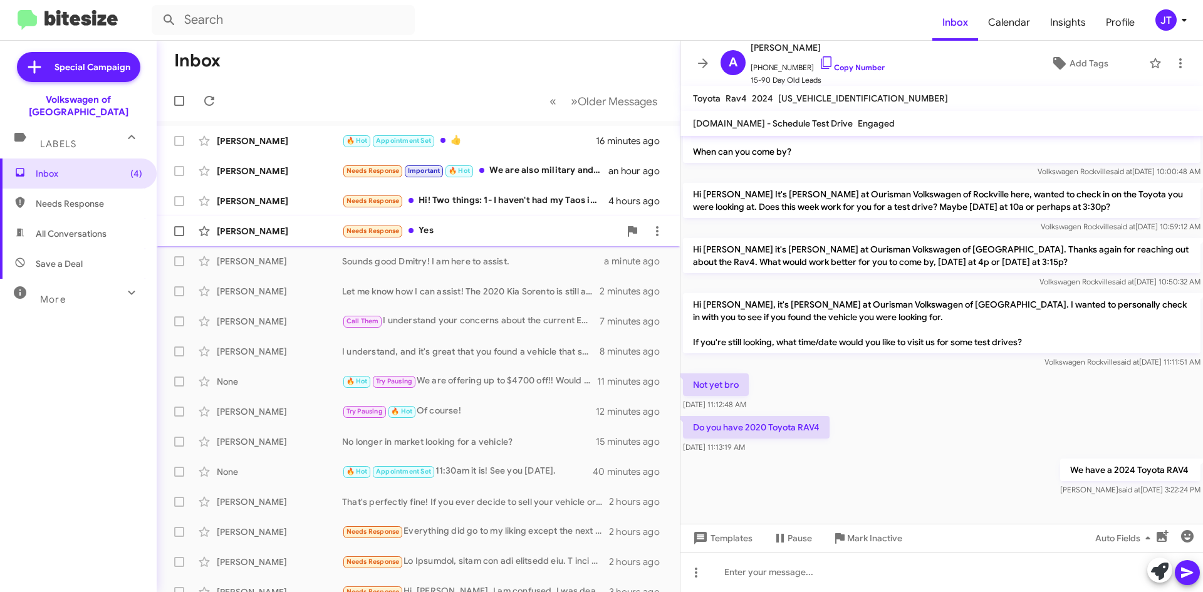
click at [498, 236] on div "Needs Response Yes" at bounding box center [481, 231] width 278 height 14
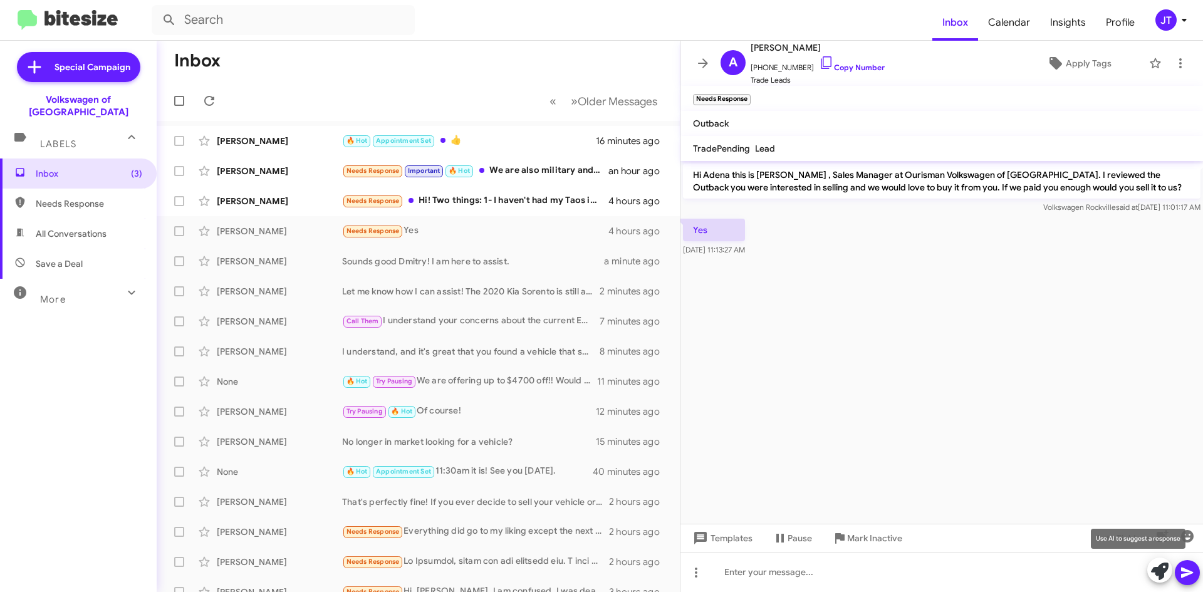
click at [1152, 573] on icon at bounding box center [1160, 572] width 18 height 18
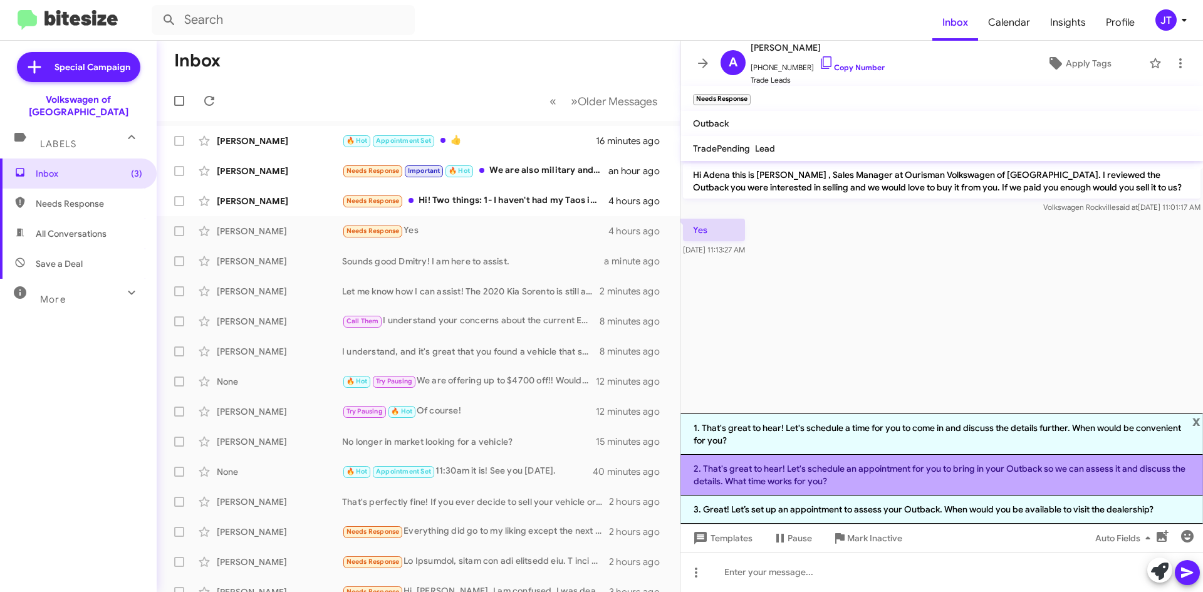
click at [900, 472] on li "2. That's great to hear! Let's schedule an appointment for you to bring in your…" at bounding box center [941, 475] width 522 height 41
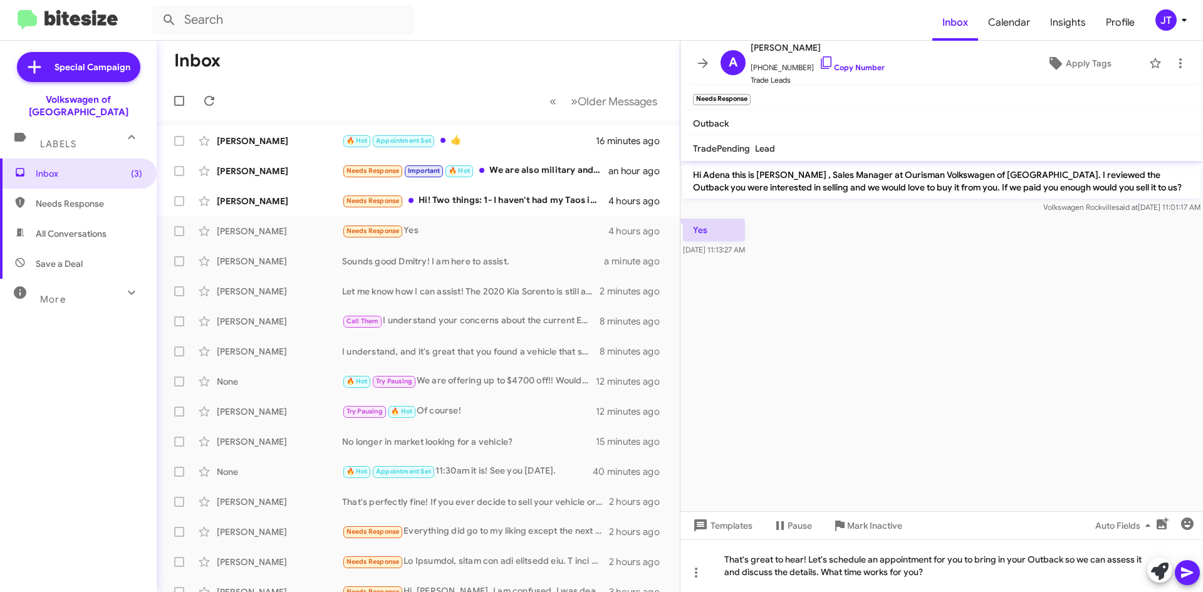
click at [1191, 569] on icon at bounding box center [1187, 572] width 15 height 15
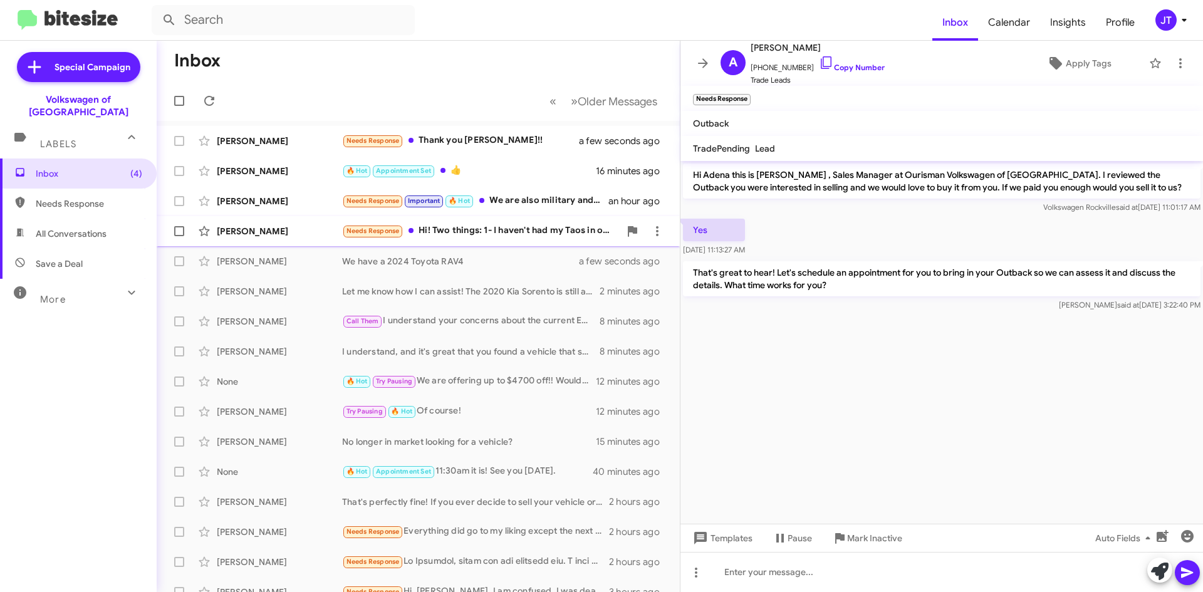
click at [527, 232] on div "Needs Response Hi! Two things: 1- I haven't had my Taos in over a year and a ha…" at bounding box center [481, 231] width 278 height 14
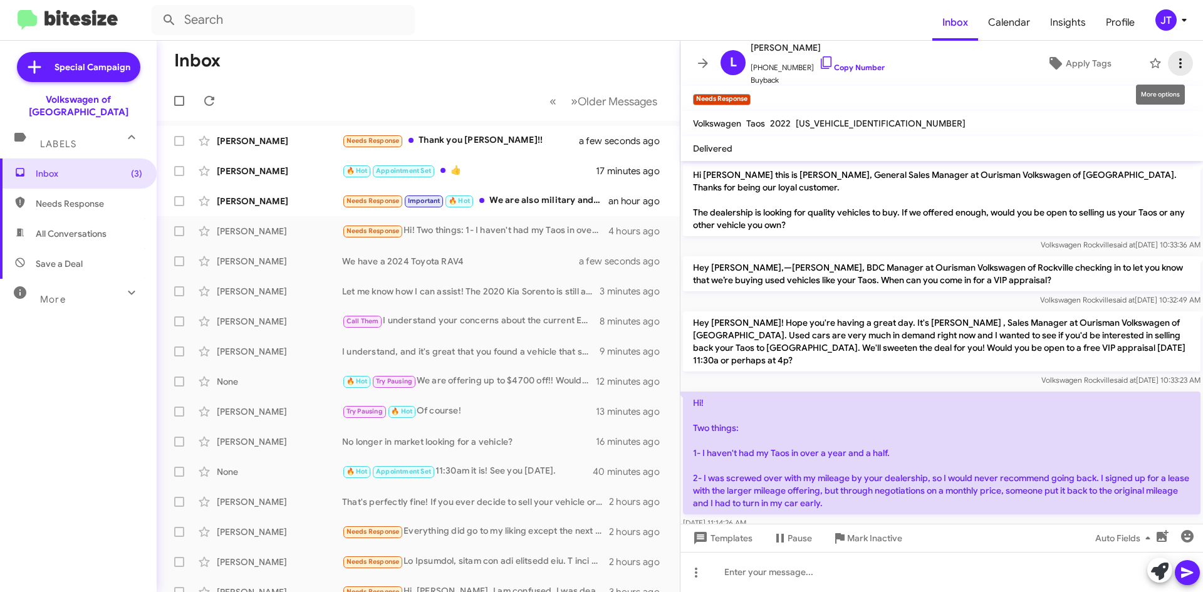
click at [1175, 57] on icon at bounding box center [1180, 63] width 15 height 15
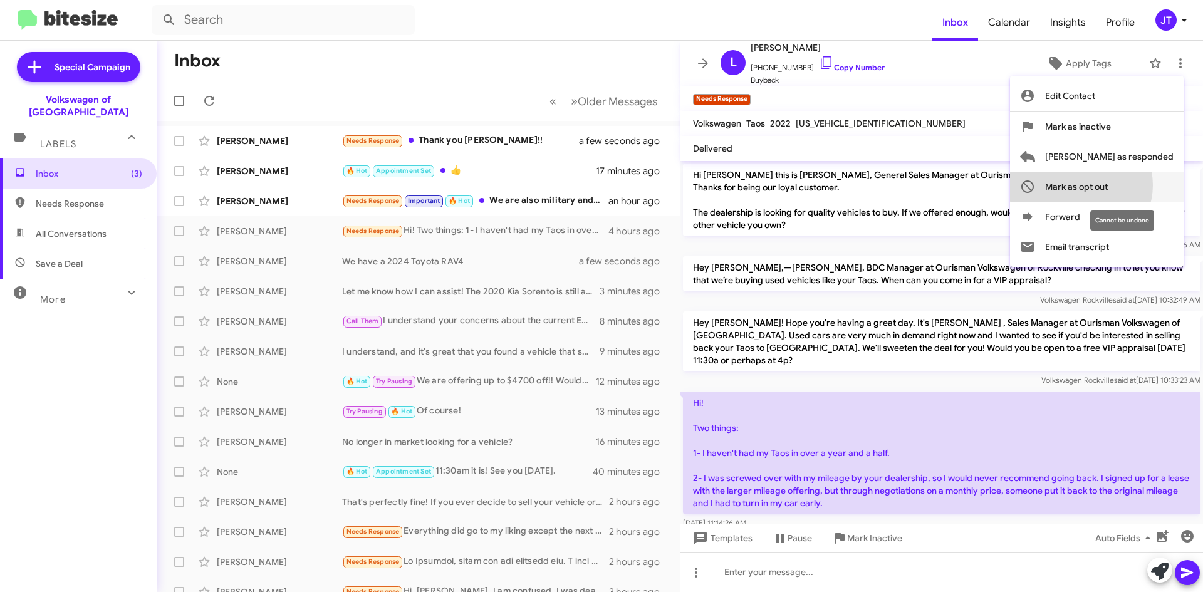
click at [1108, 185] on span "Mark as opt out" at bounding box center [1076, 187] width 63 height 30
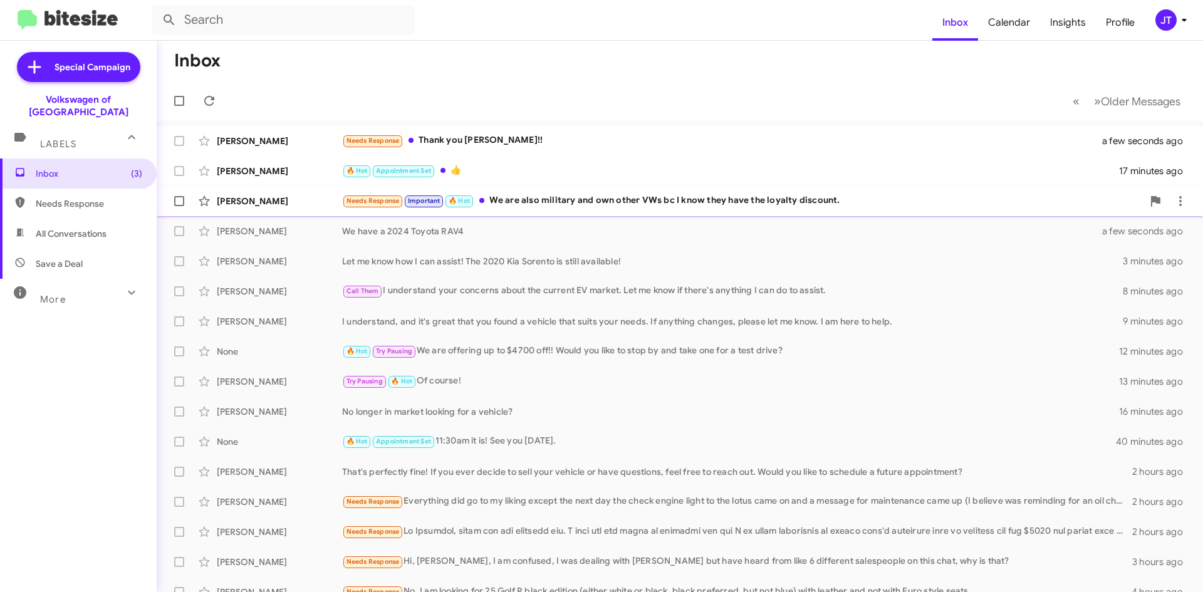
click at [633, 206] on div "Needs Response Important 🔥 Hot We are also military and own other VWs bc I know…" at bounding box center [742, 201] width 801 height 14
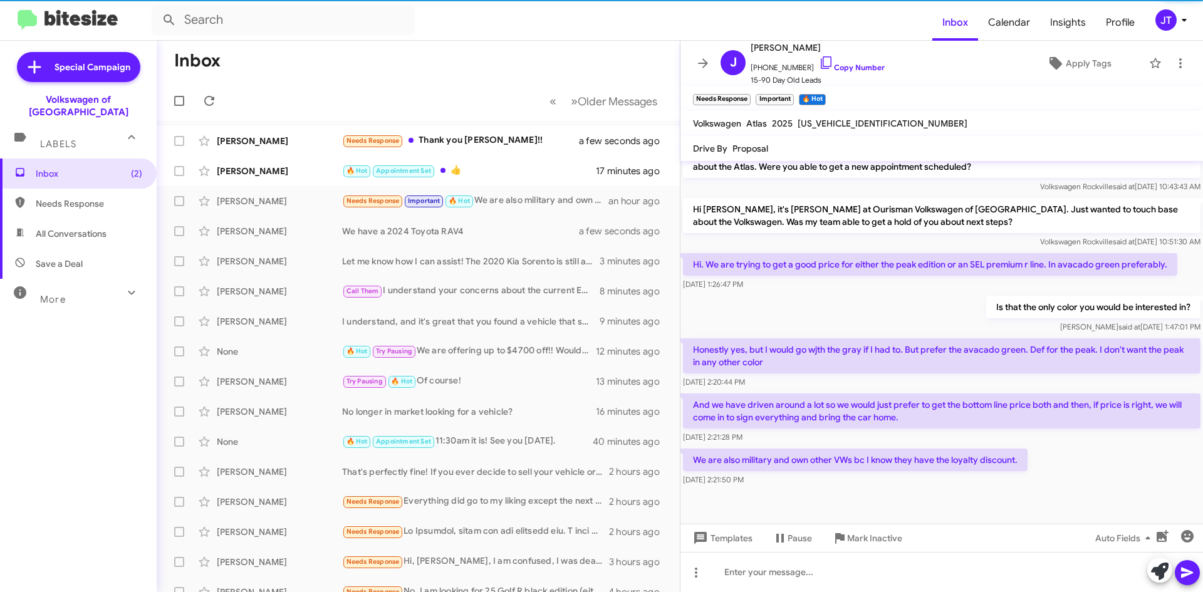
scroll to position [478, 0]
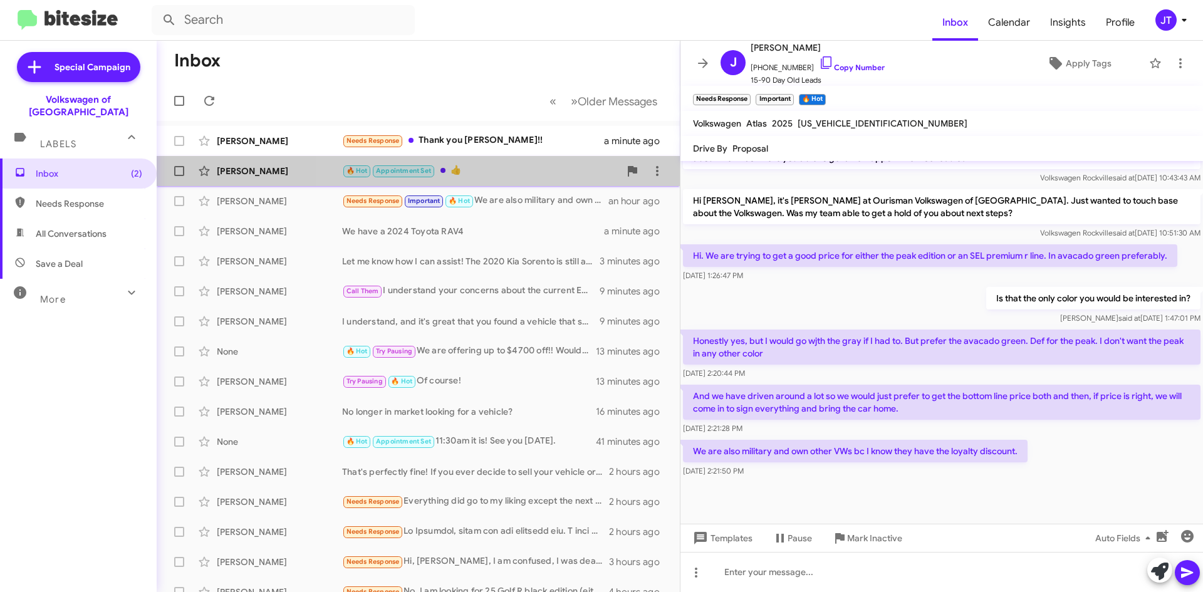
click at [507, 174] on div "🔥 Hot Appointment Set 👍" at bounding box center [481, 171] width 278 height 14
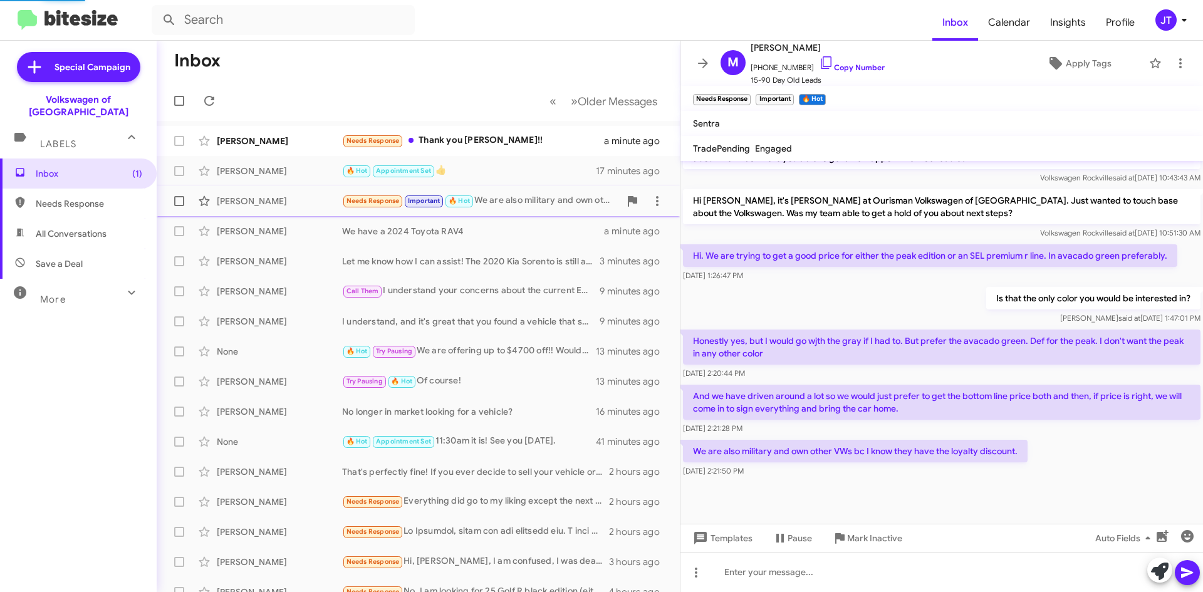
scroll to position [130, 0]
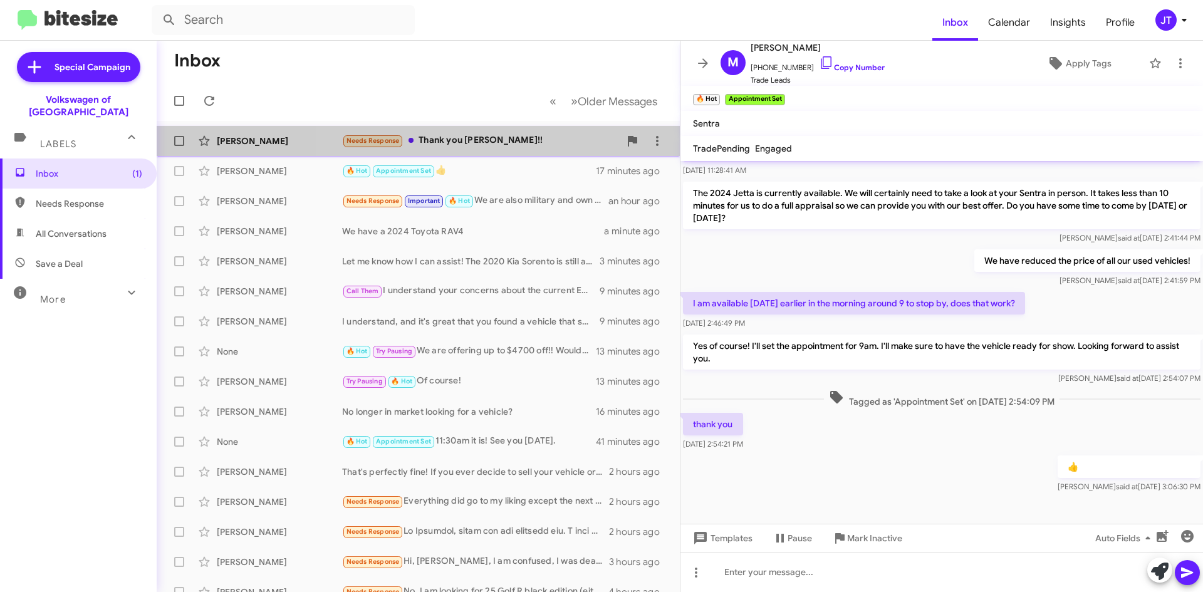
click at [503, 141] on div "Needs Response Thank you sir!!" at bounding box center [481, 140] width 278 height 14
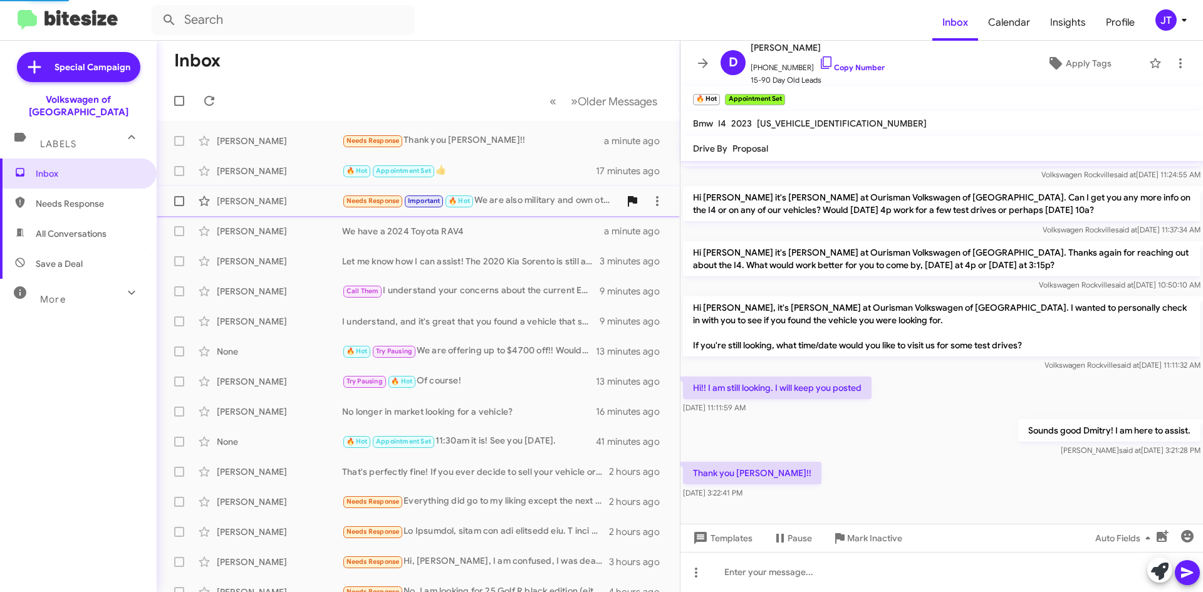
scroll to position [33, 0]
click at [1179, 60] on icon at bounding box center [1180, 63] width 3 height 10
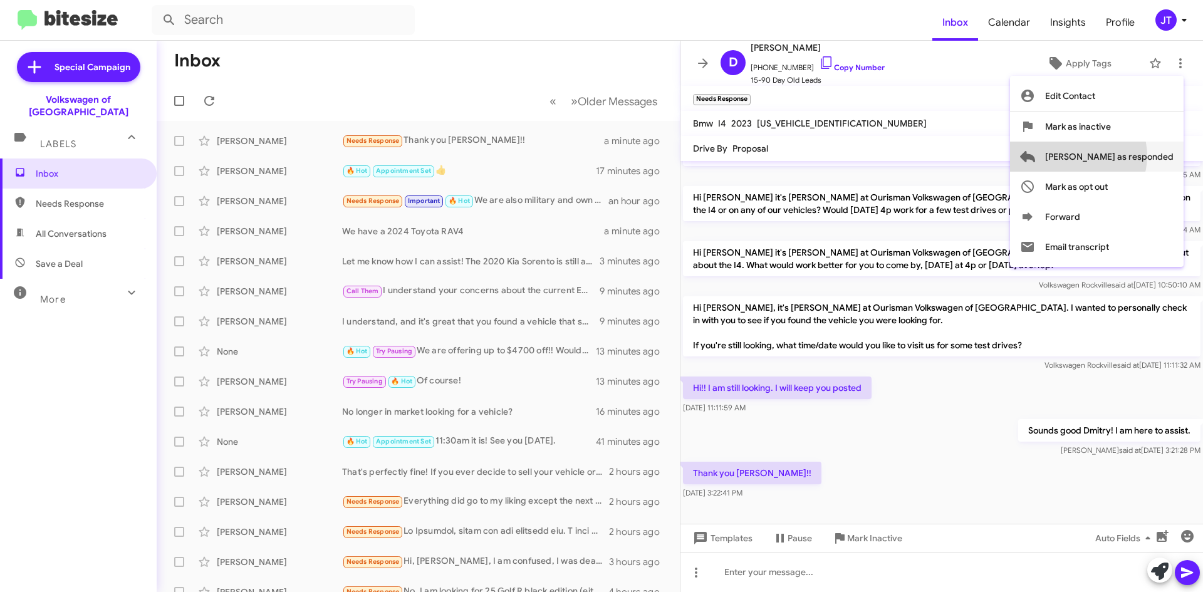
click at [1128, 156] on span "Mark as responded" at bounding box center [1109, 157] width 128 height 30
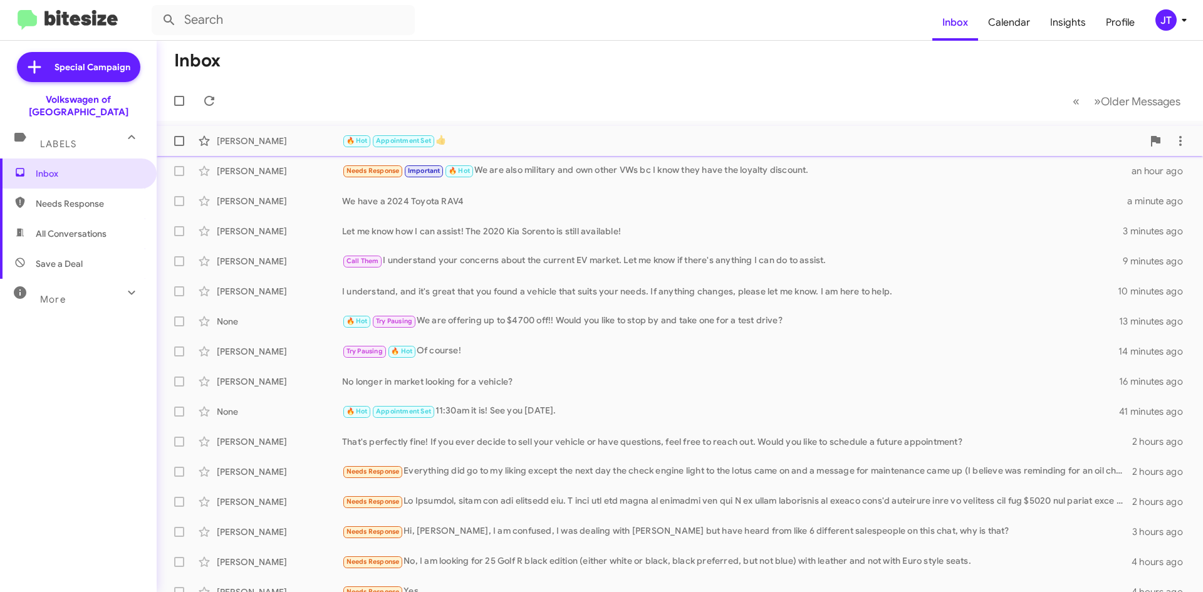
click at [566, 138] on div "🔥 Hot Appointment Set 👍" at bounding box center [742, 140] width 801 height 14
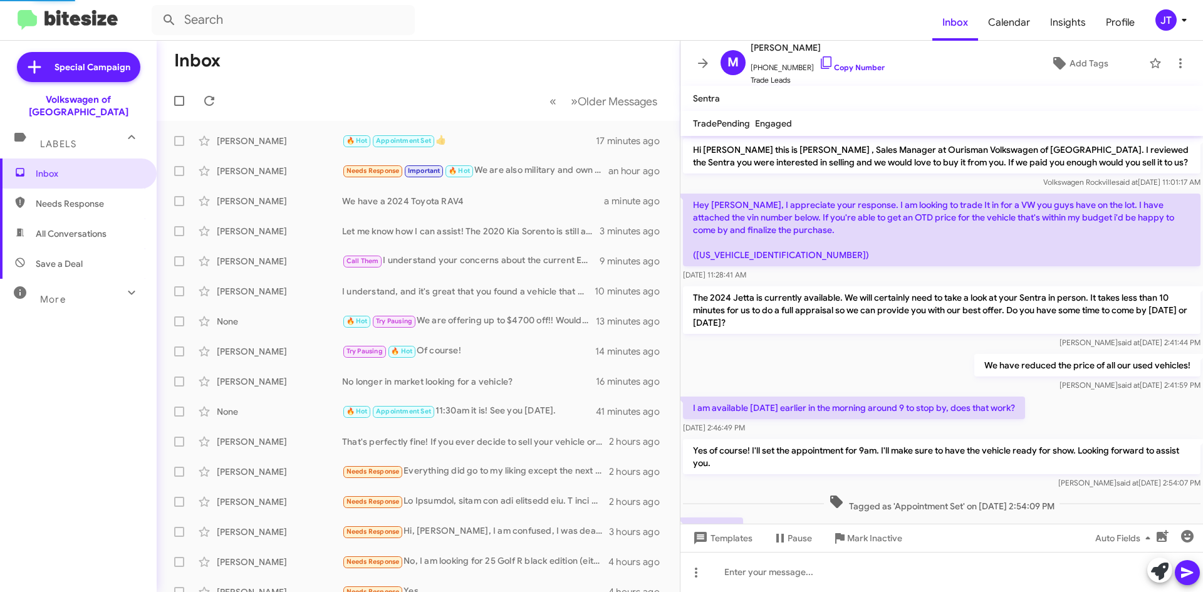
scroll to position [105, 0]
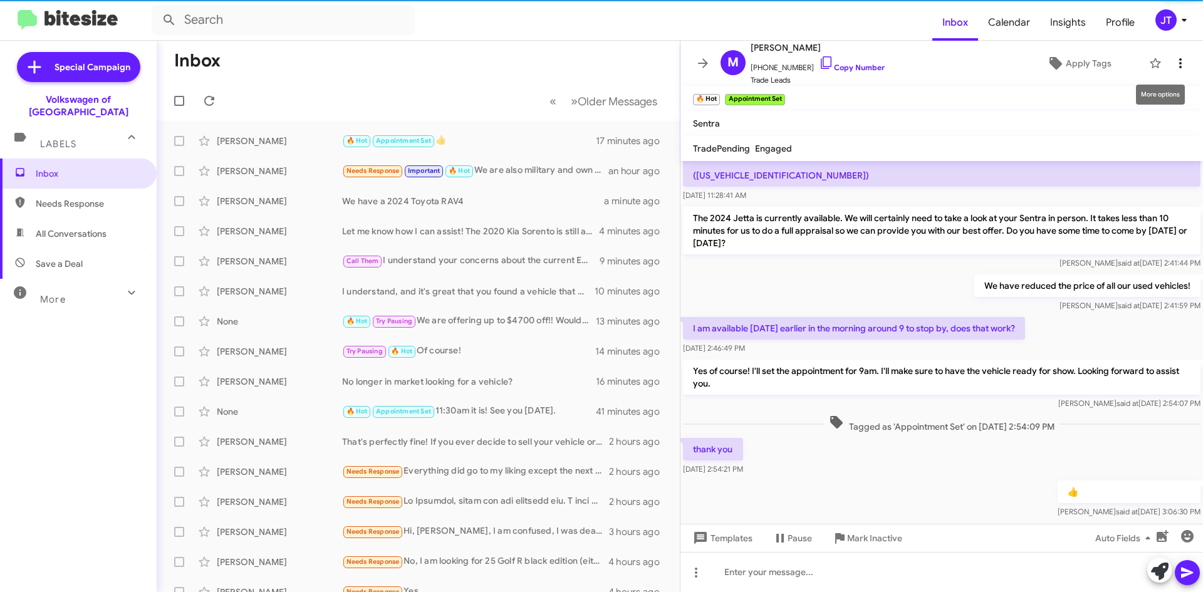
click at [1177, 67] on icon at bounding box center [1180, 63] width 15 height 15
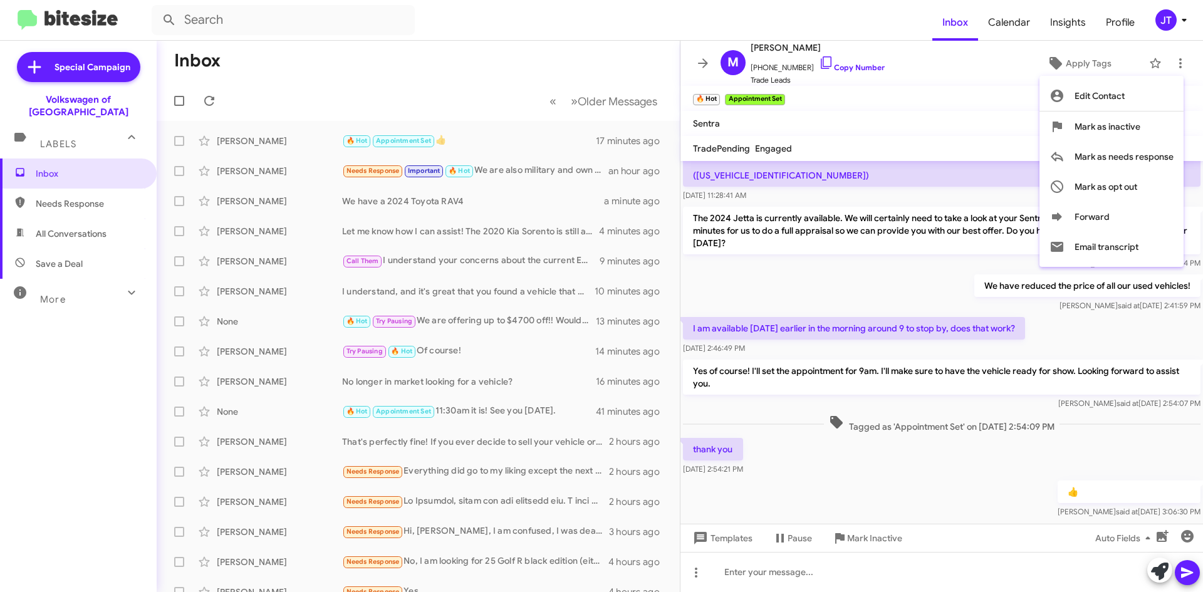
click at [1016, 438] on div at bounding box center [601, 296] width 1203 height 592
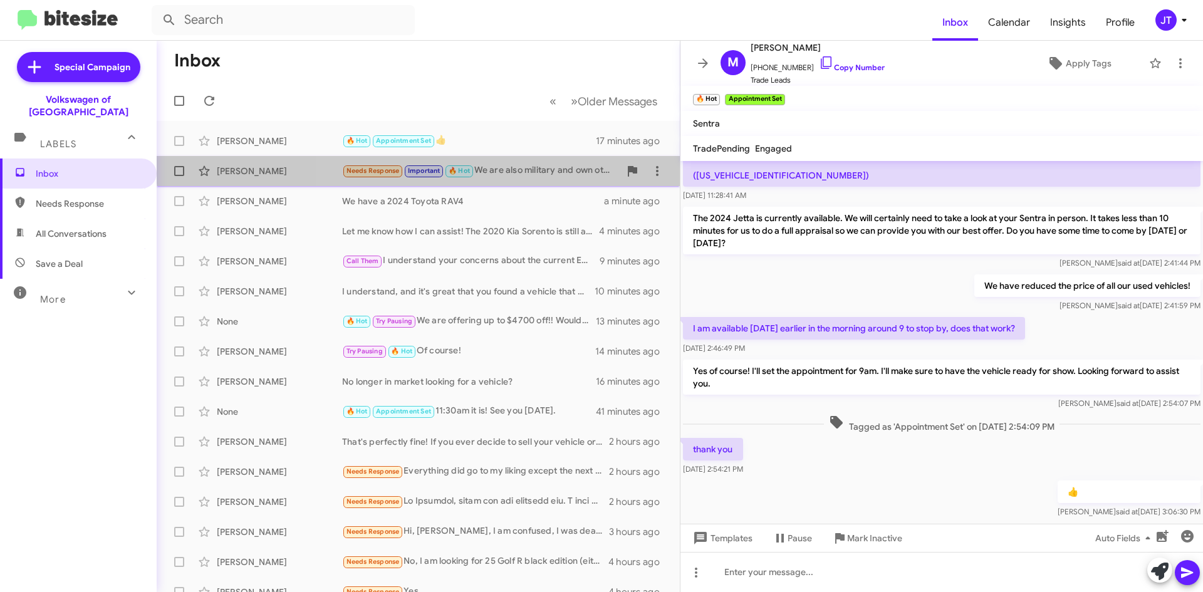
click at [522, 162] on div "Jennifer Caldwell Needs Response Important 🔥 Hot We are also military and own o…" at bounding box center [418, 171] width 503 height 25
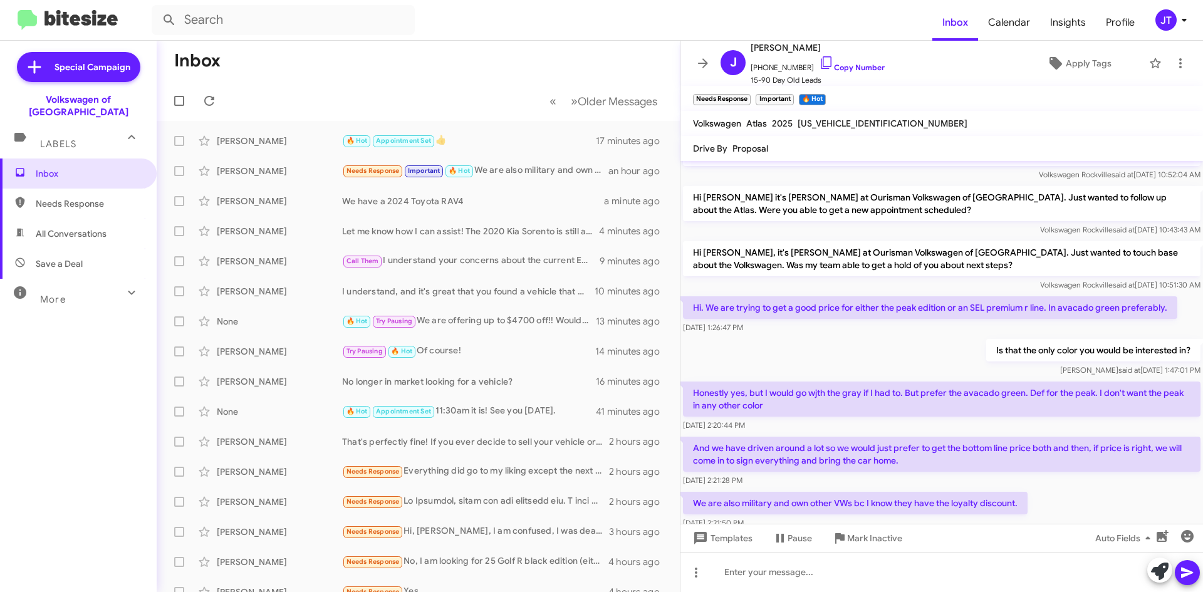
scroll to position [478, 0]
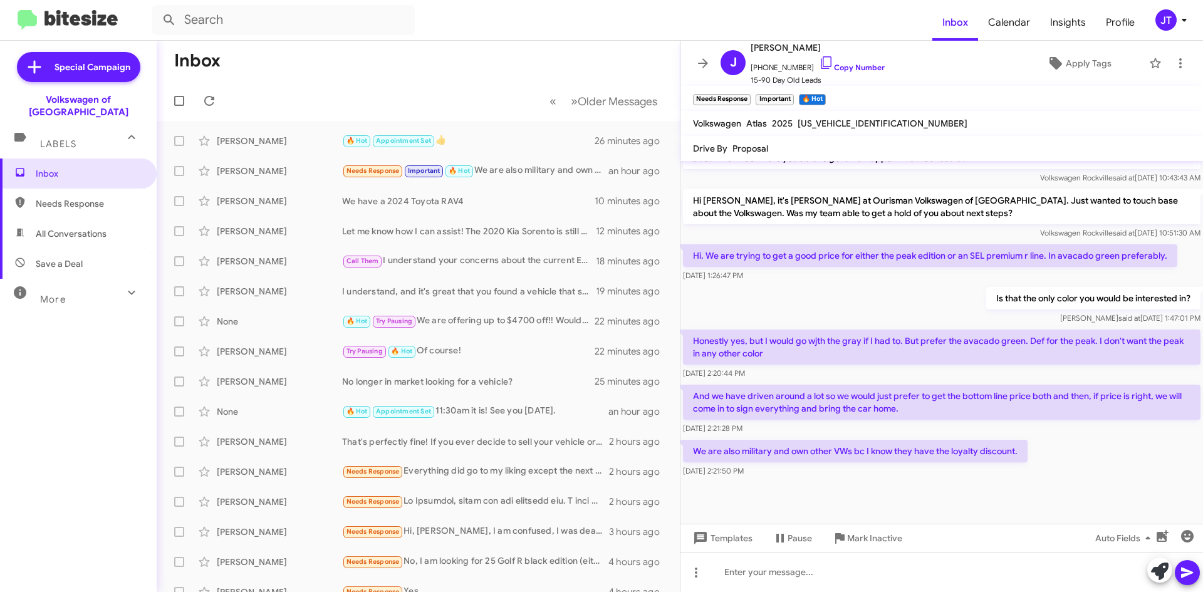
click at [1183, 31] on mat-toolbar "Inbox Calendar Insights Profile JT" at bounding box center [601, 20] width 1203 height 40
click at [1184, 19] on icon at bounding box center [1184, 20] width 4 height 3
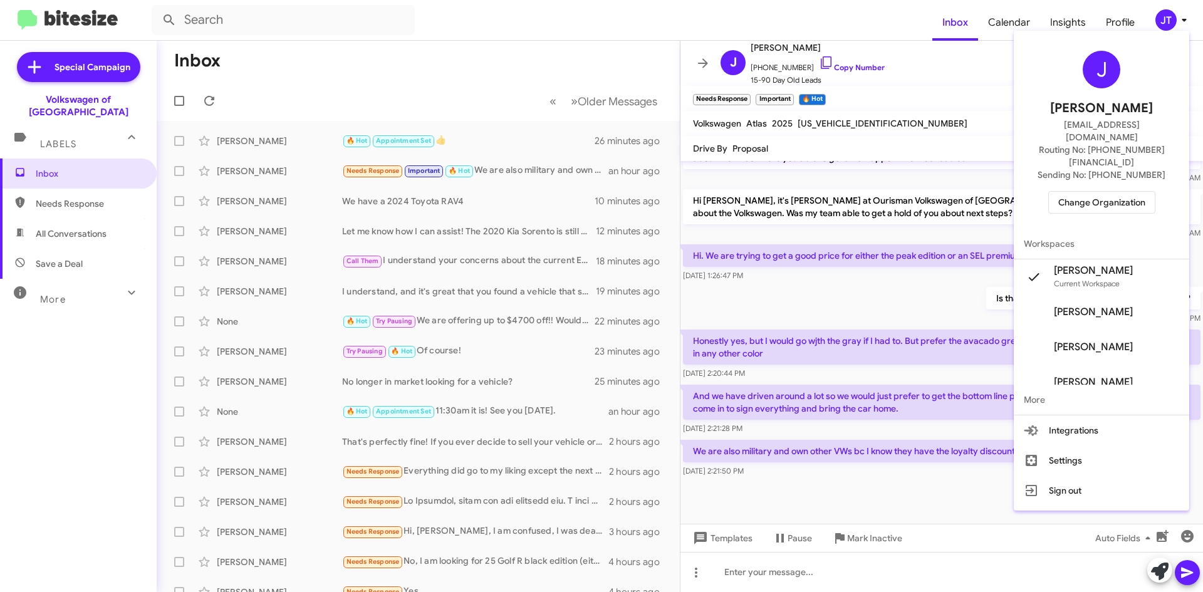
click at [1128, 165] on div "J Josh Tejeda jtejeda@ourismancars.com Routing No: +1 (301) 424-7800 Sending No…" at bounding box center [1101, 132] width 175 height 193
click at [1128, 192] on span "Change Organization" at bounding box center [1101, 202] width 87 height 21
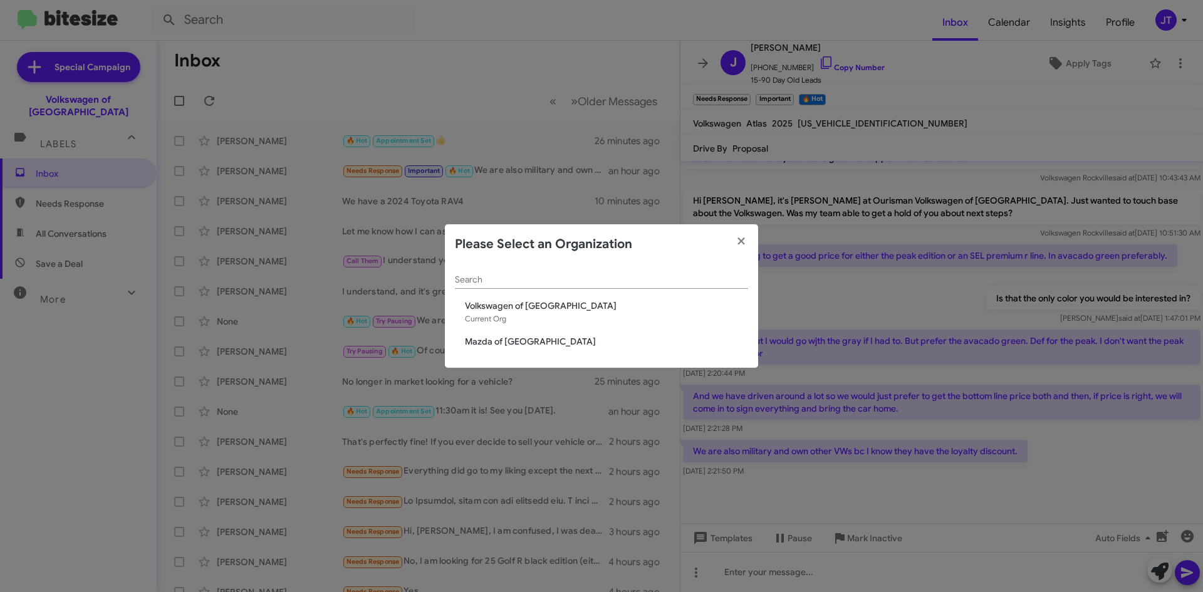
click at [467, 344] on span "Mazda of Rockville" at bounding box center [606, 341] width 283 height 13
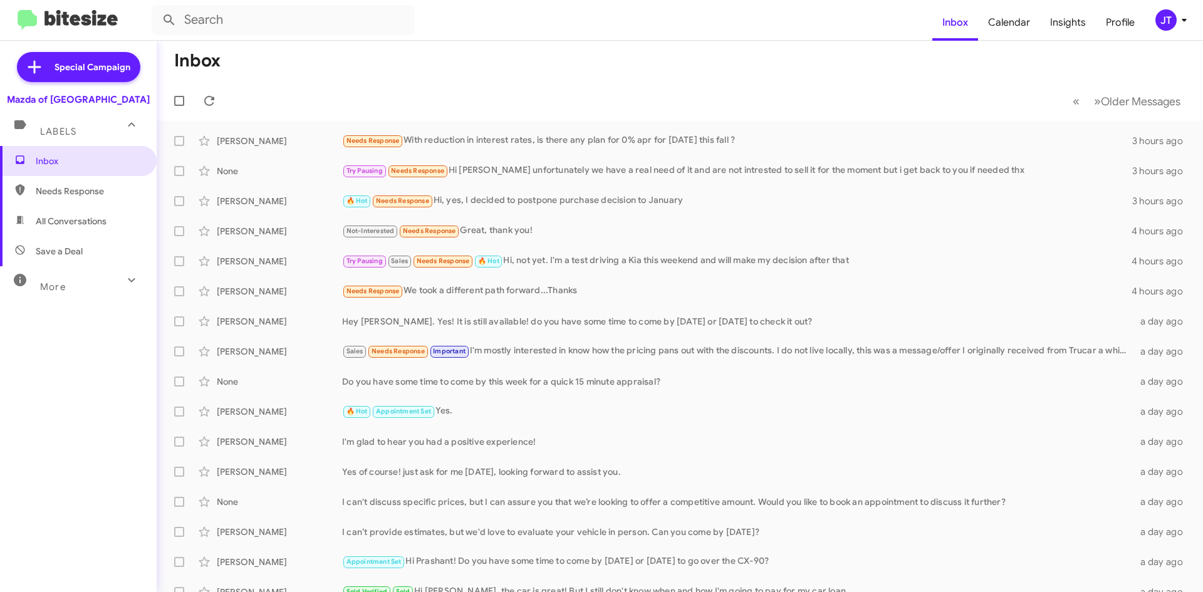
click at [1175, 16] on span "JT" at bounding box center [1174, 19] width 38 height 21
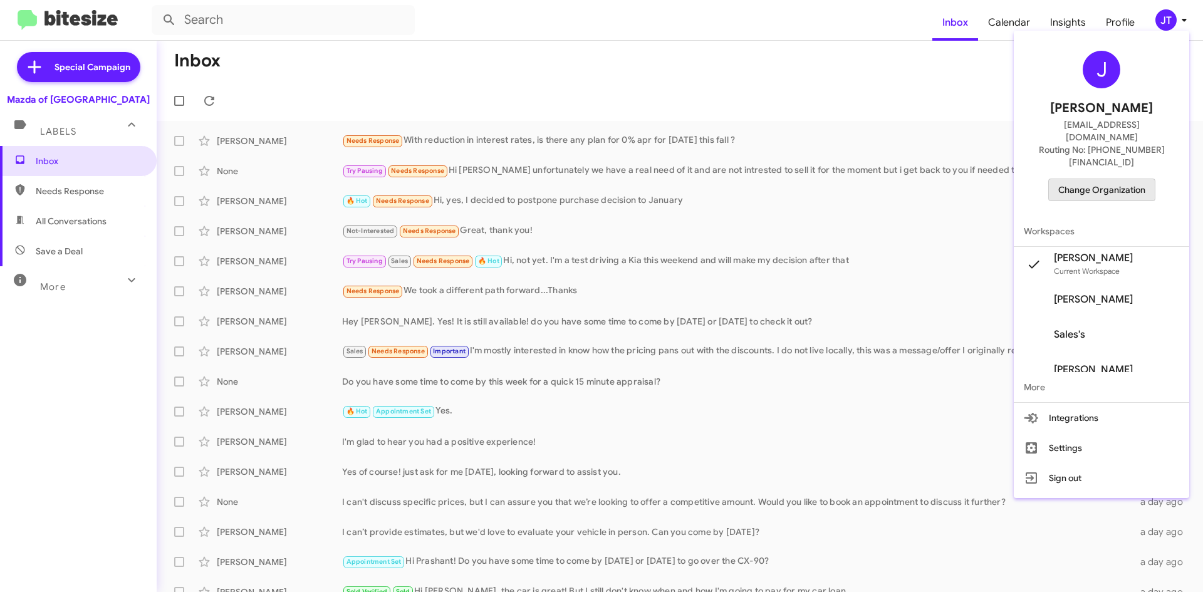
click at [1130, 179] on span "Change Organization" at bounding box center [1101, 189] width 87 height 21
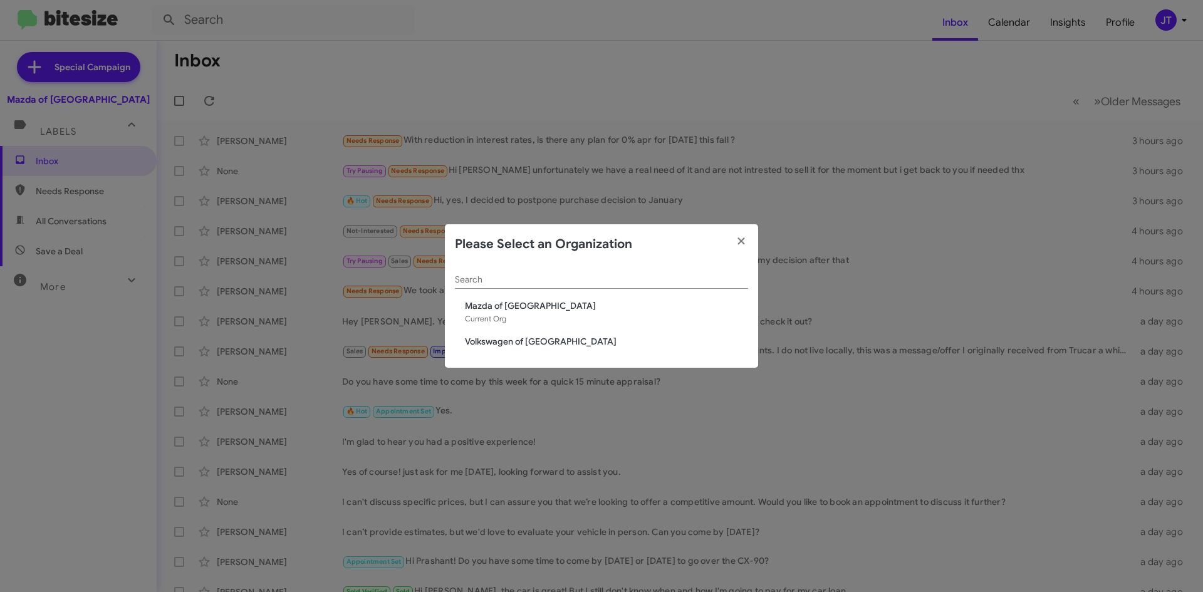
click at [510, 339] on span "Volkswagen of [GEOGRAPHIC_DATA]" at bounding box center [606, 341] width 283 height 13
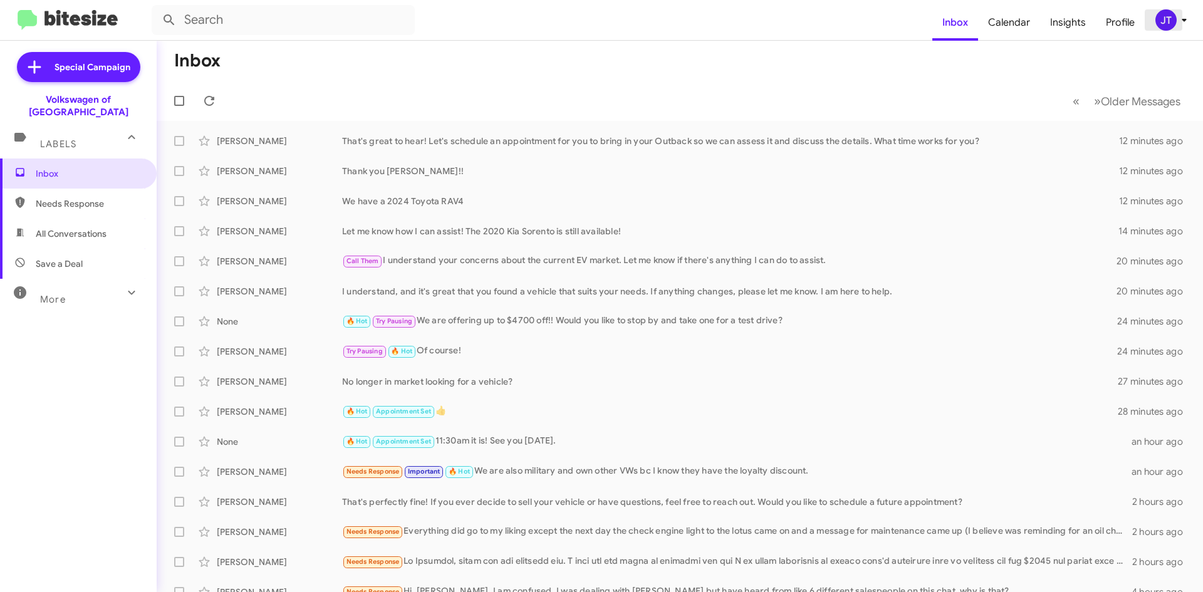
click at [1179, 22] on icon at bounding box center [1184, 20] width 15 height 15
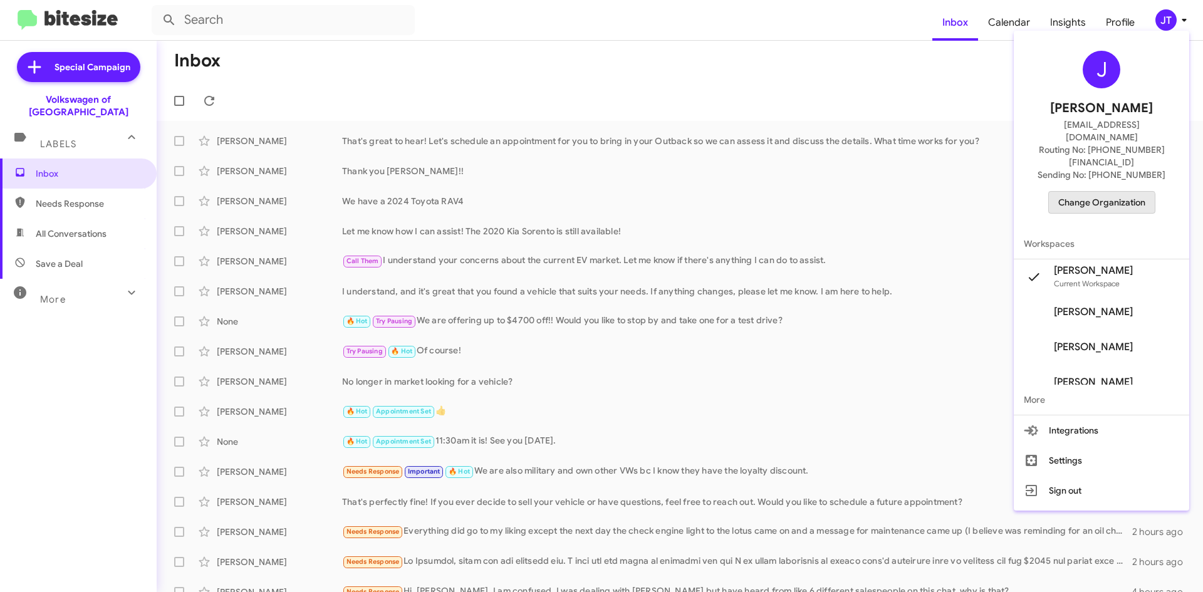
click at [1111, 192] on span "Change Organization" at bounding box center [1101, 202] width 87 height 21
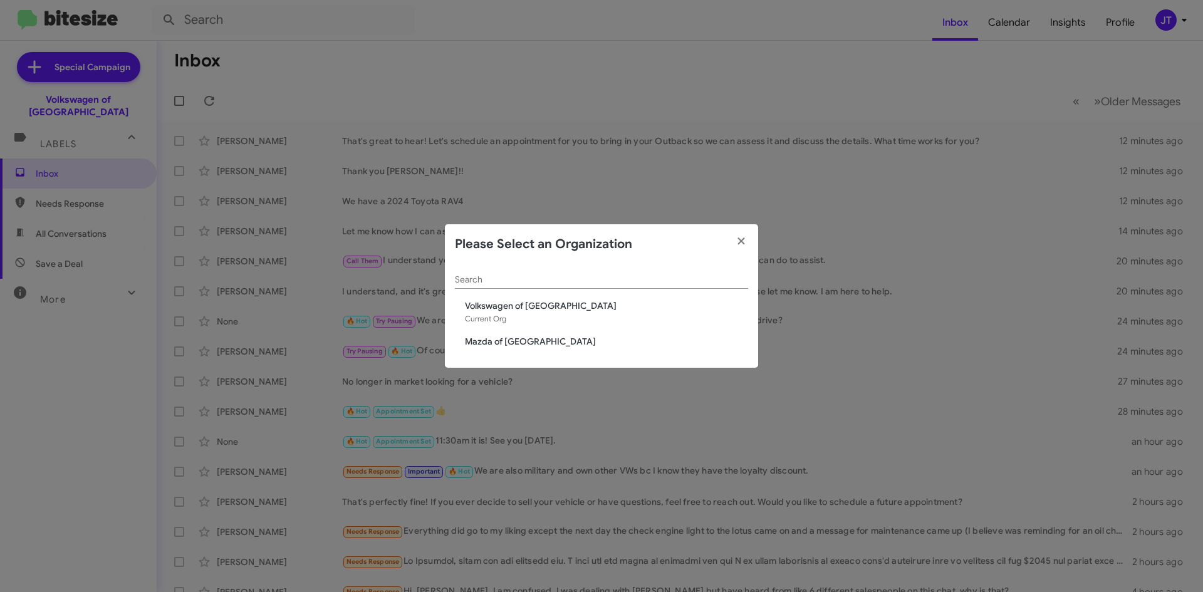
click at [544, 339] on span "Mazda of [GEOGRAPHIC_DATA]" at bounding box center [606, 341] width 283 height 13
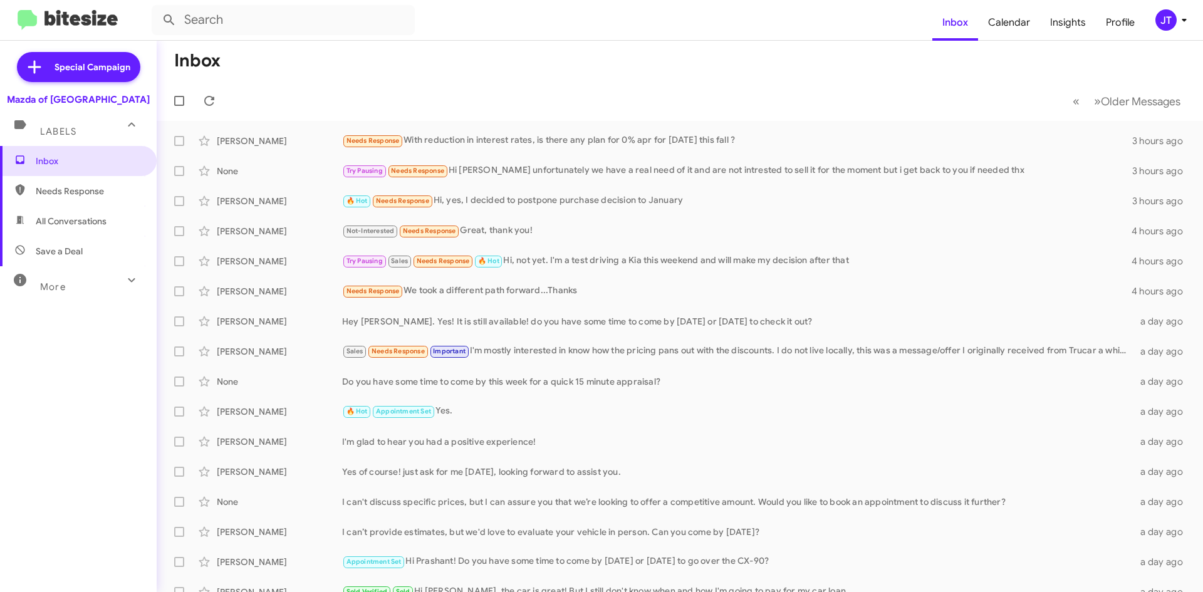
click at [88, 20] on img at bounding box center [68, 20] width 100 height 21
click at [1174, 16] on div "JT" at bounding box center [1165, 19] width 21 height 21
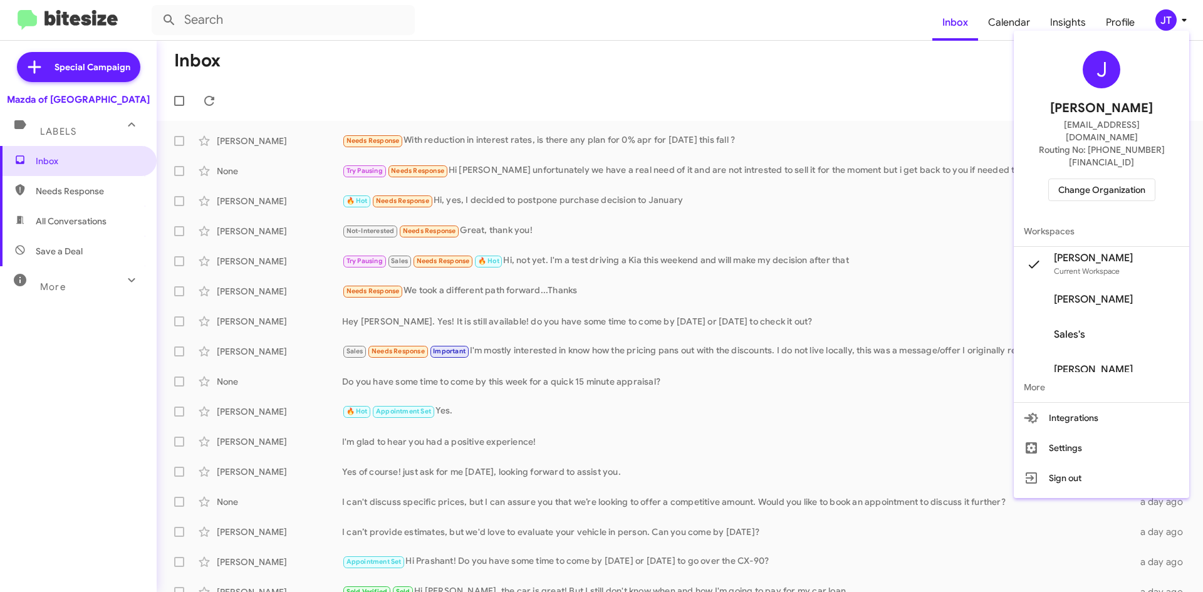
click at [786, 111] on div at bounding box center [601, 296] width 1203 height 592
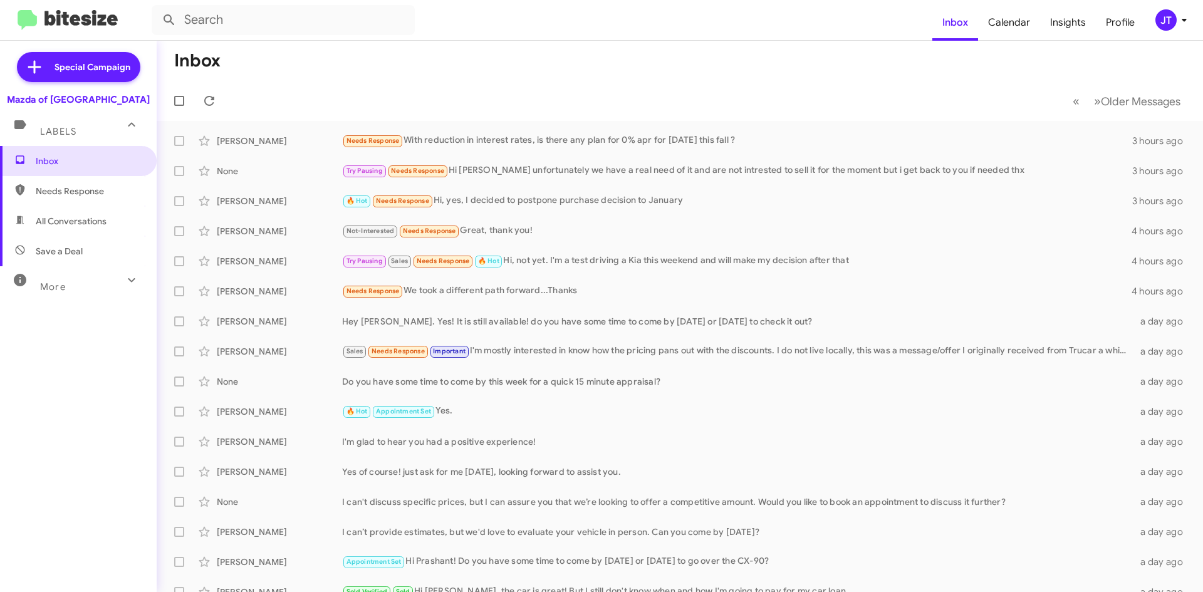
click at [431, 96] on mat-toolbar-row "« Previous » Next Older Messages" at bounding box center [680, 101] width 1046 height 40
click at [1177, 19] on icon at bounding box center [1184, 20] width 15 height 15
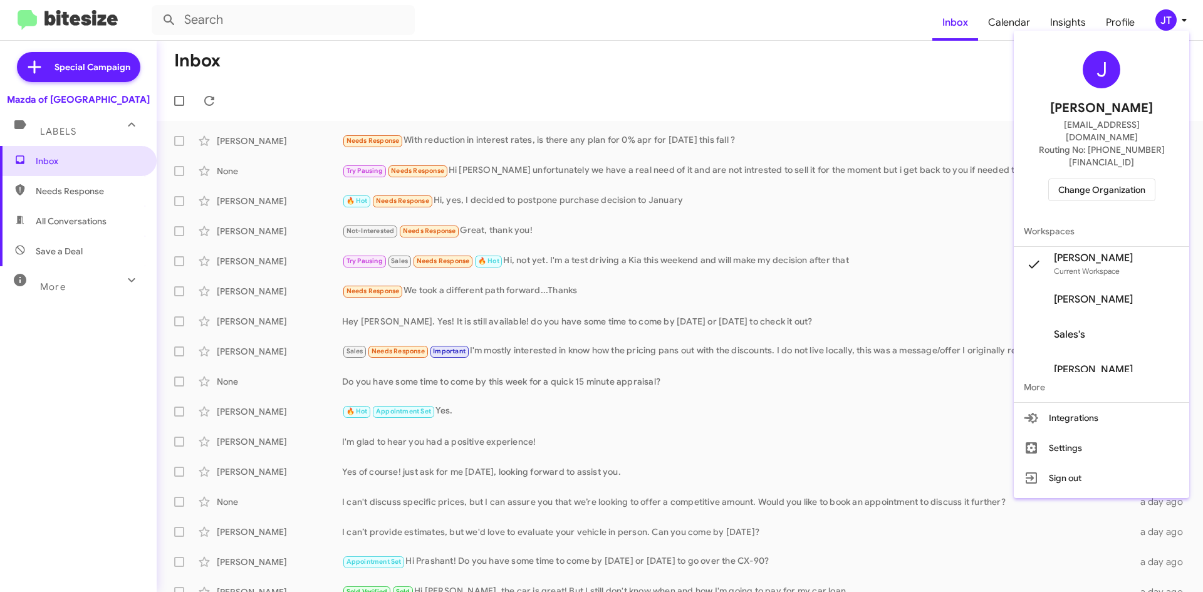
click at [1106, 177] on div "J Josh Tejeda jtejeda@ourismancars.com Routing No: +1 (301) 424-7800 Change Org…" at bounding box center [1101, 126] width 175 height 180
click at [1116, 179] on span "Change Organization" at bounding box center [1101, 189] width 87 height 21
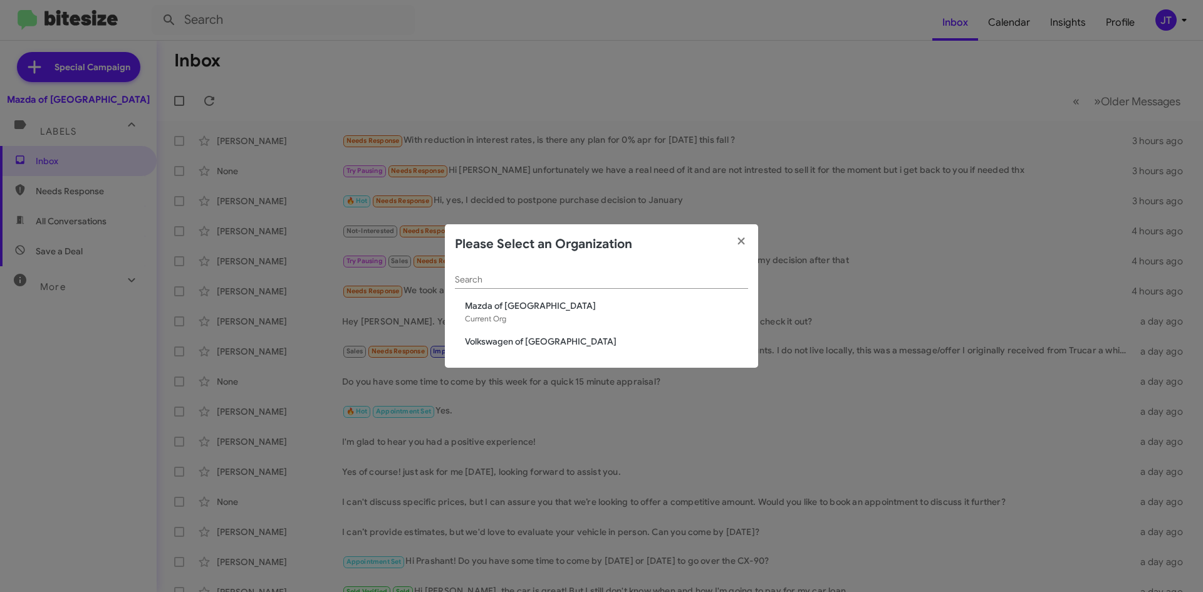
click at [502, 343] on span "Volkswagen of [GEOGRAPHIC_DATA]" at bounding box center [606, 341] width 283 height 13
